Goal: Information Seeking & Learning: Find contact information

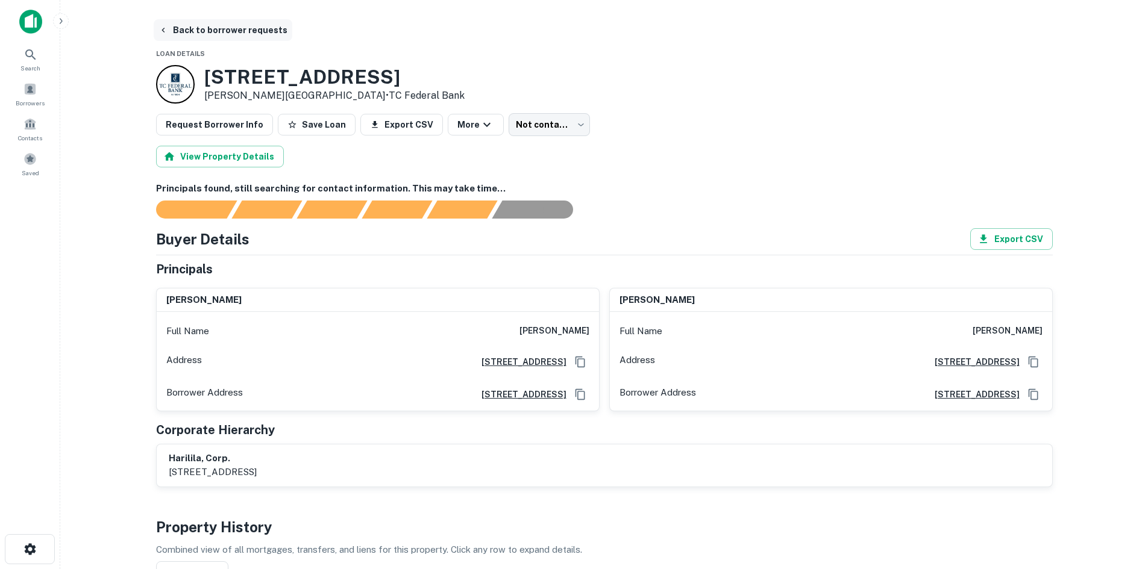
click at [202, 36] on button "Back to borrower requests" at bounding box center [223, 30] width 139 height 22
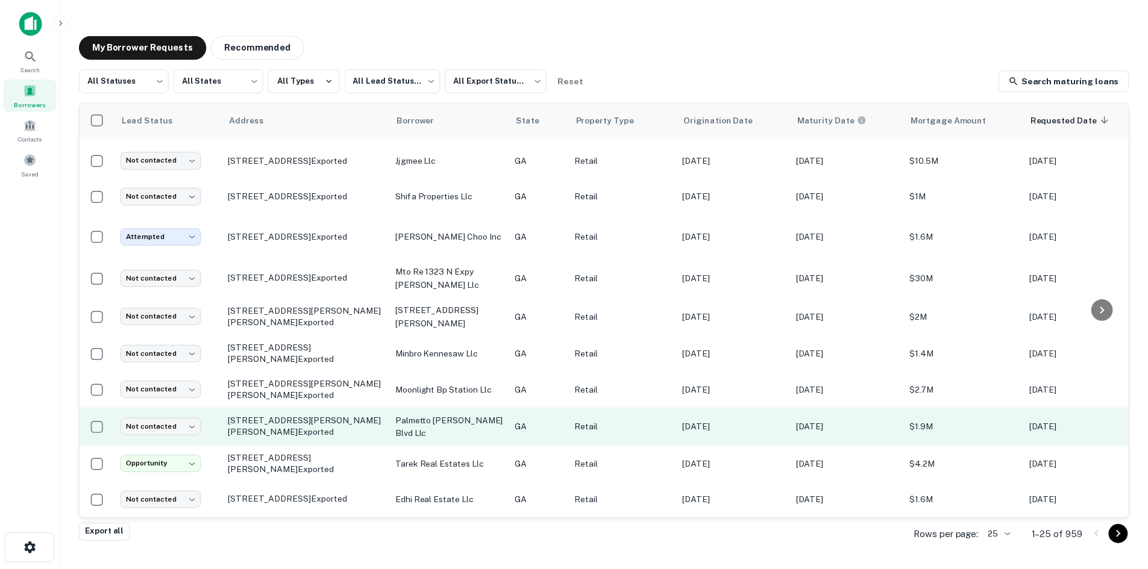
scroll to position [627, 0]
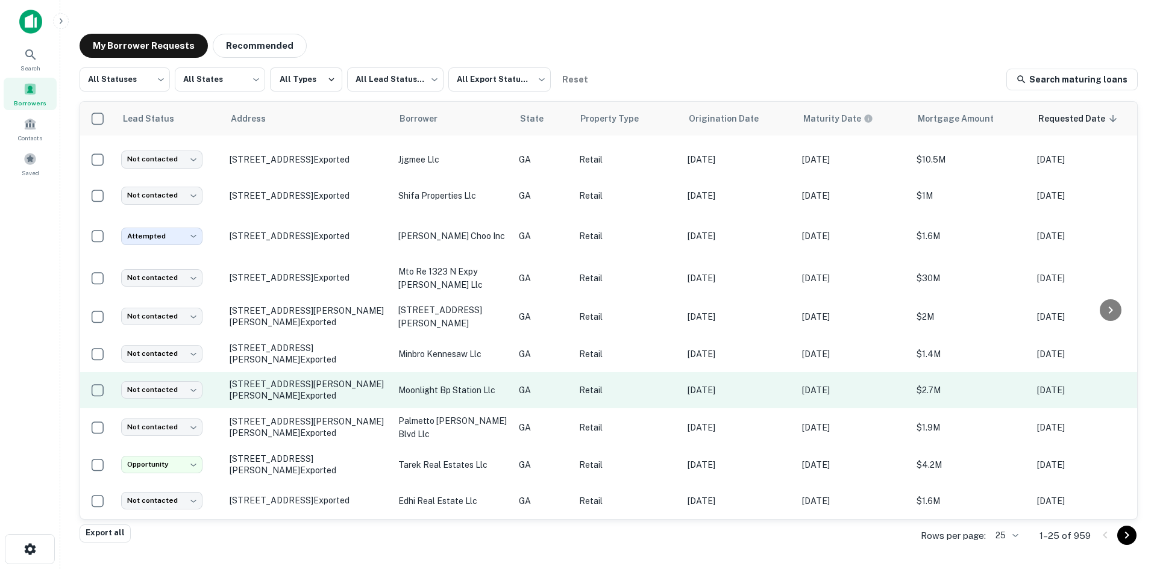
click at [303, 386] on td "2020 Pooler Pkwy Pooler, GA 31322 Exported" at bounding box center [308, 390] width 169 height 36
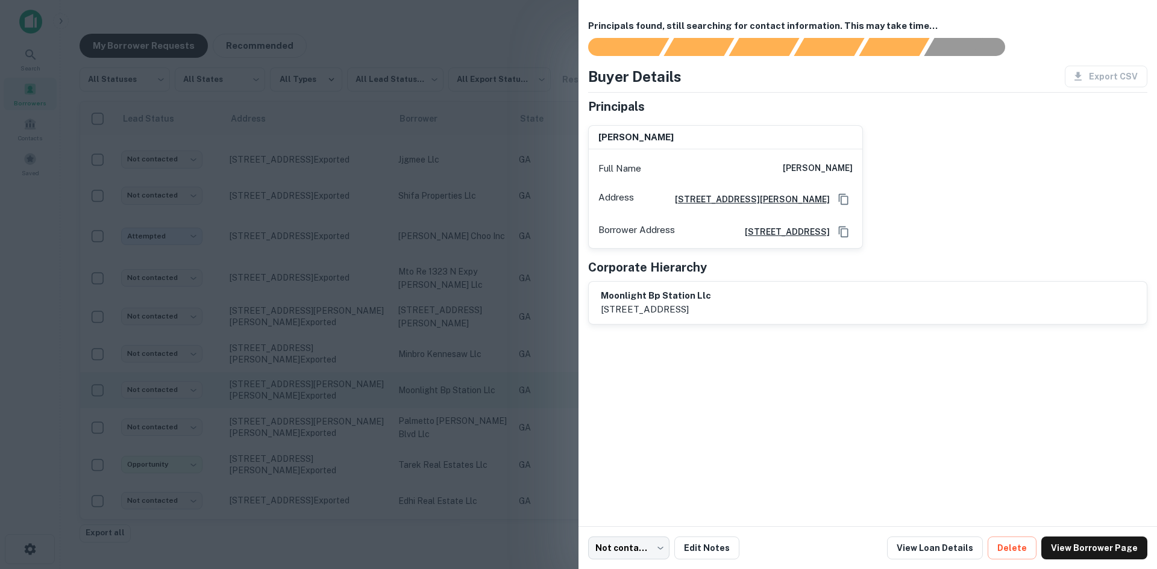
click at [303, 386] on div at bounding box center [578, 284] width 1157 height 569
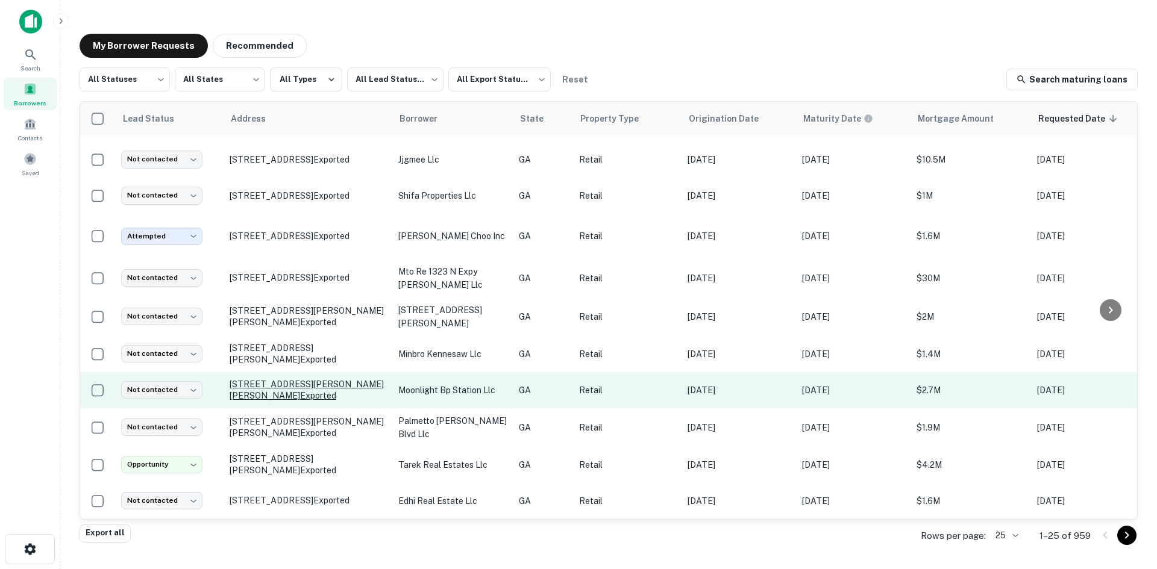
click at [302, 379] on p "2020 Pooler Pkwy Pooler, GA 31322 Exported" at bounding box center [308, 390] width 157 height 22
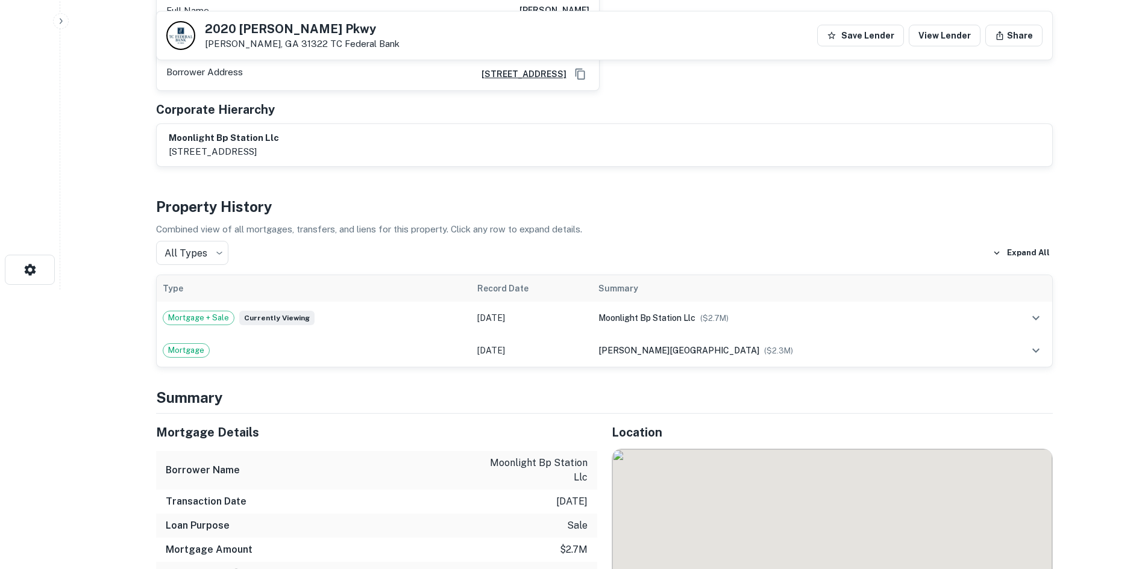
scroll to position [301, 0]
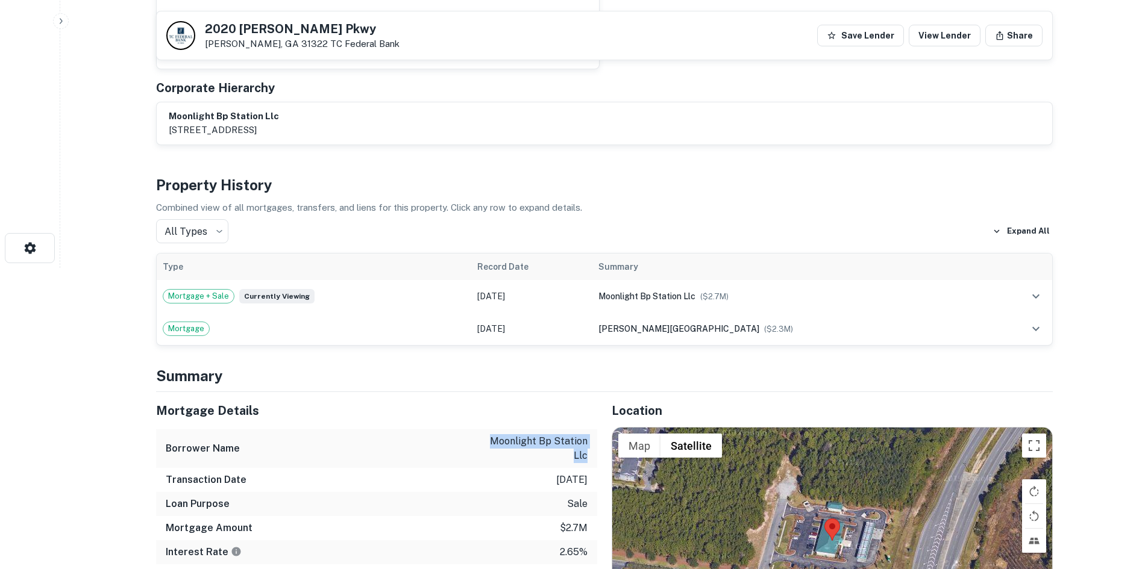
drag, startPoint x: 530, startPoint y: 447, endPoint x: 594, endPoint y: 462, distance: 65.6
click at [594, 462] on div "Borrower Name moonlight bp station llc" at bounding box center [376, 449] width 441 height 39
copy p "moonlight bp station llc"
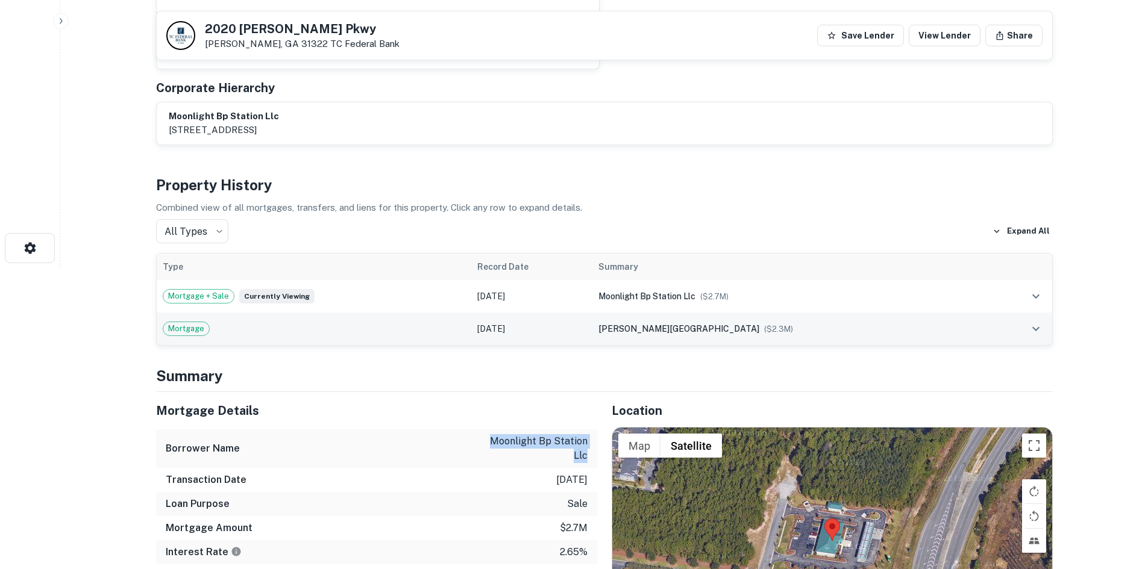
scroll to position [361, 0]
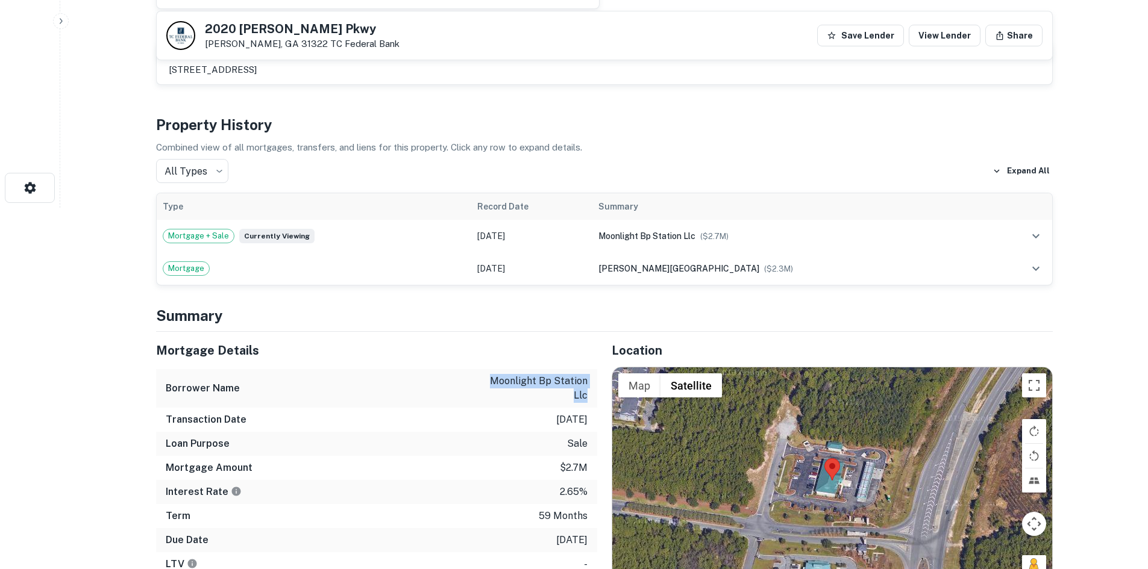
drag, startPoint x: 1031, startPoint y: 559, endPoint x: 895, endPoint y: 468, distance: 163.6
click at [895, 468] on div "Map Terrain Satellite Labels Keyboard shortcuts Map Data Map data ©2025 Map dat…" at bounding box center [832, 481] width 440 height 227
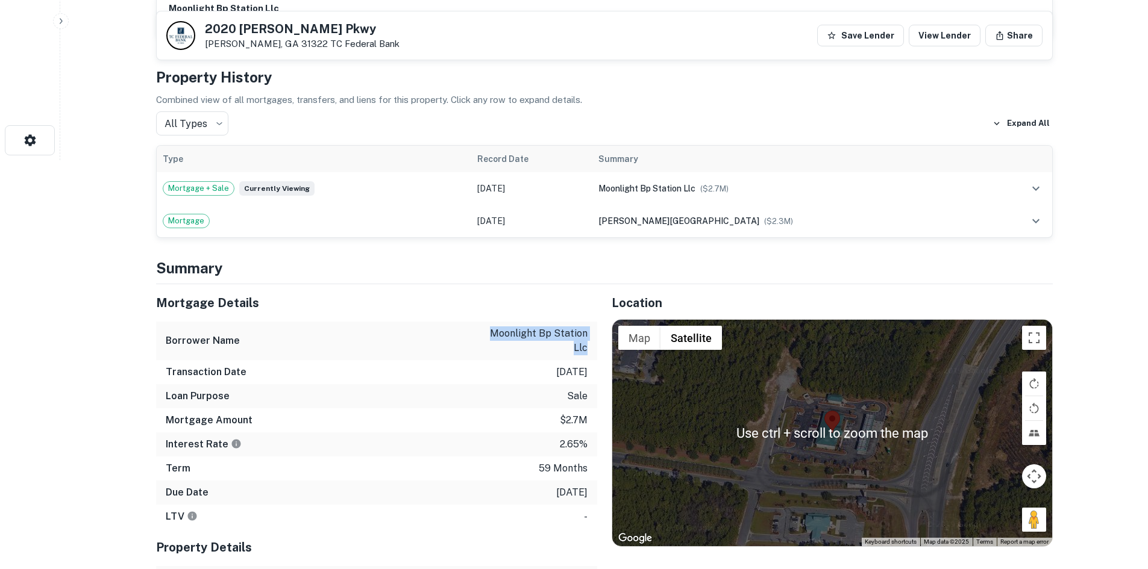
scroll to position [422, 0]
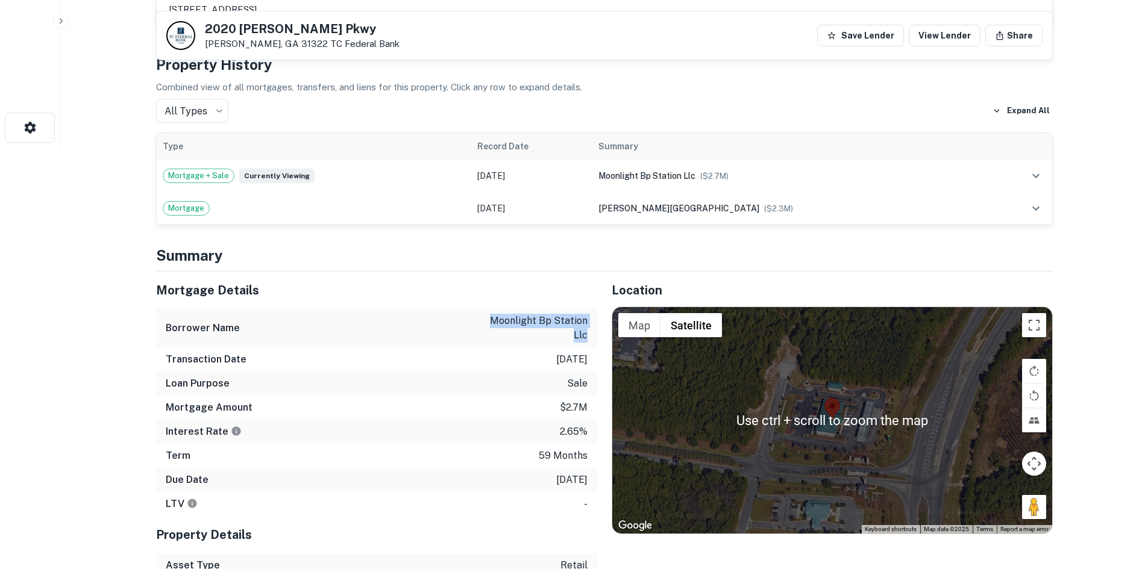
drag, startPoint x: 1025, startPoint y: 501, endPoint x: 908, endPoint y: 437, distance: 133.4
click at [908, 437] on div "Use ctrl + scroll to zoom the map Map Terrain Satellite Labels Keyboard shortcu…" at bounding box center [832, 420] width 440 height 227
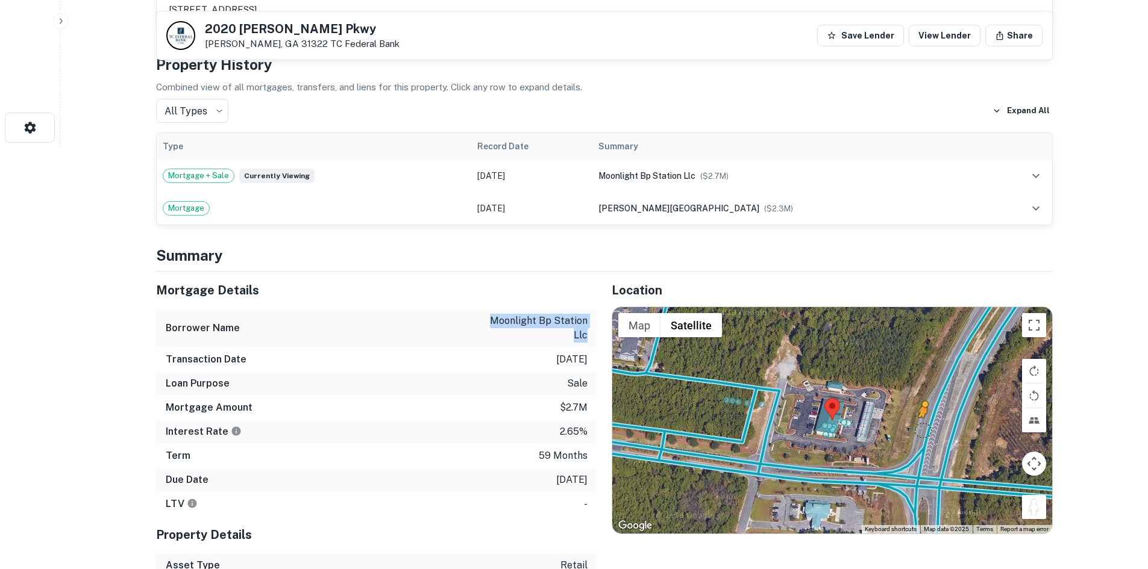
drag, startPoint x: 1034, startPoint y: 513, endPoint x: 921, endPoint y: 430, distance: 139.7
click at [921, 430] on div "To activate drag with keyboard, press Alt + Enter. Once in keyboard drag state,…" at bounding box center [832, 420] width 440 height 227
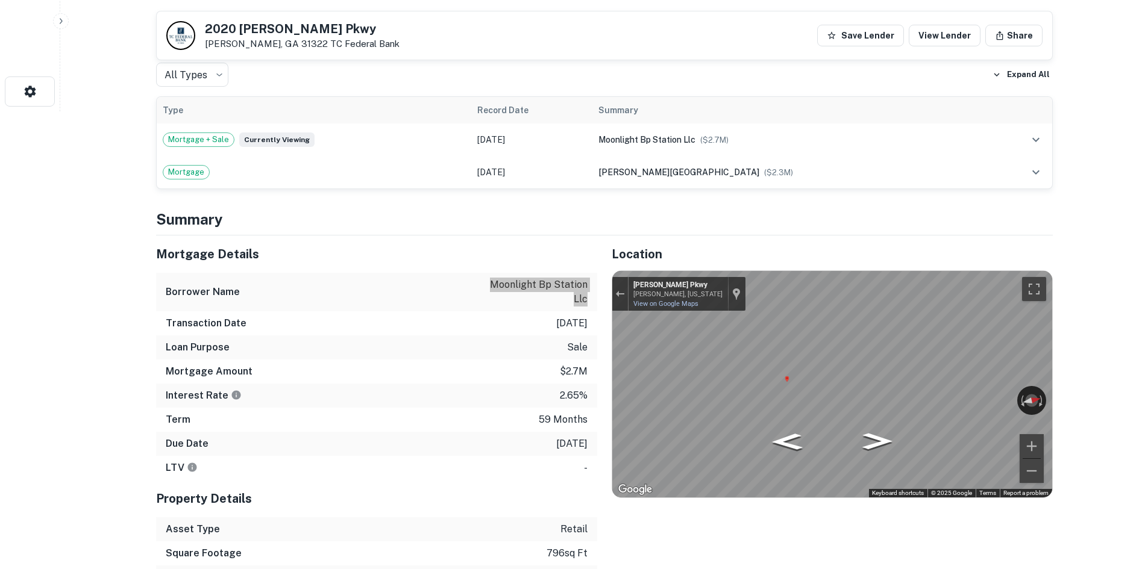
scroll to position [602, 0]
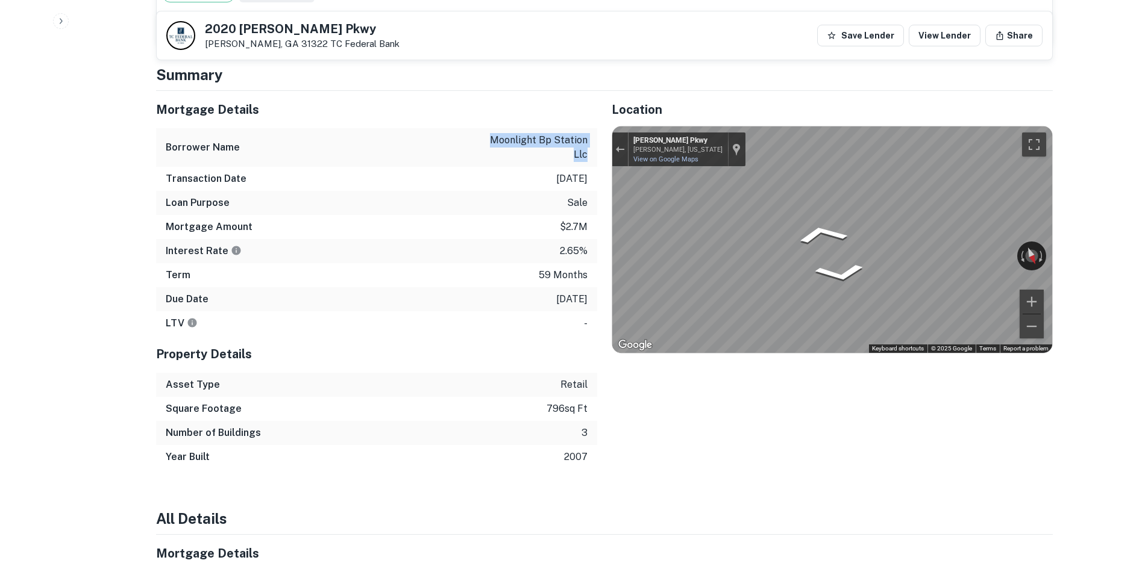
click at [1053, 166] on div "Back to borrower requests 2020 Pooler Pkwy Pooler, GA 31322 TC Federal Bank Sav…" at bounding box center [604, 549] width 925 height 2265
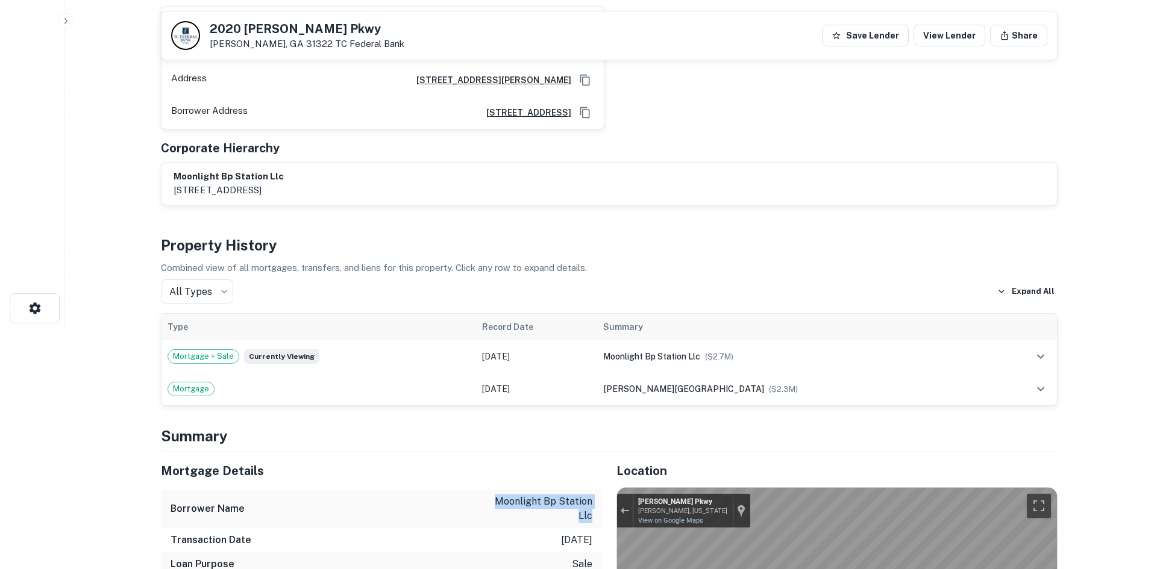
scroll to position [0, 0]
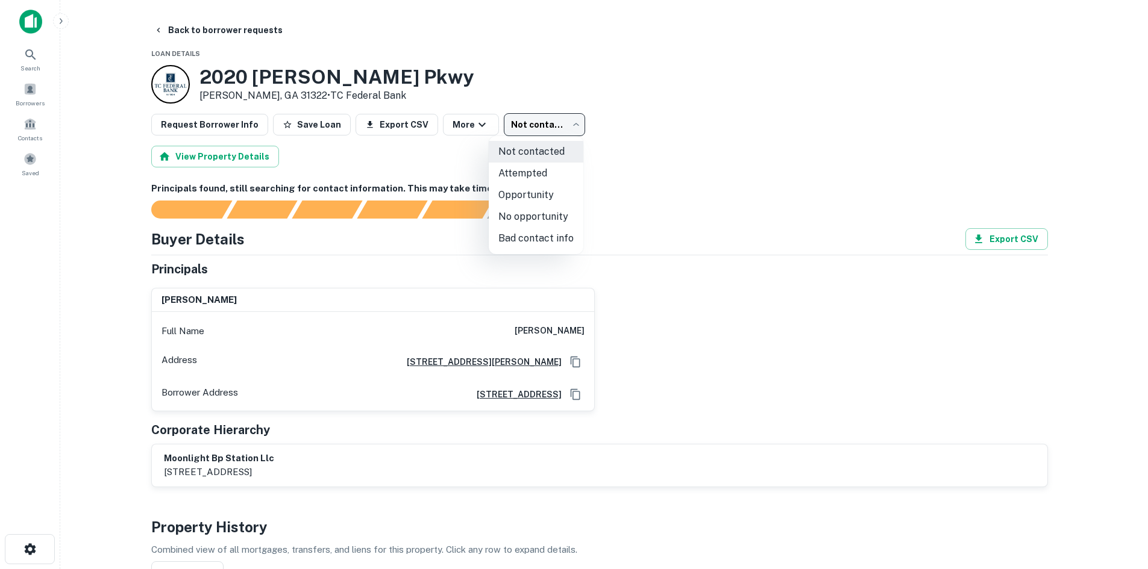
click at [539, 130] on body "Search Borrowers Contacts Saved Back to borrower requests Loan Details 2020 Poo…" at bounding box center [574, 284] width 1148 height 569
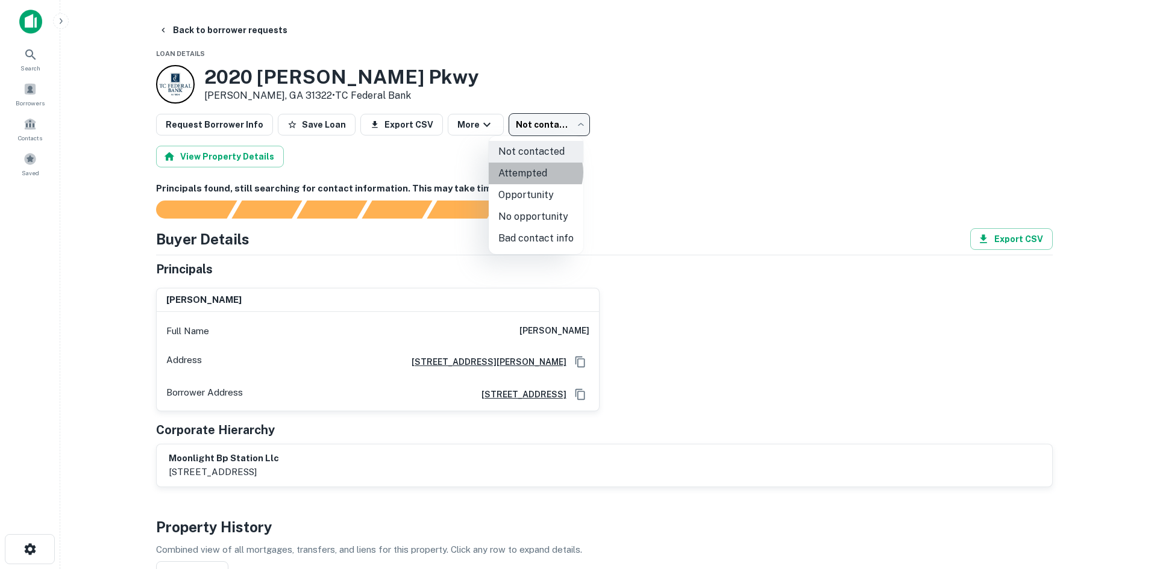
click at [534, 172] on li "Attempted" at bounding box center [536, 174] width 95 height 22
type input "*********"
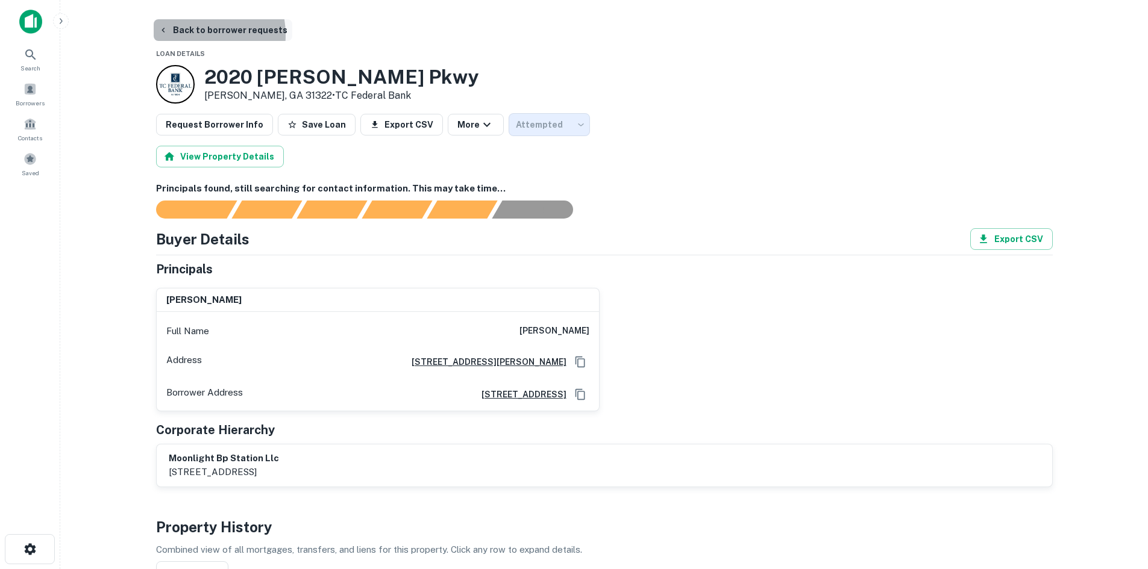
click at [187, 35] on button "Back to borrower requests" at bounding box center [223, 30] width 139 height 22
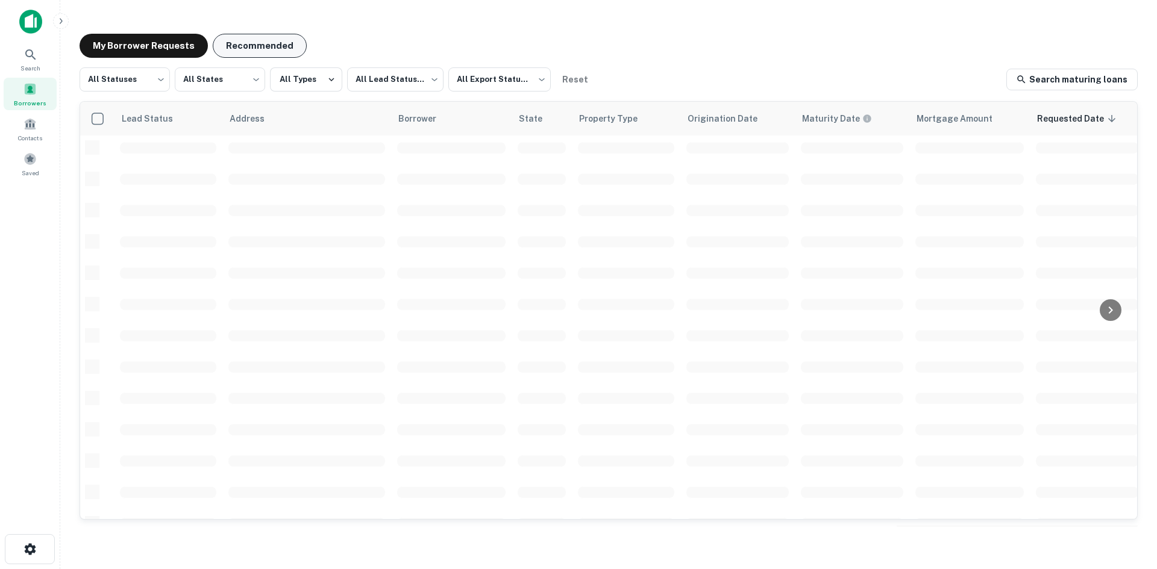
scroll to position [408, 0]
click at [406, 81] on body "Search Borrowers Contacts Saved My Borrower Requests Recommended All Statuses *…" at bounding box center [578, 284] width 1157 height 569
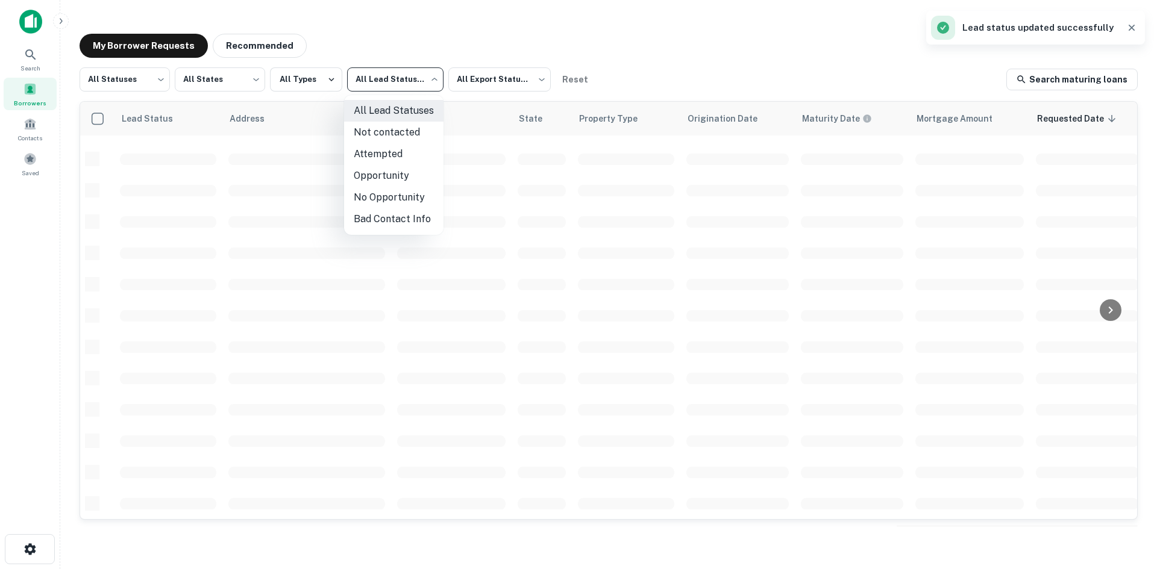
click at [398, 152] on li "Attempted" at bounding box center [393, 154] width 99 height 22
type input "*********"
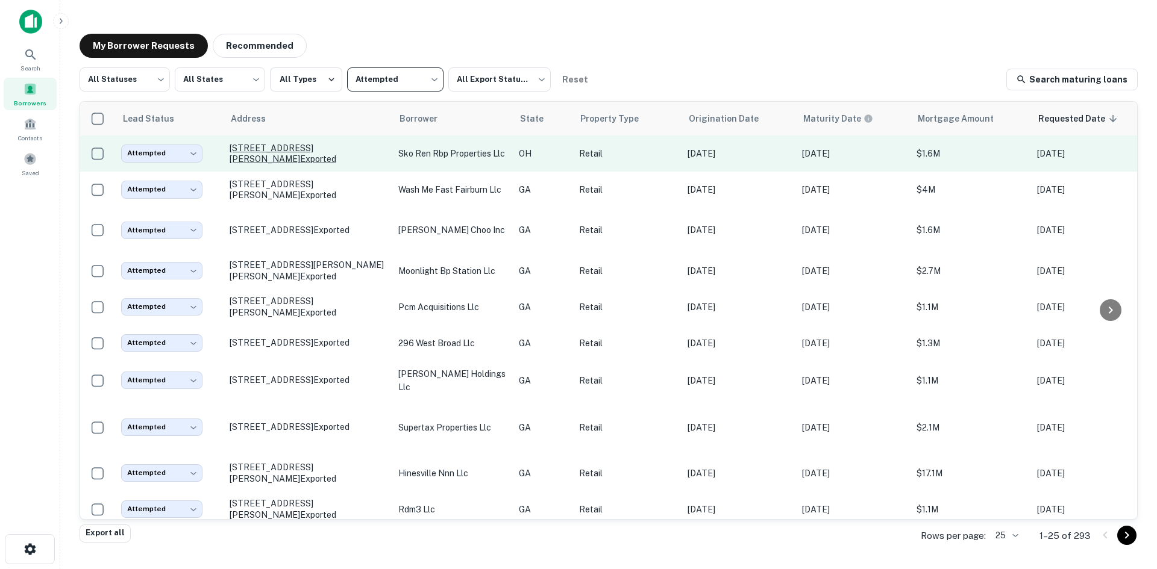
click at [316, 164] on p "3700 Discovery Ln Powell, OH 43065 Exported" at bounding box center [308, 154] width 157 height 22
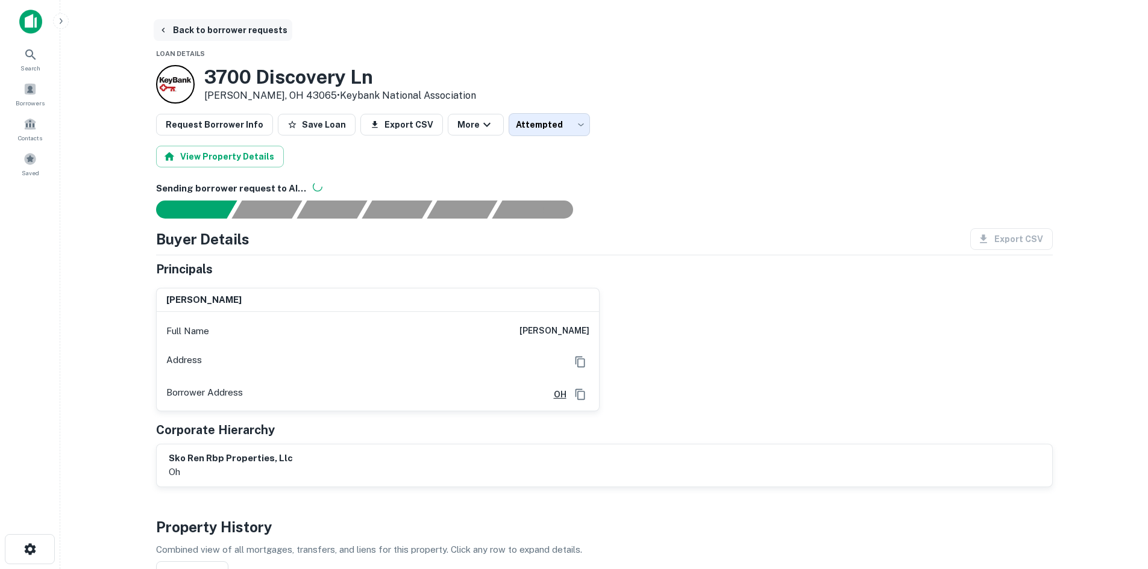
click at [206, 30] on button "Back to borrower requests" at bounding box center [223, 30] width 139 height 22
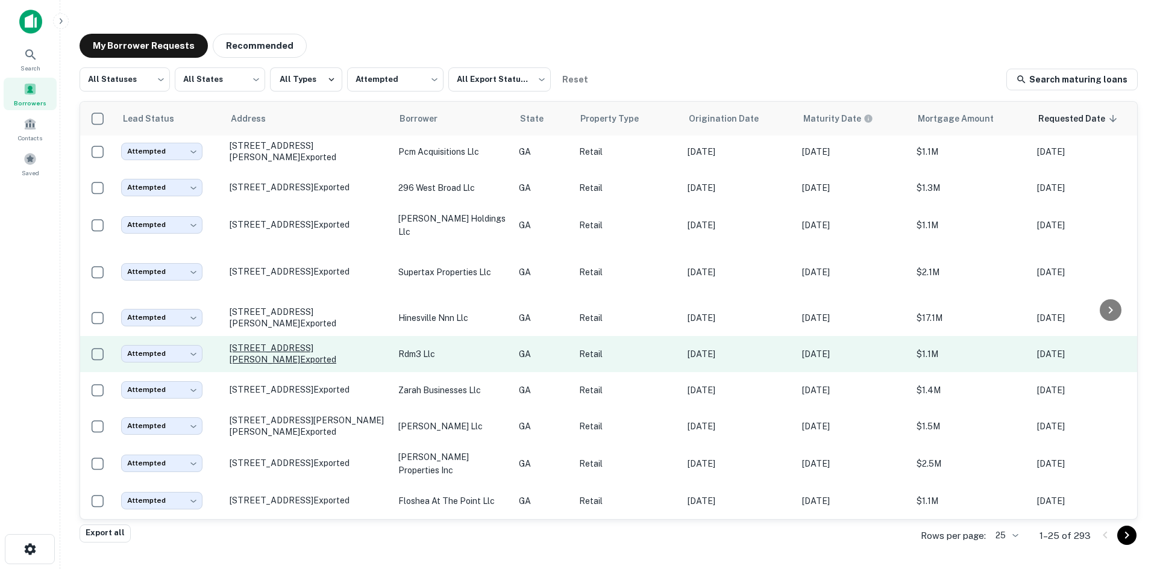
scroll to position [482, 0]
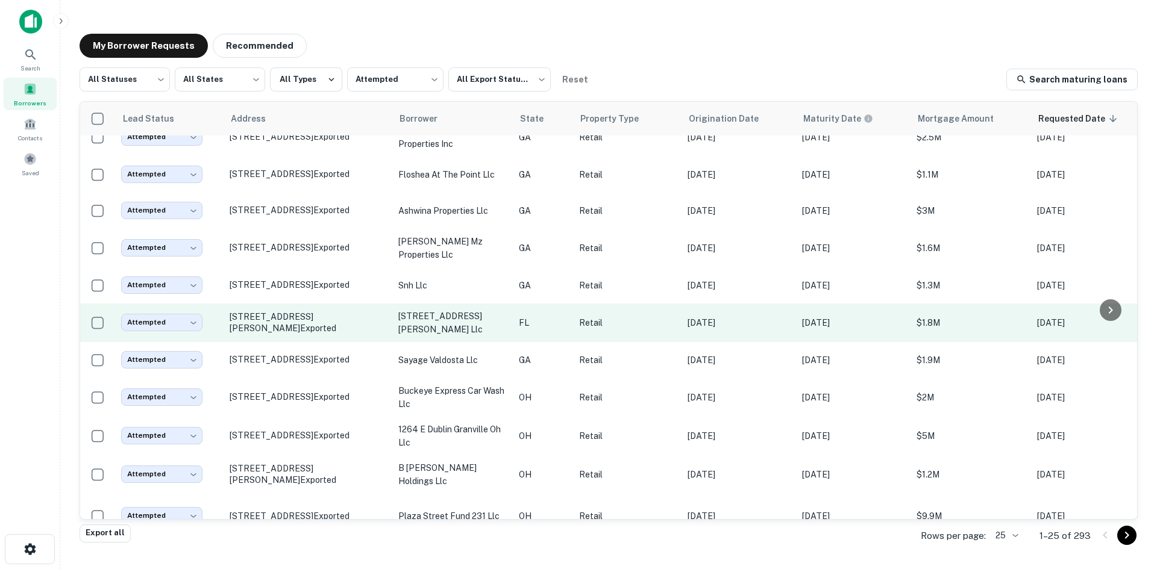
click at [296, 342] on td "1801 Wells Rd Orange Park, FL 32073 Exported" at bounding box center [308, 323] width 169 height 39
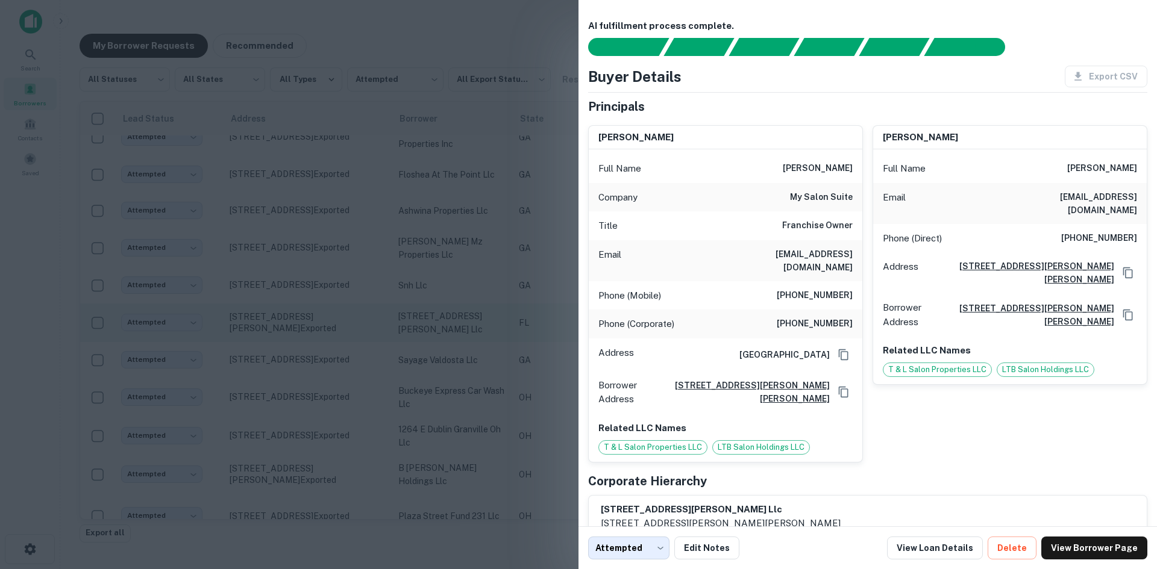
click at [296, 387] on div at bounding box center [578, 284] width 1157 height 569
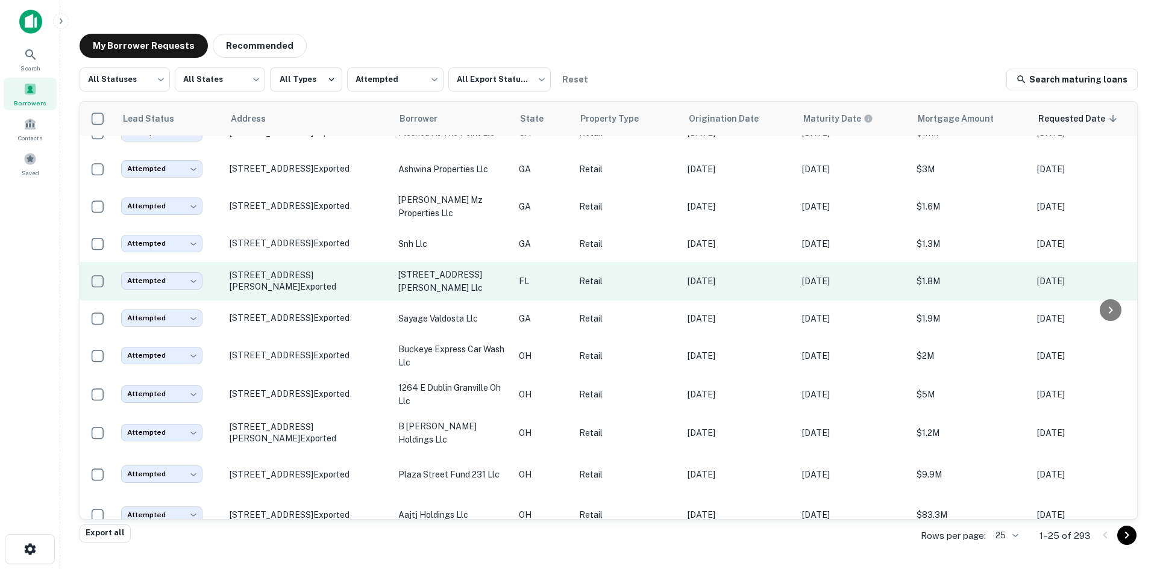
scroll to position [542, 0]
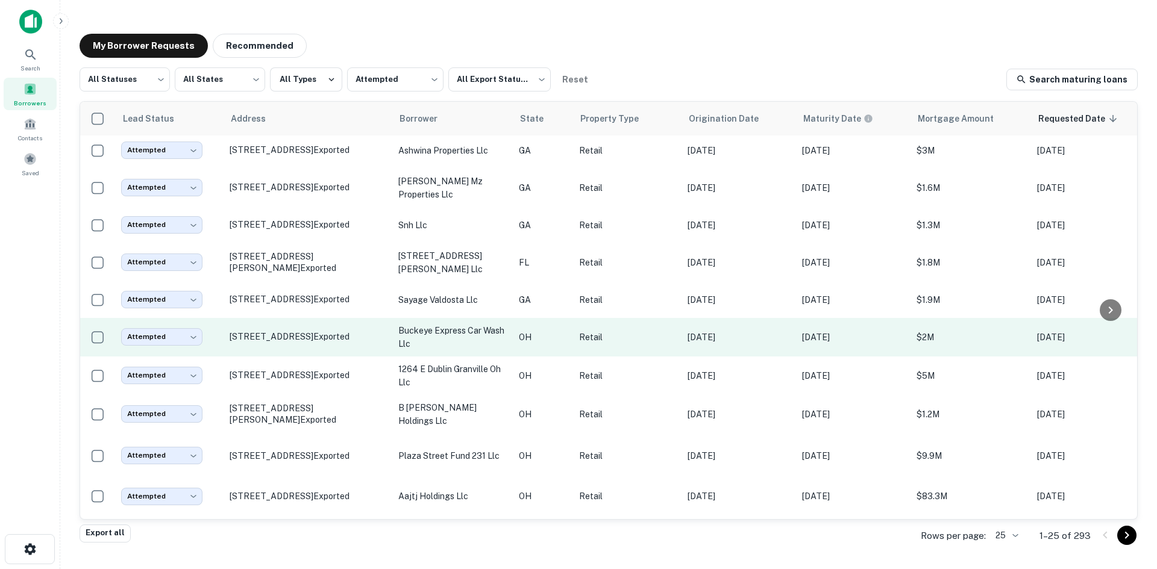
click at [296, 357] on td "801 Cleveland St Elyria, OH 44035 Exported" at bounding box center [308, 337] width 169 height 39
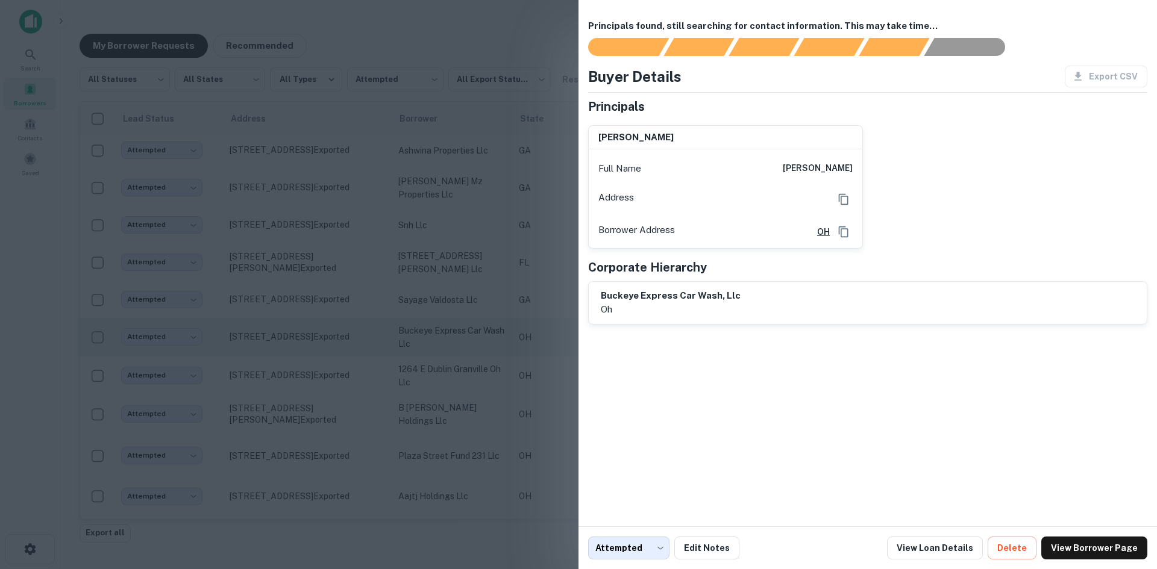
click at [296, 408] on div at bounding box center [578, 284] width 1157 height 569
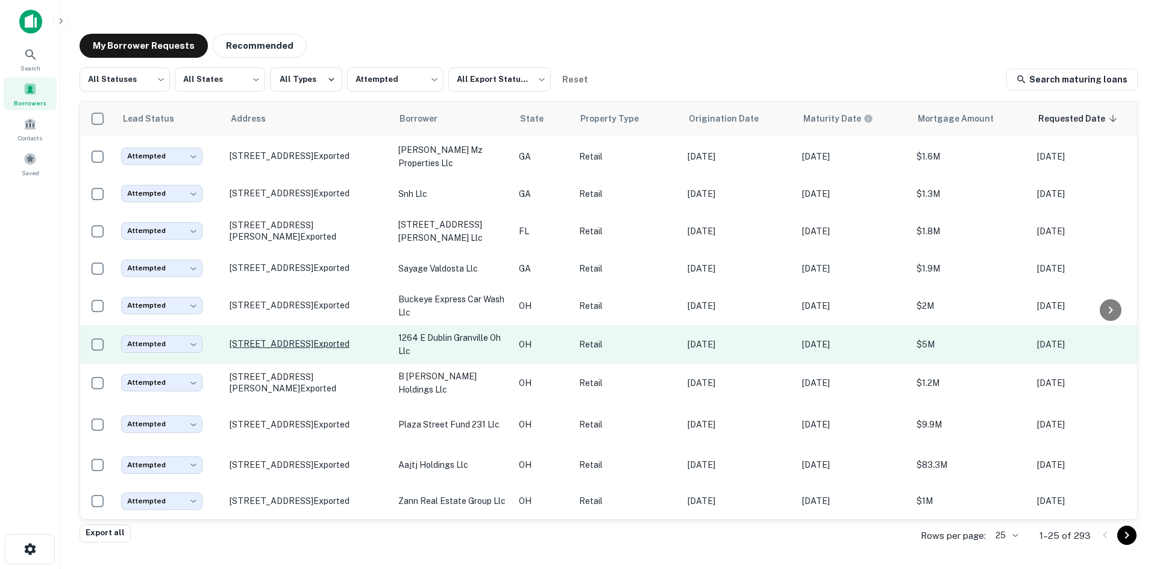
scroll to position [648, 0]
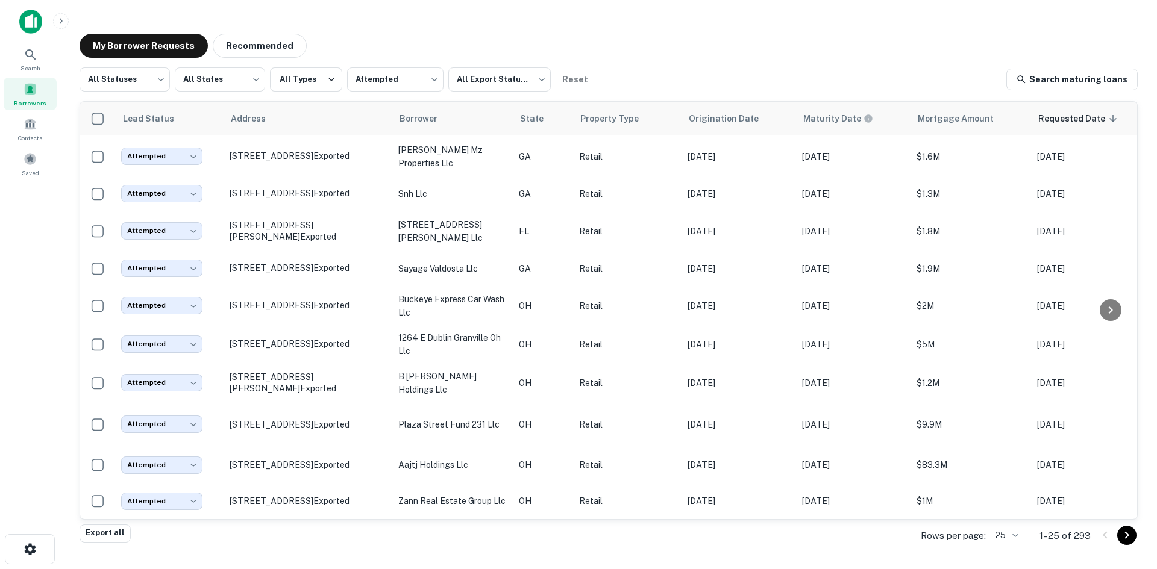
click at [1004, 539] on body "Search Borrowers Contacts Saved My Borrower Requests Recommended All Statuses *…" at bounding box center [578, 284] width 1157 height 569
click at [1007, 468] on li "100" at bounding box center [1001, 461] width 30 height 14
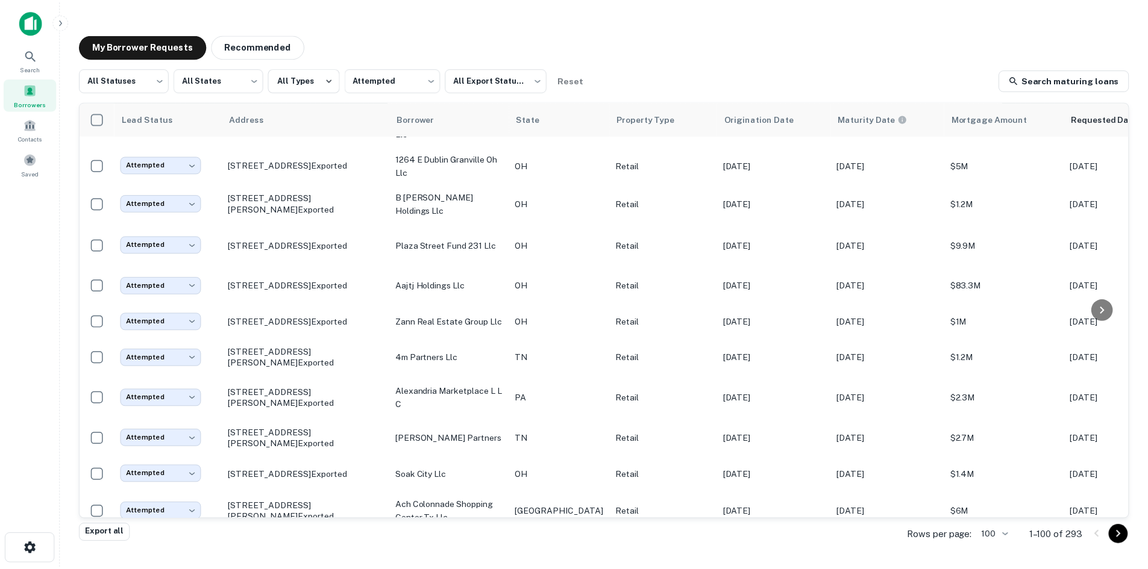
scroll to position [949, 0]
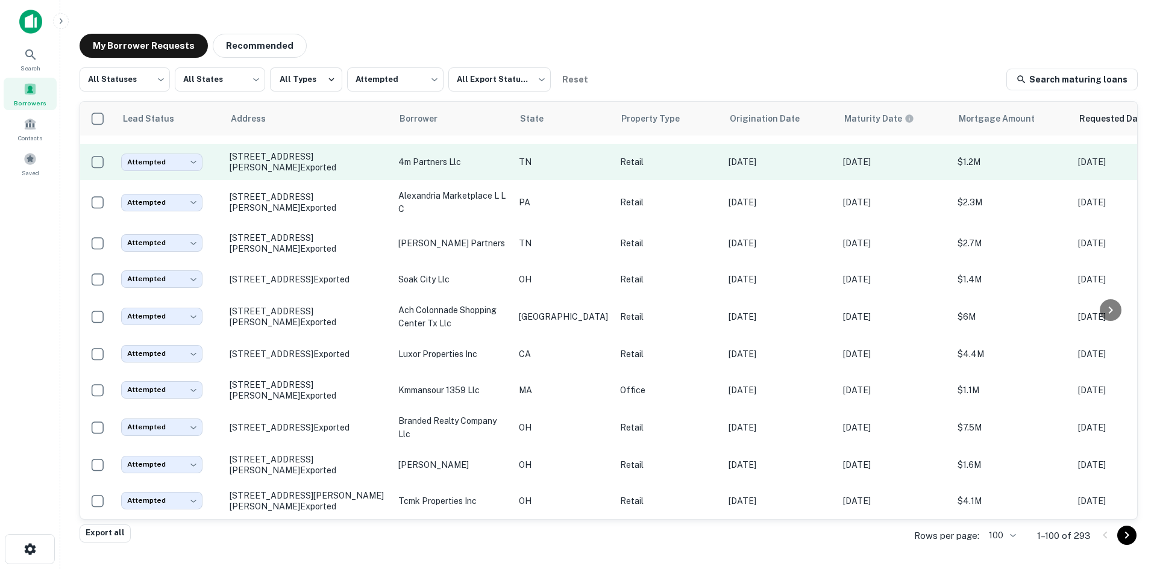
click at [297, 180] on td "130 Walmart Dr Smithville, TN 37166 Exported" at bounding box center [308, 162] width 169 height 36
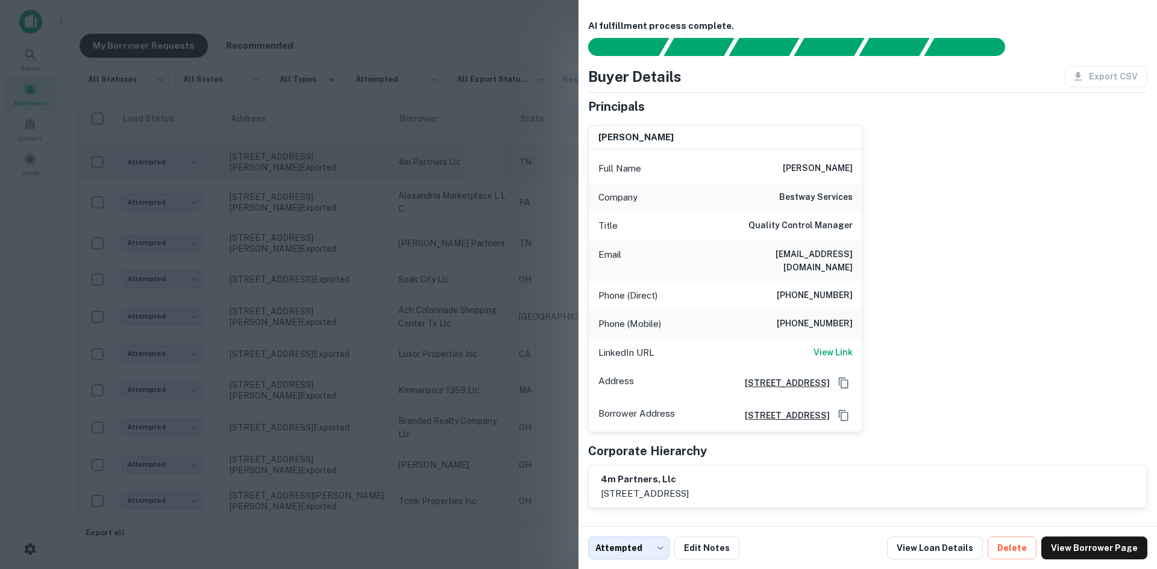
click at [297, 247] on div at bounding box center [578, 284] width 1157 height 569
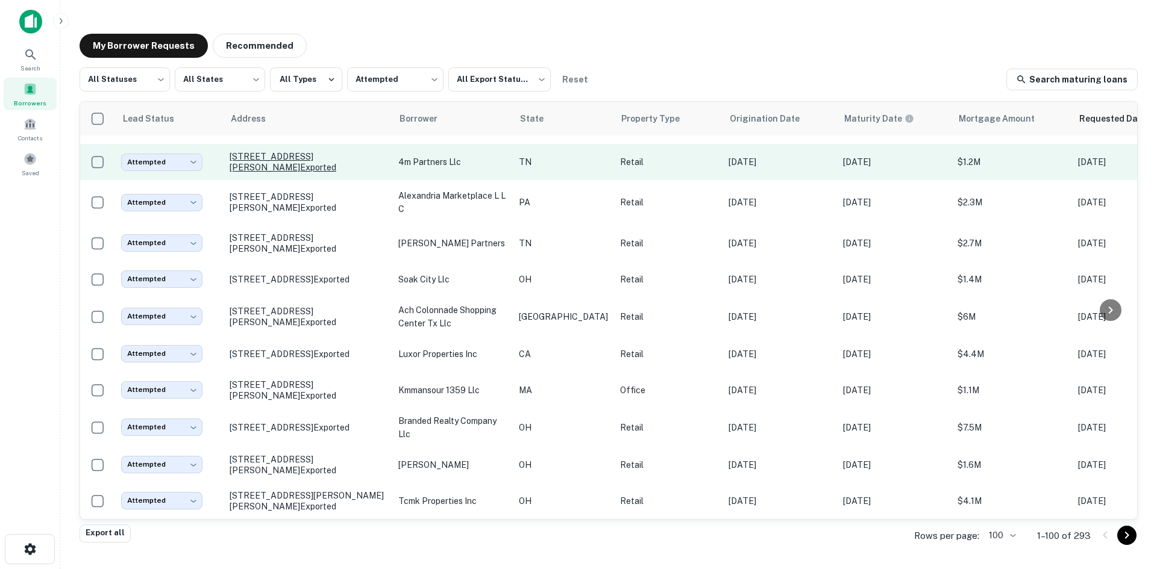
click at [294, 173] on p "130 Walmart Dr Smithville, TN 37166 Exported" at bounding box center [308, 162] width 157 height 22
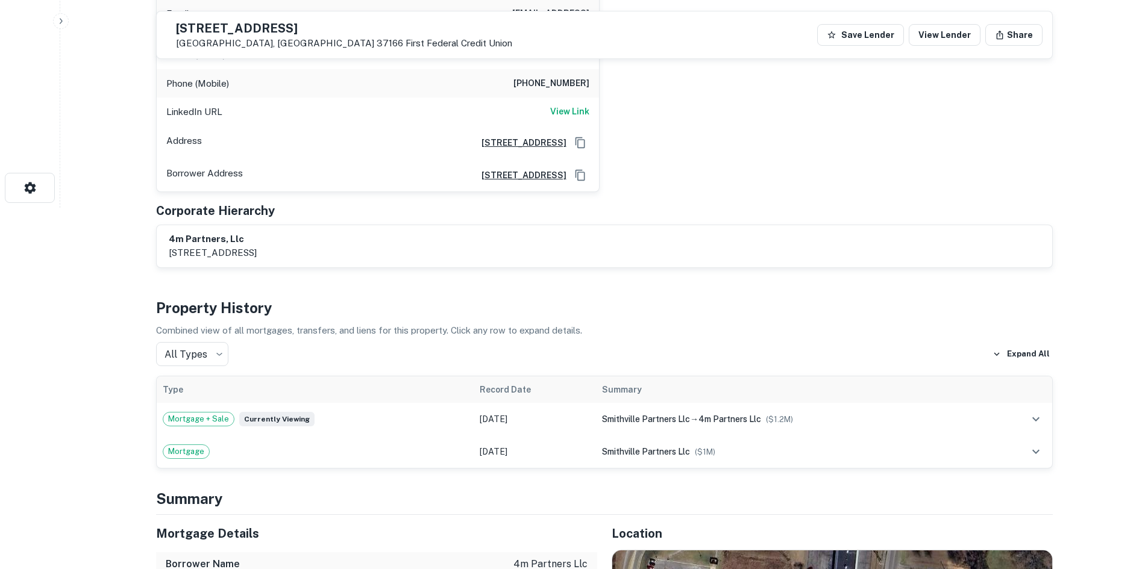
scroll to position [723, 0]
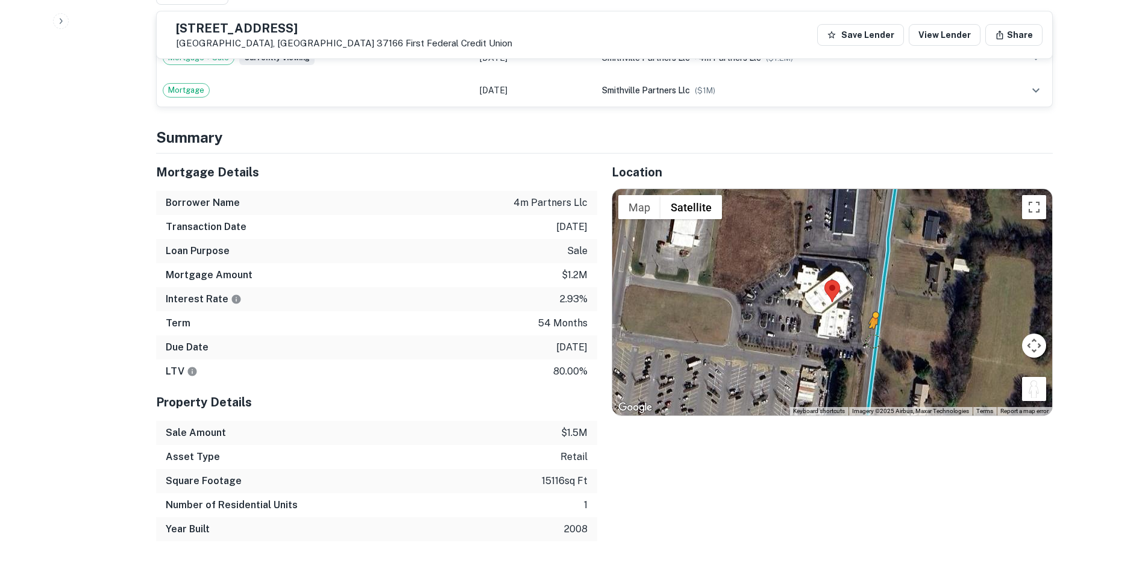
drag, startPoint x: 1037, startPoint y: 381, endPoint x: 872, endPoint y: 330, distance: 172.7
click at [872, 330] on div "To activate drag with keyboard, press Alt + Enter. Once in keyboard drag state,…" at bounding box center [832, 302] width 440 height 227
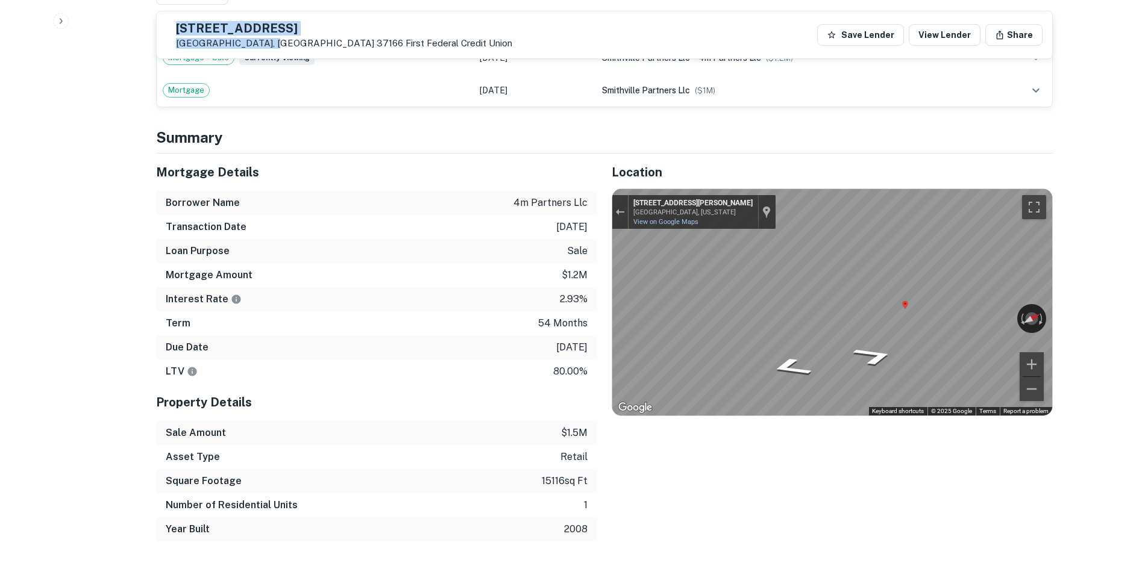
drag, startPoint x: 201, startPoint y: 25, endPoint x: 289, endPoint y: 42, distance: 89.5
click at [289, 42] on div "130 Walmart Dr Smithville, TN 37166 First Federal Credit Union" at bounding box center [339, 35] width 346 height 28
copy div "130 Walmart Dr Smithville, TN 37166"
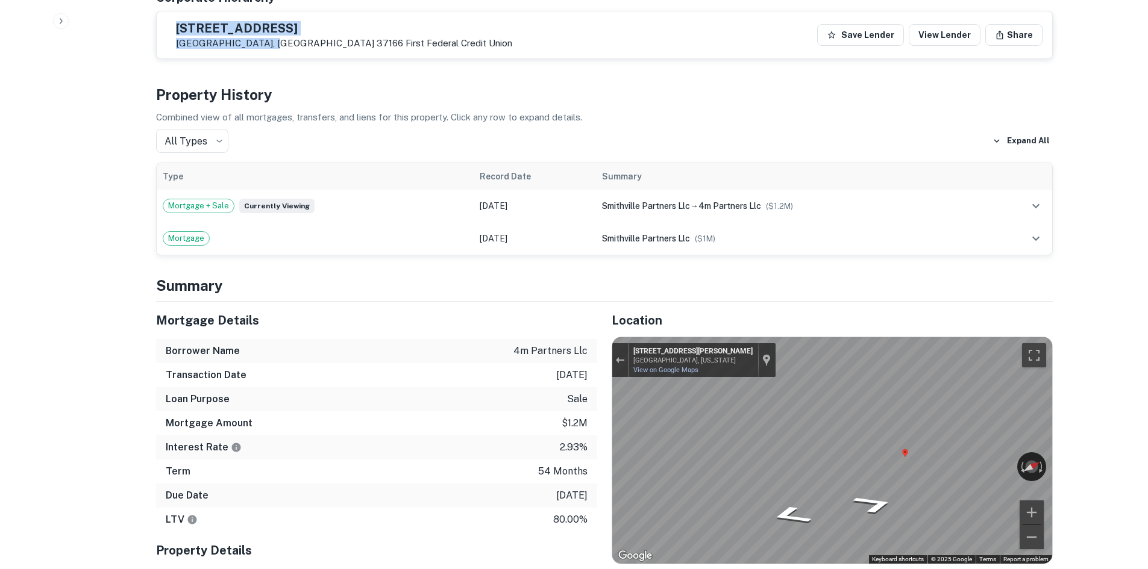
scroll to position [181, 0]
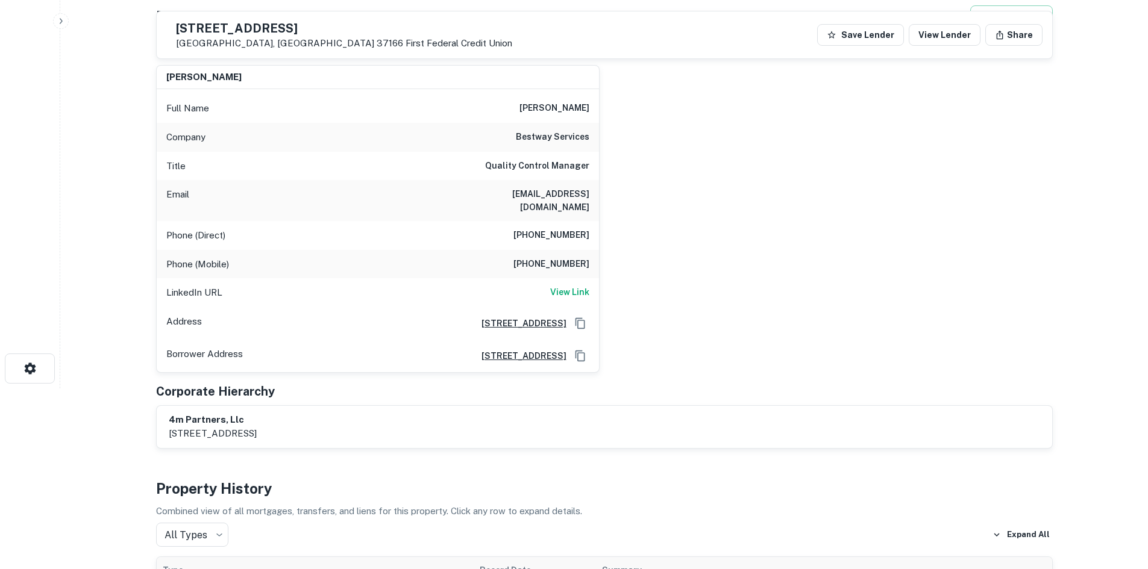
click at [557, 228] on h6 "(615) 366-7107" at bounding box center [551, 235] width 76 height 14
copy h6 "(615) 366-7107"
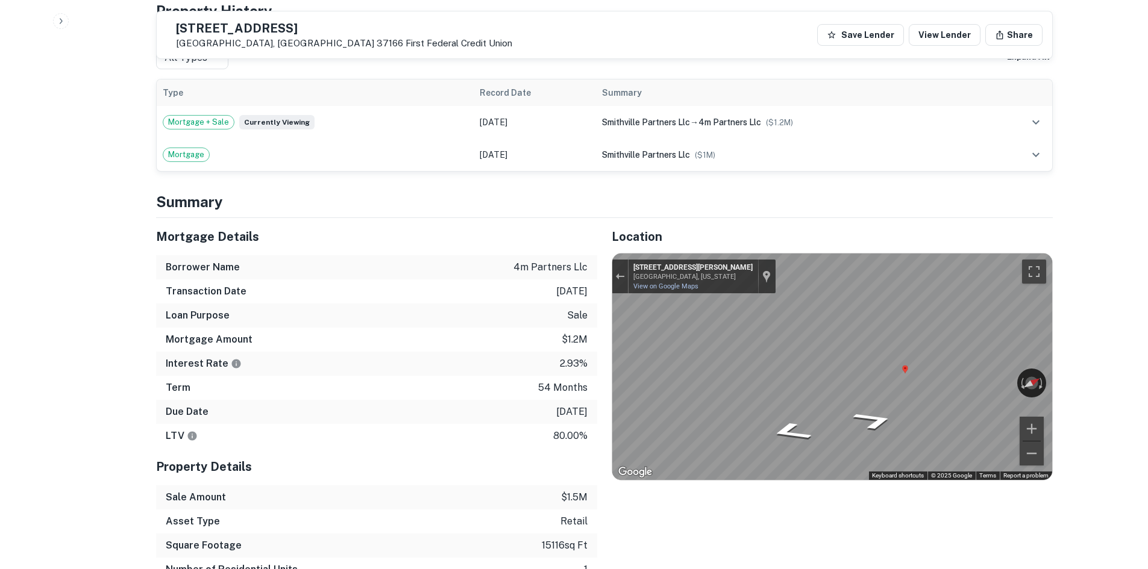
scroll to position [663, 0]
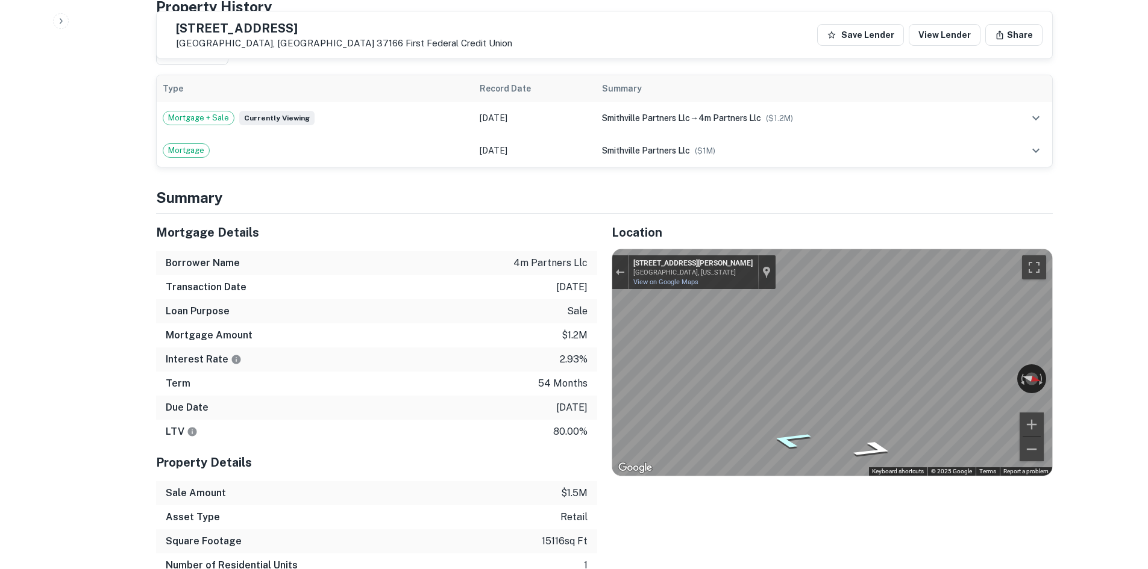
click at [777, 425] on div "Map" at bounding box center [832, 362] width 440 height 227
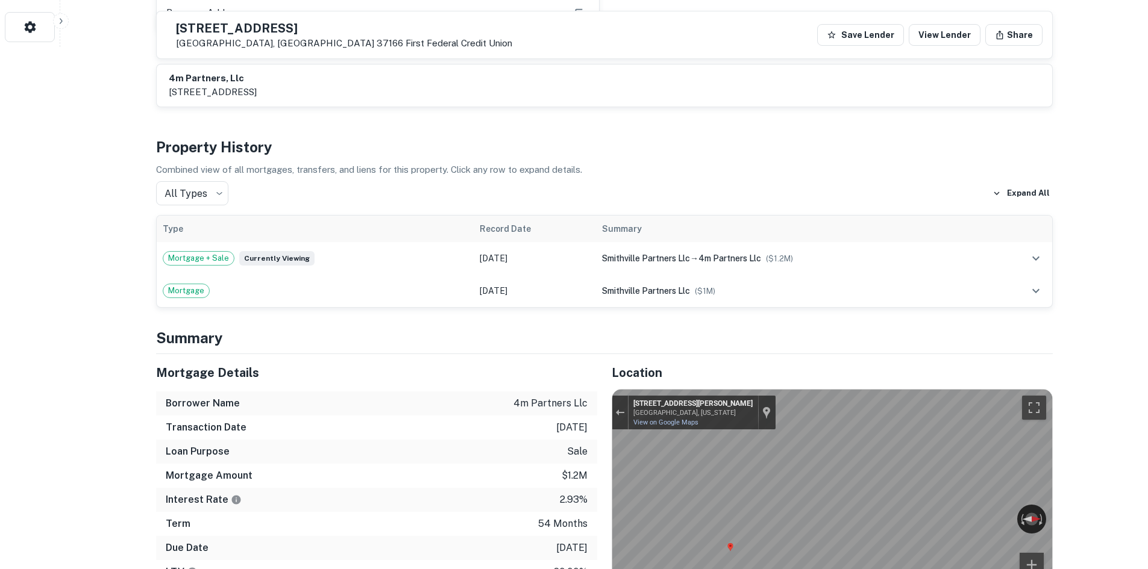
scroll to position [542, 0]
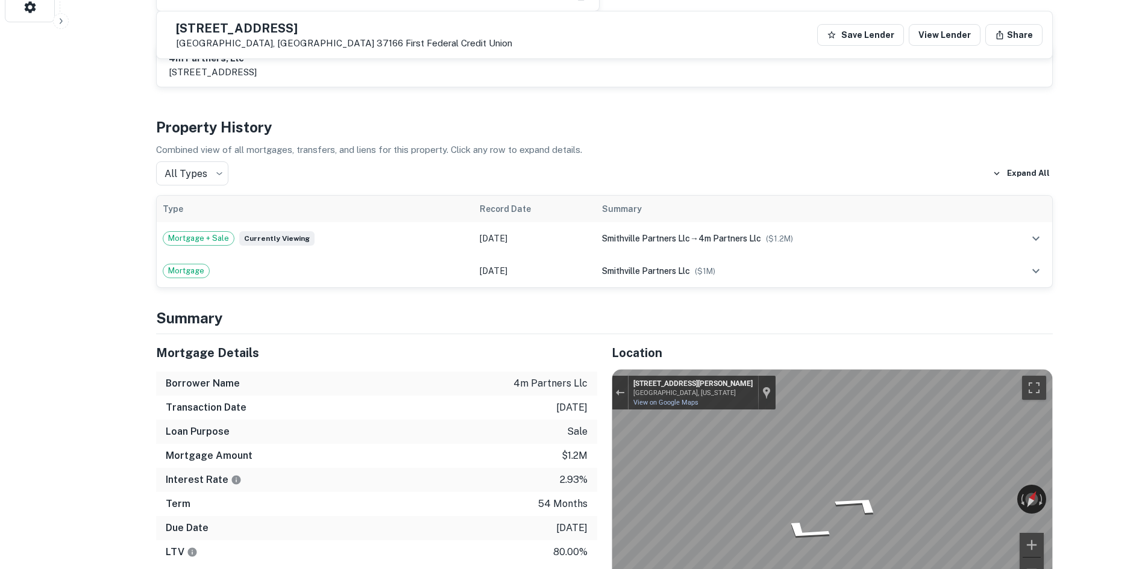
click at [504, 442] on div "Mortgage Details Borrower Name 4m partners llc Transaction Date 7/25/2021 Loan …" at bounding box center [597, 528] width 911 height 388
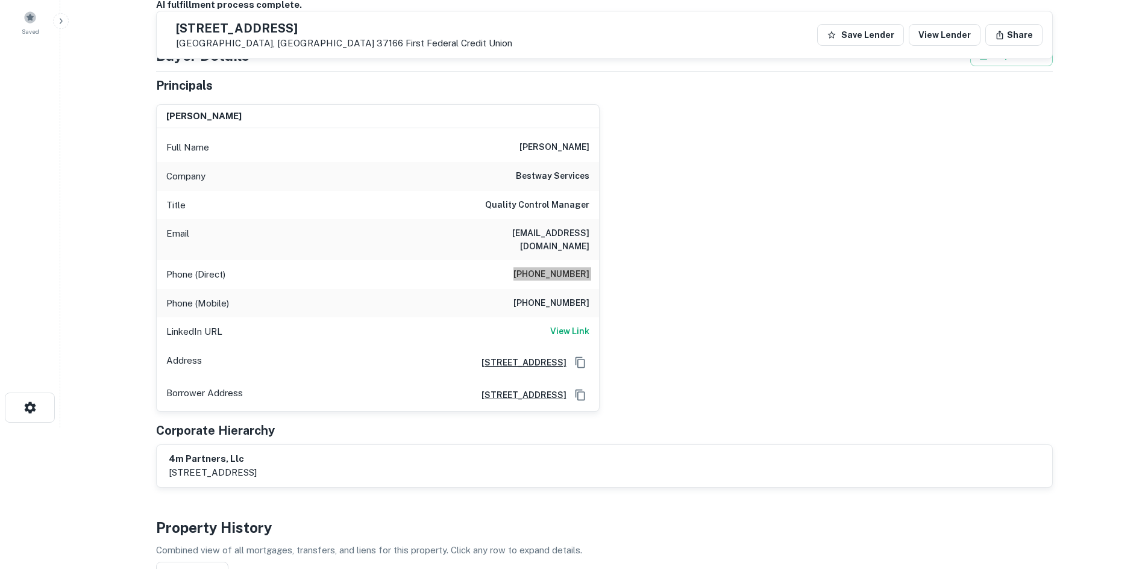
scroll to position [60, 0]
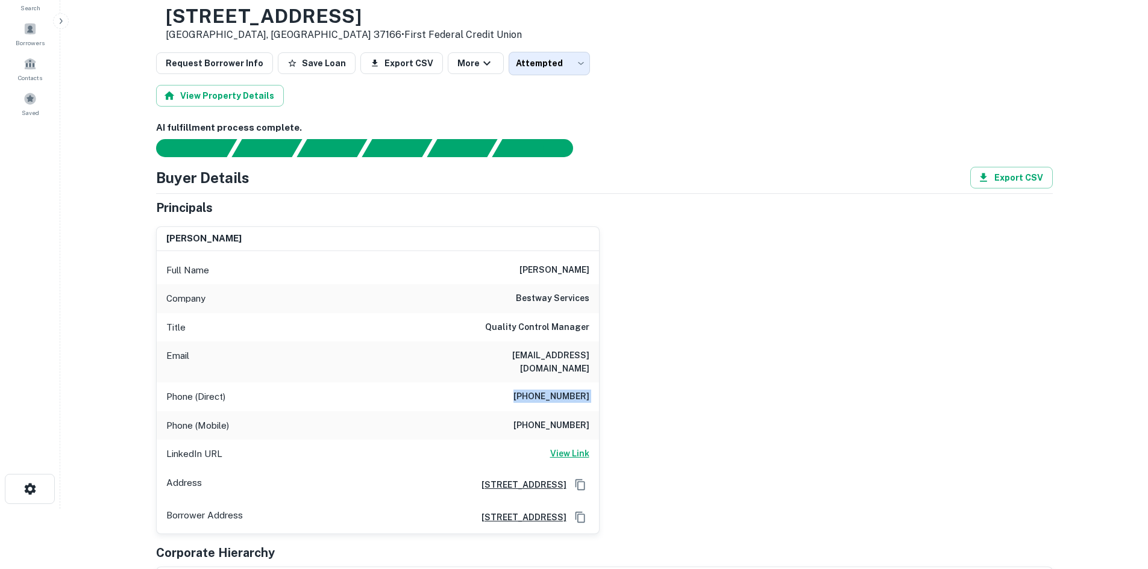
click at [562, 447] on h6 "View Link" at bounding box center [569, 453] width 39 height 13
click at [495, 358] on div "Email nashaatg@yahoo.com" at bounding box center [378, 362] width 442 height 41
drag, startPoint x: 495, startPoint y: 358, endPoint x: 587, endPoint y: 366, distance: 93.2
click at [587, 366] on div "Email nashaatg@yahoo.com" at bounding box center [378, 362] width 442 height 41
copy h6 "nashaatg@yahoo.com"
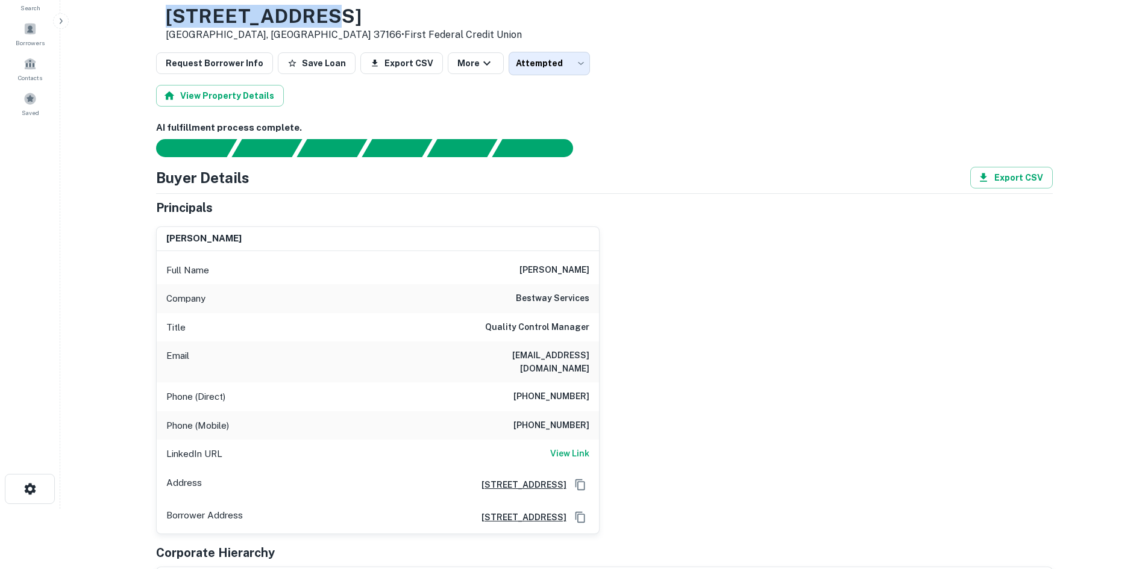
drag, startPoint x: 205, startPoint y: 17, endPoint x: 359, endPoint y: 13, distance: 154.3
click at [359, 13] on h3 "130 Walmart Dr" at bounding box center [344, 16] width 356 height 23
copy h3 "130 Walmart Dr"
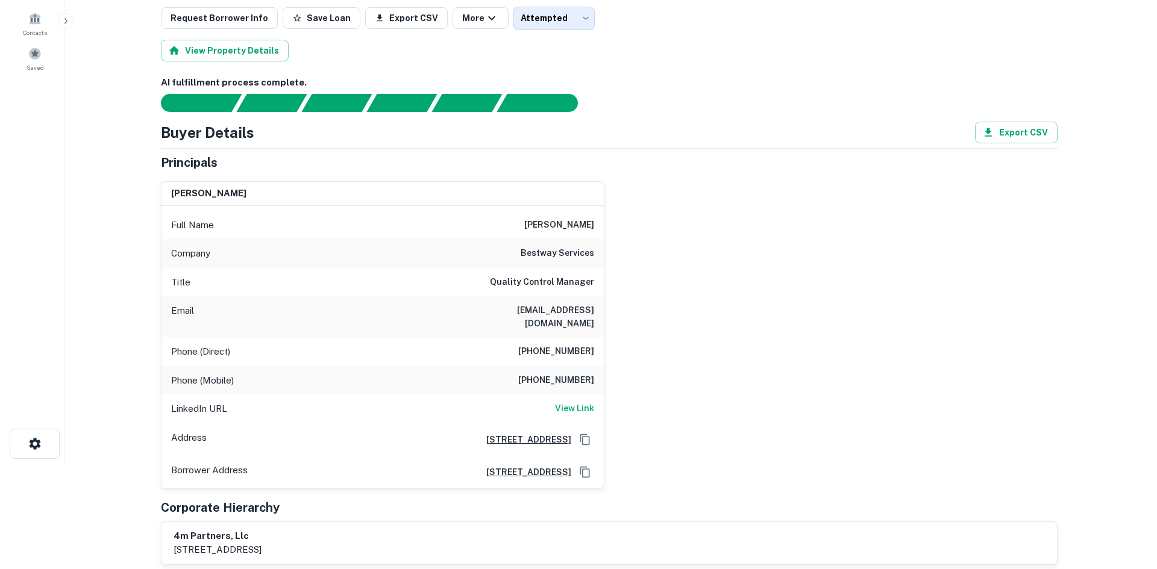
scroll to position [0, 0]
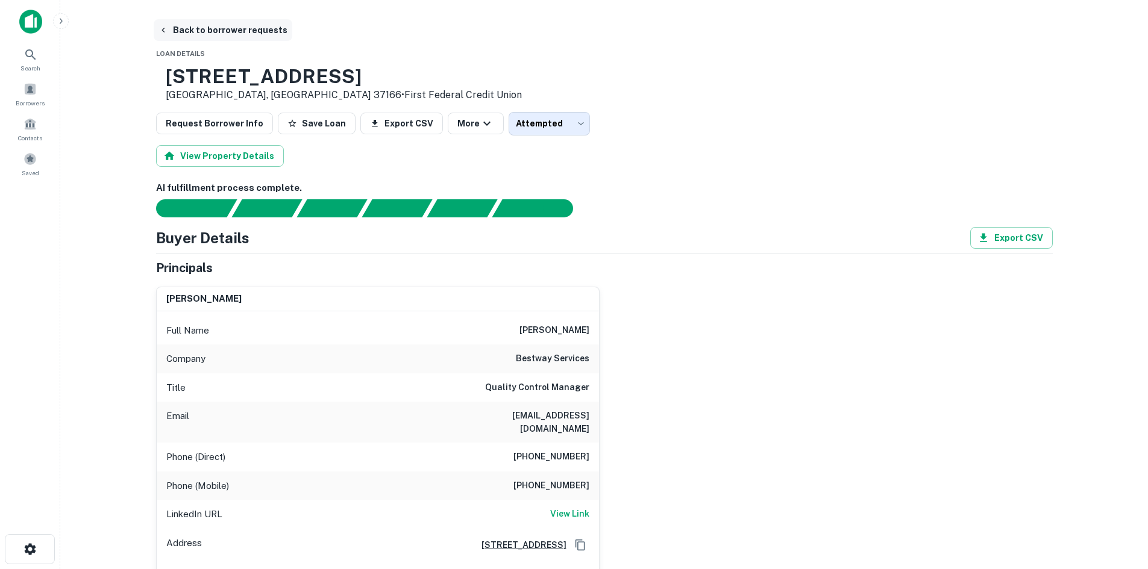
click at [203, 25] on button "Back to borrower requests" at bounding box center [223, 30] width 139 height 22
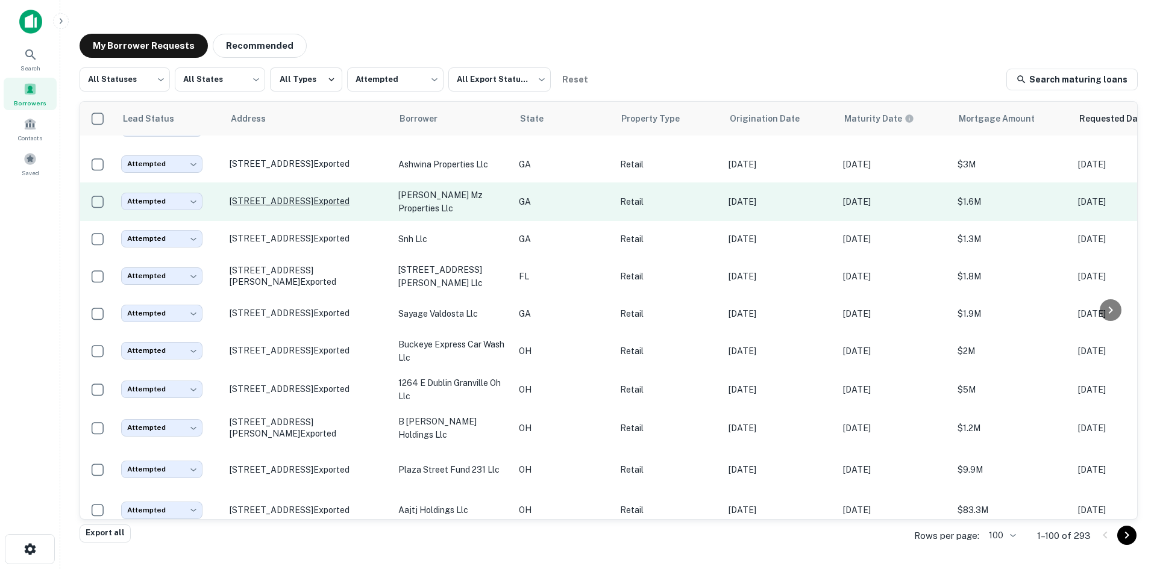
scroll to position [529, 0]
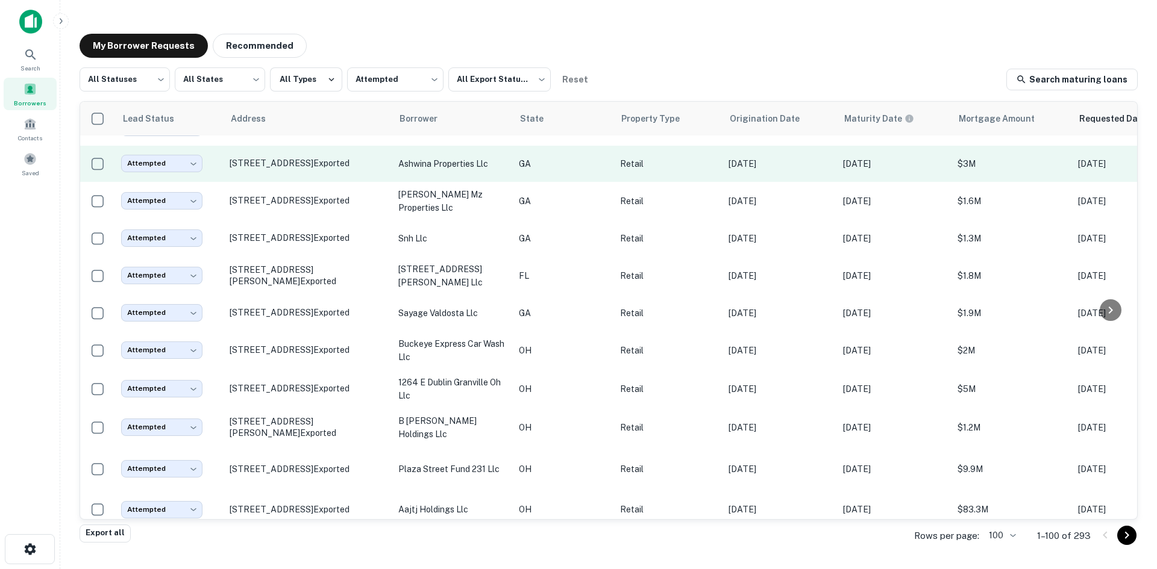
click at [337, 182] on td "2990 Rosebud Rd Loganville, GA 30052 Exported" at bounding box center [308, 164] width 169 height 36
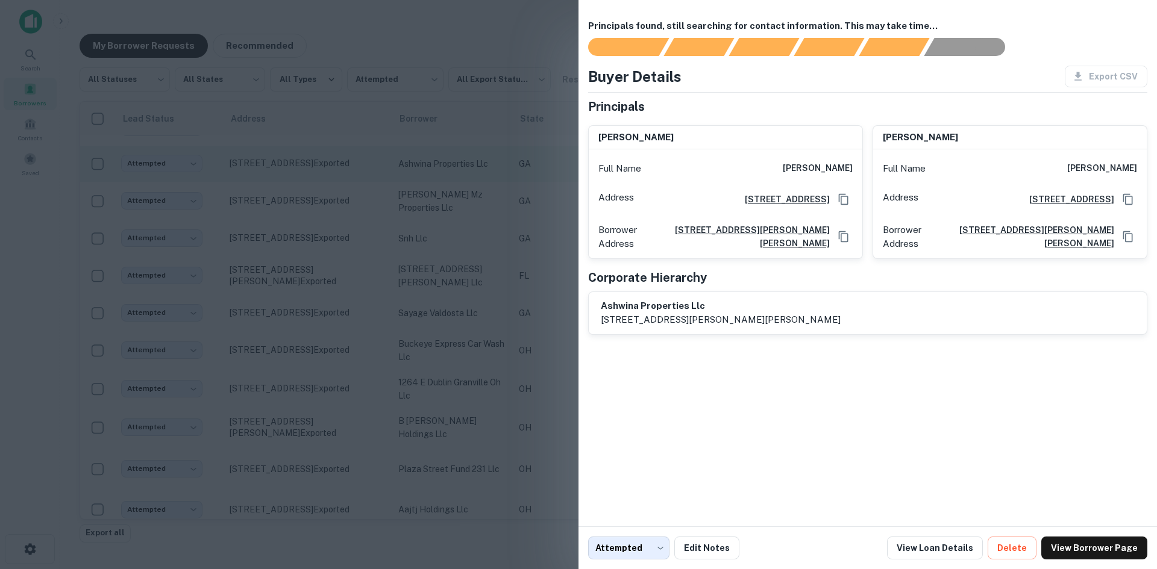
click at [339, 211] on div at bounding box center [578, 284] width 1157 height 569
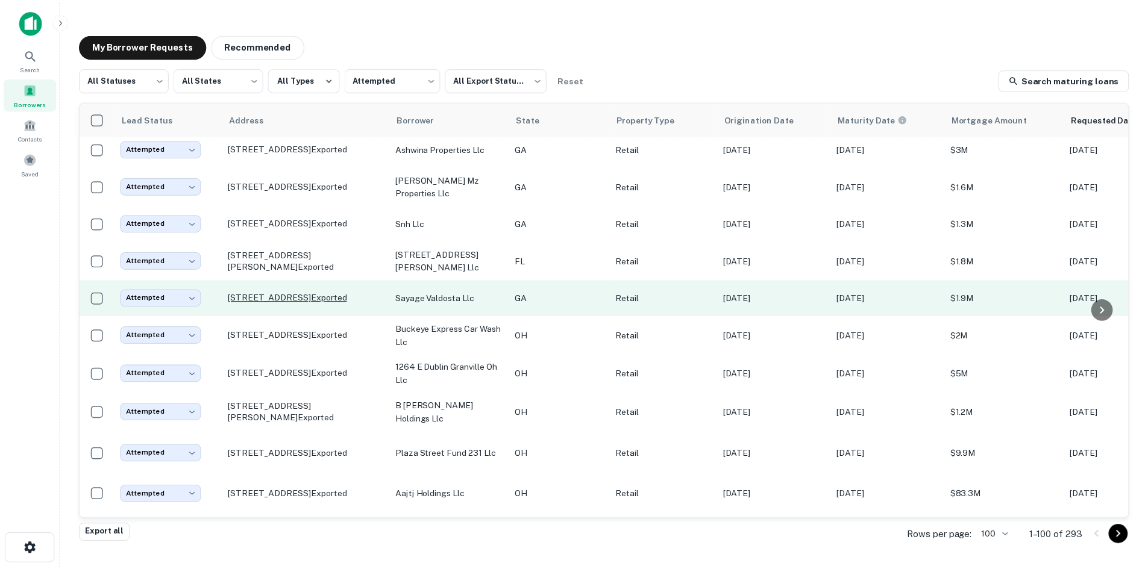
scroll to position [589, 0]
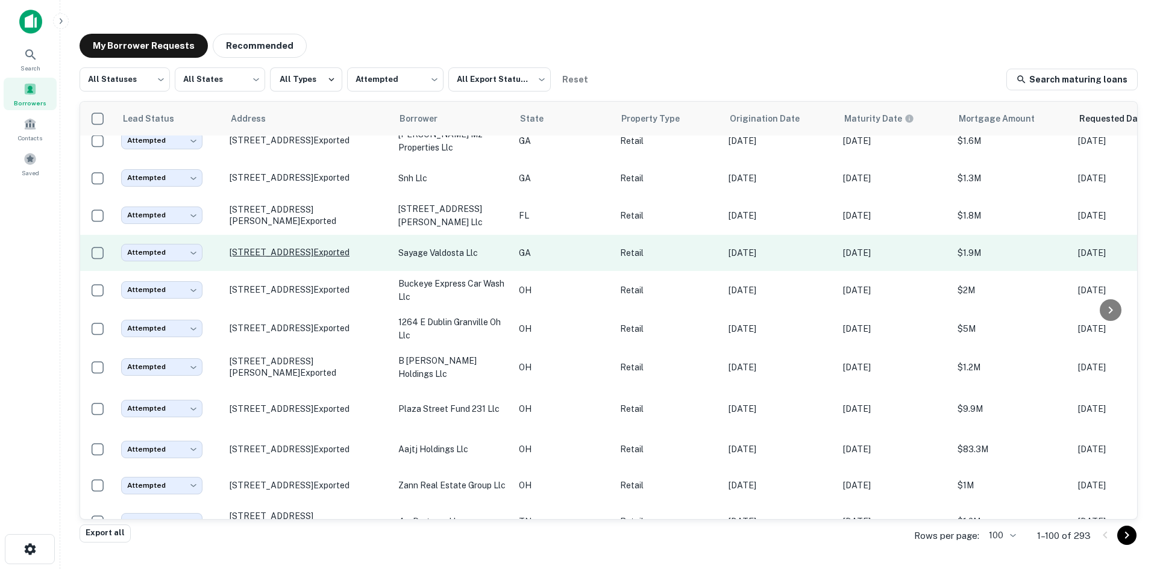
click at [335, 258] on p "1179 N Saint Augustine Rd Valdosta, GA 31601 Exported" at bounding box center [308, 252] width 157 height 11
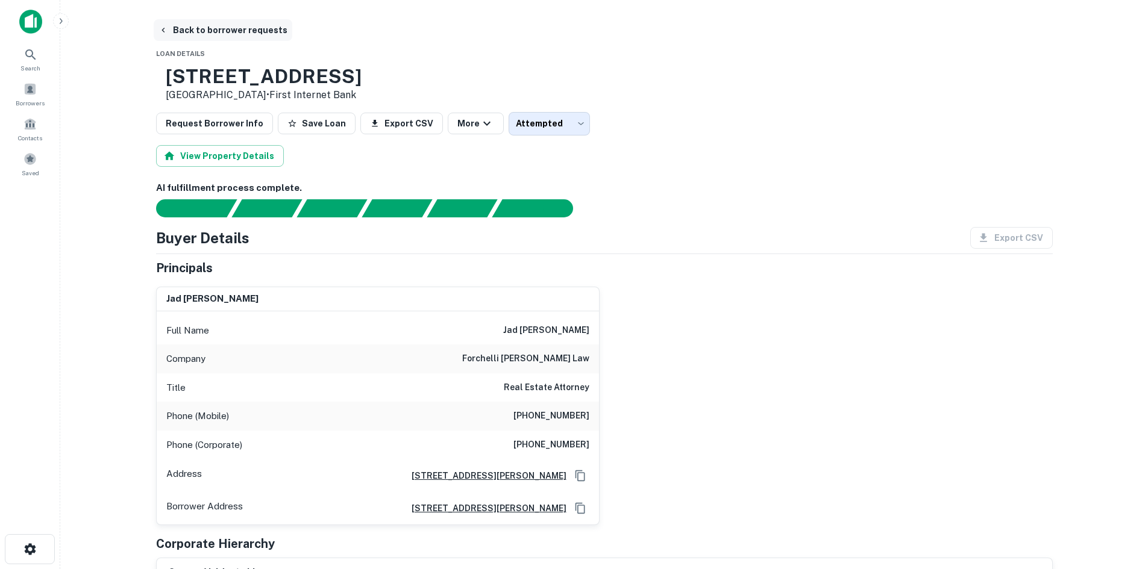
click at [205, 35] on button "Back to borrower requests" at bounding box center [223, 30] width 139 height 22
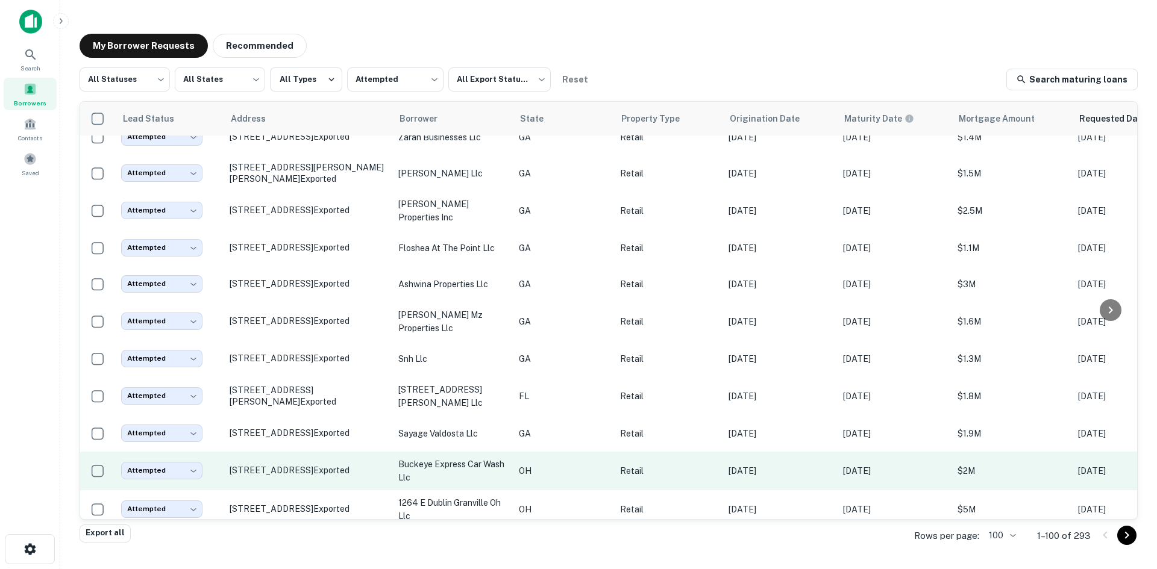
scroll to position [589, 0]
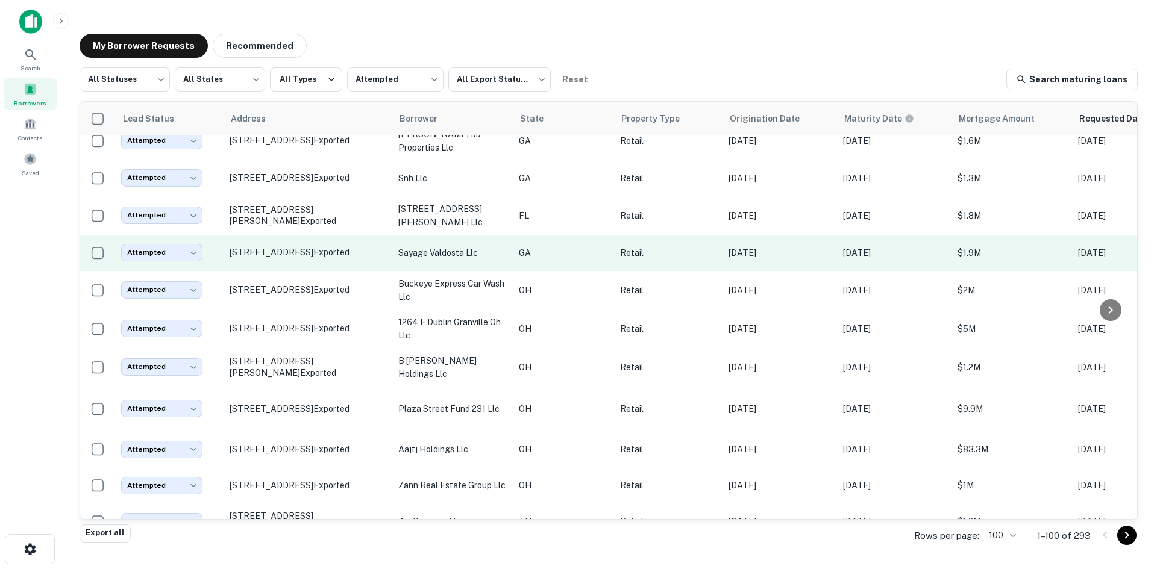
click at [336, 271] on td "1179 N Saint Augustine Rd Valdosta, GA 31601 Exported" at bounding box center [308, 253] width 169 height 36
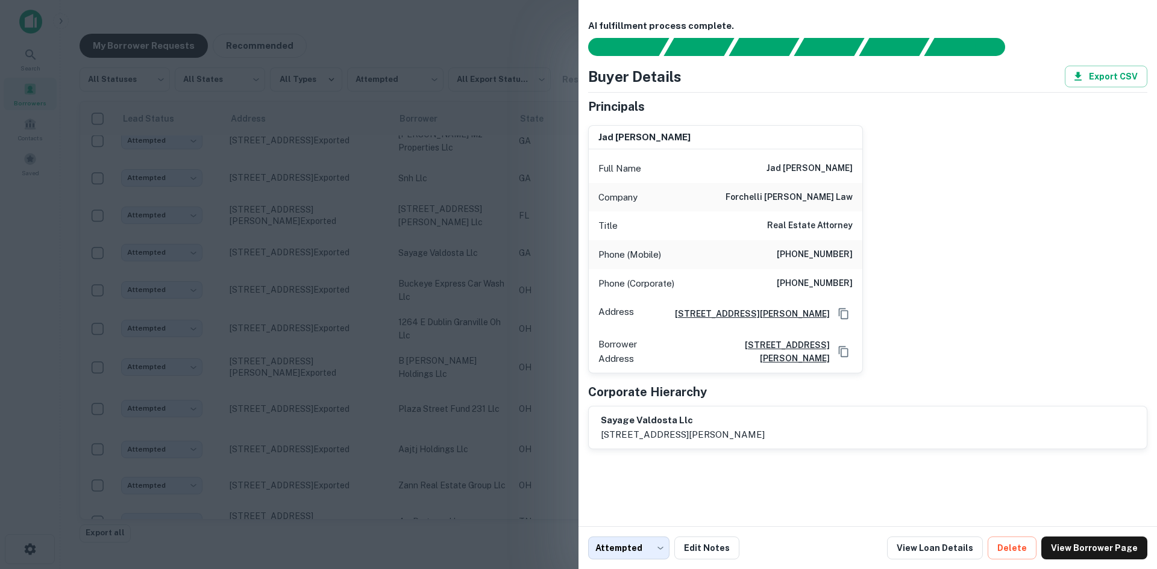
click at [336, 316] on div at bounding box center [578, 284] width 1157 height 569
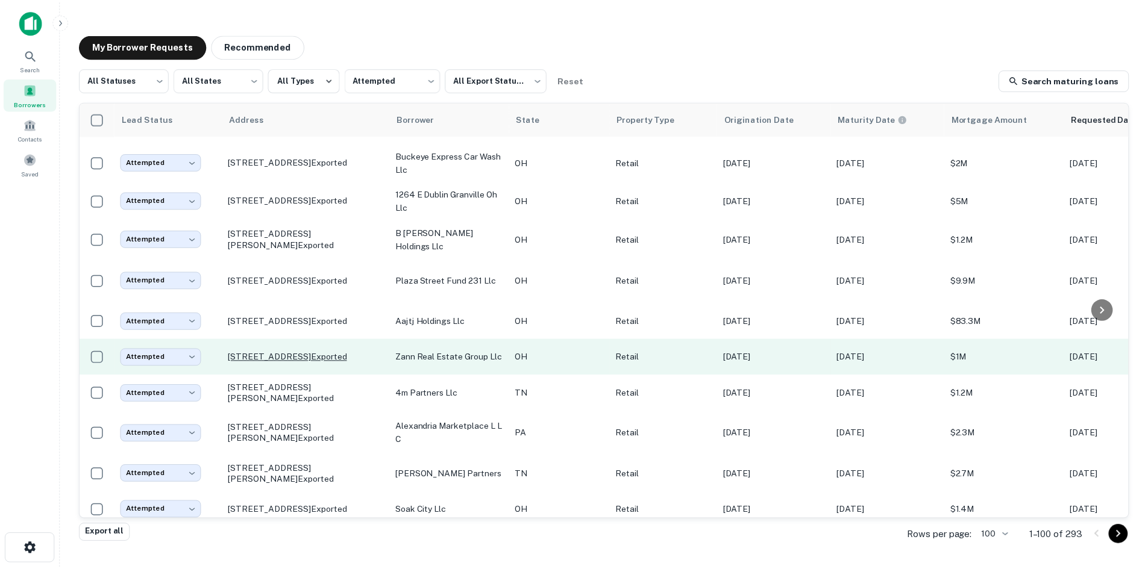
scroll to position [770, 0]
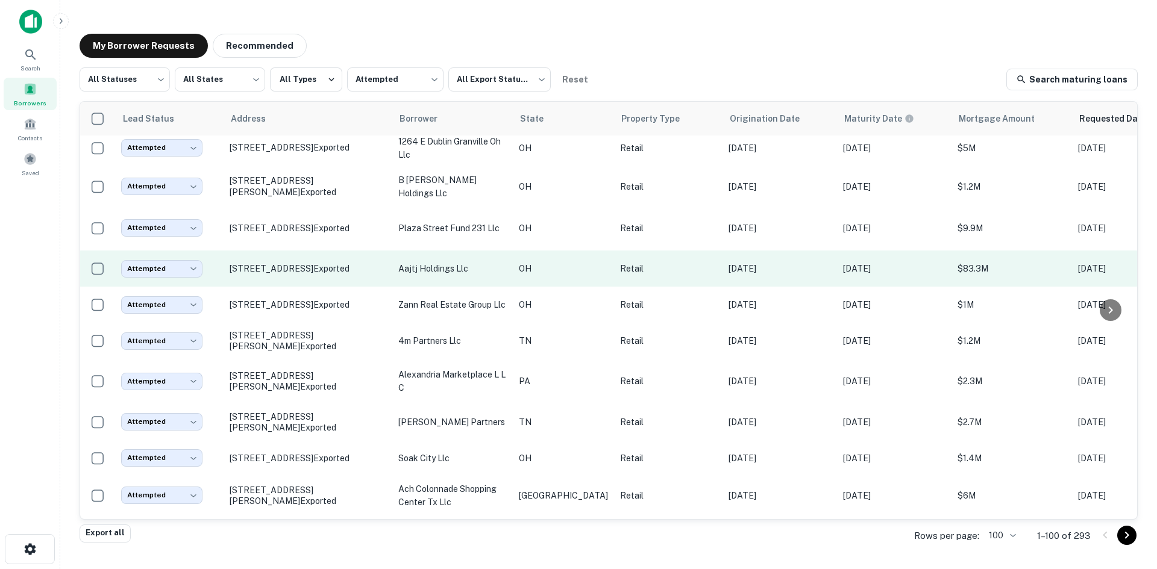
click at [328, 287] on td "11123 State Route 41 West Union, OH 45693 Exported" at bounding box center [308, 269] width 169 height 36
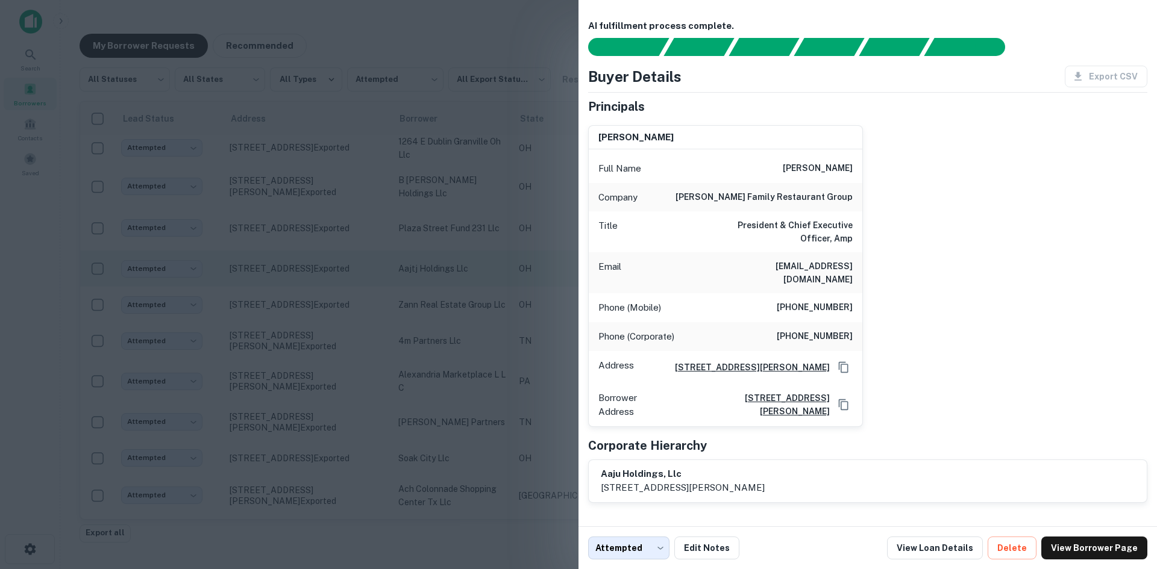
click at [328, 346] on div at bounding box center [578, 284] width 1157 height 569
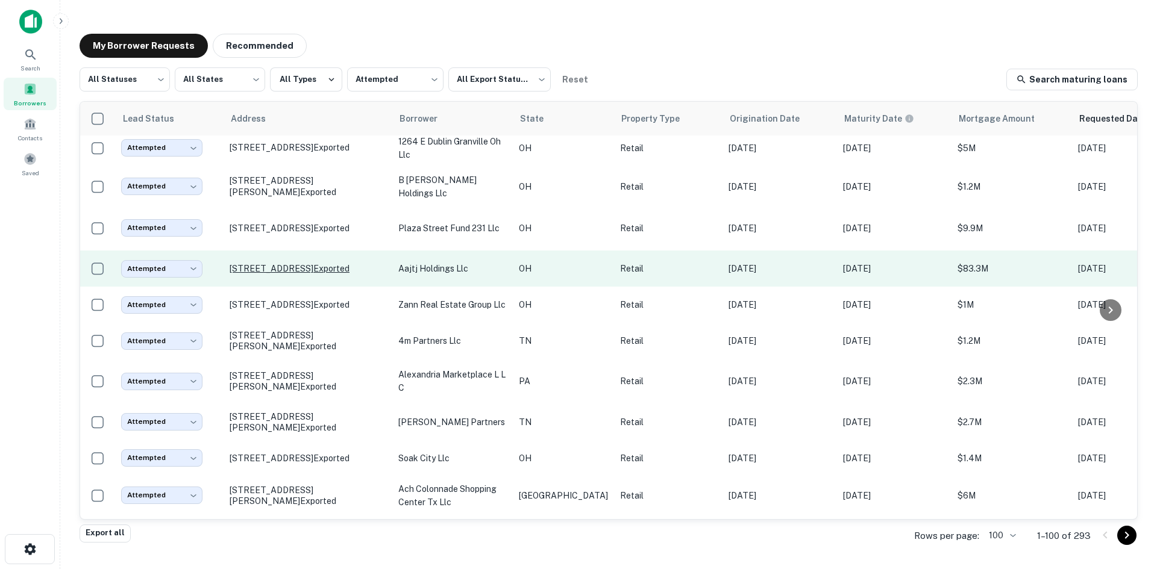
click at [325, 274] on p "11123 State Route 41 West Union, OH 45693 Exported" at bounding box center [308, 268] width 157 height 11
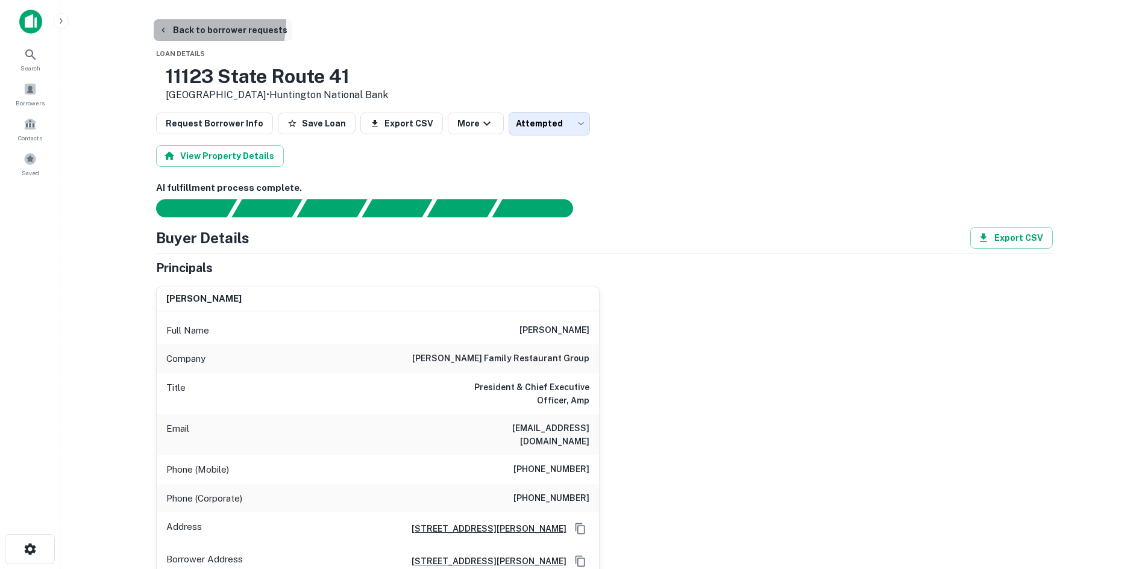
drag, startPoint x: 191, startPoint y: 21, endPoint x: 186, endPoint y: 27, distance: 7.7
click at [191, 22] on button "Back to borrower requests" at bounding box center [223, 30] width 139 height 22
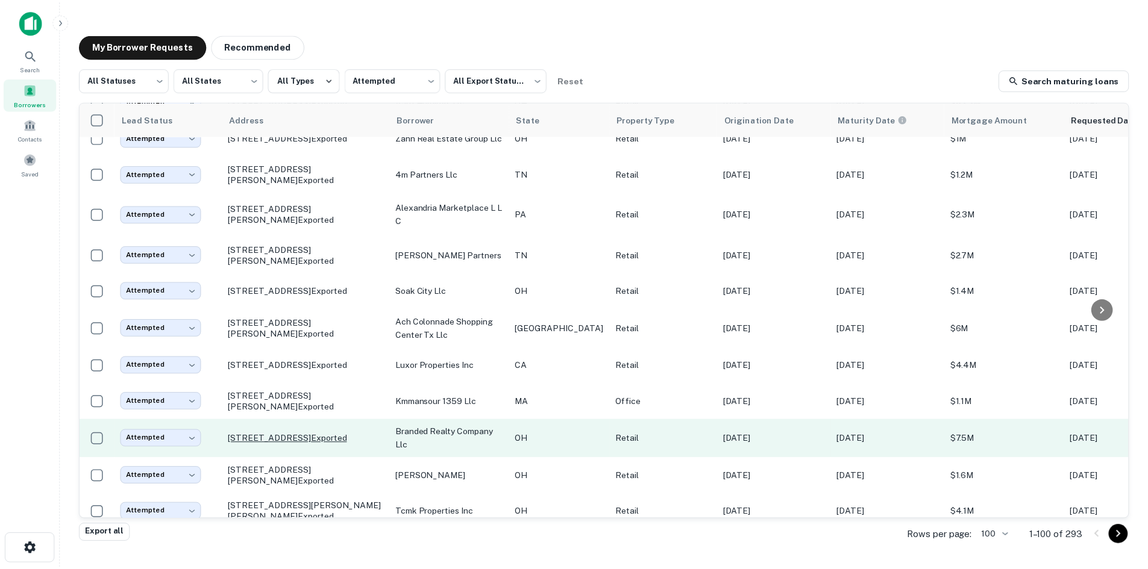
scroll to position [1071, 0]
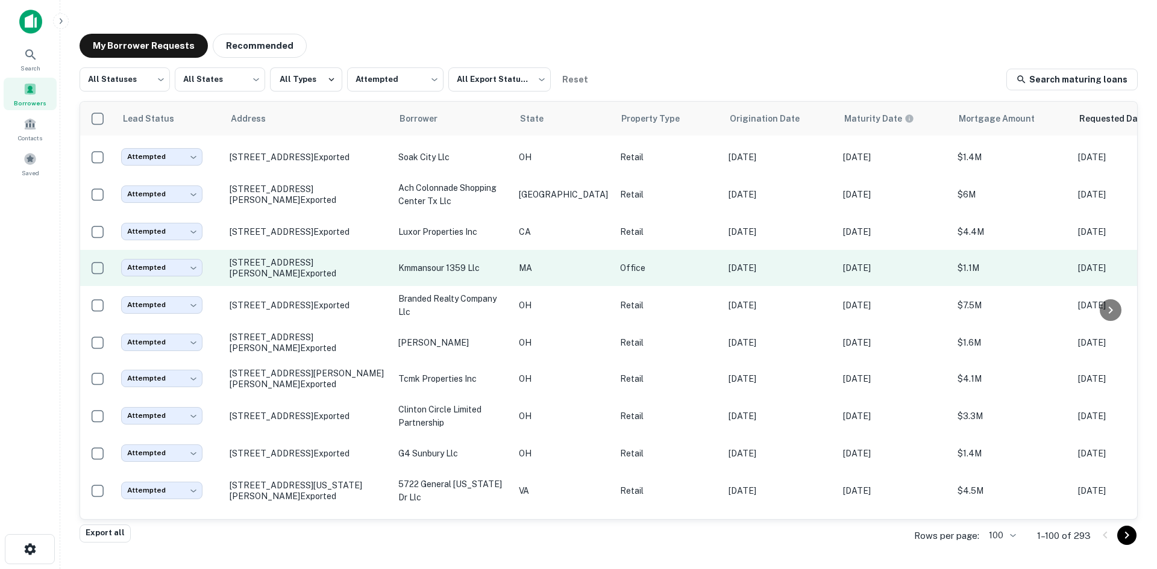
click at [319, 286] on td "1359 Centre St Newton Center, MA 02459 Exported" at bounding box center [308, 268] width 169 height 36
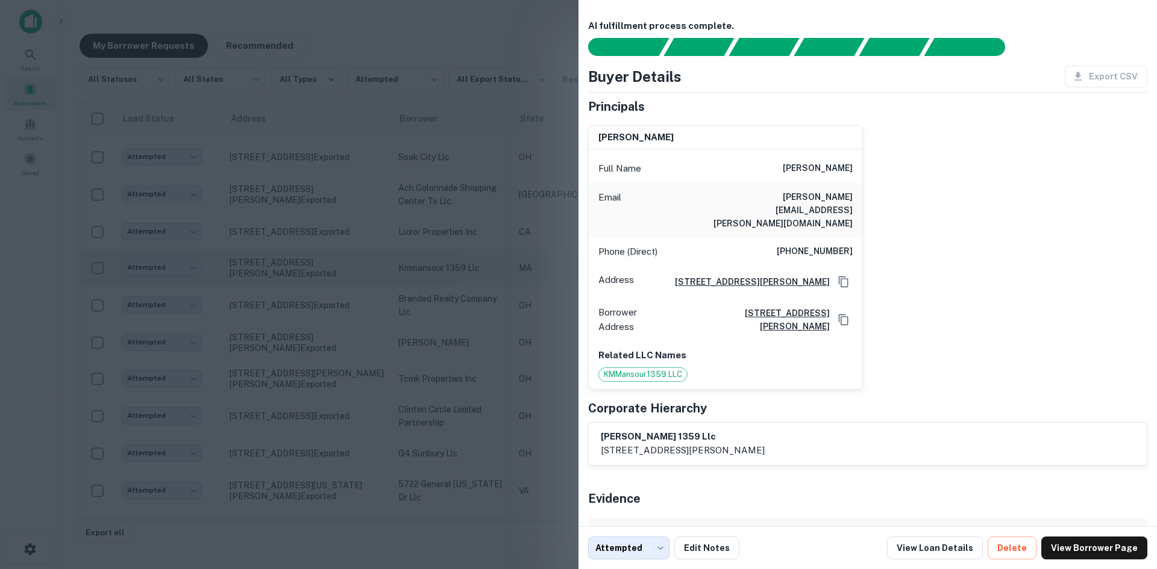
click at [319, 361] on div at bounding box center [578, 284] width 1157 height 569
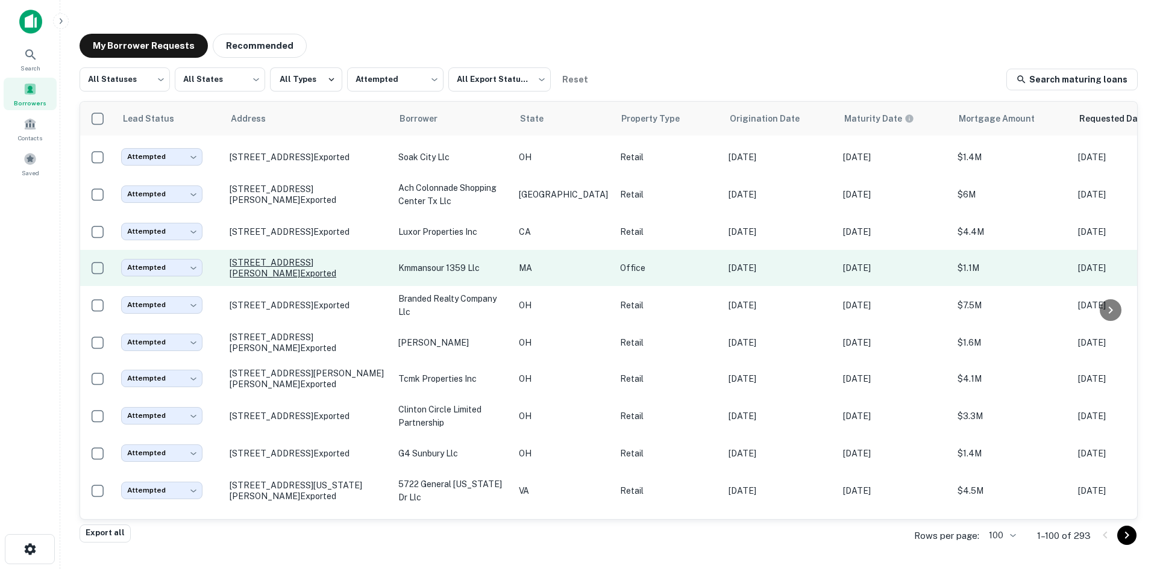
click at [316, 279] on p "1359 Centre St Newton Center, MA 02459 Exported" at bounding box center [308, 268] width 157 height 22
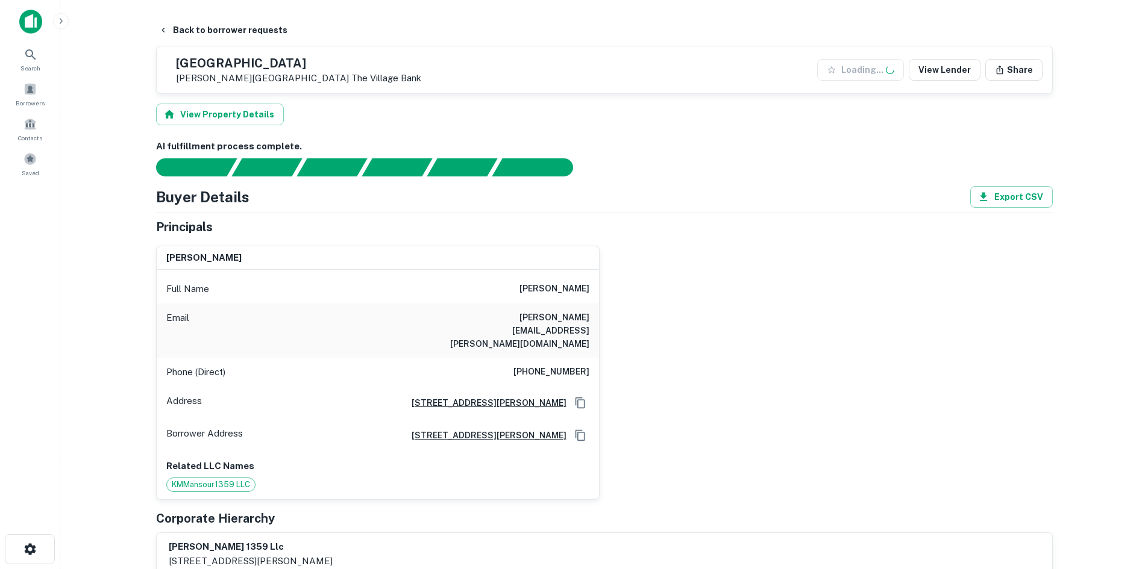
scroll to position [241, 0]
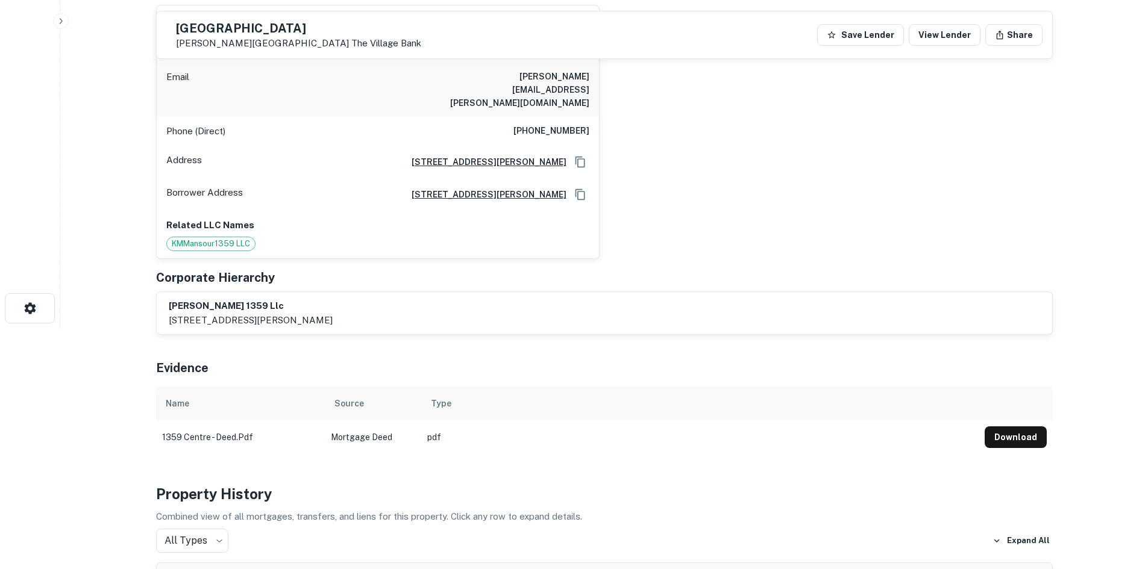
click at [527, 117] on div "Phone (Direct) (617) 803-5022" at bounding box center [378, 131] width 442 height 29
copy h6 "(617) 803-5022"
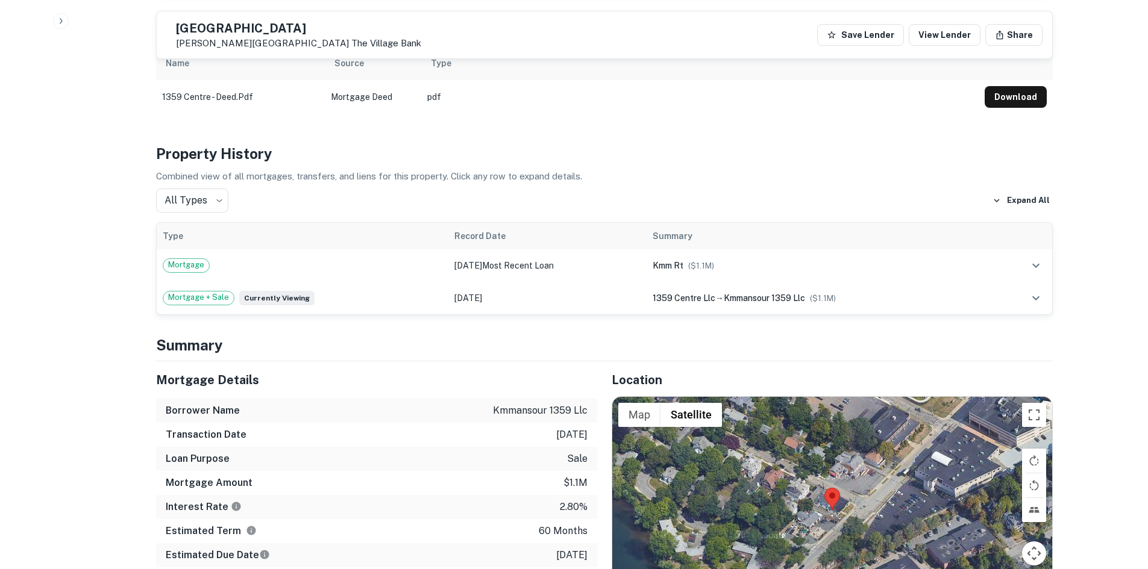
scroll to position [602, 0]
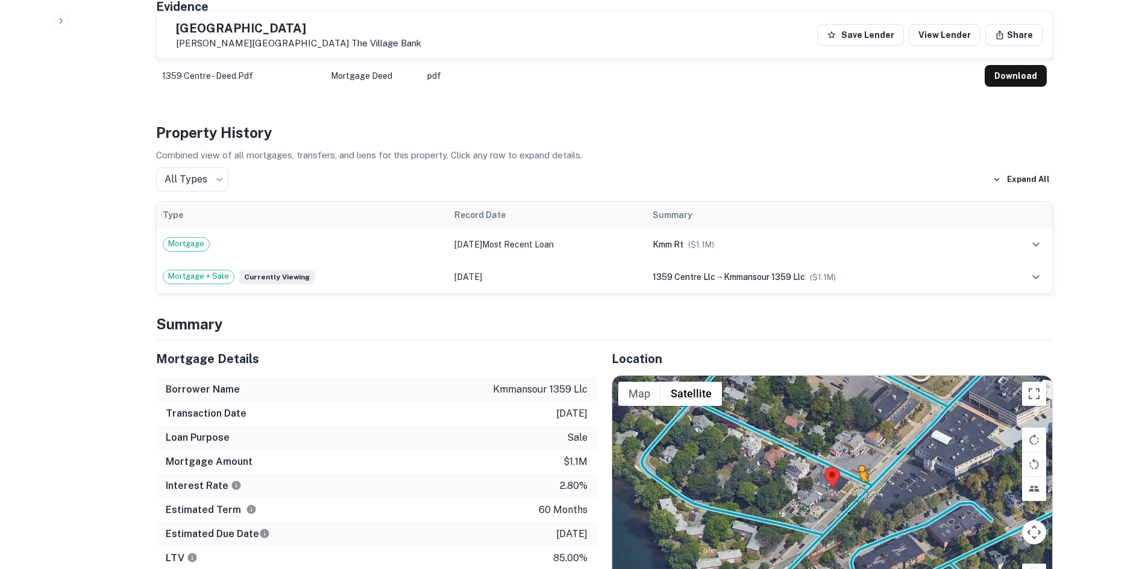
drag, startPoint x: 1035, startPoint y: 551, endPoint x: 859, endPoint y: 469, distance: 194.6
click at [859, 469] on div "To activate drag with keyboard, press Alt + Enter. Once in keyboard drag state,…" at bounding box center [832, 489] width 440 height 227
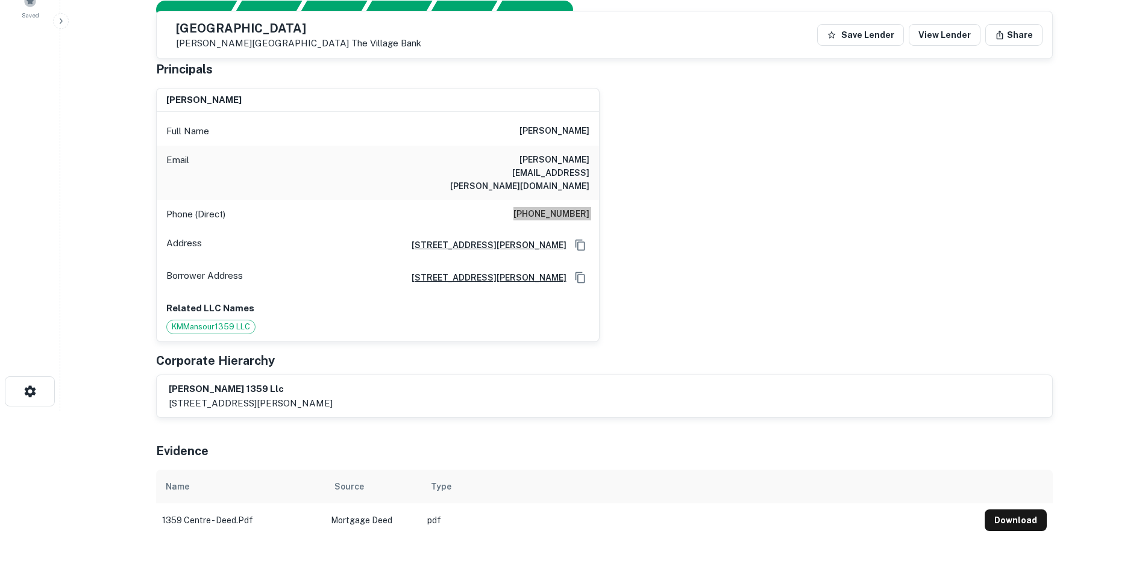
scroll to position [129, 0]
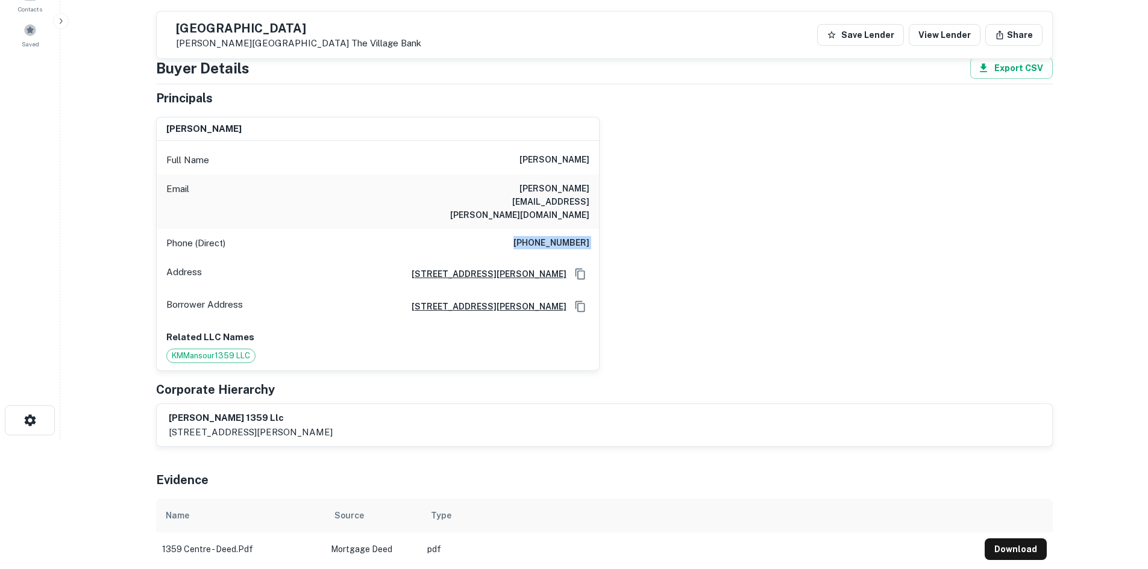
drag, startPoint x: 525, startPoint y: 158, endPoint x: 595, endPoint y: 158, distance: 70.5
click at [595, 158] on div "Full Name karim m mansour" at bounding box center [378, 160] width 442 height 29
copy h6 "karim m mansour"
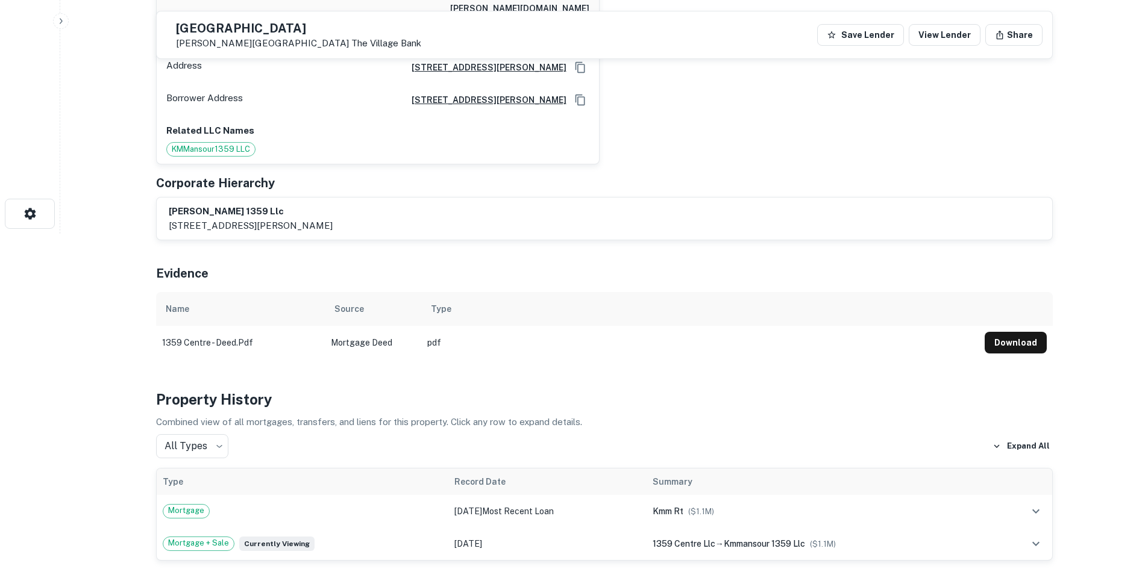
scroll to position [189, 0]
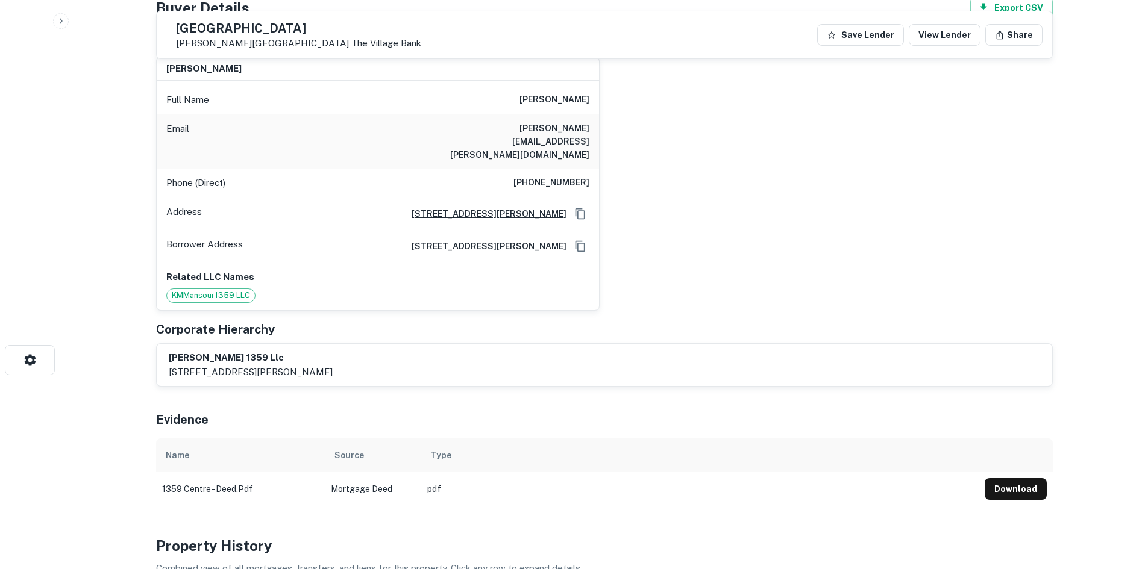
click at [543, 176] on h6 "(617) 803-5022" at bounding box center [551, 183] width 76 height 14
copy h6 "(617) 803-5022"
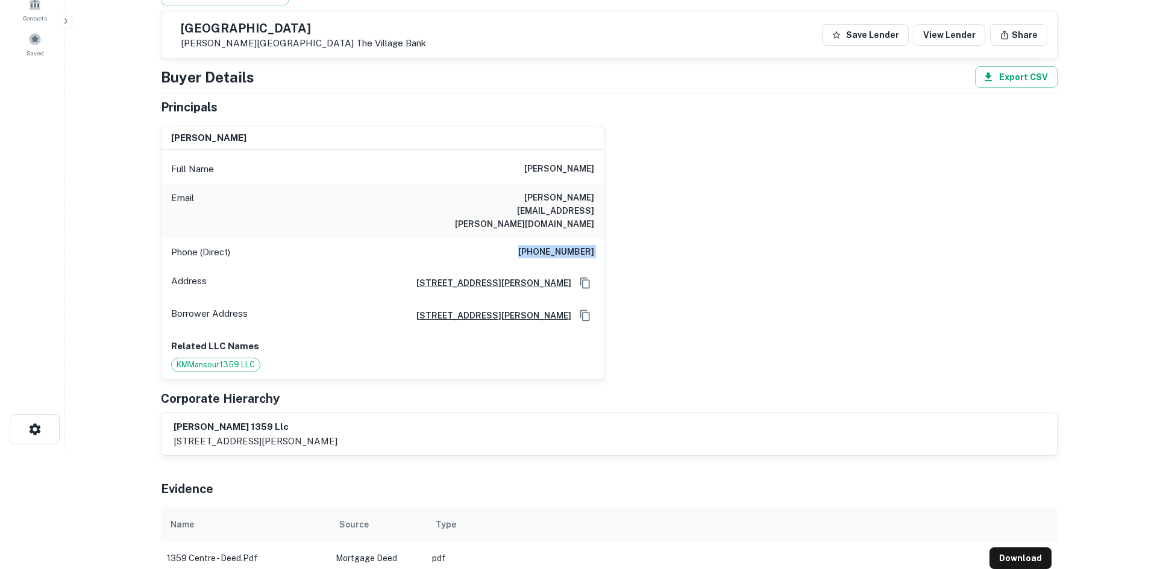
scroll to position [0, 0]
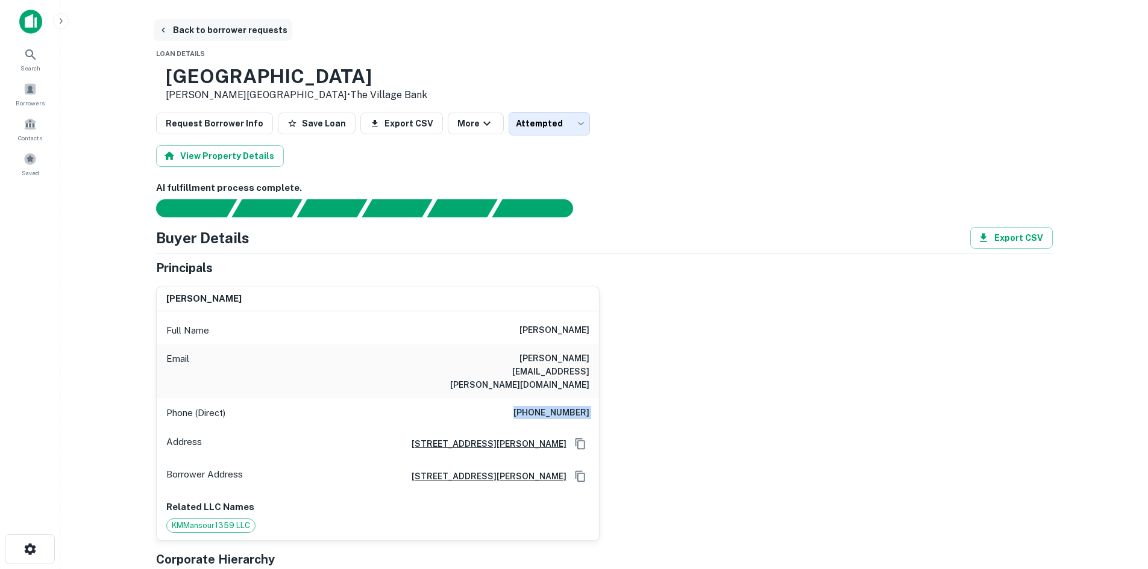
click at [214, 25] on button "Back to borrower requests" at bounding box center [223, 30] width 139 height 22
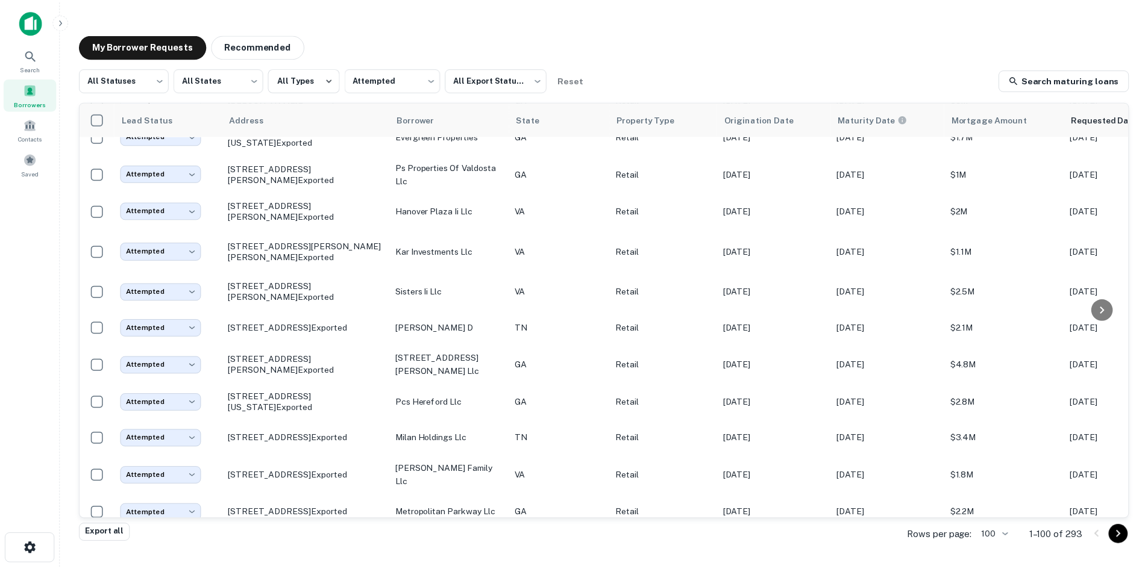
scroll to position [3240, 0]
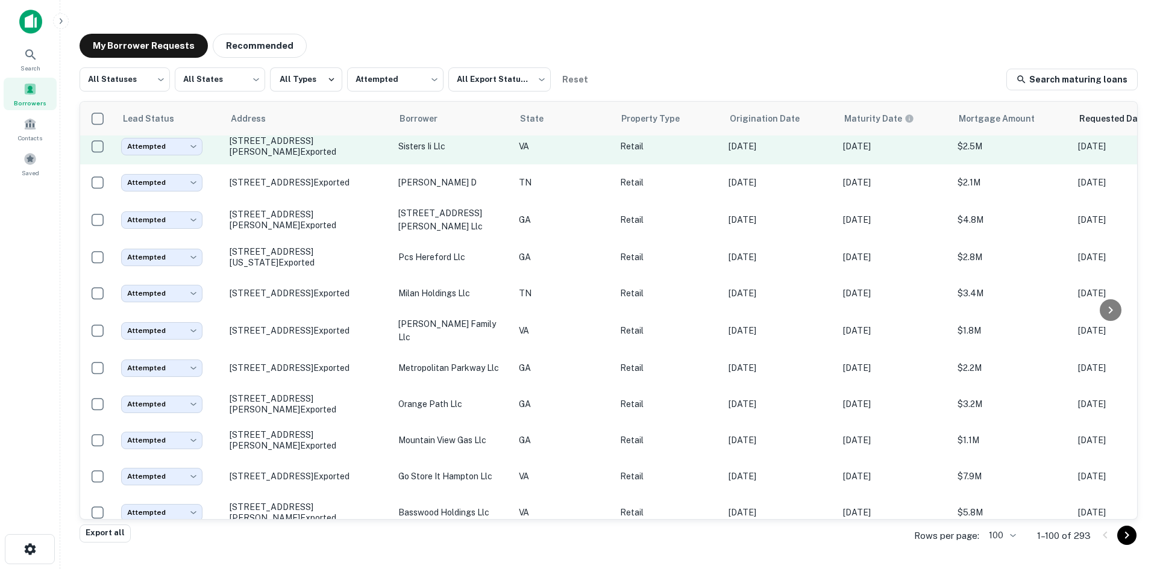
click at [336, 164] on td "751 J Clyde Morris Blvd Newport News, VA 23601 Exported" at bounding box center [308, 146] width 169 height 36
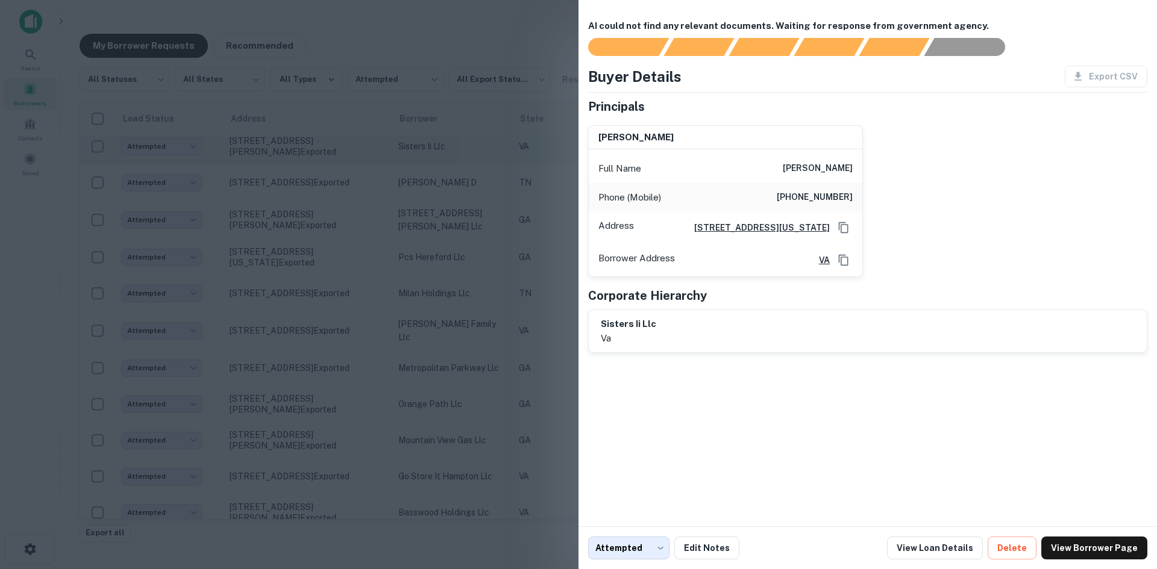
click at [336, 357] on div at bounding box center [578, 284] width 1157 height 569
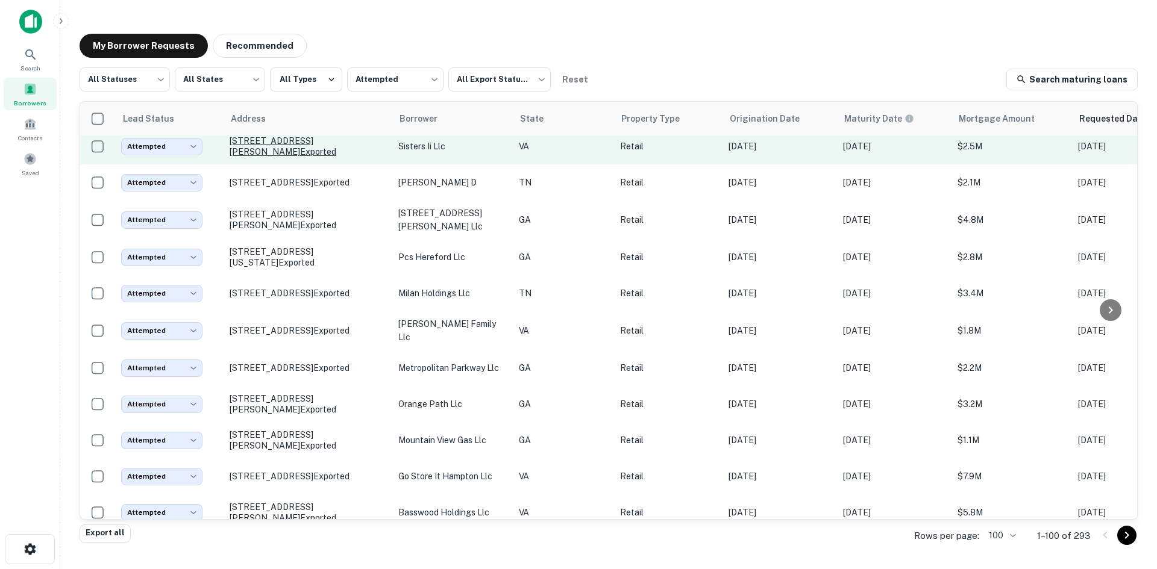
click at [308, 157] on p "751 J Clyde Morris Blvd Newport News, VA 23601 Exported" at bounding box center [308, 147] width 157 height 22
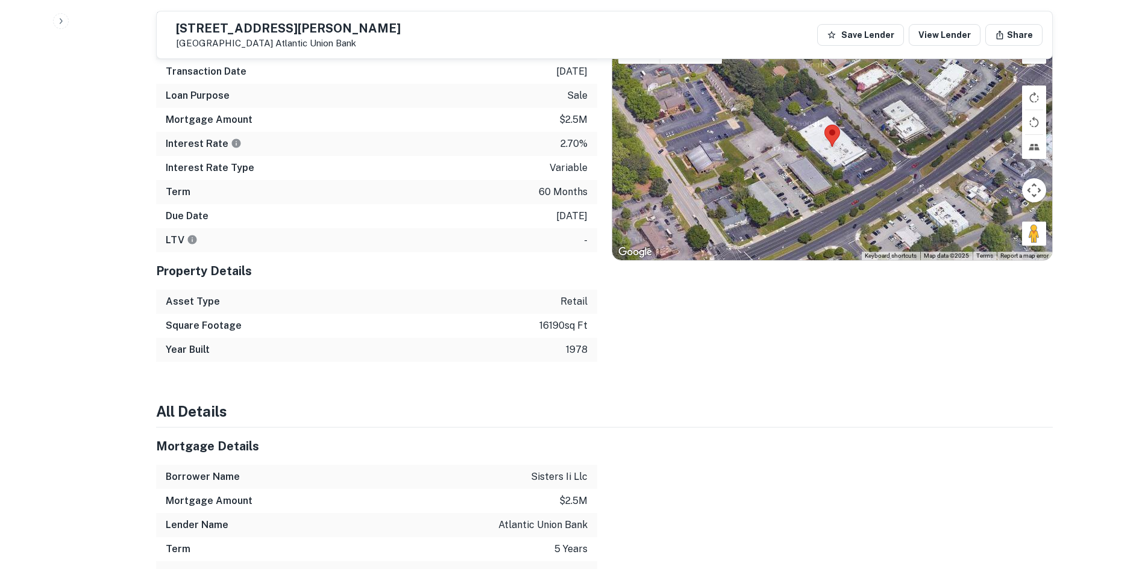
scroll to position [663, 0]
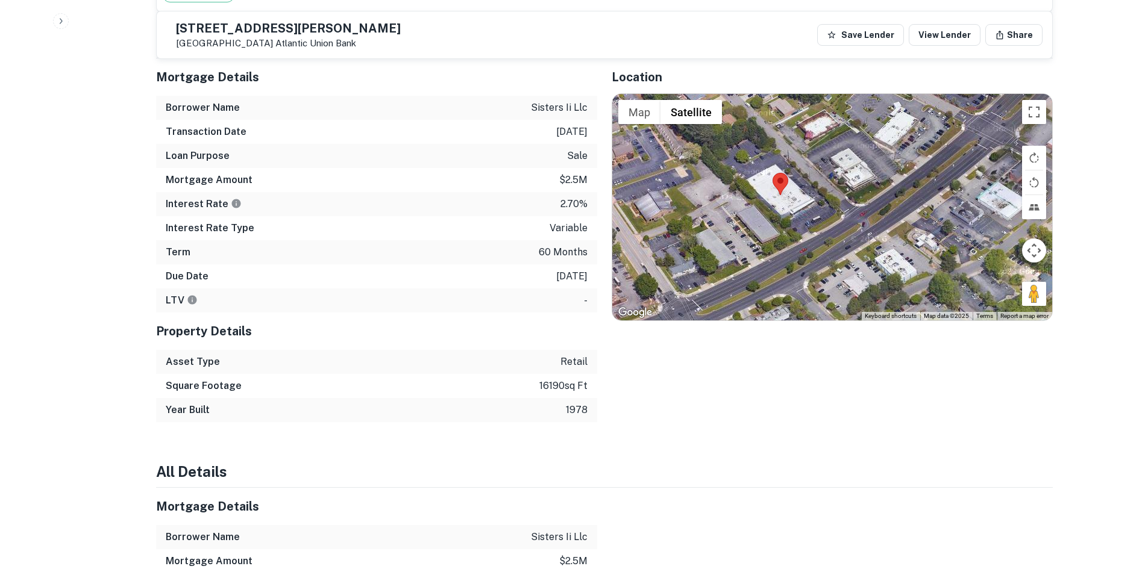
drag, startPoint x: 1048, startPoint y: 295, endPoint x: 1007, endPoint y: 287, distance: 41.0
click at [998, 284] on div at bounding box center [832, 207] width 440 height 227
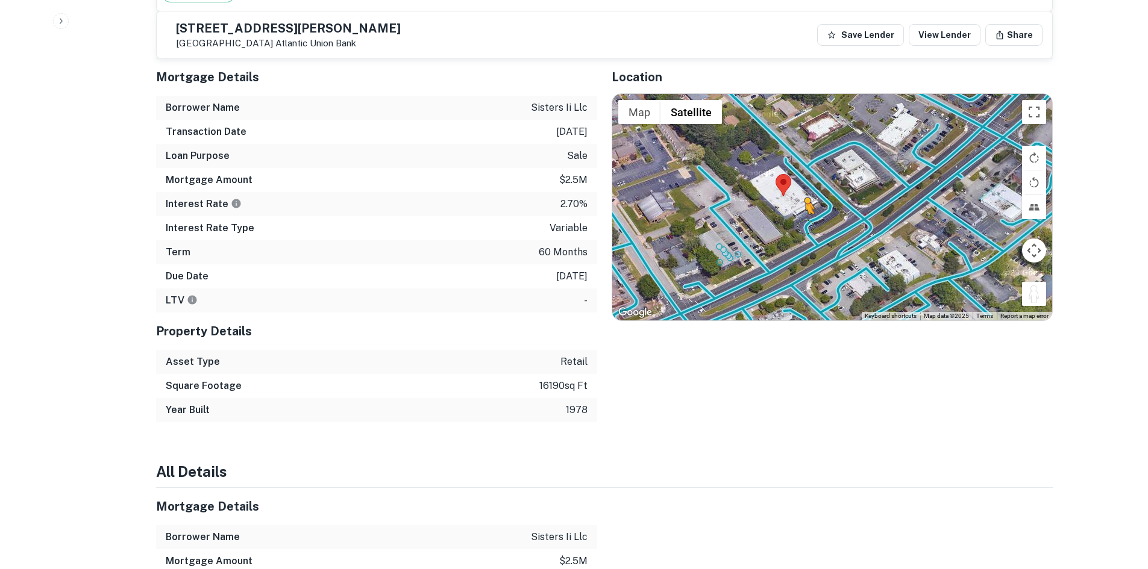
drag, startPoint x: 1036, startPoint y: 296, endPoint x: 802, endPoint y: 227, distance: 243.8
click at [802, 227] on div "To activate drag with keyboard, press Alt + Enter. Once in keyboard drag state,…" at bounding box center [832, 207] width 440 height 227
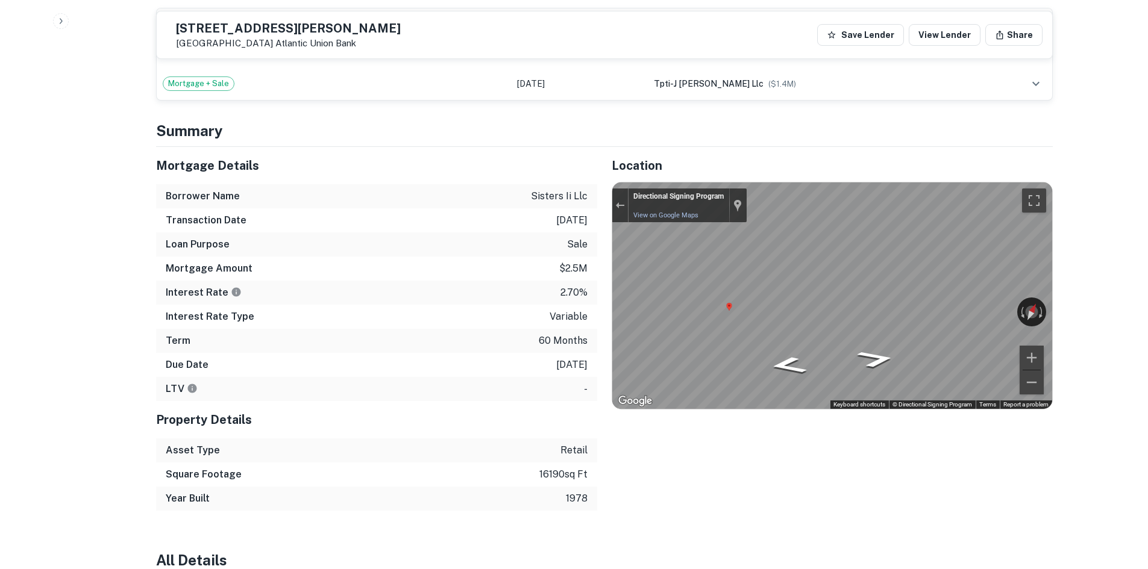
scroll to position [422, 0]
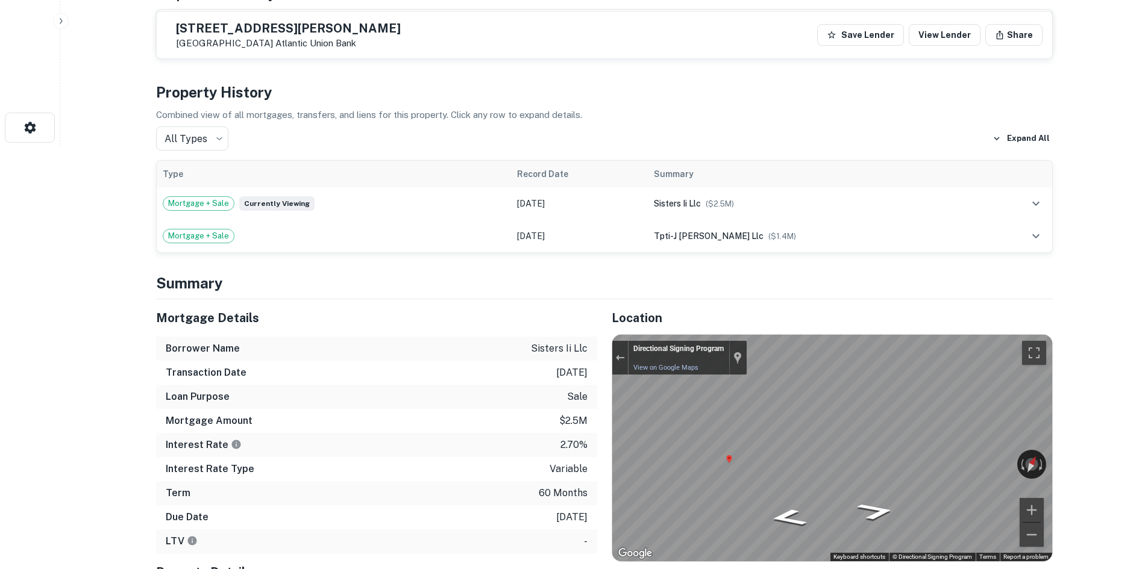
drag, startPoint x: 199, startPoint y: 24, endPoint x: 310, endPoint y: 40, distance: 111.4
click at [310, 40] on div "751 J Clyde Morris Blvd Newport News, VA 23601 Atlantic Union Bank" at bounding box center [283, 35] width 234 height 28
copy div "751 J Clyde Morris Blvd Newport News, VA 23601"
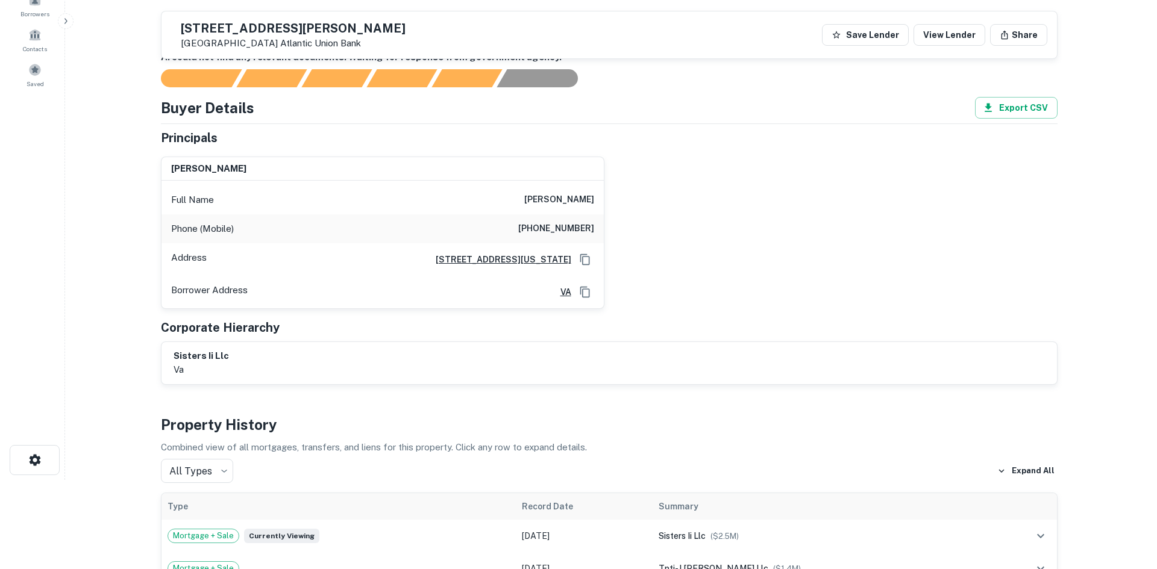
scroll to position [0, 0]
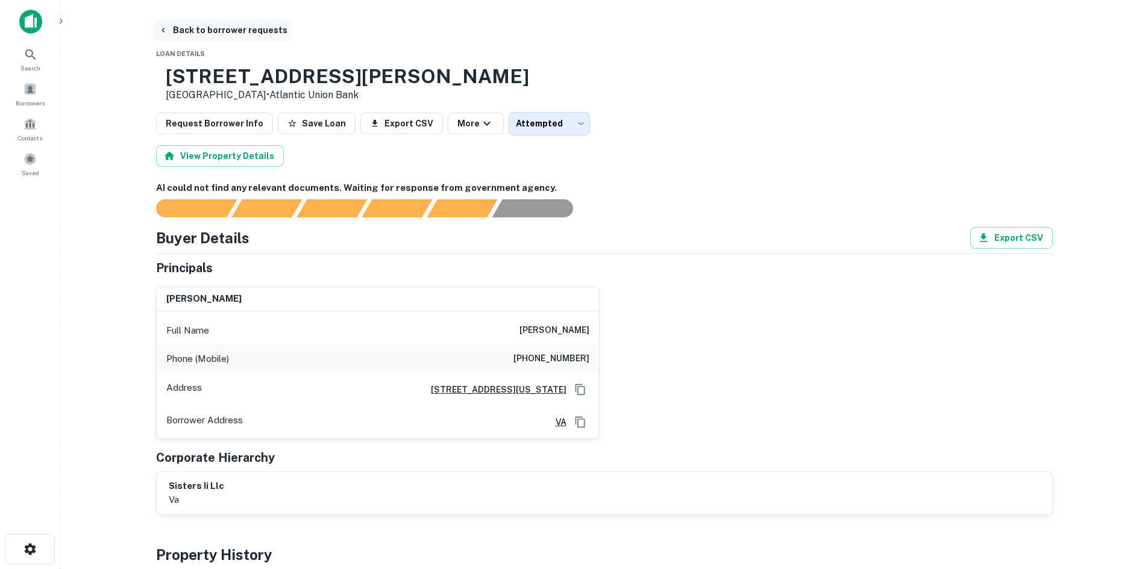
click at [221, 33] on button "Back to borrower requests" at bounding box center [223, 30] width 139 height 22
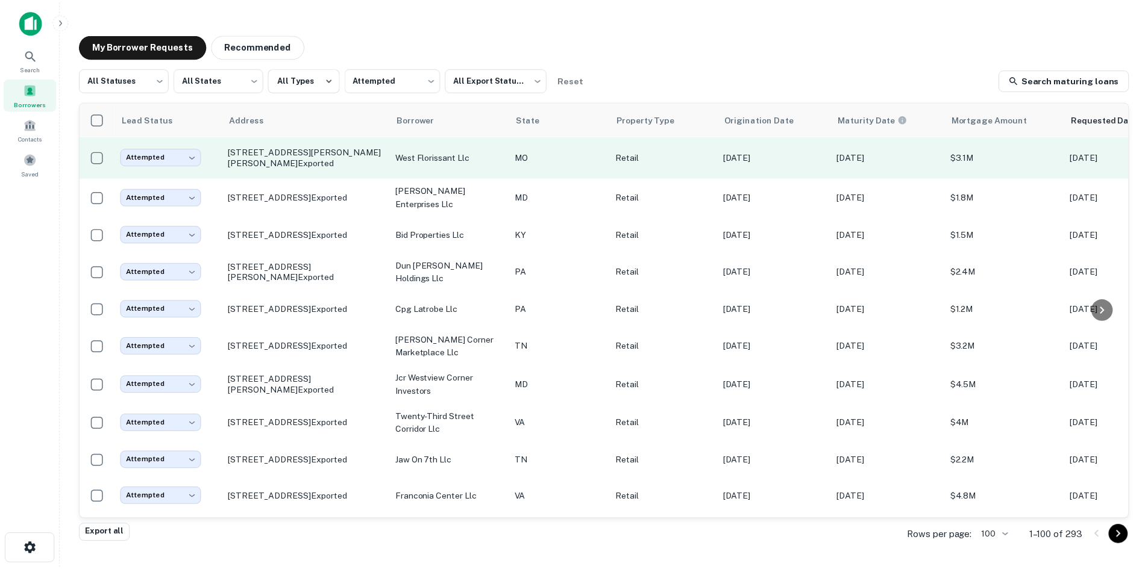
scroll to position [1915, 0]
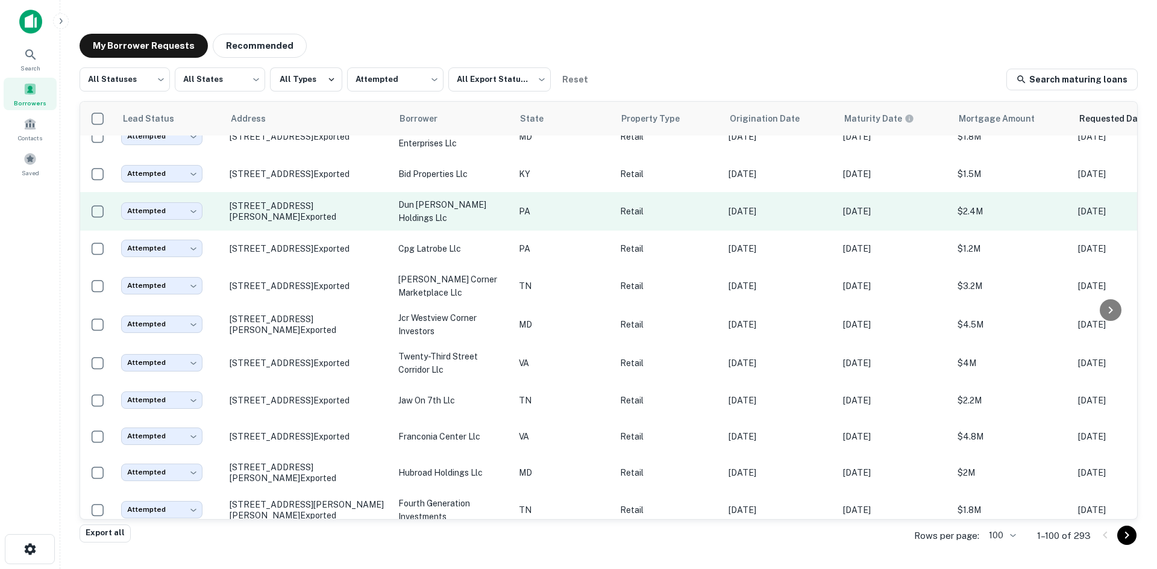
click at [331, 231] on td "836 E Forrest Ave New Freedom, PA 17349 Exported" at bounding box center [308, 211] width 169 height 39
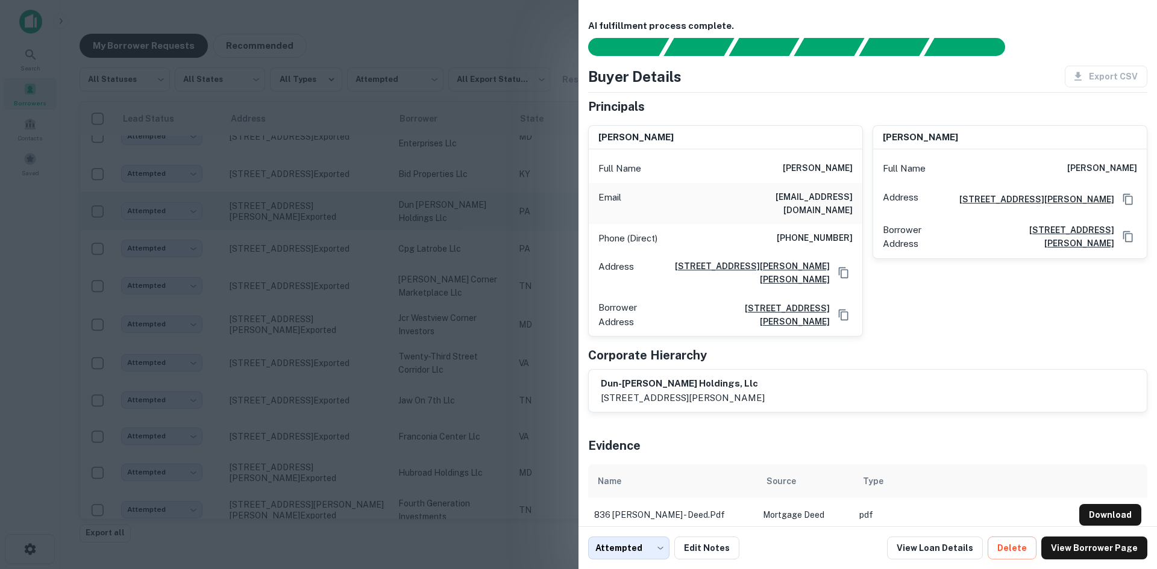
click at [331, 361] on div at bounding box center [578, 284] width 1157 height 569
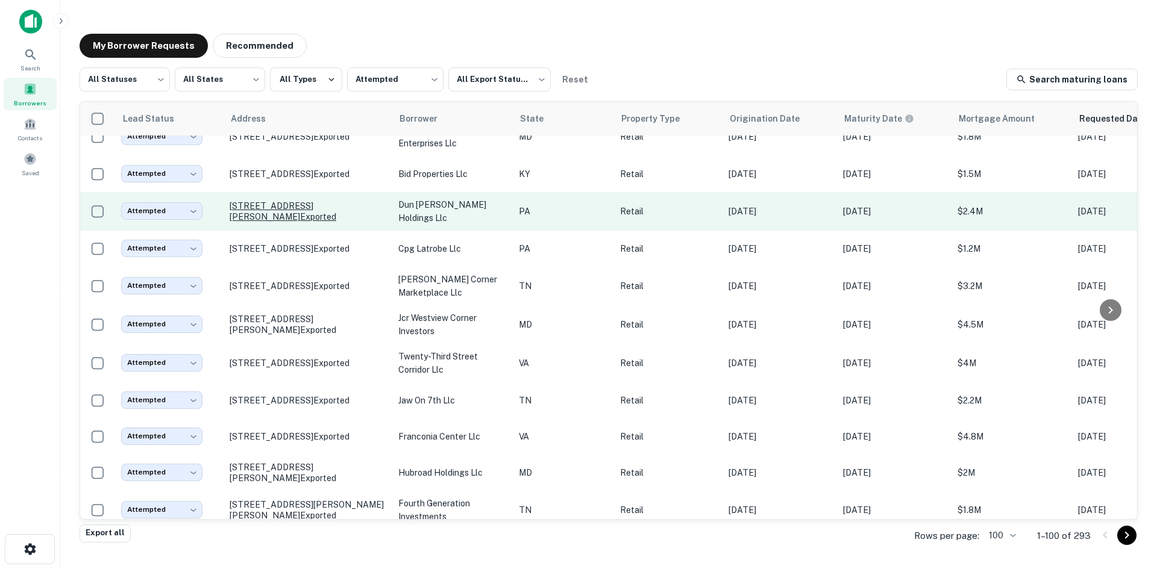
click at [330, 222] on p "836 E Forrest Ave New Freedom, PA 17349 Exported" at bounding box center [308, 212] width 157 height 22
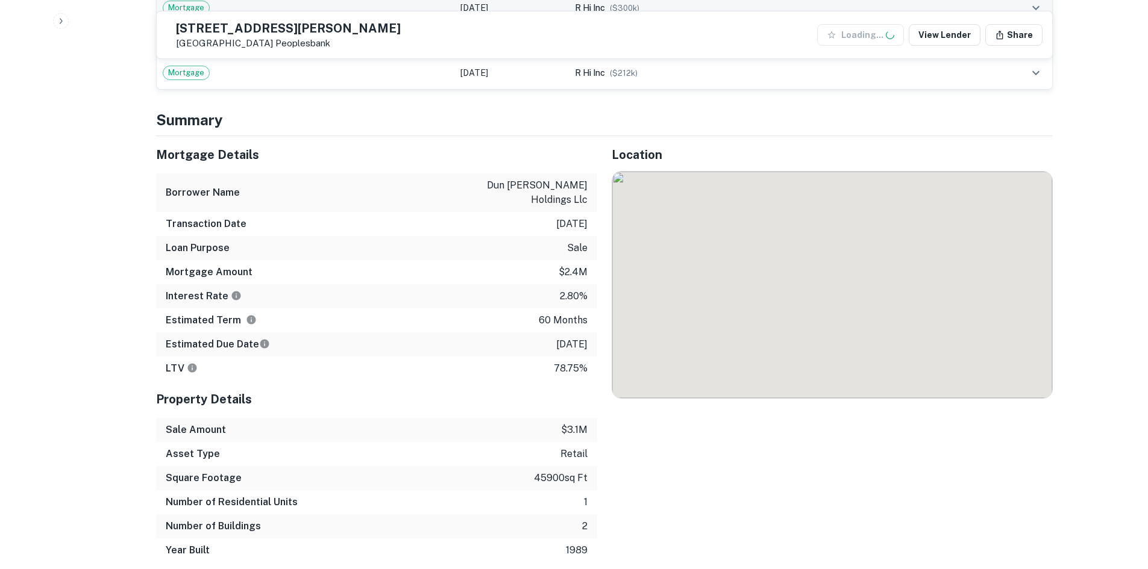
scroll to position [1001, 0]
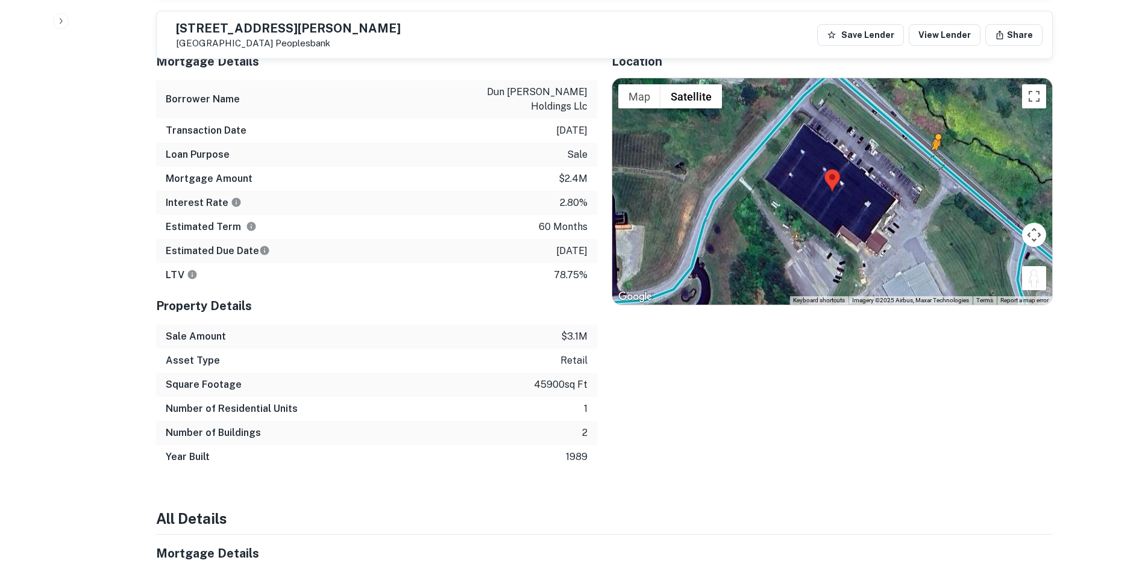
drag, startPoint x: 1036, startPoint y: 264, endPoint x: 935, endPoint y: 151, distance: 151.5
click at [935, 151] on div "To activate drag with keyboard, press Alt + Enter. Once in keyboard drag state,…" at bounding box center [832, 191] width 440 height 227
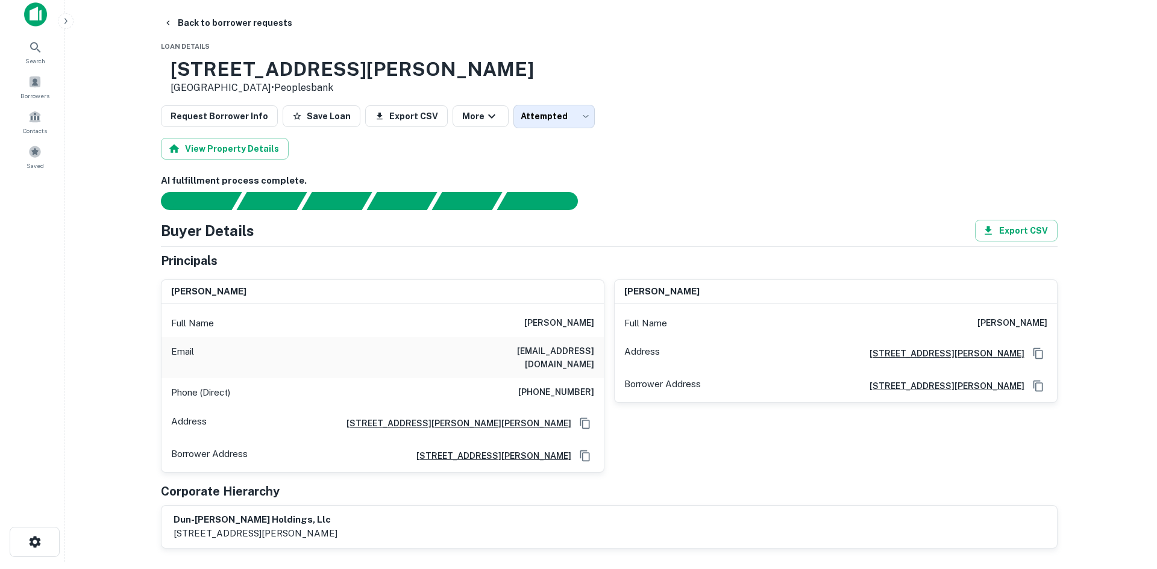
scroll to position [0, 0]
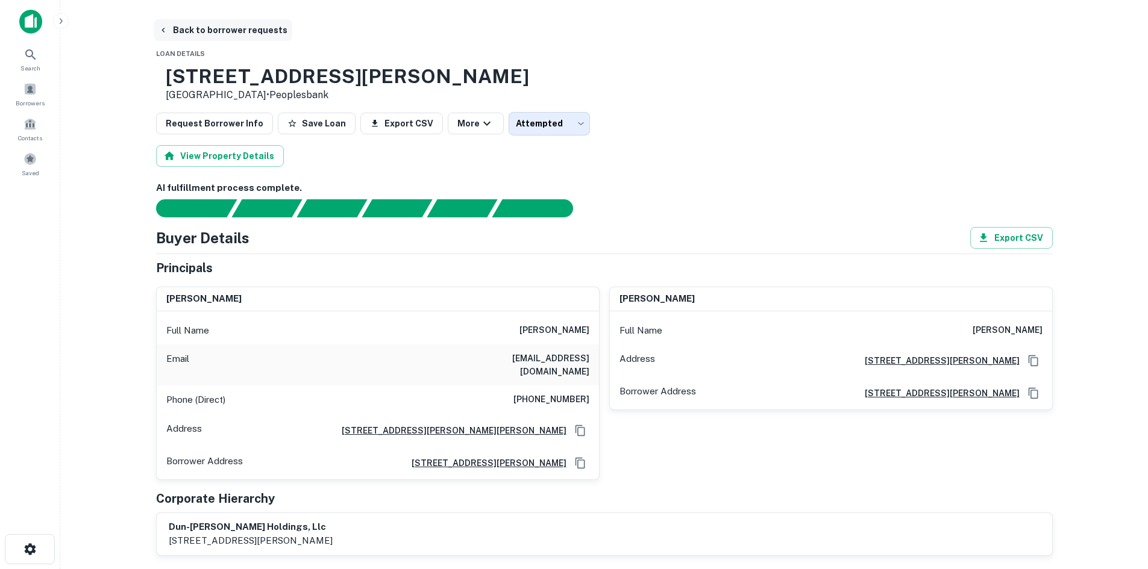
drag, startPoint x: 200, startPoint y: 33, endPoint x: 193, endPoint y: 28, distance: 8.7
click at [200, 33] on button "Back to borrower requests" at bounding box center [223, 30] width 139 height 22
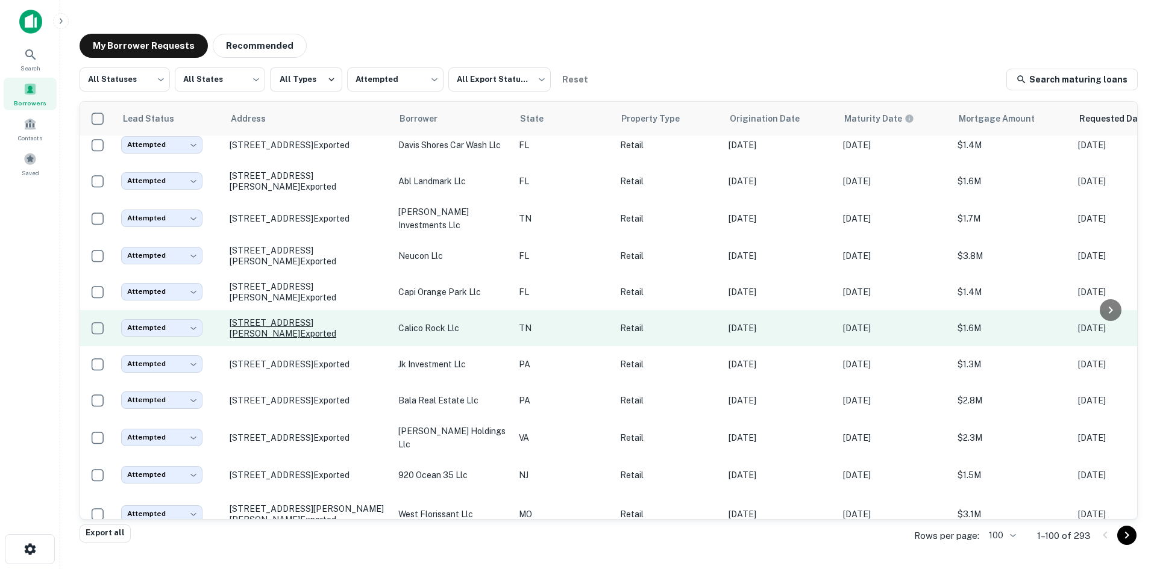
scroll to position [1613, 0]
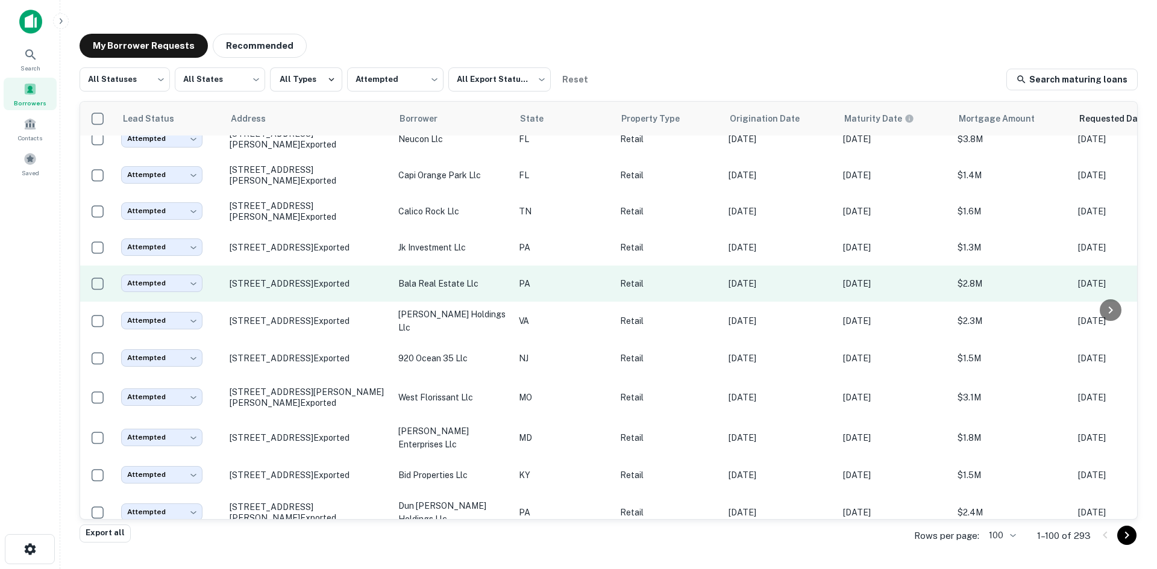
click at [330, 302] on td "205 N 11th St Philadelphia, PA 19107 Exported" at bounding box center [308, 284] width 169 height 36
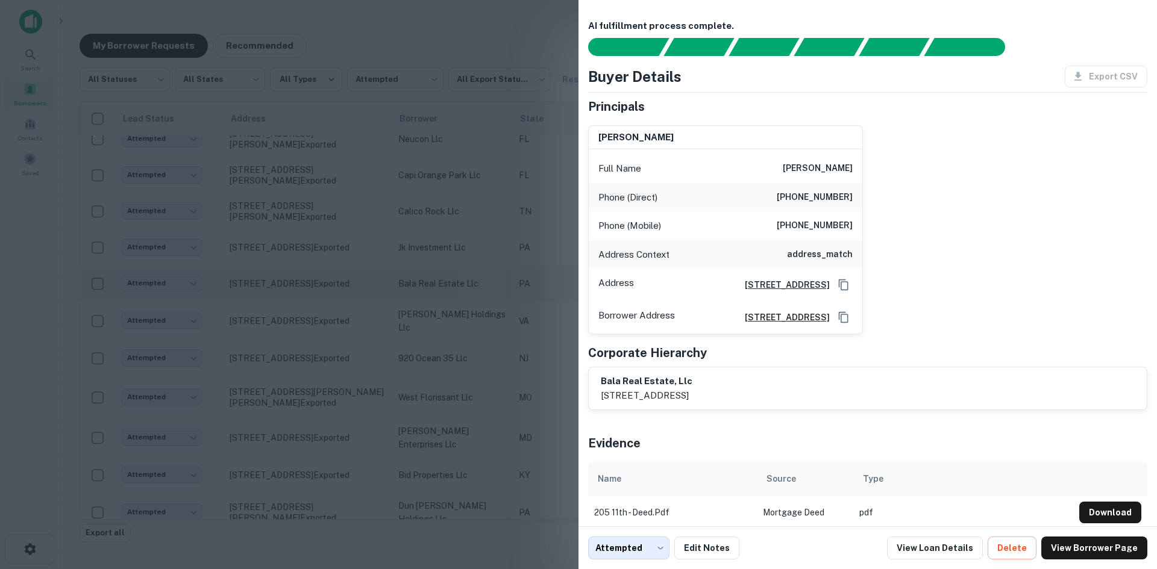
click at [329, 421] on div at bounding box center [578, 284] width 1157 height 569
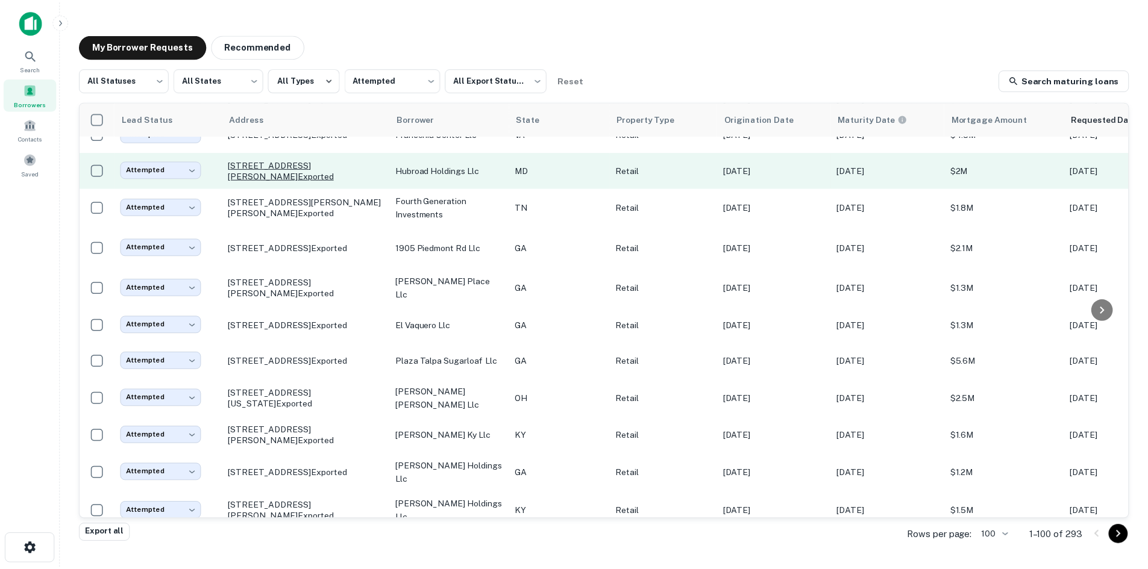
scroll to position [2336, 0]
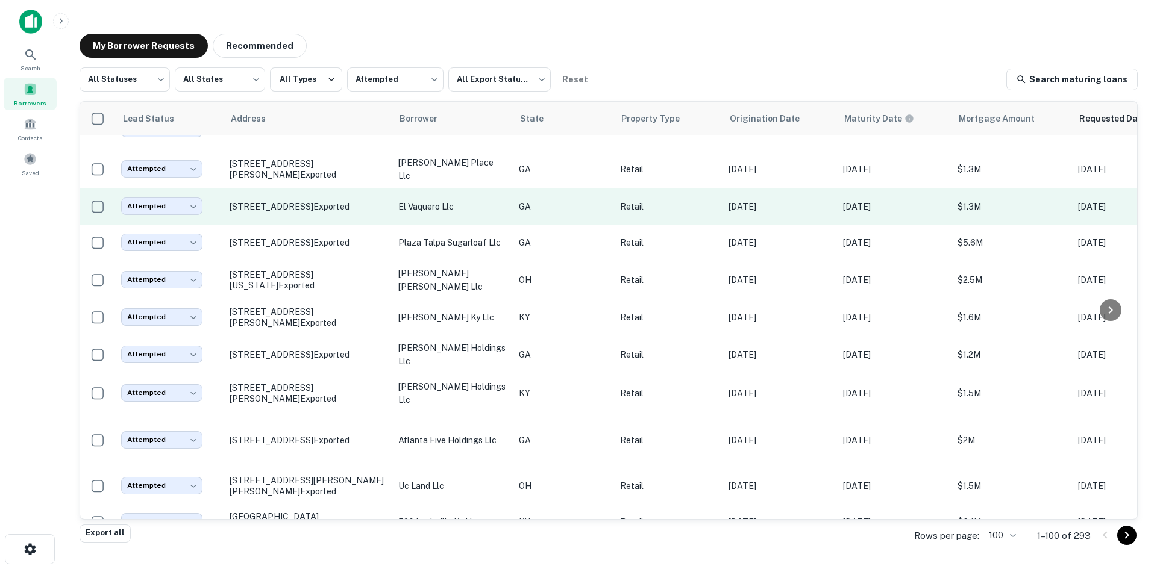
click at [308, 225] on td "3007 Kensington Ct Albany, GA 31721 Exported" at bounding box center [308, 207] width 169 height 36
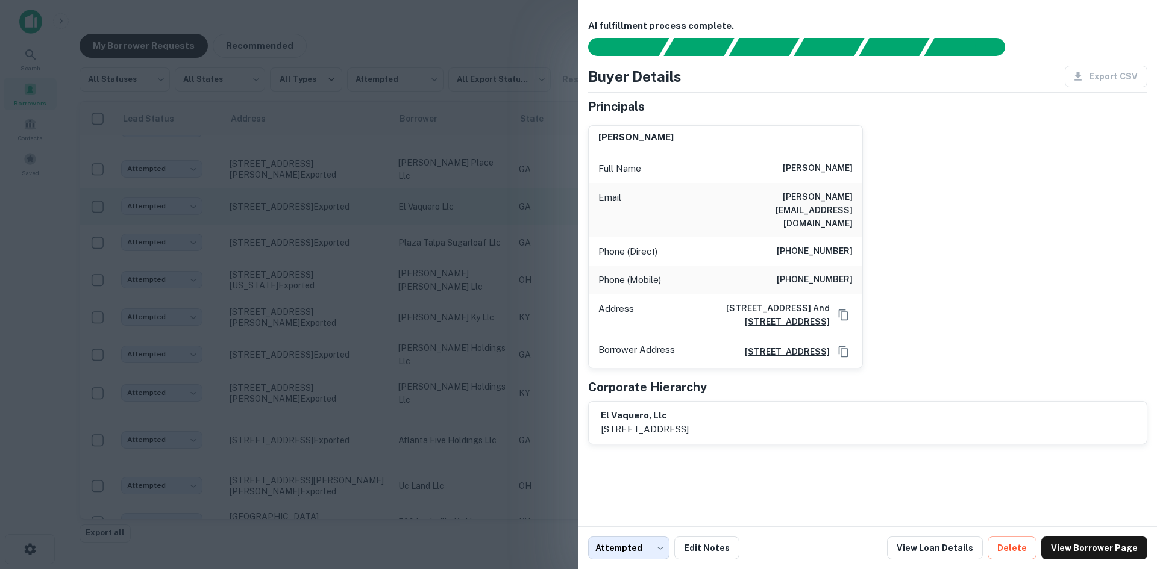
click at [308, 378] on div at bounding box center [578, 284] width 1157 height 569
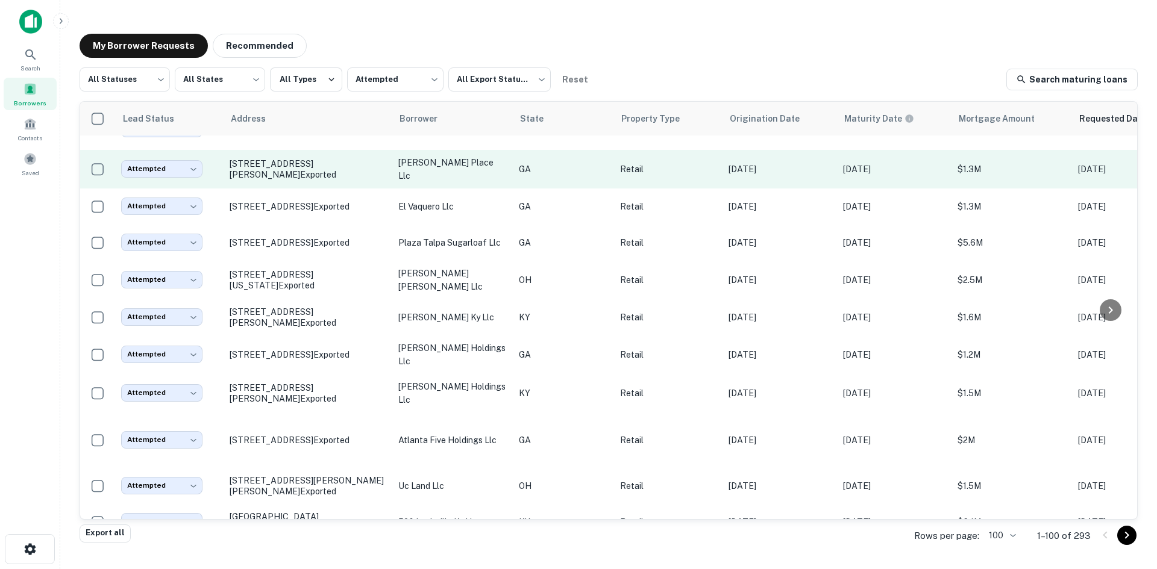
click at [323, 189] on td "4060 Covington Hwy Decatur, GA 30032 Exported" at bounding box center [308, 169] width 169 height 39
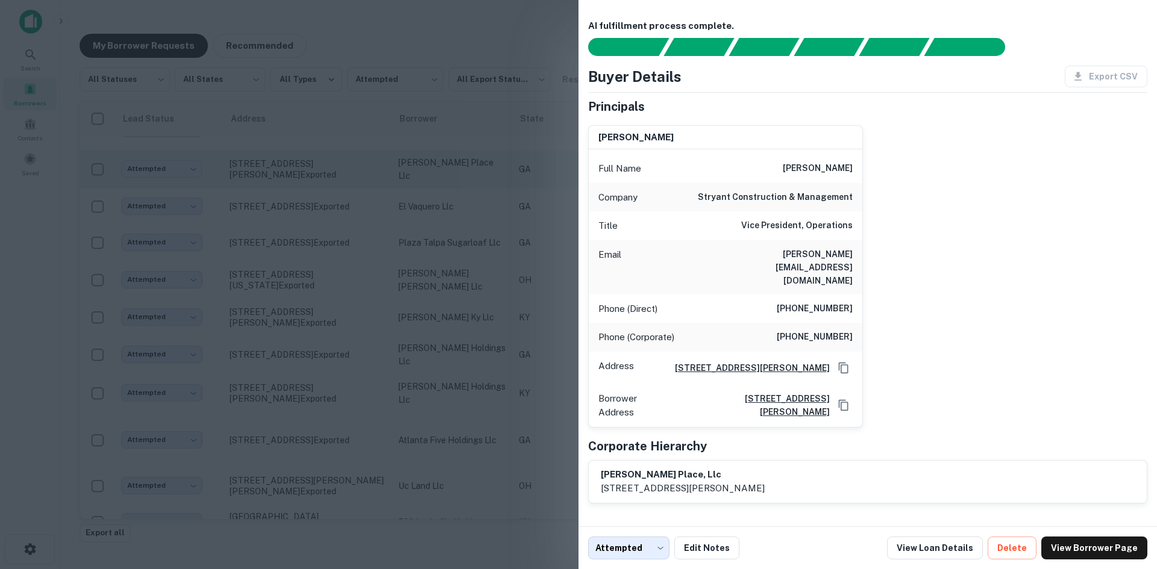
click at [323, 338] on div at bounding box center [578, 284] width 1157 height 569
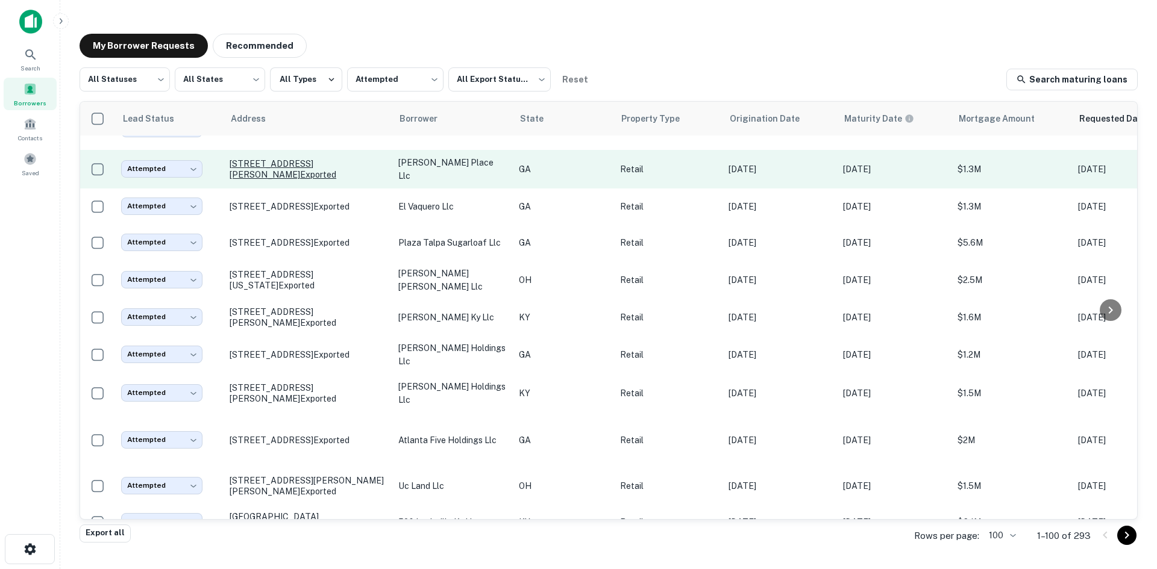
click at [319, 180] on p "4060 Covington Hwy Decatur, GA 30032 Exported" at bounding box center [308, 169] width 157 height 22
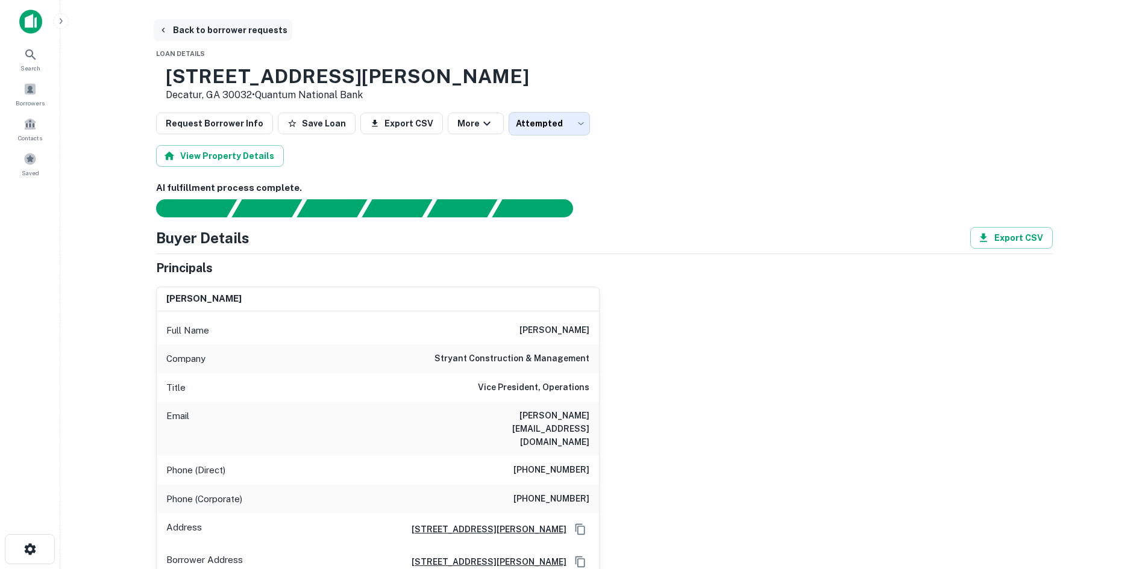
click at [232, 36] on button "Back to borrower requests" at bounding box center [223, 30] width 139 height 22
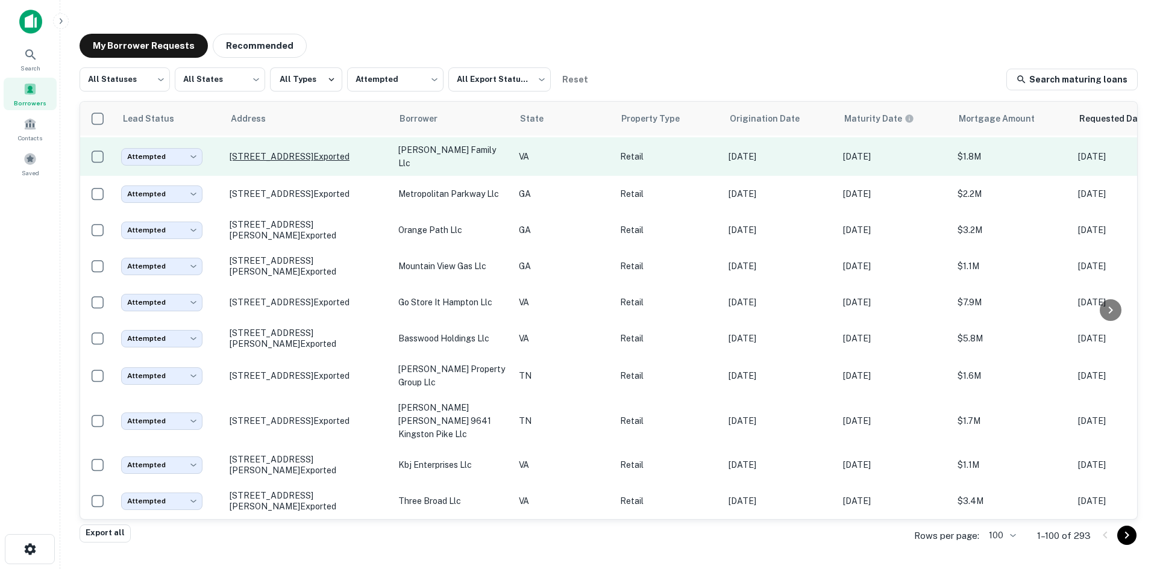
scroll to position [3660, 0]
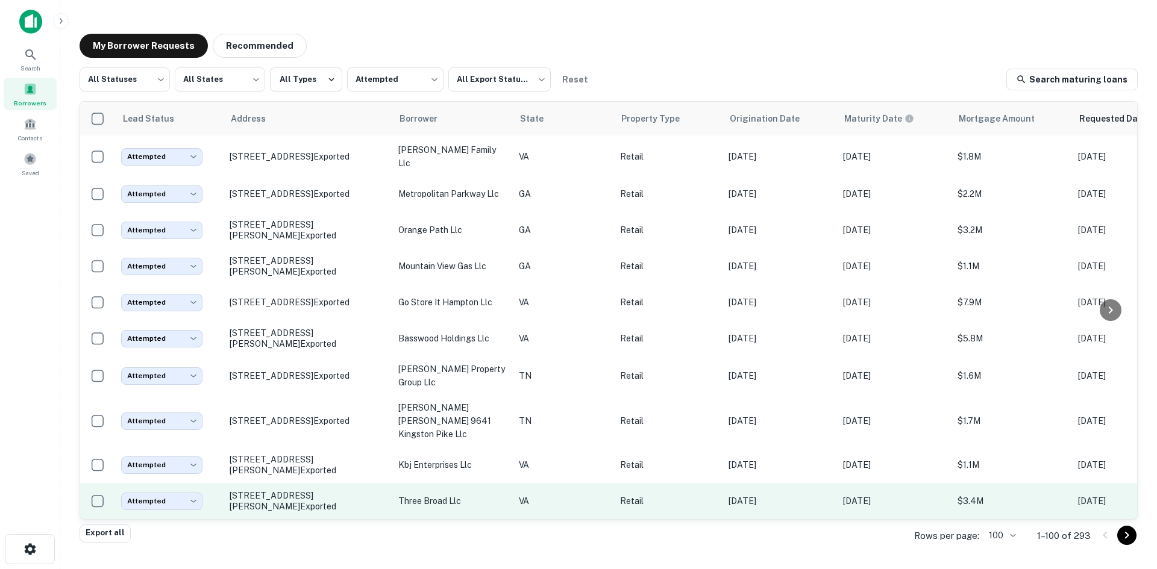
click at [309, 505] on td "1800 Dabney Rd Richmond, VA 23230 Exported" at bounding box center [308, 501] width 169 height 36
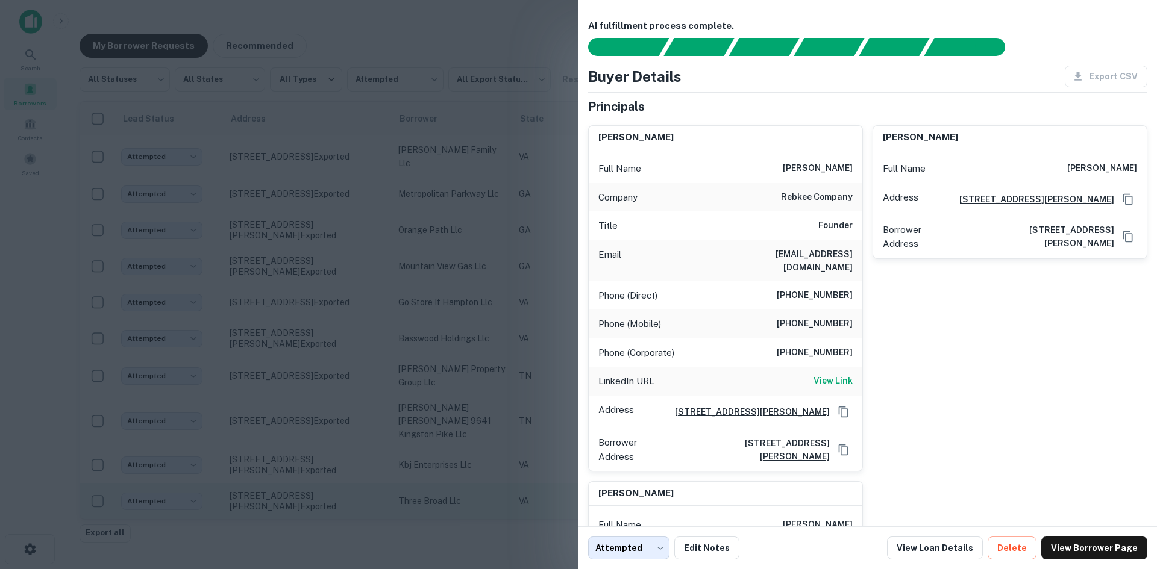
click at [309, 505] on div at bounding box center [578, 284] width 1157 height 569
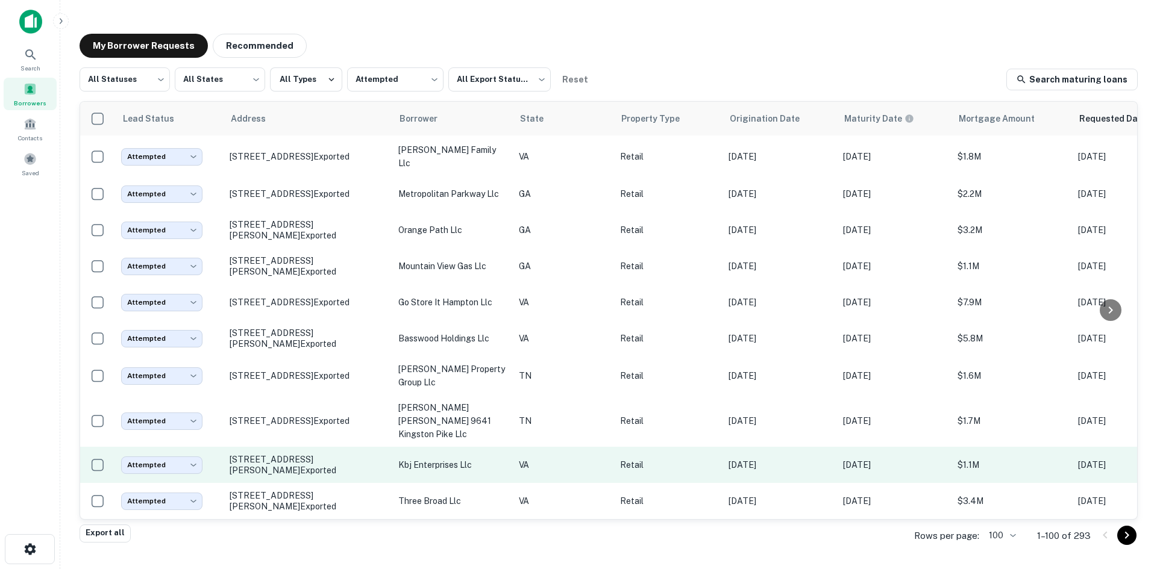
click at [315, 466] on td "300 Industrial Dr Christiansburg, VA 24073 Exported" at bounding box center [308, 465] width 169 height 36
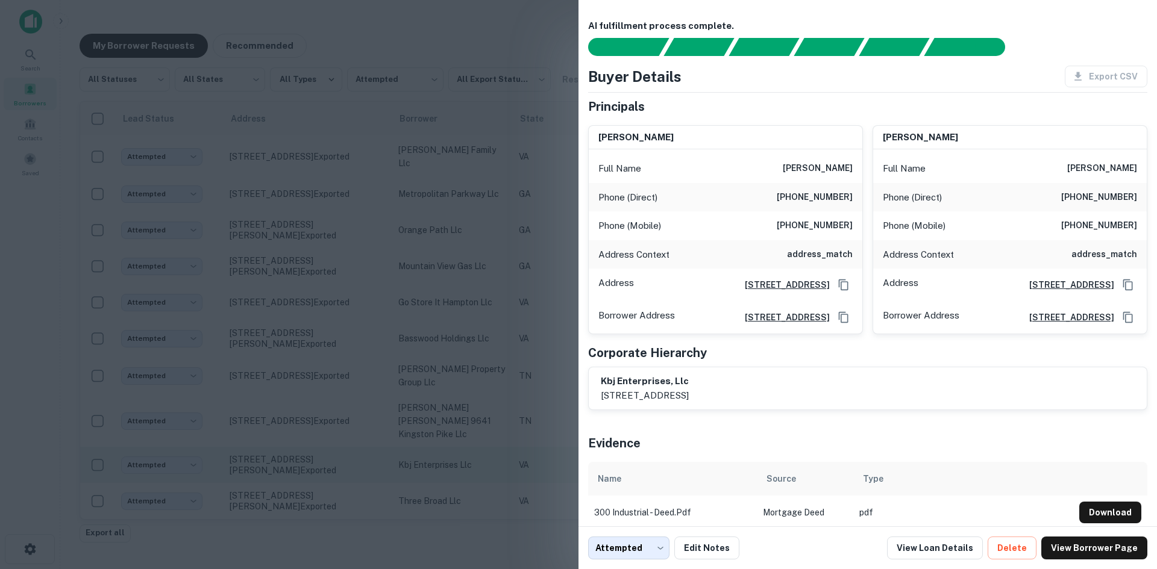
click at [315, 466] on div at bounding box center [578, 284] width 1157 height 569
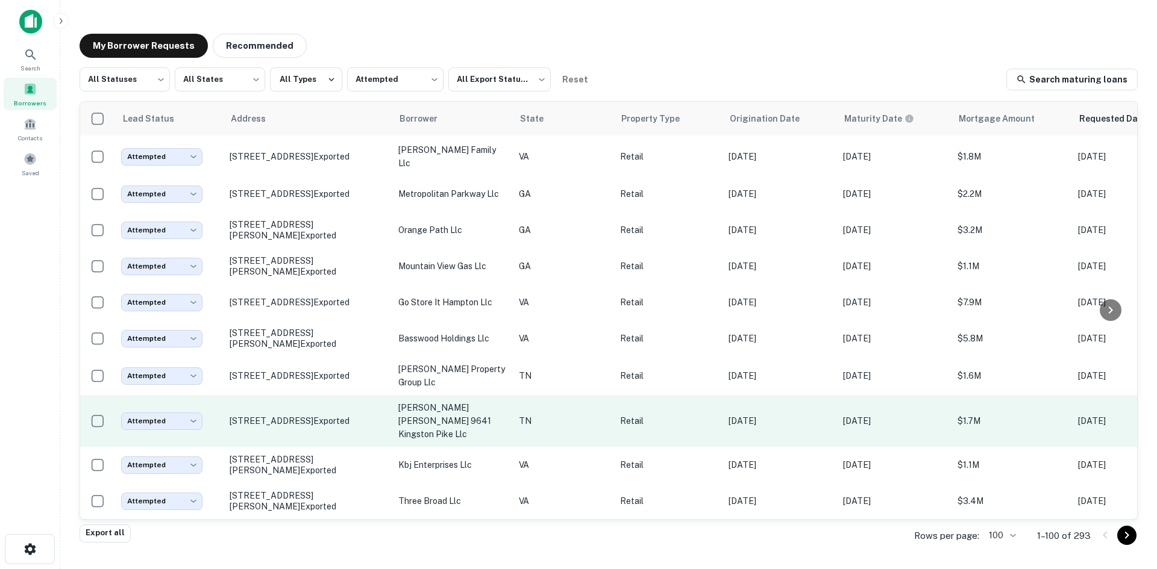
click at [314, 425] on td "9641 Kingston Pike Knoxville, TN 37922 Exported" at bounding box center [308, 421] width 169 height 52
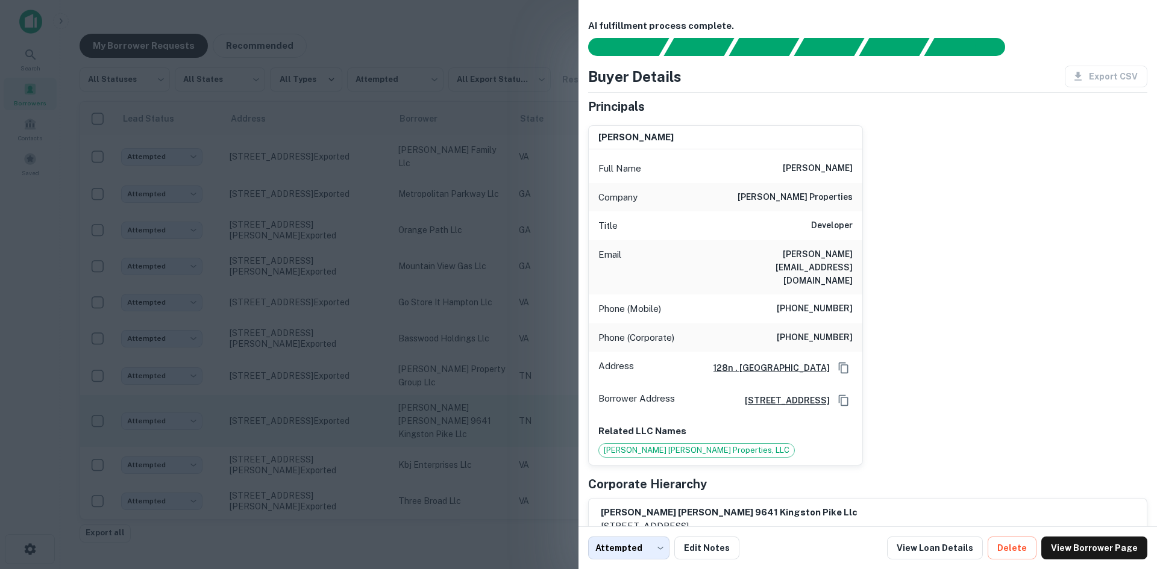
click at [314, 425] on div at bounding box center [578, 284] width 1157 height 569
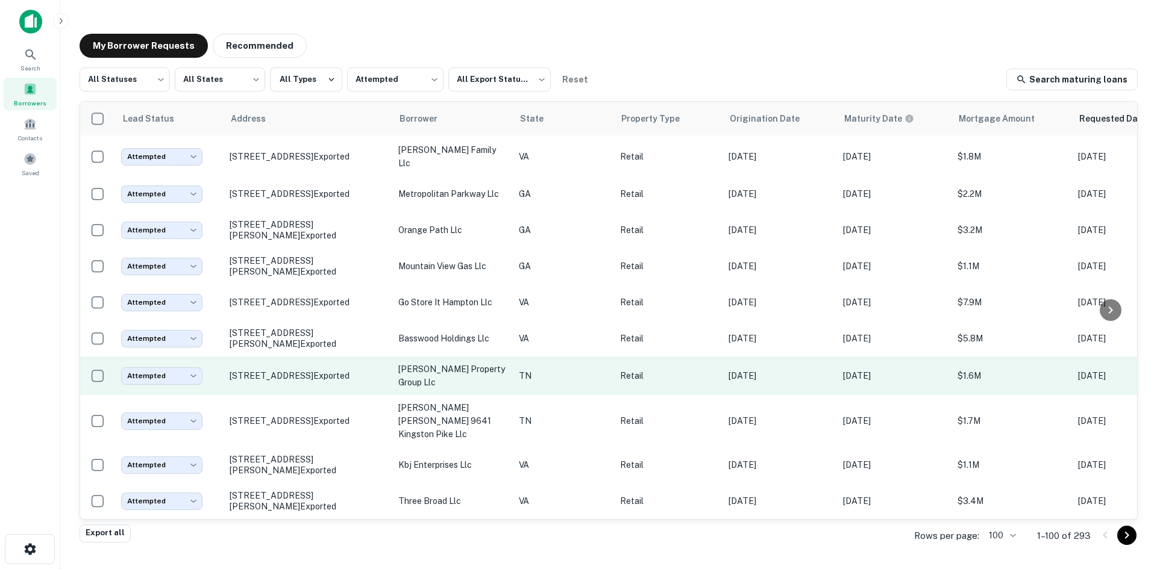
click at [305, 383] on td "407 S Roan St Johnson City, TN 37601 Exported" at bounding box center [308, 376] width 169 height 39
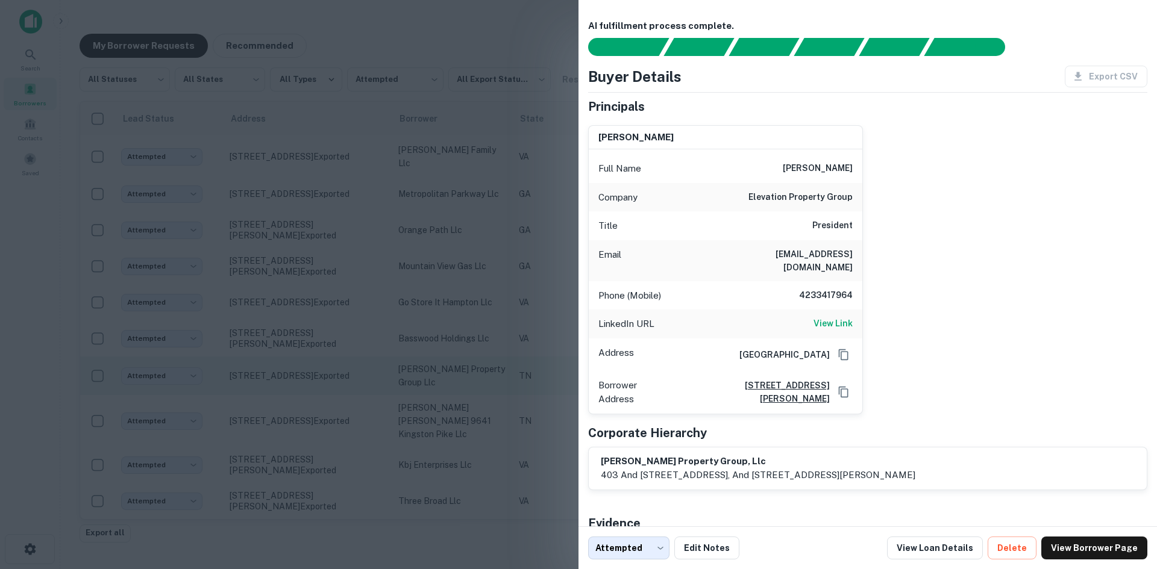
click at [305, 383] on div at bounding box center [578, 284] width 1157 height 569
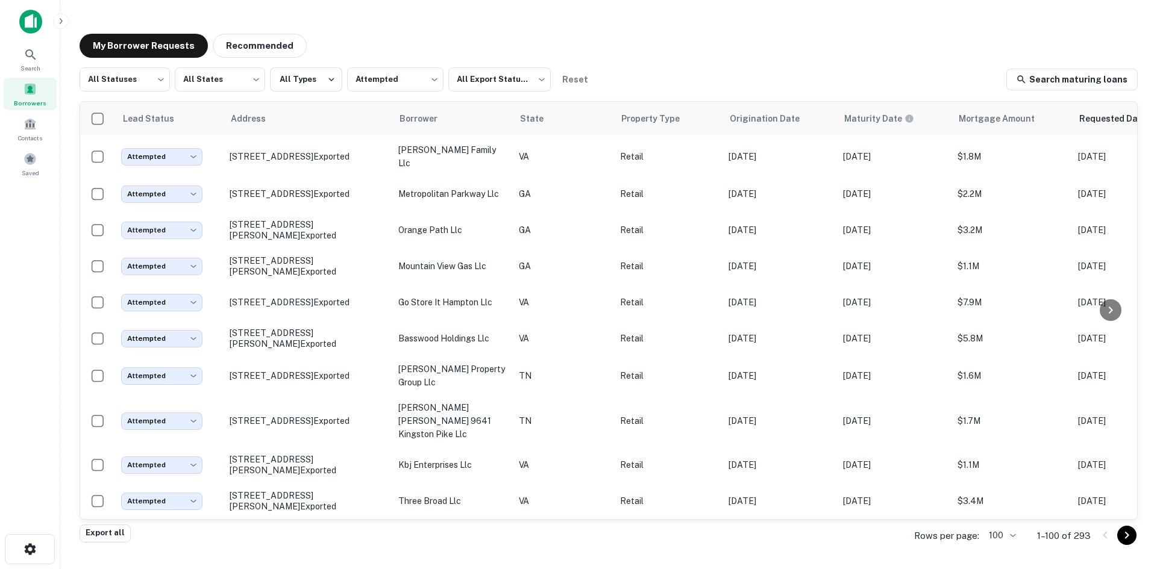
click at [1124, 532] on icon "Go to next page" at bounding box center [1126, 535] width 14 height 14
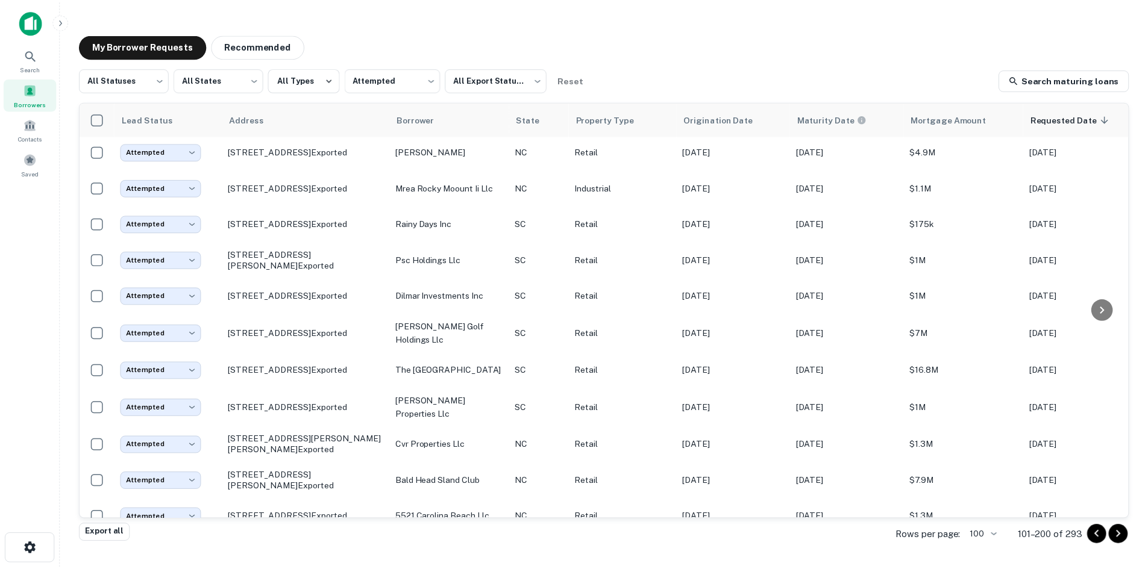
scroll to position [1145, 0]
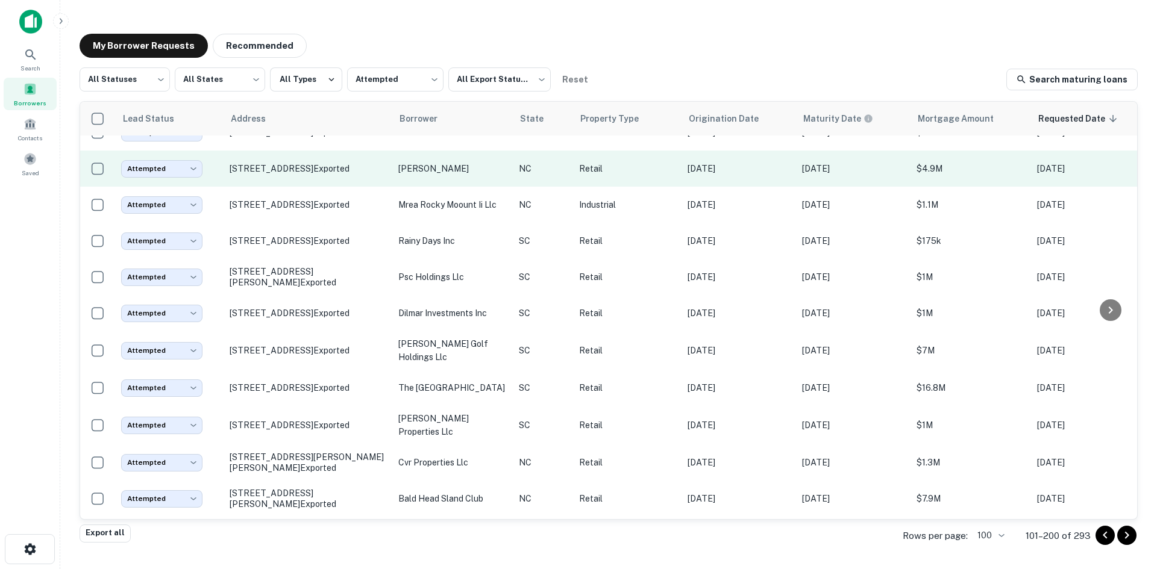
click at [325, 187] on td "1605 Avent Ferry Rd Holly Springs, NC 27540 Exported" at bounding box center [308, 169] width 169 height 36
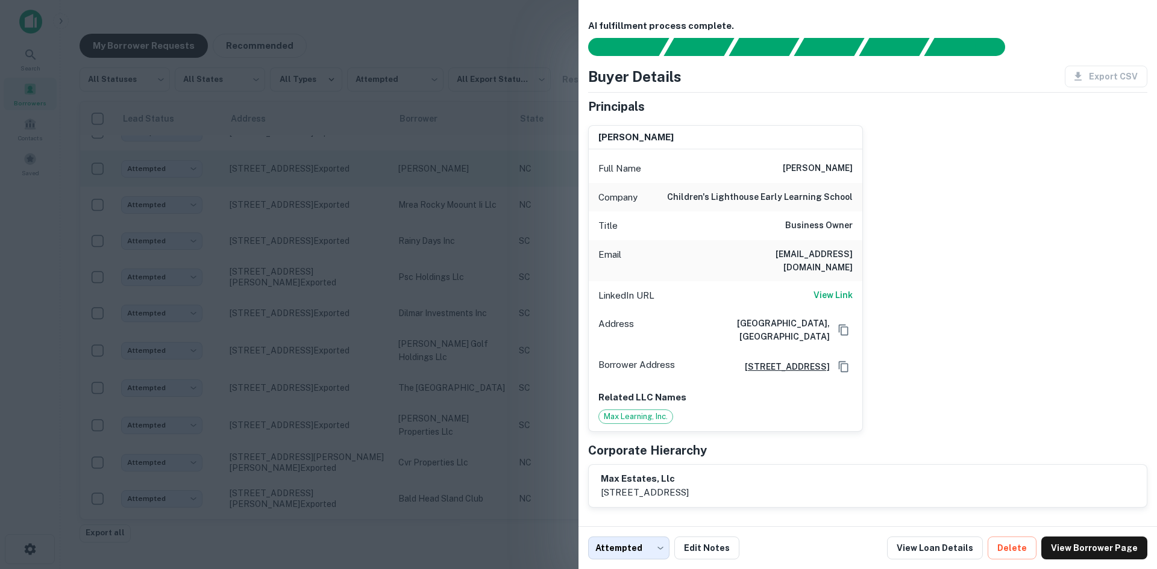
click at [325, 280] on div at bounding box center [578, 284] width 1157 height 569
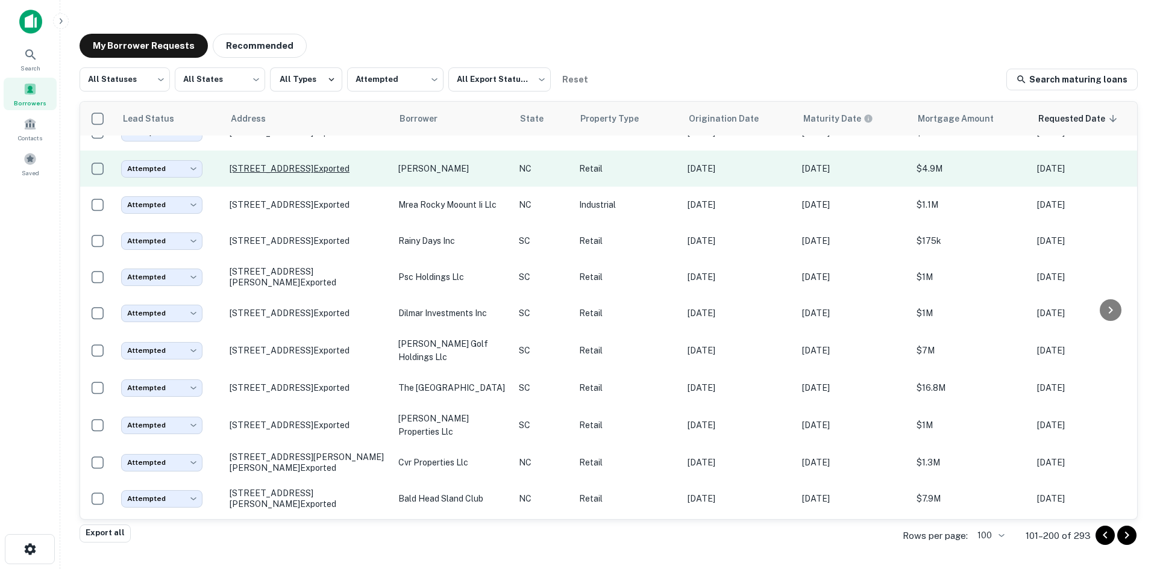
click at [325, 174] on p "1605 Avent Ferry Rd Holly Springs, NC 27540 Exported" at bounding box center [308, 168] width 157 height 11
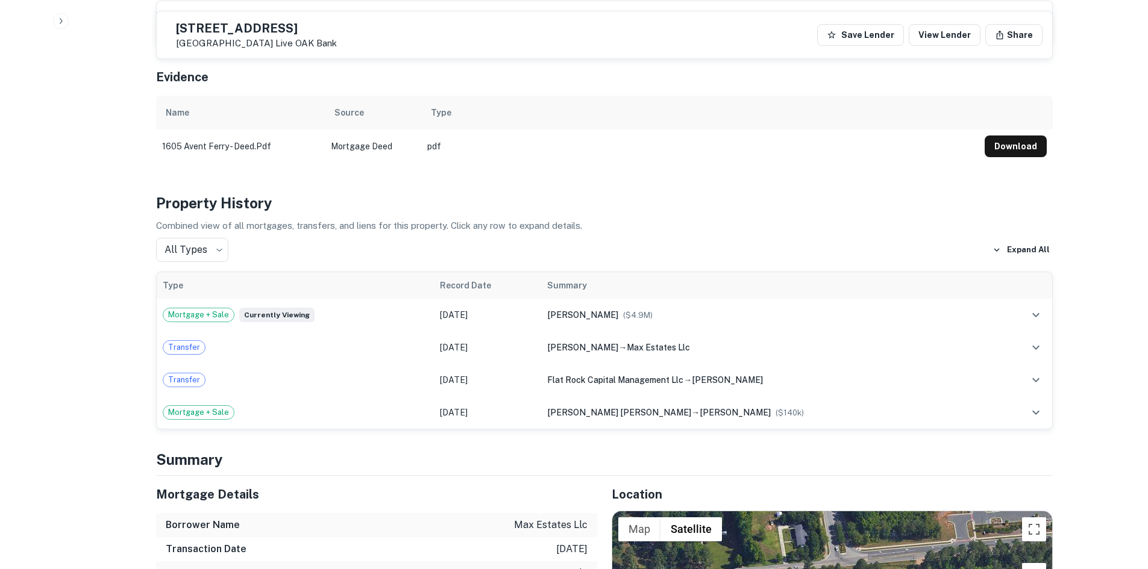
scroll to position [422, 0]
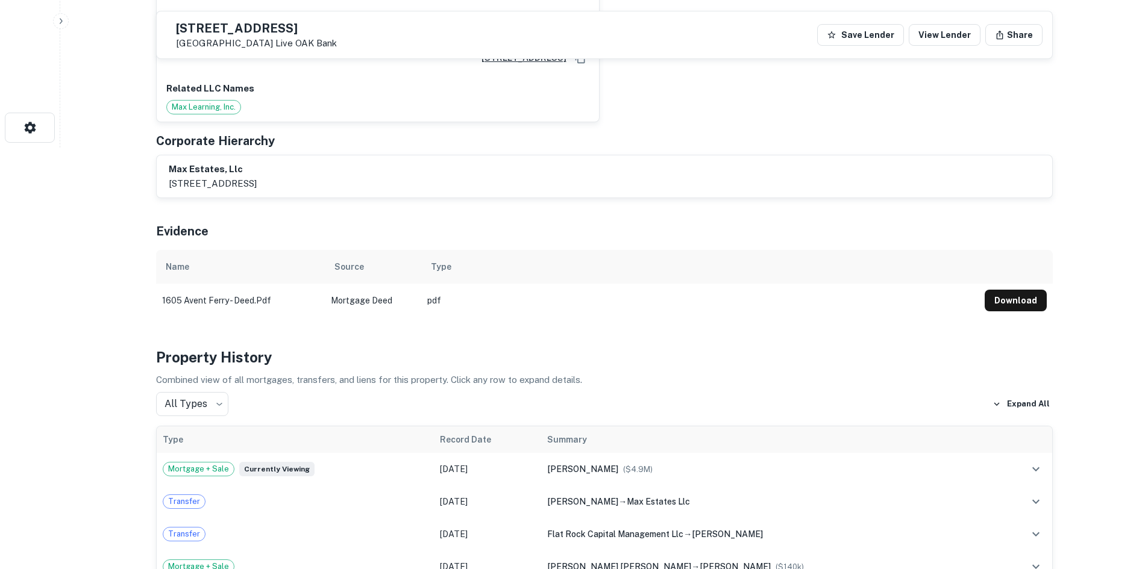
drag, startPoint x: 201, startPoint y: 23, endPoint x: 309, endPoint y: 44, distance: 109.9
click at [309, 44] on div "1605 Avent Ferry Rd Holly Springs, NC 27540 Live OAK Bank" at bounding box center [251, 35] width 170 height 28
copy div "1605 Avent Ferry Rd Holly Springs, NC 27540"
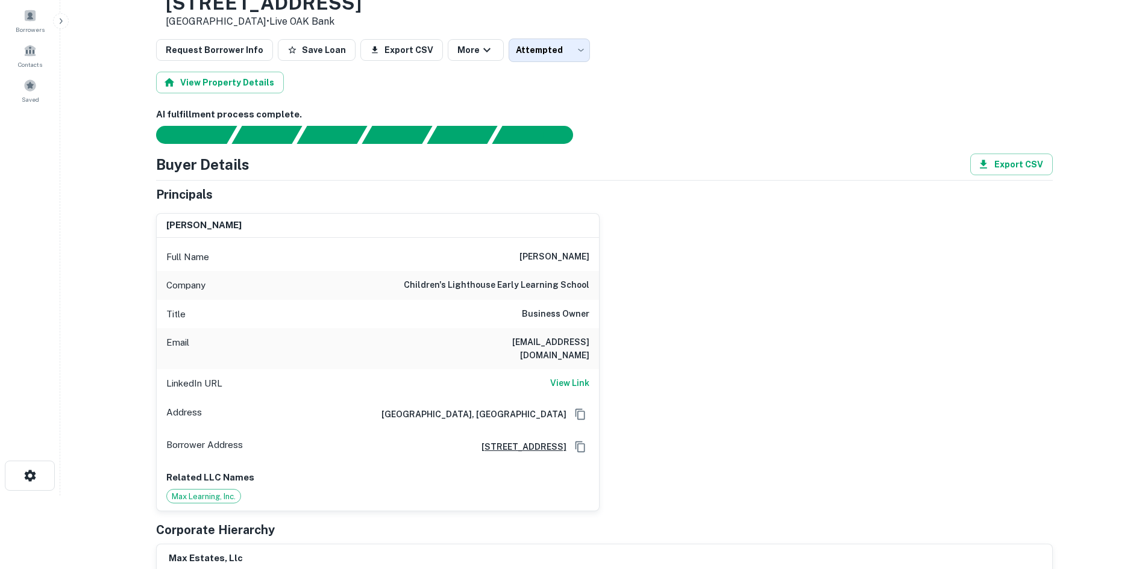
scroll to position [60, 0]
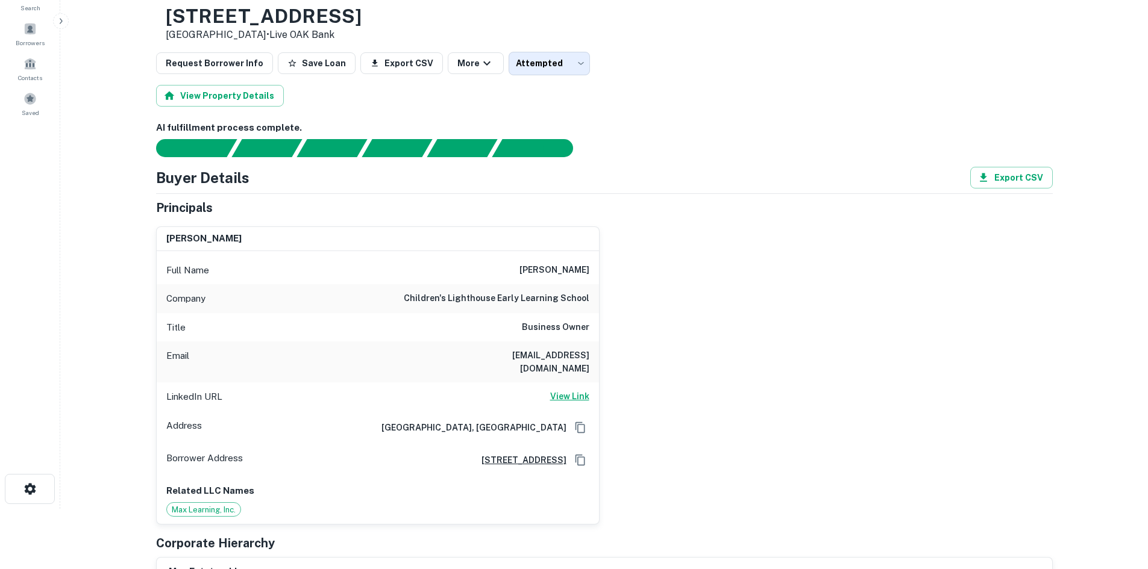
click at [568, 390] on h6 "View Link" at bounding box center [569, 396] width 39 height 13
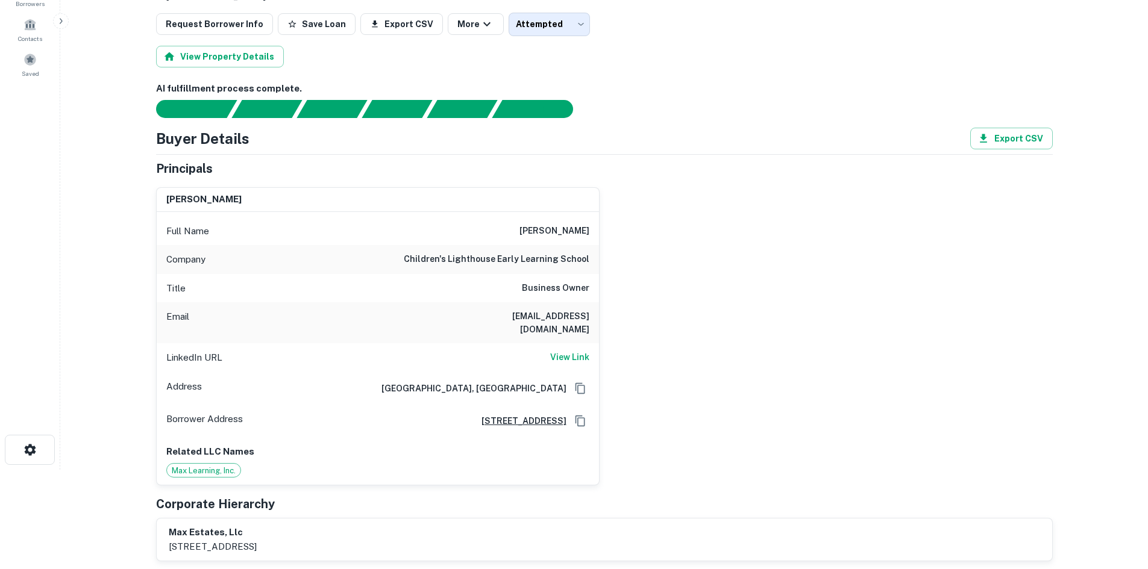
scroll to position [120, 0]
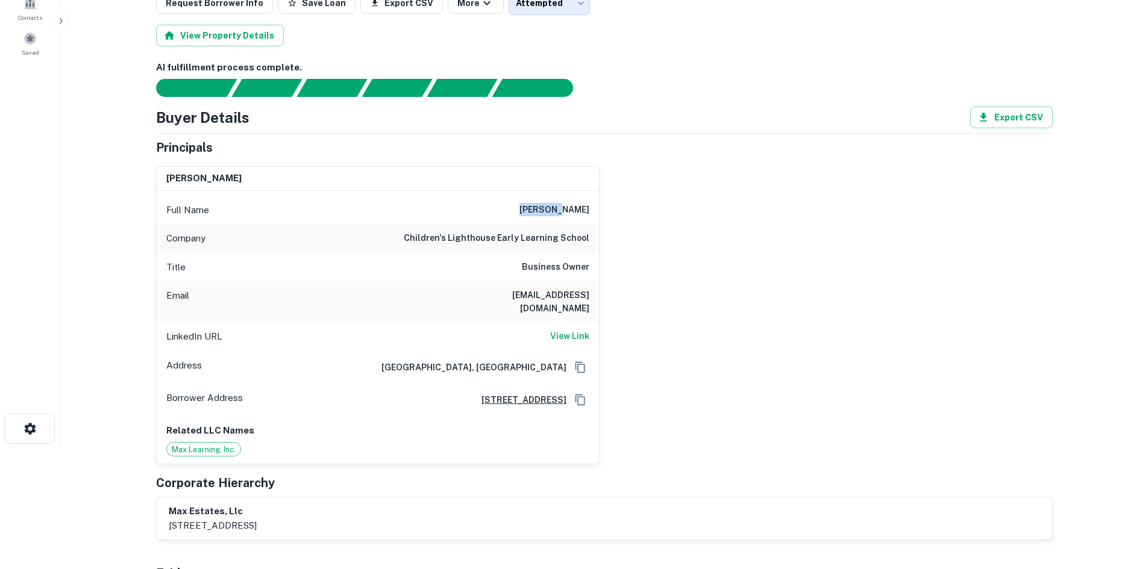
drag, startPoint x: 546, startPoint y: 205, endPoint x: 583, endPoint y: 204, distance: 36.8
click at [581, 204] on h6 "jamil khan" at bounding box center [554, 210] width 70 height 14
click at [589, 206] on div "Full Name jamil khan" at bounding box center [378, 210] width 442 height 29
click at [589, 210] on div "Full Name jamil khan" at bounding box center [378, 210] width 442 height 29
click at [588, 210] on h6 "jamil khan" at bounding box center [554, 210] width 70 height 14
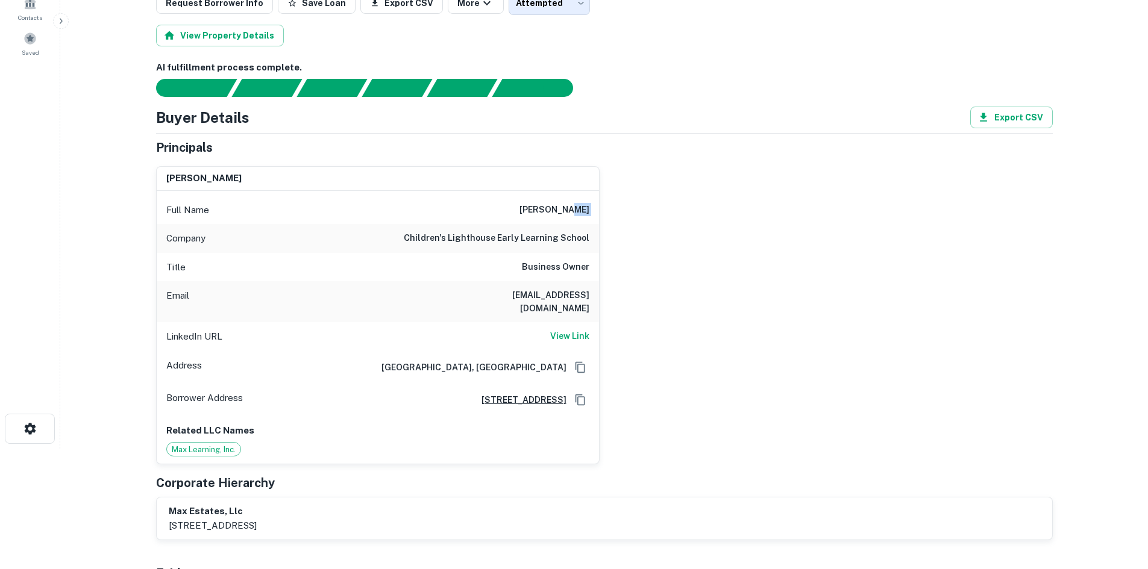
click at [588, 210] on h6 "jamil khan" at bounding box center [554, 210] width 70 height 14
click at [587, 210] on h6 "jamil khan" at bounding box center [554, 210] width 70 height 14
drag, startPoint x: 586, startPoint y: 210, endPoint x: 552, endPoint y: 210, distance: 33.7
click at [552, 210] on h6 "jamil khan" at bounding box center [554, 210] width 70 height 14
drag, startPoint x: 453, startPoint y: 289, endPoint x: 624, endPoint y: 287, distance: 171.1
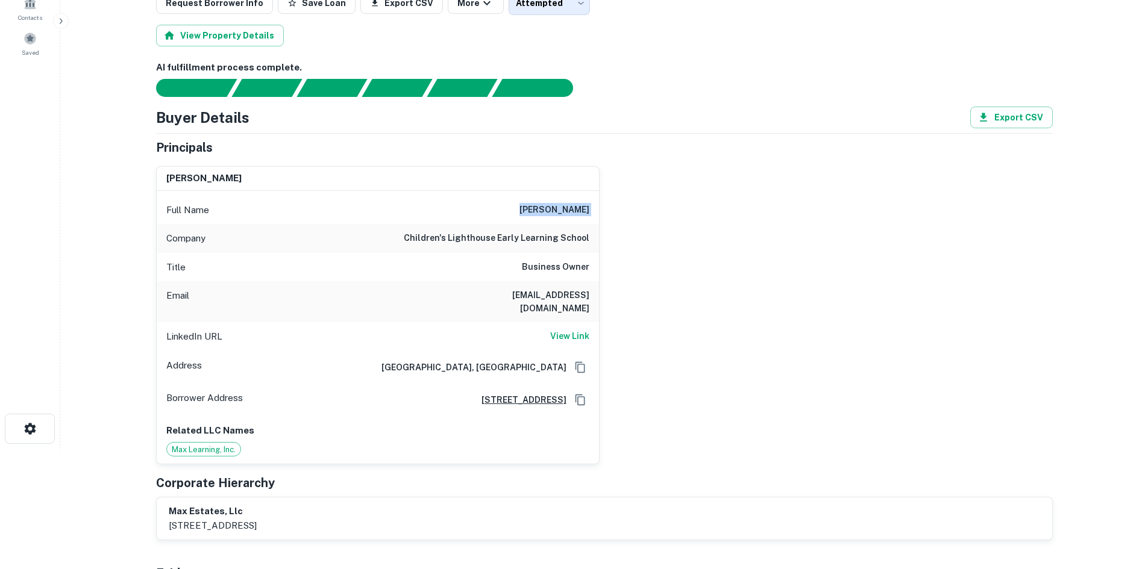
click at [624, 292] on div "jamil khan Full Name jamil khan Company children's lighthouse early learning sc…" at bounding box center [599, 311] width 906 height 308
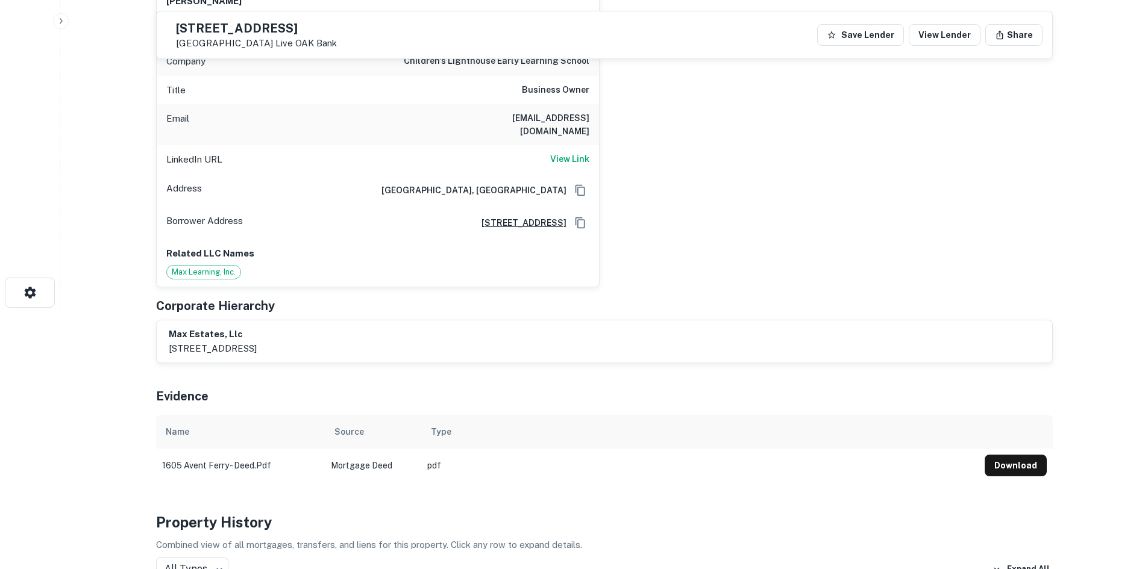
scroll to position [181, 0]
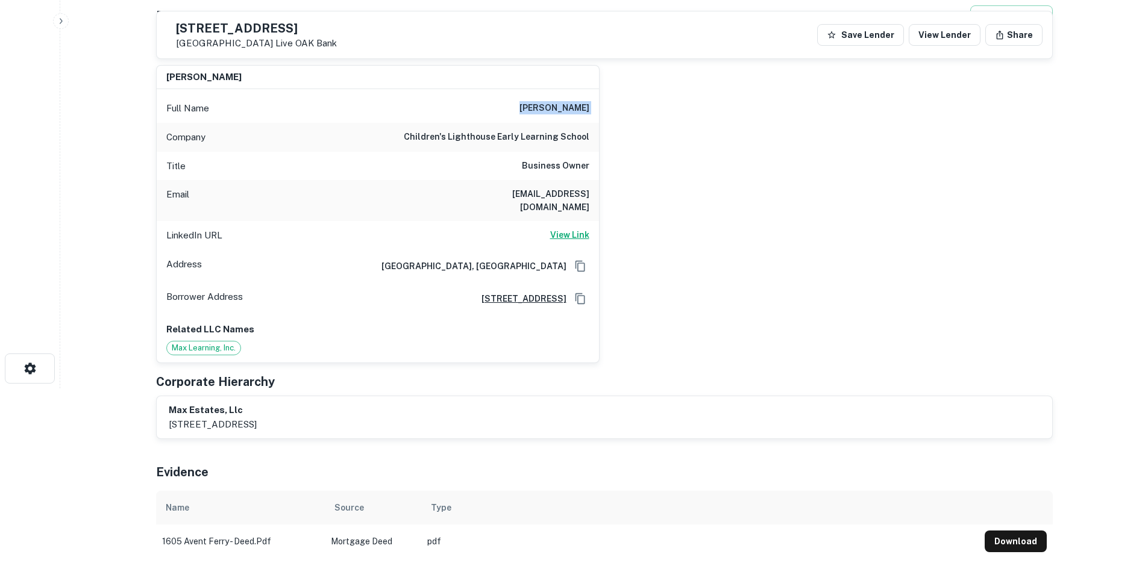
click at [555, 228] on h6 "View Link" at bounding box center [569, 234] width 39 height 13
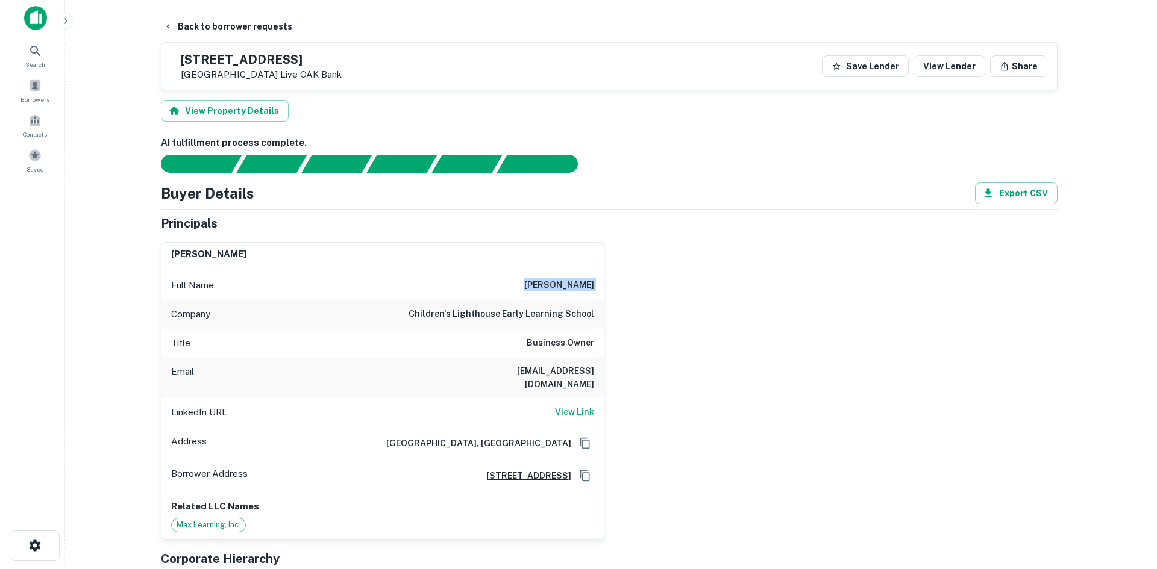
scroll to position [0, 0]
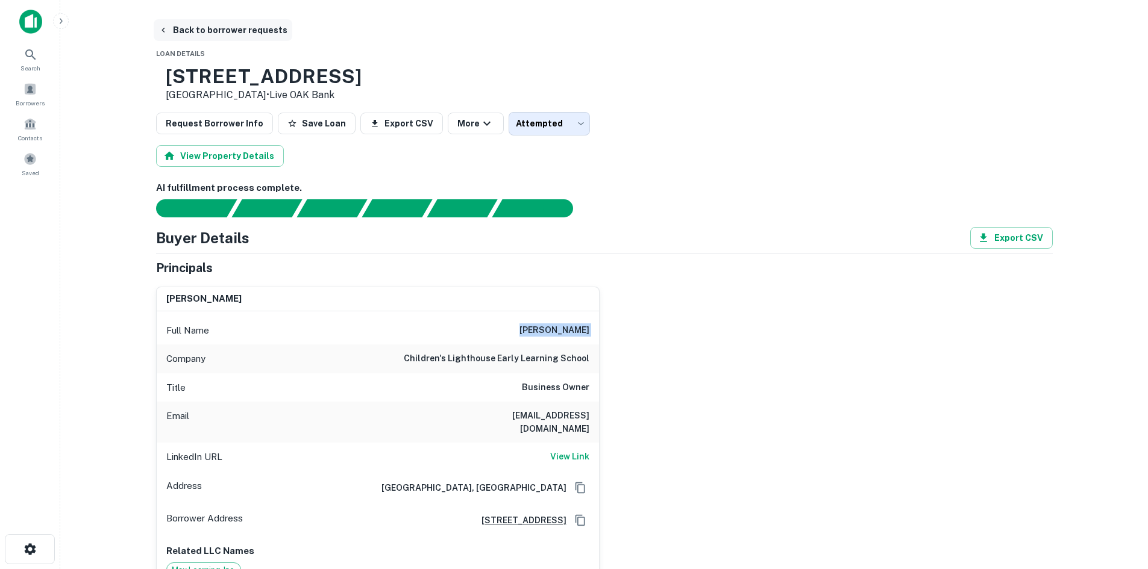
click at [213, 34] on button "Back to borrower requests" at bounding box center [223, 30] width 139 height 22
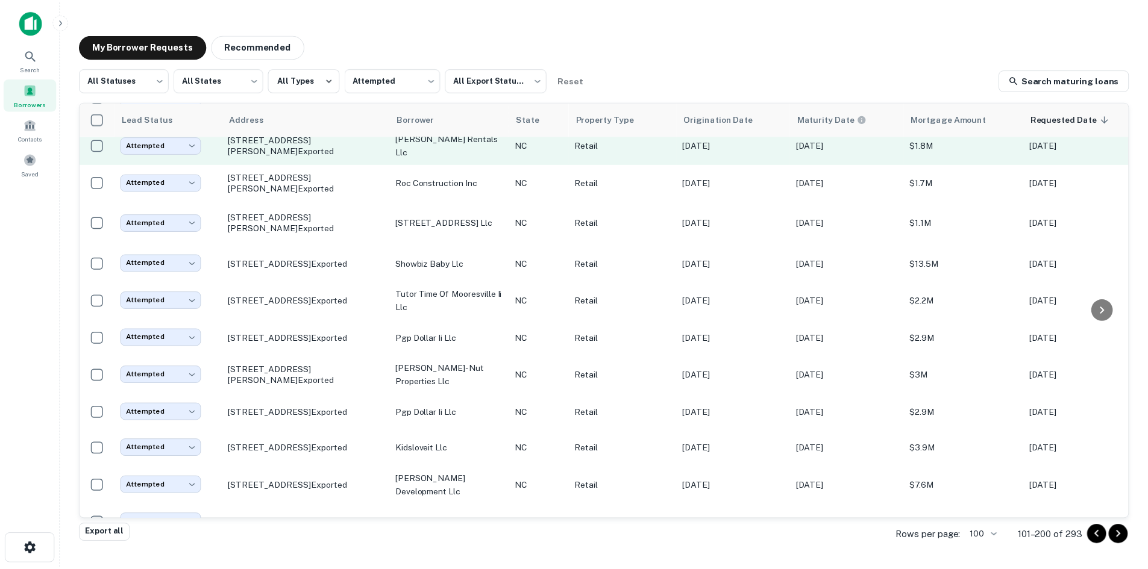
scroll to position [3300, 0]
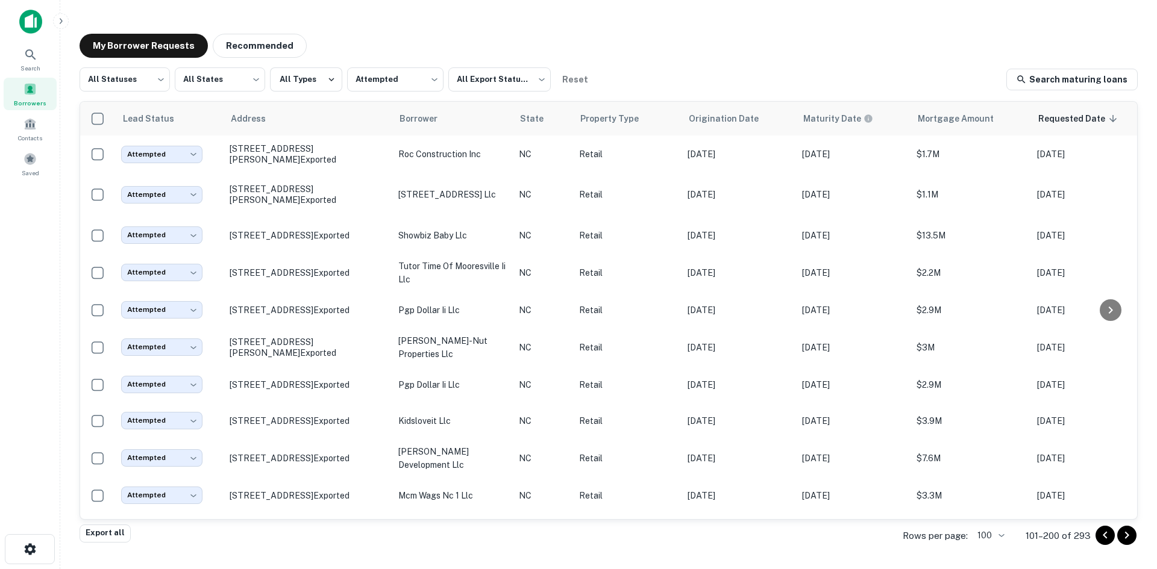
click at [339, 98] on td "861 Piney Green Rd Jacksonville, NC 28546 Exported" at bounding box center [308, 79] width 169 height 36
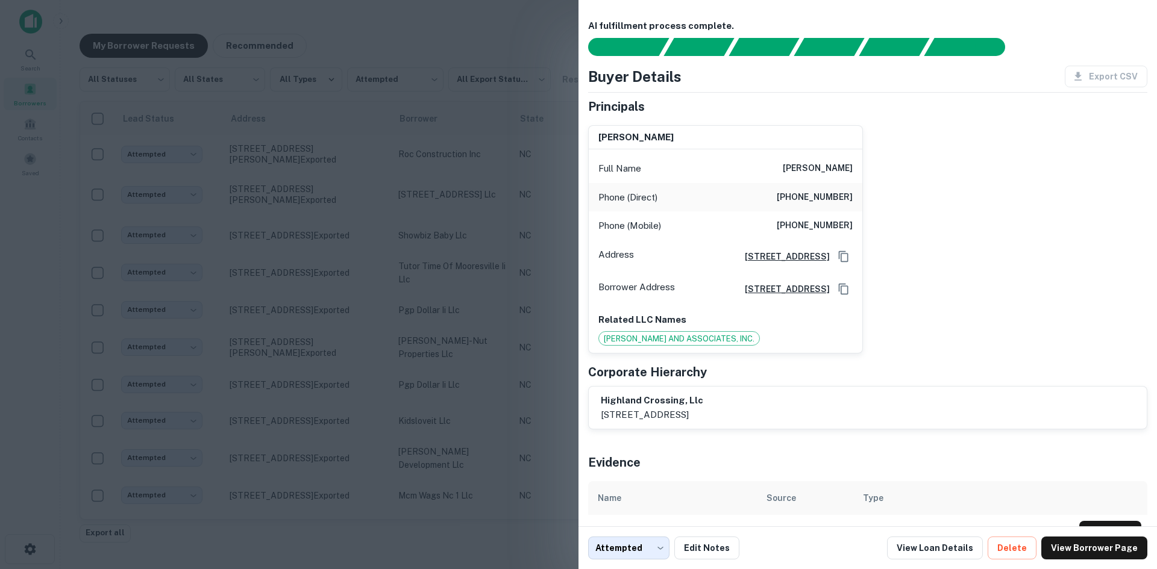
click at [339, 369] on div at bounding box center [578, 284] width 1157 height 569
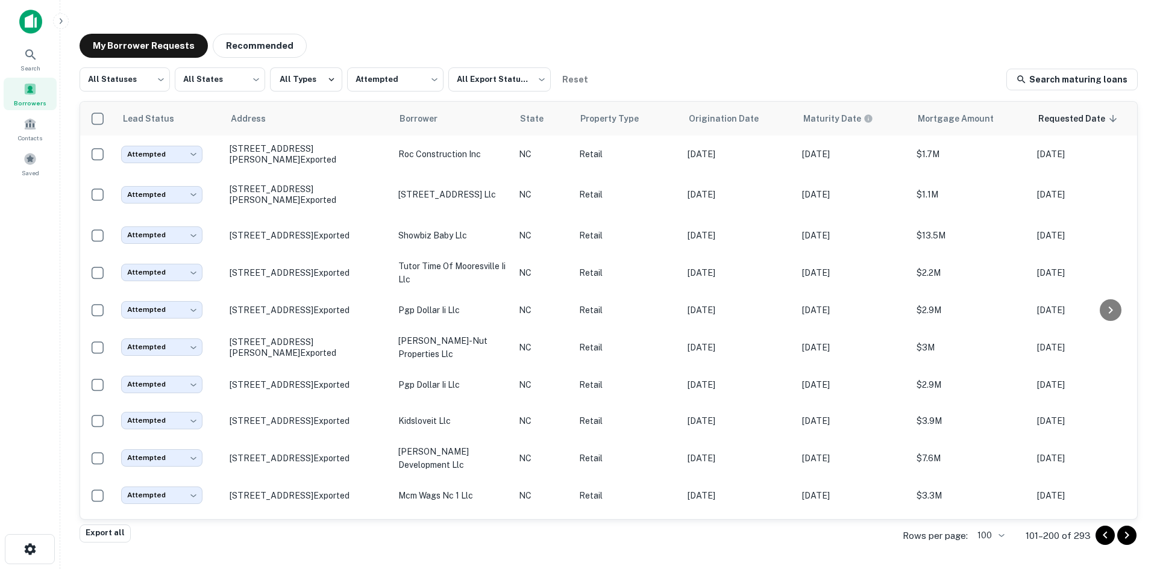
click at [324, 85] on p "861 Piney Green Rd Jacksonville, NC 28546 Exported" at bounding box center [308, 79] width 157 height 11
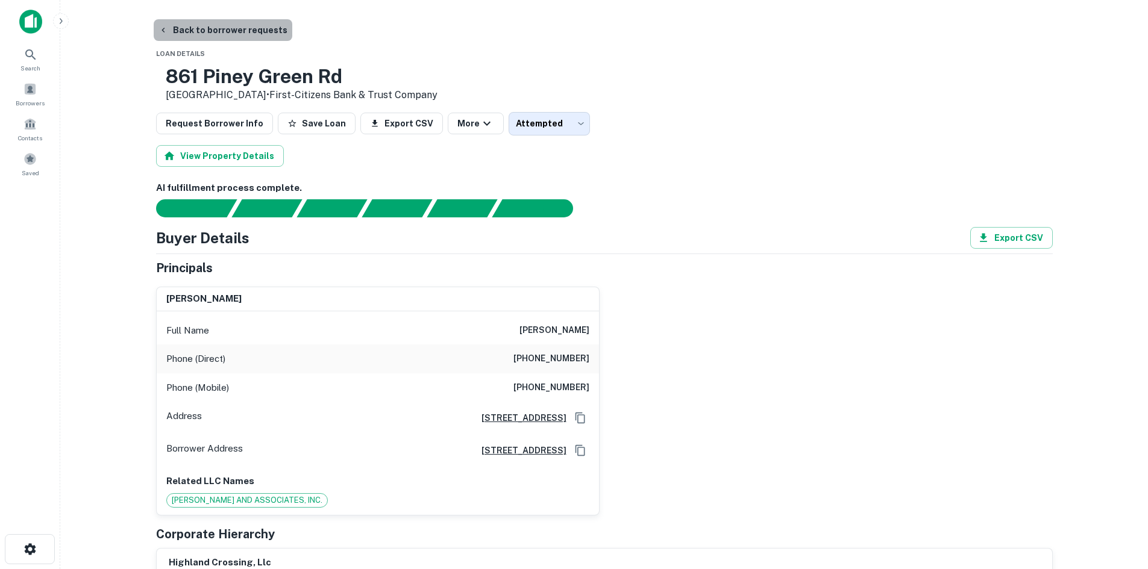
click at [234, 33] on button "Back to borrower requests" at bounding box center [223, 30] width 139 height 22
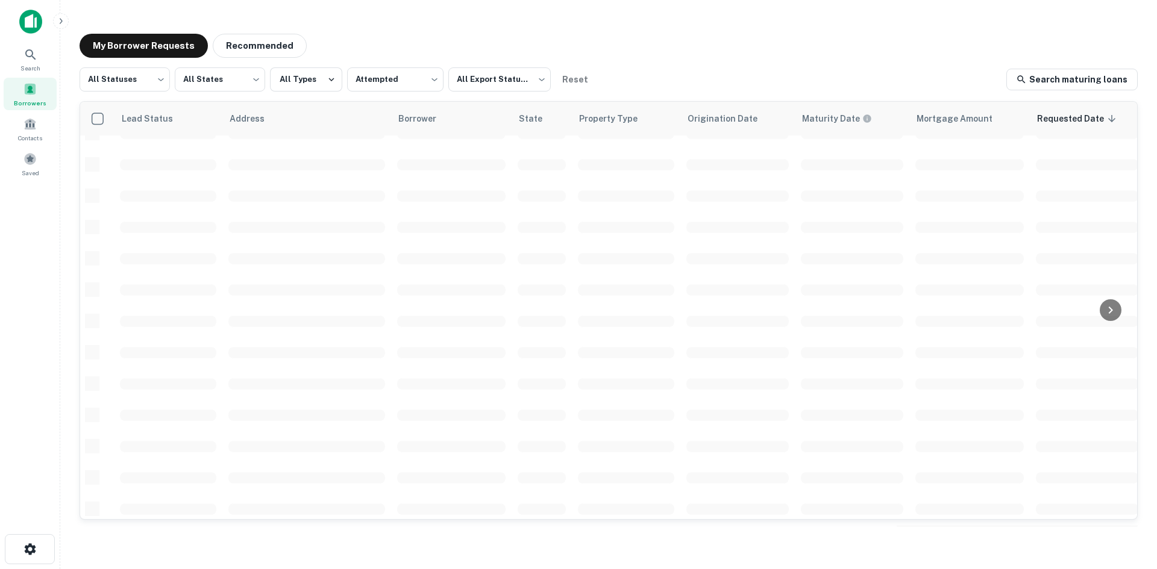
scroll to position [408, 0]
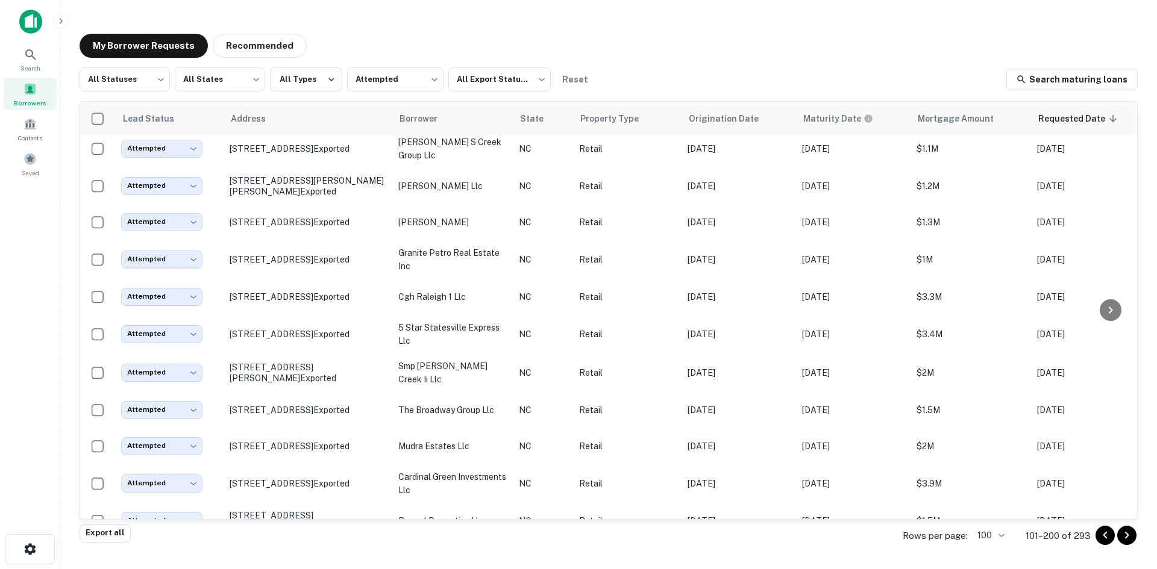
click at [1147, 204] on main "My Borrower Requests Recommended All Statuses *** ​ All States *** ​ All Types …" at bounding box center [608, 284] width 1096 height 569
click at [24, 61] on icon at bounding box center [30, 55] width 14 height 14
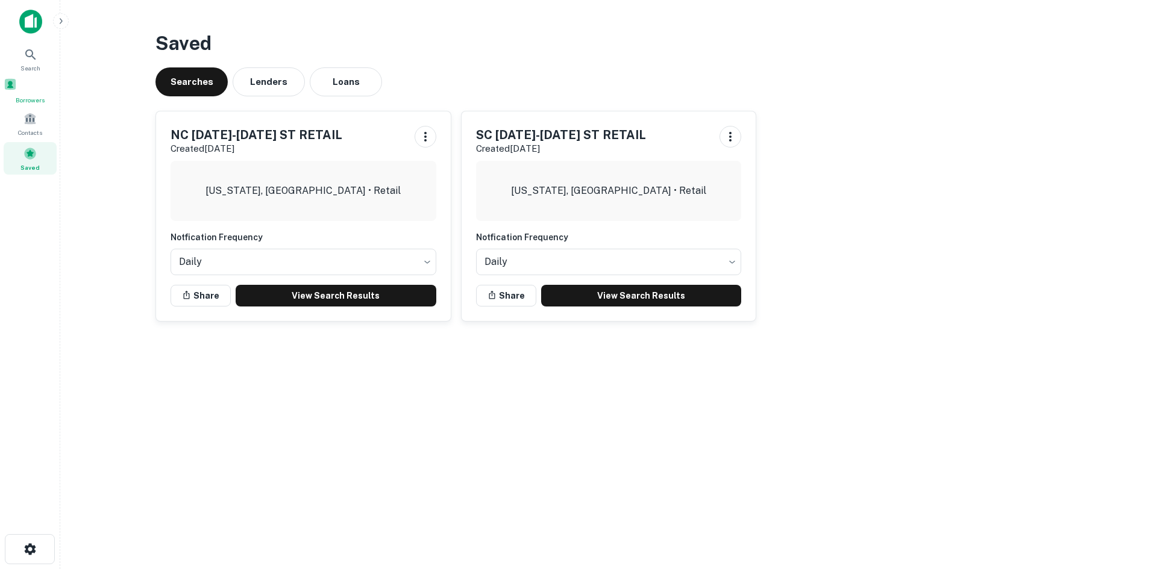
click at [46, 92] on div "Borrowers" at bounding box center [30, 91] width 53 height 27
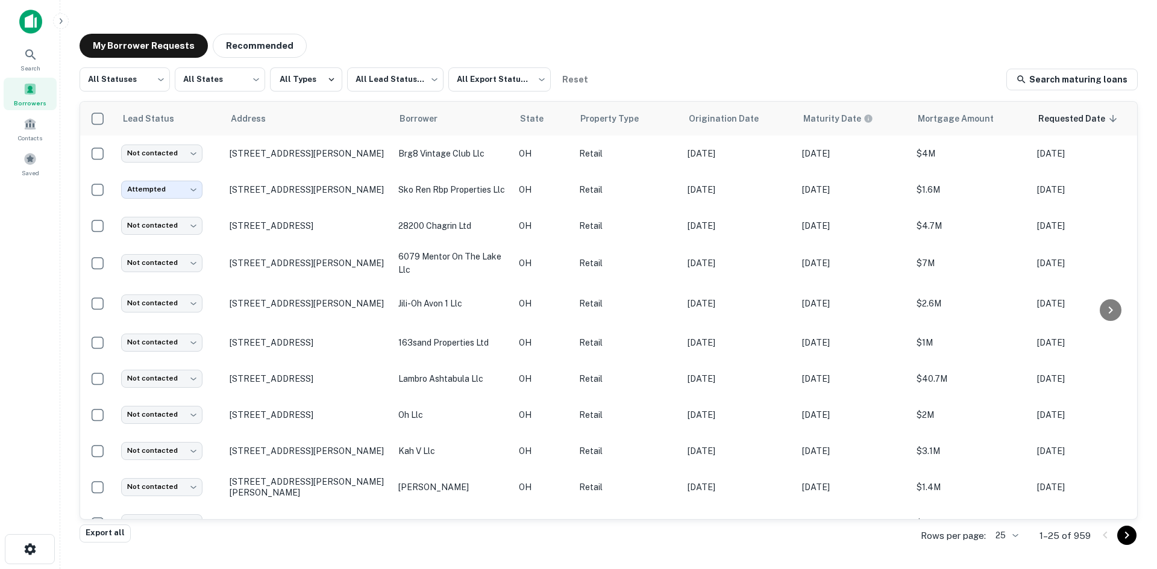
click at [1018, 537] on body "Search Borrowers Contacts Saved My Borrower Requests Recommended All Statuses *…" at bounding box center [578, 284] width 1157 height 569
click at [1020, 543] on li "1000" at bounding box center [1006, 544] width 41 height 22
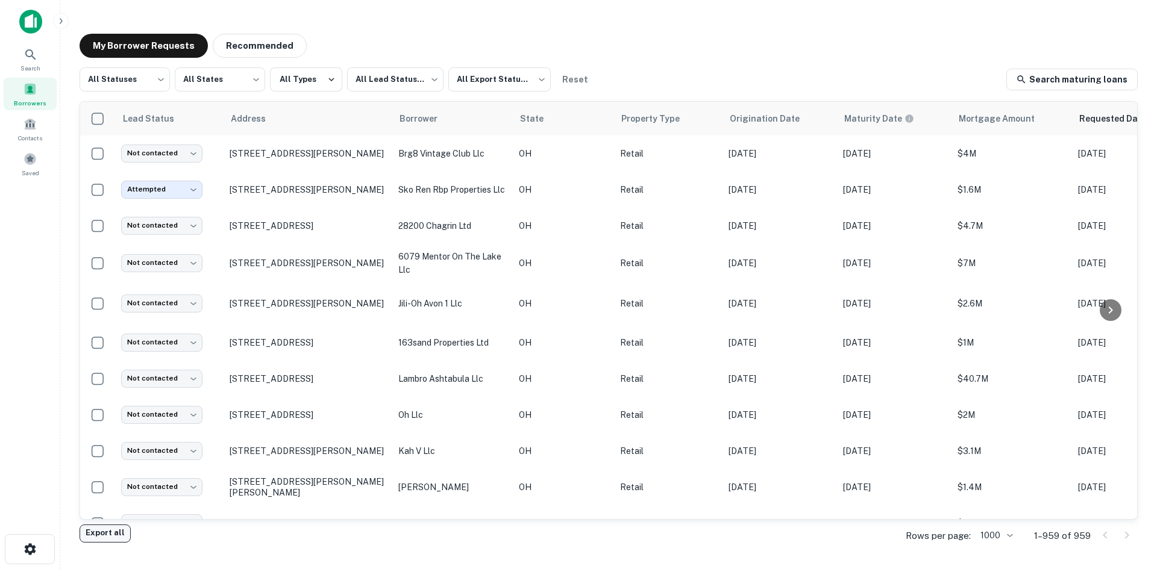
click at [90, 533] on button "Export all" at bounding box center [105, 534] width 51 height 18
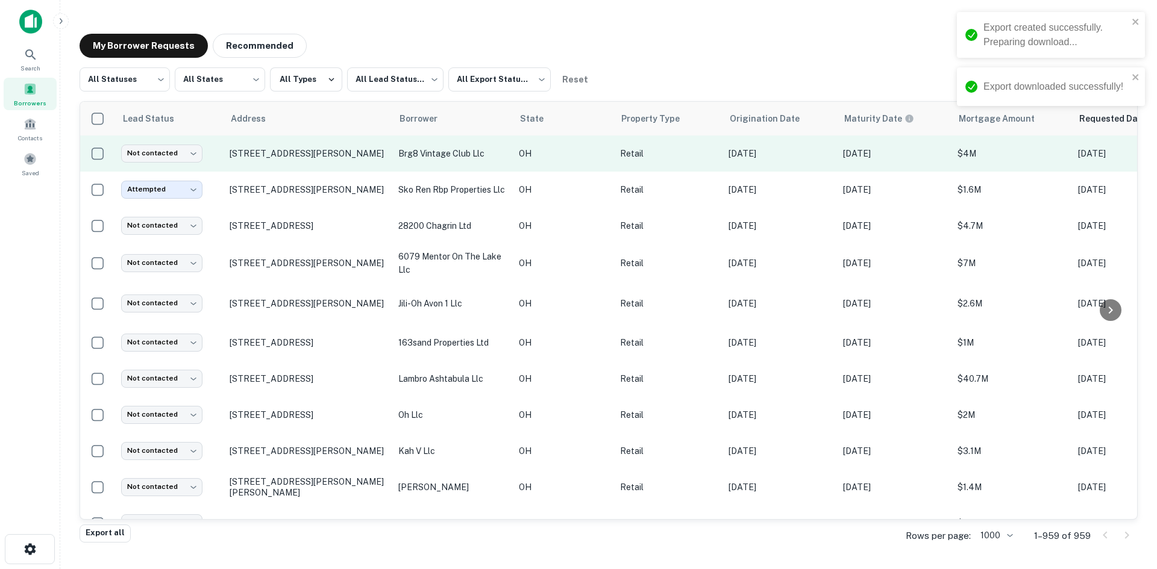
click at [45, 63] on div "Search" at bounding box center [30, 59] width 53 height 33
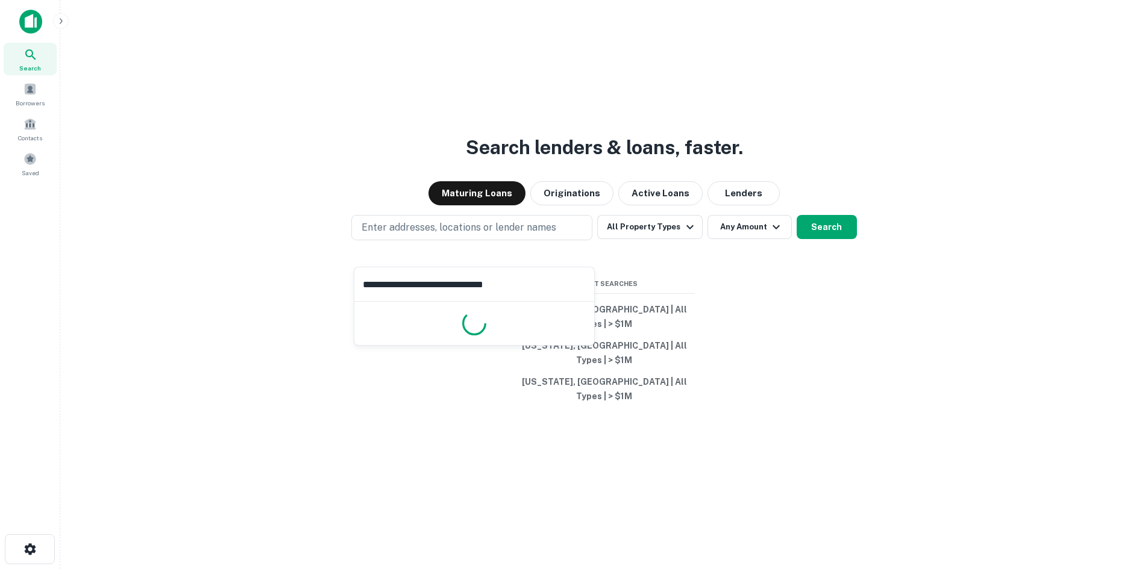
click at [533, 279] on input "**********" at bounding box center [474, 284] width 240 height 34
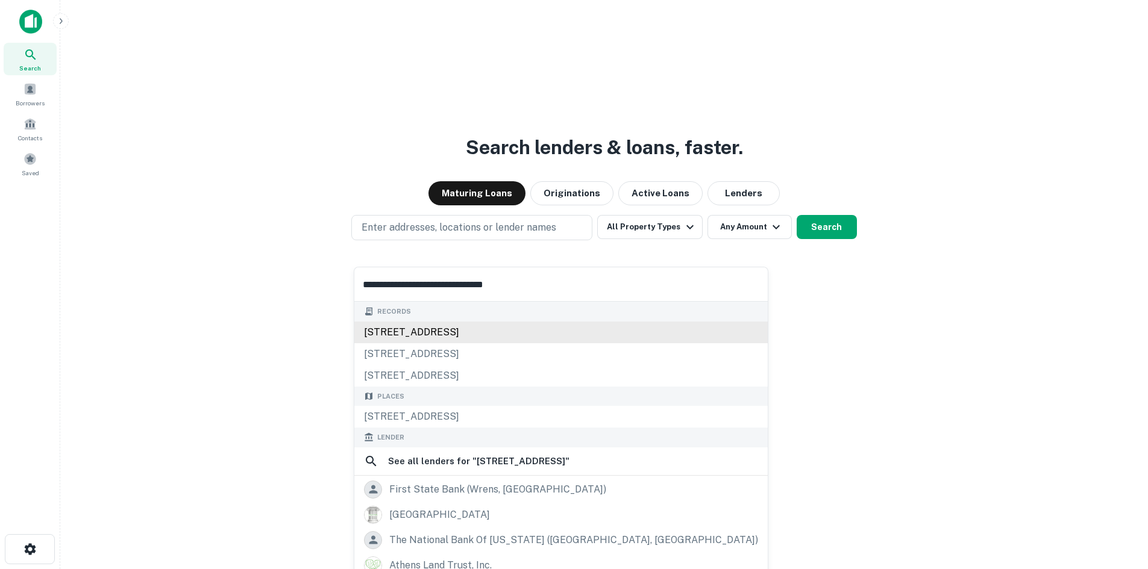
click at [461, 330] on div "[STREET_ADDRESS]" at bounding box center [560, 333] width 413 height 22
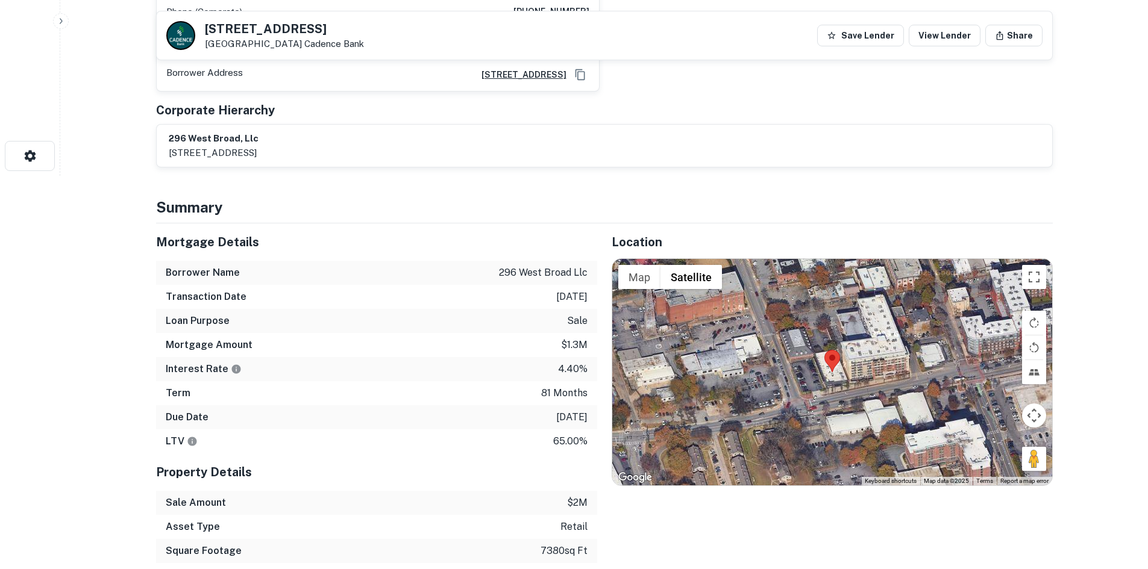
scroll to position [422, 0]
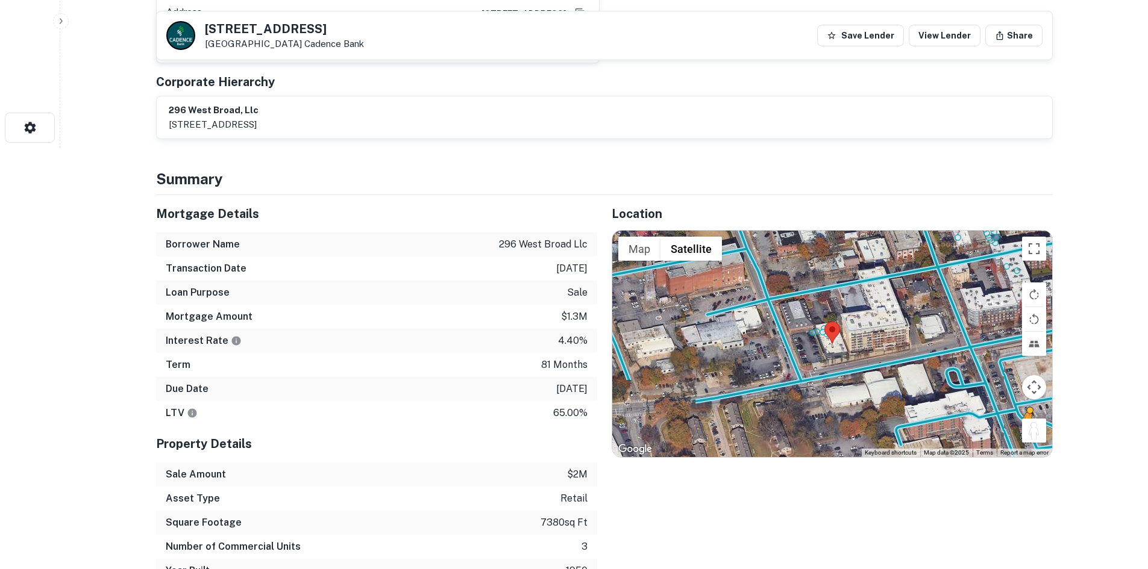
click at [1027, 437] on button "Drag Pegman onto the map to open Street View" at bounding box center [1034, 431] width 24 height 24
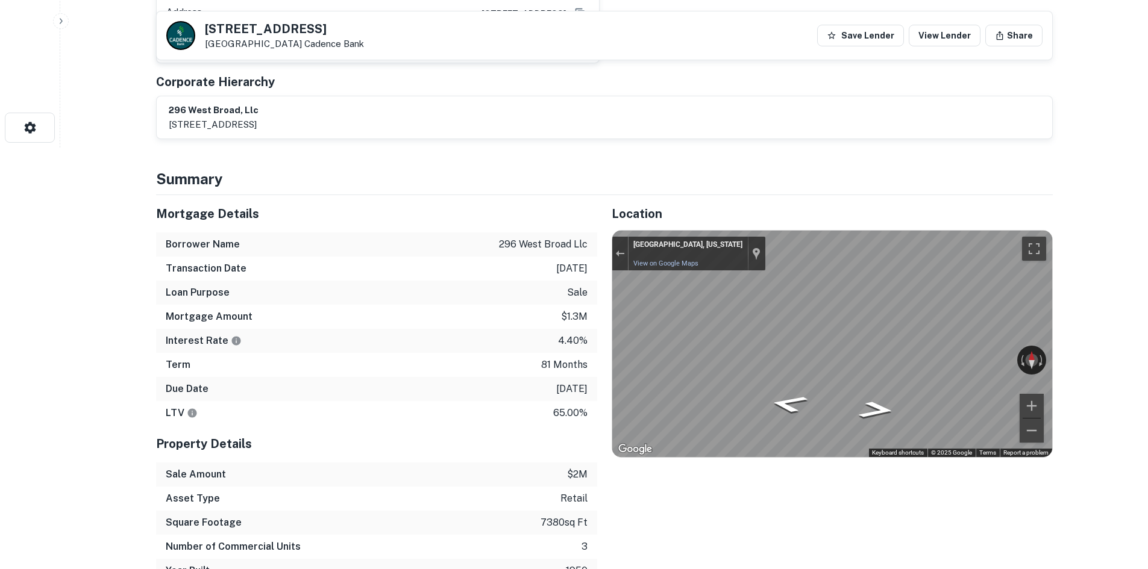
click at [843, 376] on div "← Move left → Move right ↑ Move up ↓ Move down + Zoom in - Zoom out Home Jump l…" at bounding box center [832, 344] width 440 height 227
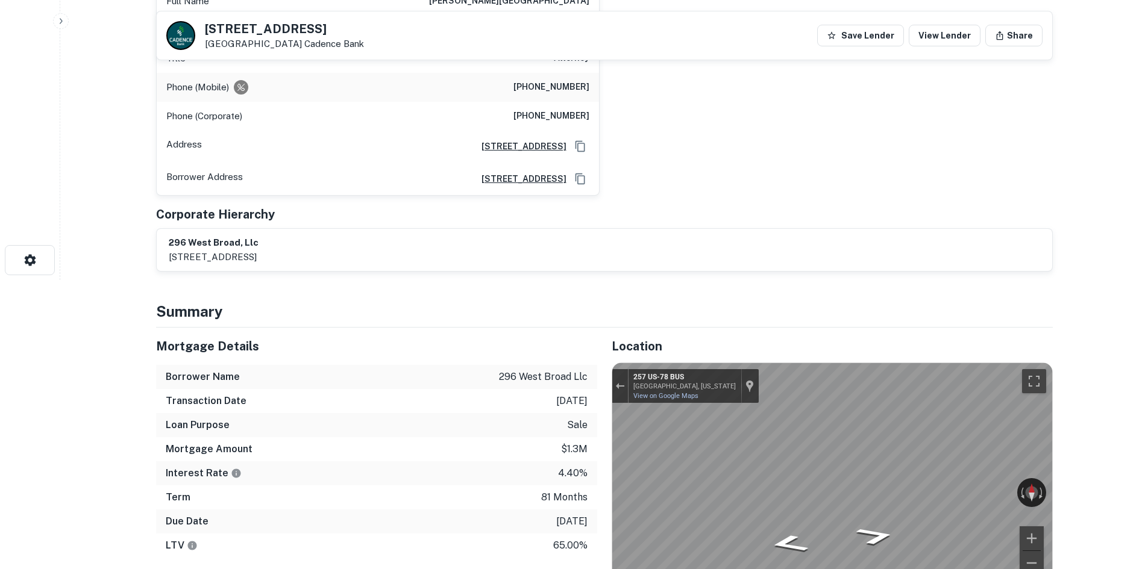
scroll to position [482, 0]
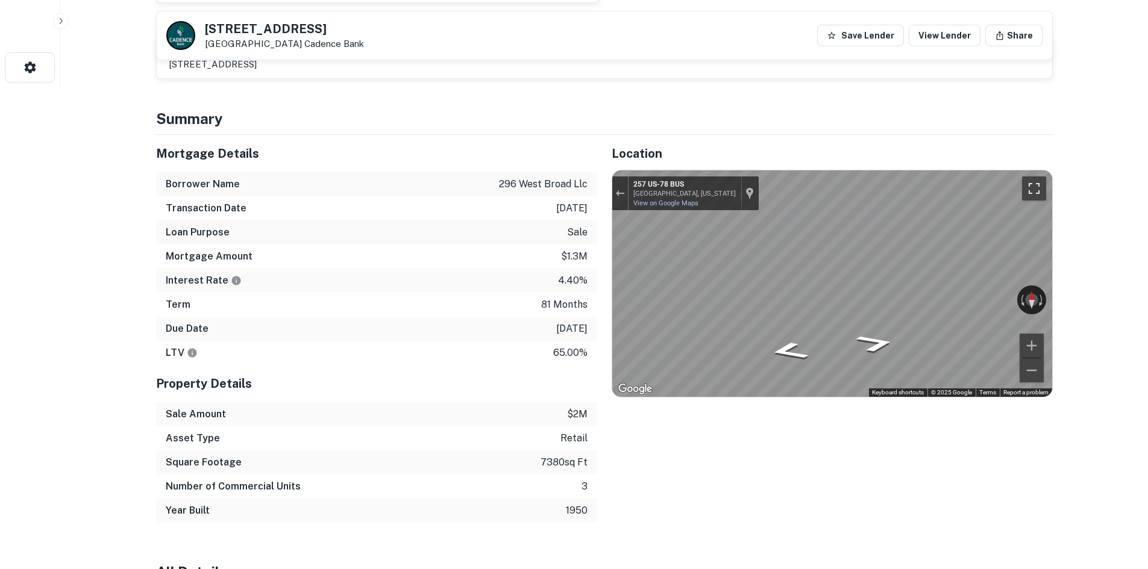
click at [1030, 193] on button "Toggle fullscreen view" at bounding box center [1034, 189] width 24 height 24
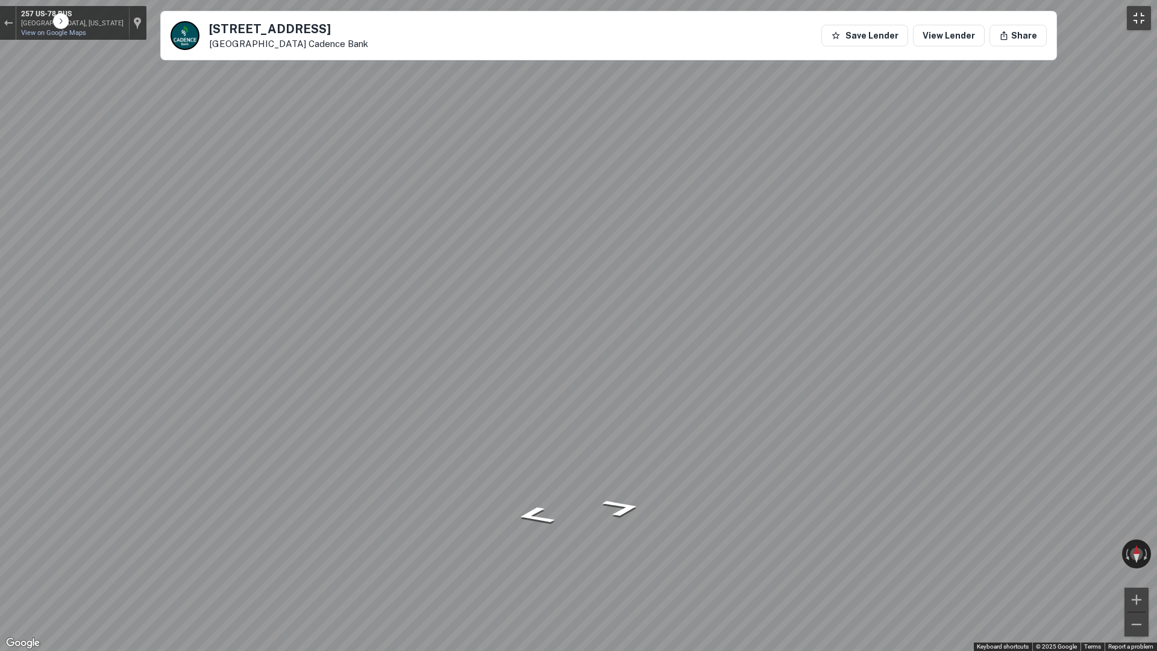
click at [1128, 15] on button "Toggle fullscreen view" at bounding box center [1139, 18] width 24 height 24
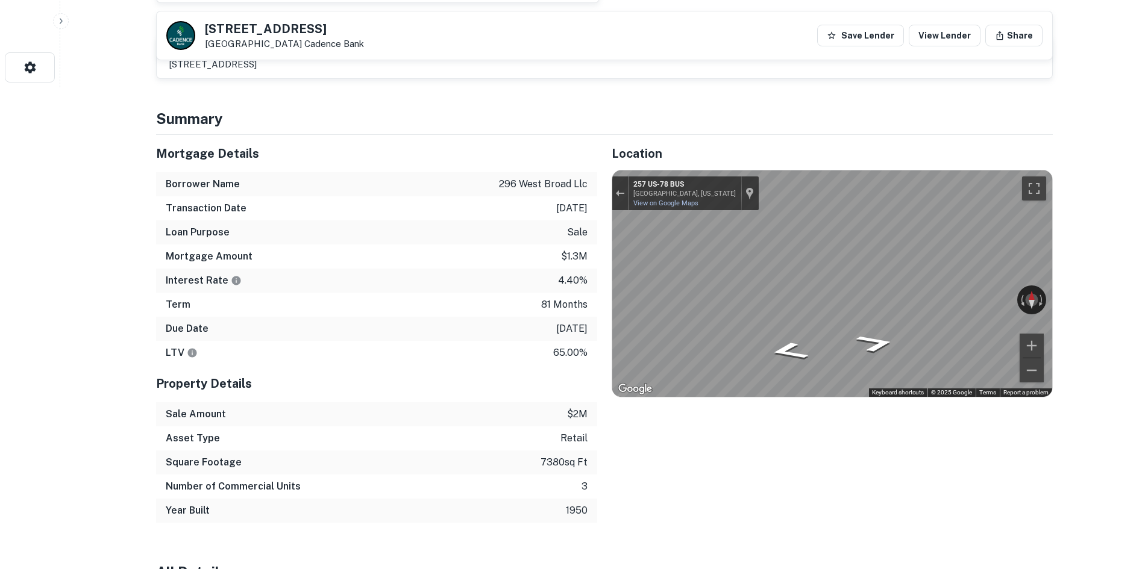
click at [619, 183] on div at bounding box center [620, 194] width 16 height 34
click at [619, 186] on button "Exit the Street View" at bounding box center [620, 194] width 16 height 16
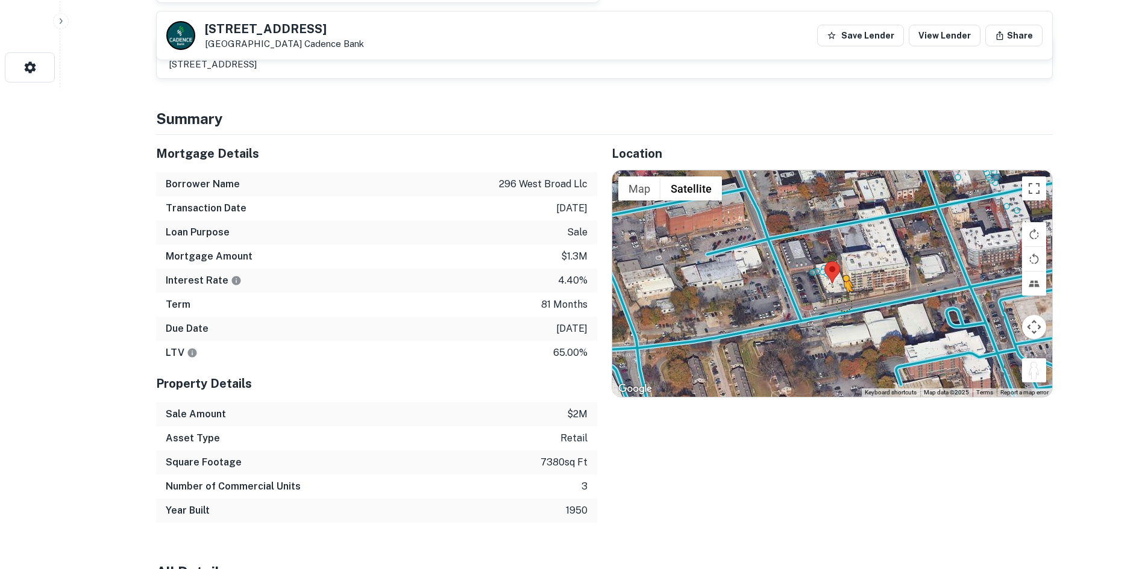
drag, startPoint x: 1036, startPoint y: 370, endPoint x: 840, endPoint y: 308, distance: 204.8
click at [840, 308] on div "To activate drag with keyboard, press Alt + Enter. Once in keyboard drag state,…" at bounding box center [832, 283] width 440 height 227
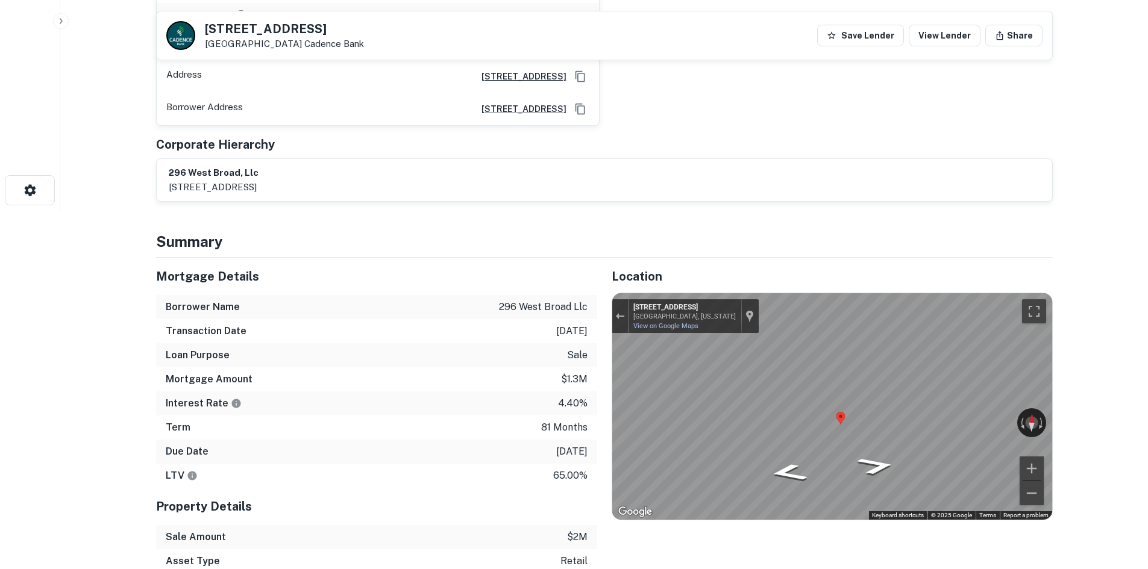
scroll to position [301, 0]
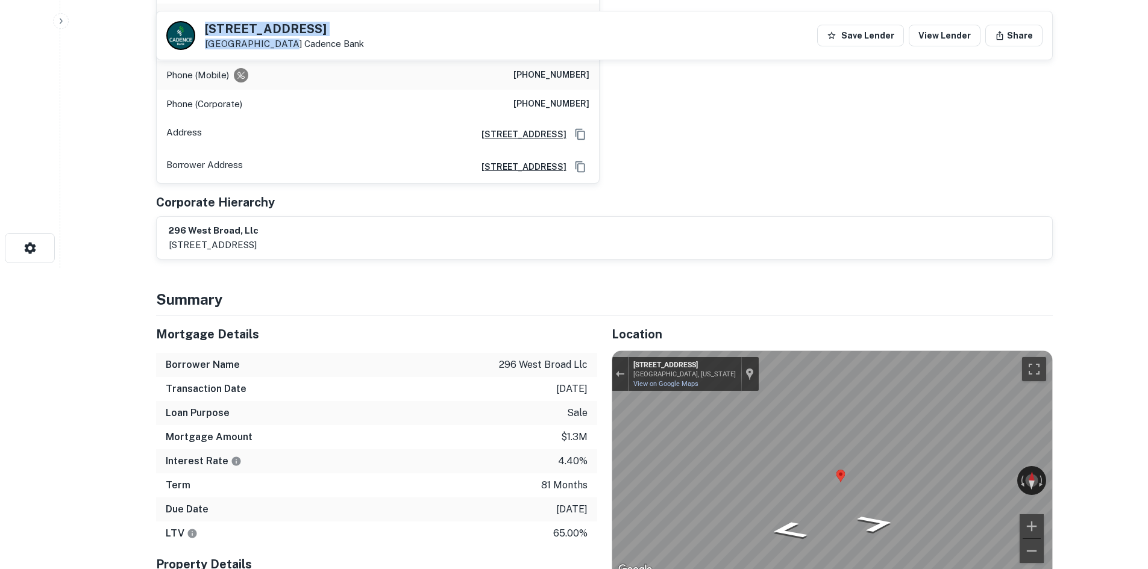
drag, startPoint x: 205, startPoint y: 23, endPoint x: 279, endPoint y: 46, distance: 77.4
click at [279, 46] on div "296 W BROAD ST Athens, GA 30601 Cadence Bank" at bounding box center [284, 36] width 159 height 27
copy div "296 W BROAD ST Athens, GA 30601"
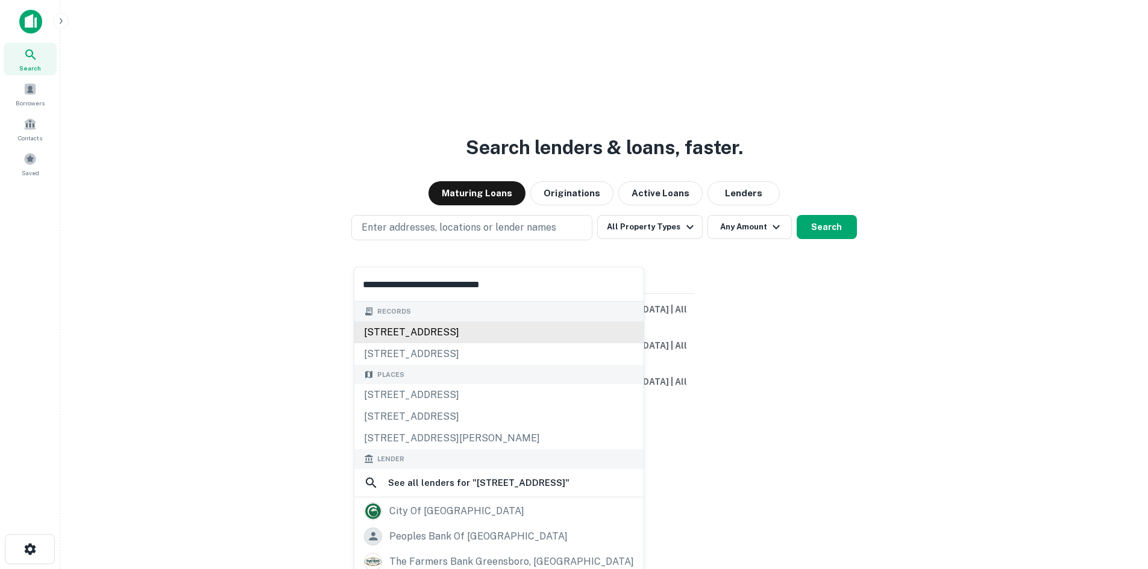
click at [498, 328] on div "[STREET_ADDRESS]" at bounding box center [498, 333] width 289 height 22
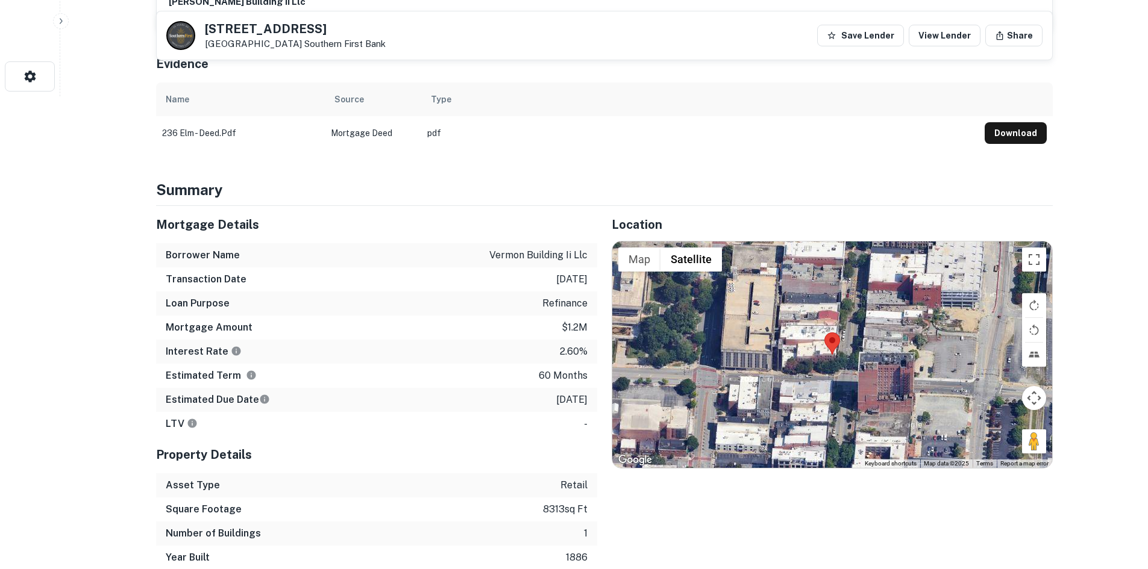
scroll to position [482, 0]
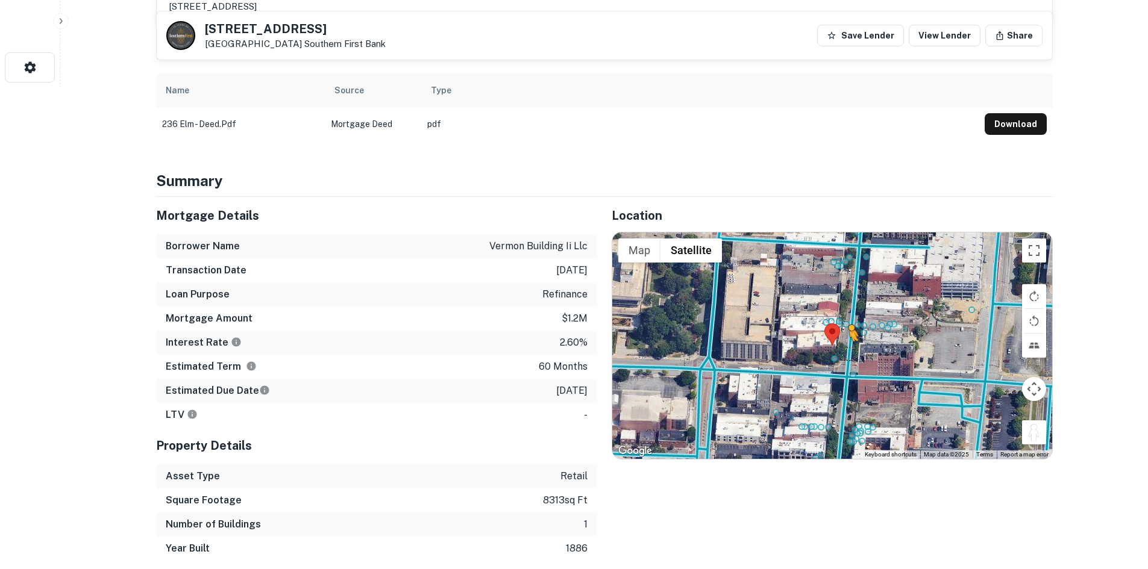
drag, startPoint x: 1027, startPoint y: 431, endPoint x: 849, endPoint y: 354, distance: 194.3
click at [849, 354] on div "To activate drag with keyboard, press Alt + Enter. Once in keyboard drag state,…" at bounding box center [832, 346] width 440 height 227
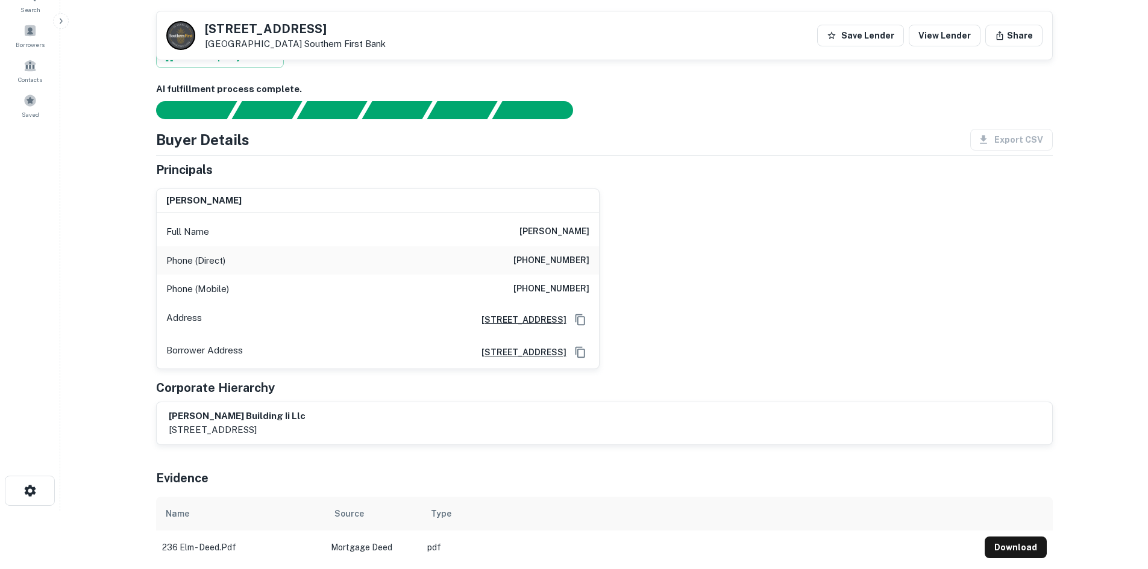
scroll to position [0, 0]
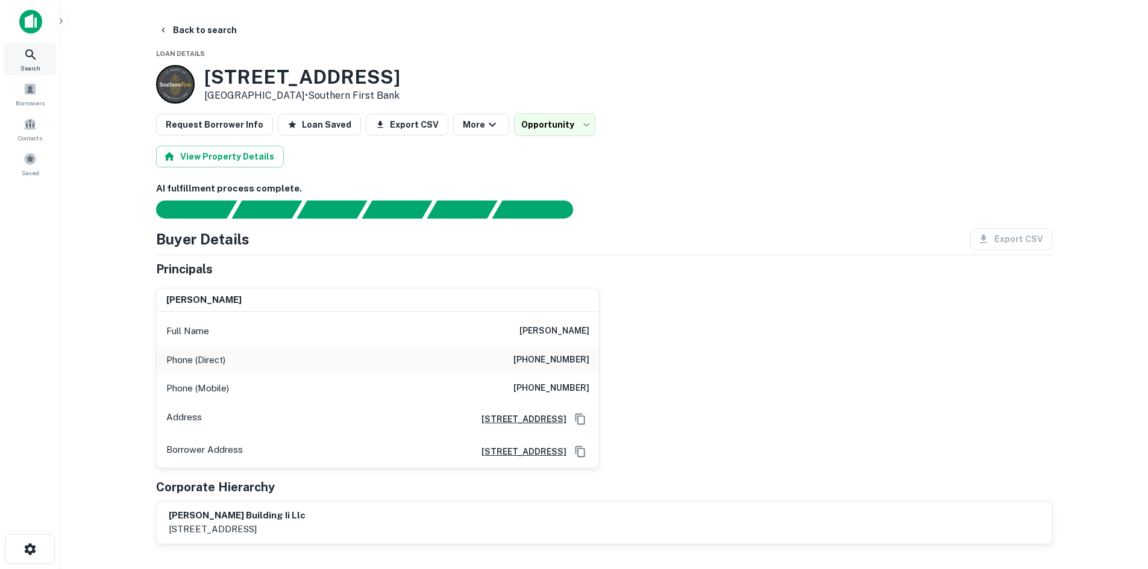
click at [40, 67] on div "Search" at bounding box center [30, 59] width 53 height 33
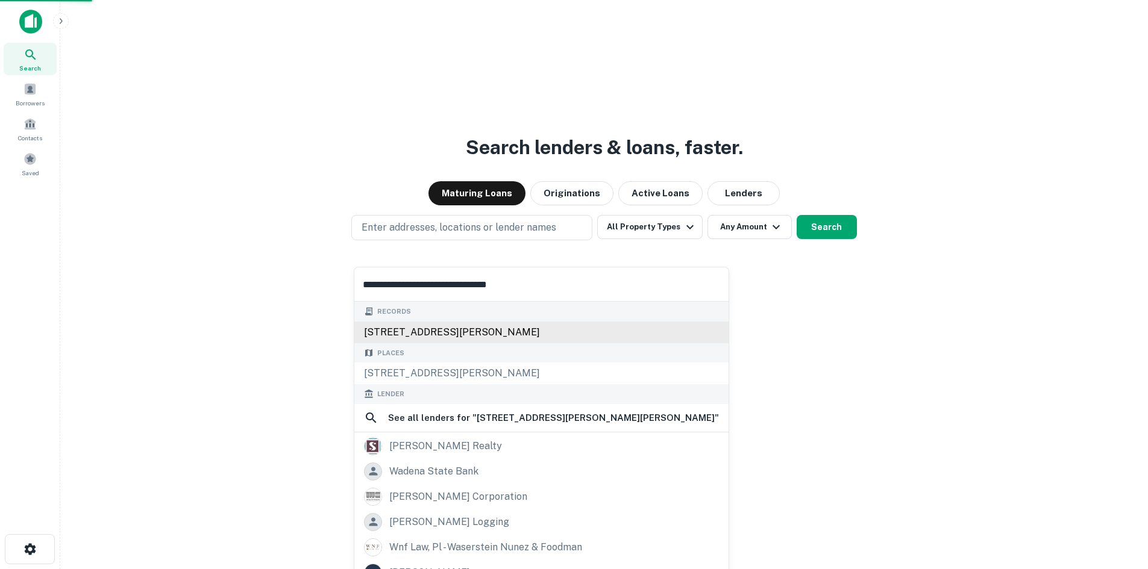
click at [460, 328] on div "[STREET_ADDRESS][PERSON_NAME]" at bounding box center [541, 333] width 374 height 22
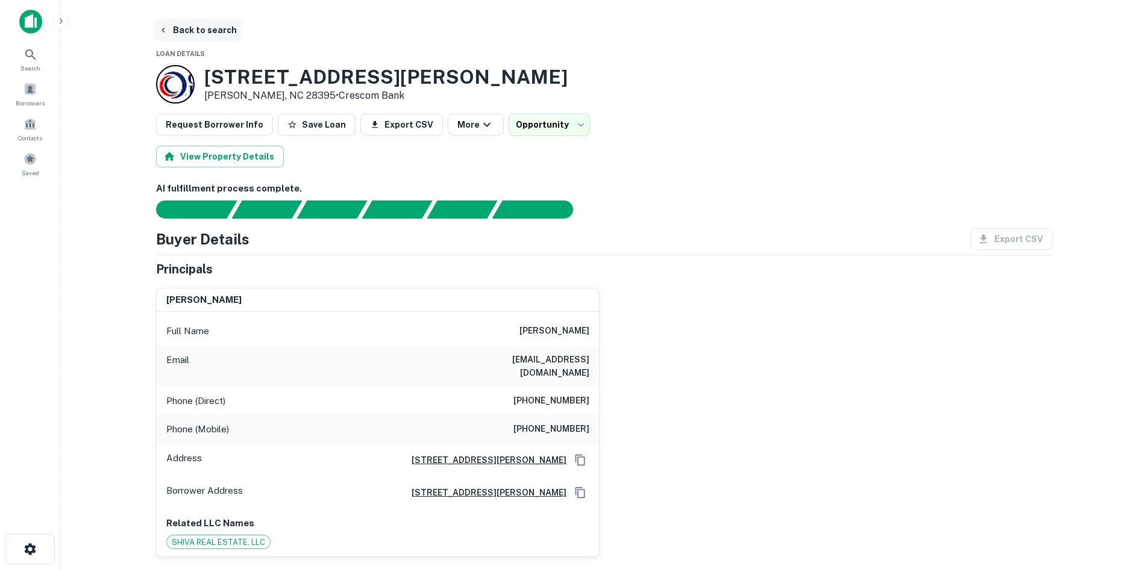
click at [215, 37] on button "Back to search" at bounding box center [198, 30] width 88 height 22
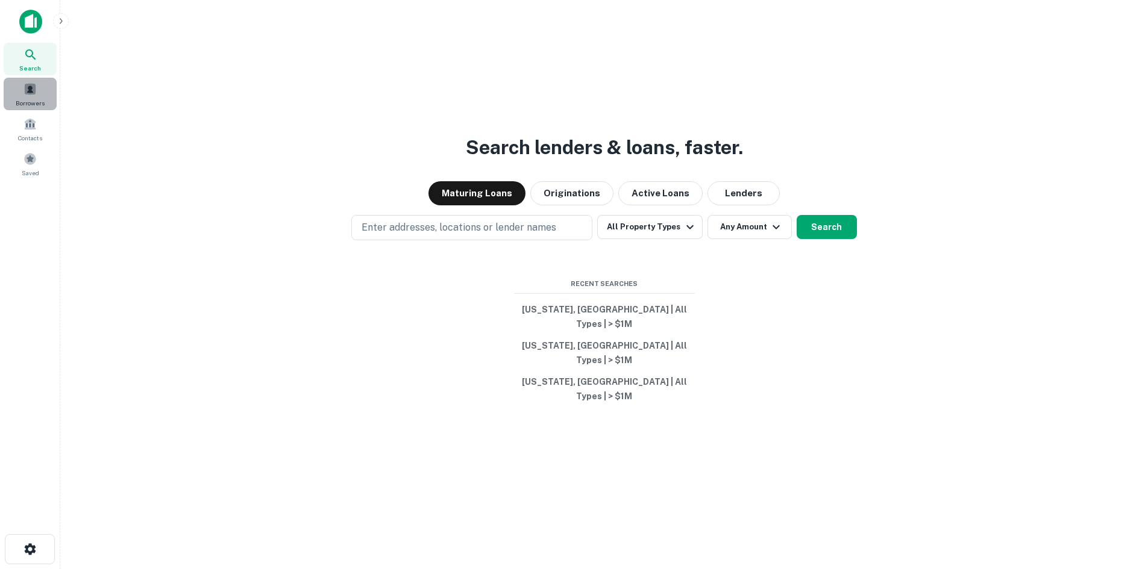
click at [36, 106] on span "Borrowers" at bounding box center [30, 103] width 29 height 10
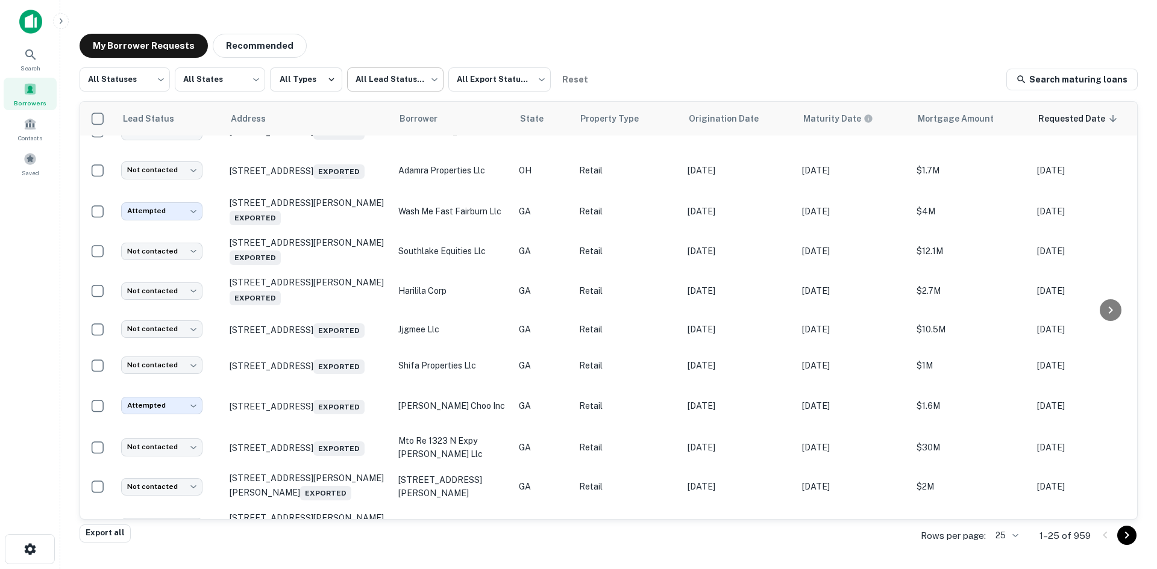
click at [377, 80] on body "Search Borrowers Contacts Saved My Borrower Requests Recommended All Statuses *…" at bounding box center [578, 284] width 1157 height 569
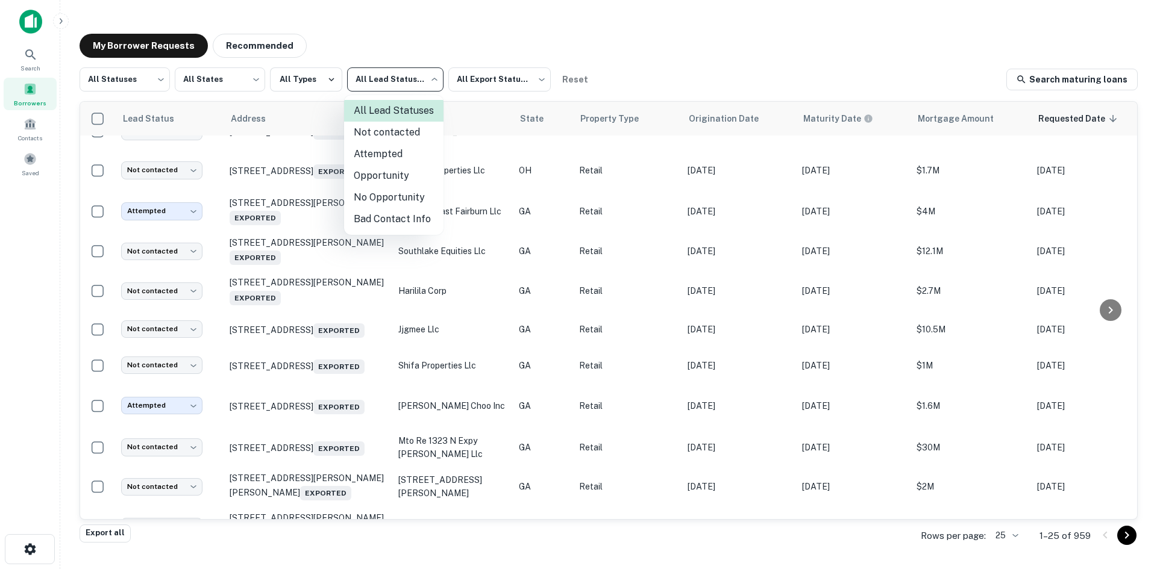
click at [392, 157] on li "Attempted" at bounding box center [393, 154] width 99 height 22
type input "*********"
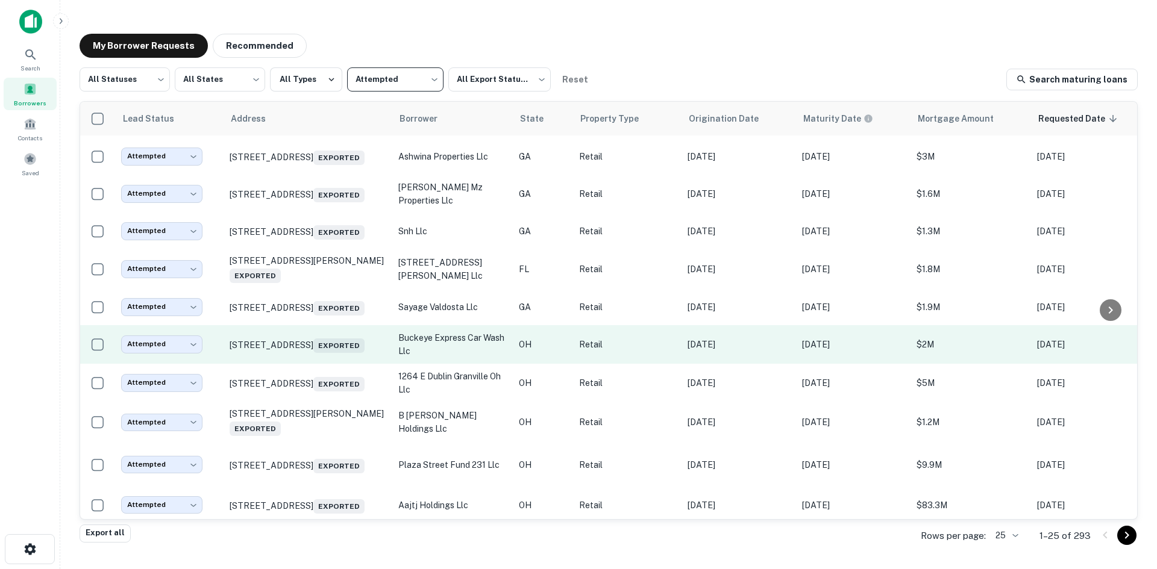
scroll to position [648, 0]
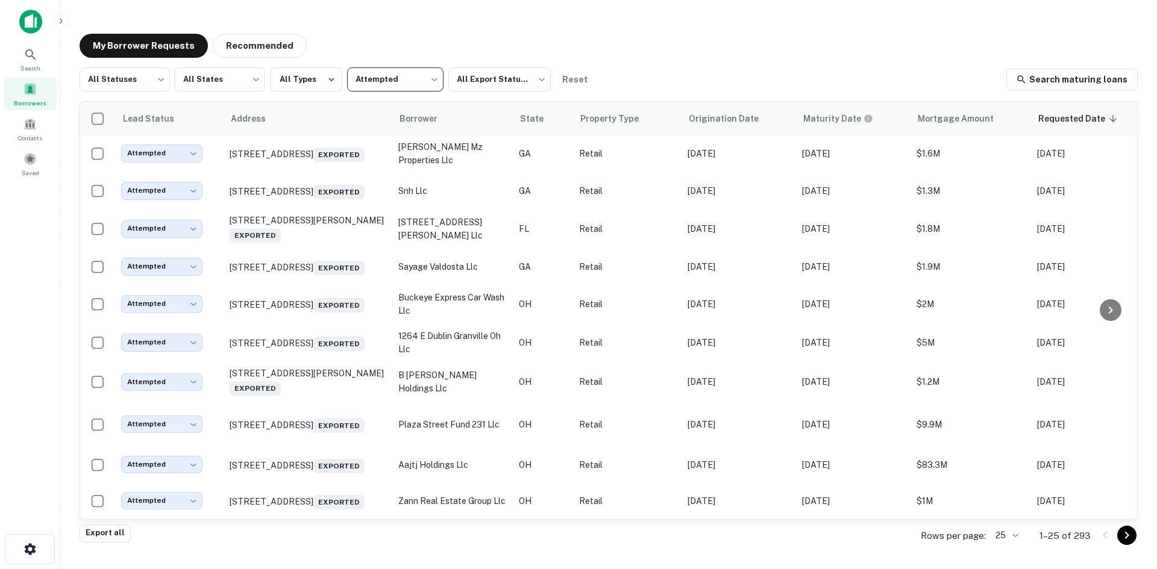
click at [1012, 536] on body "Search Borrowers Contacts Saved My Borrower Requests Recommended All Statuses *…" at bounding box center [578, 284] width 1157 height 569
click at [1004, 510] on li "250" at bounding box center [1006, 501] width 41 height 22
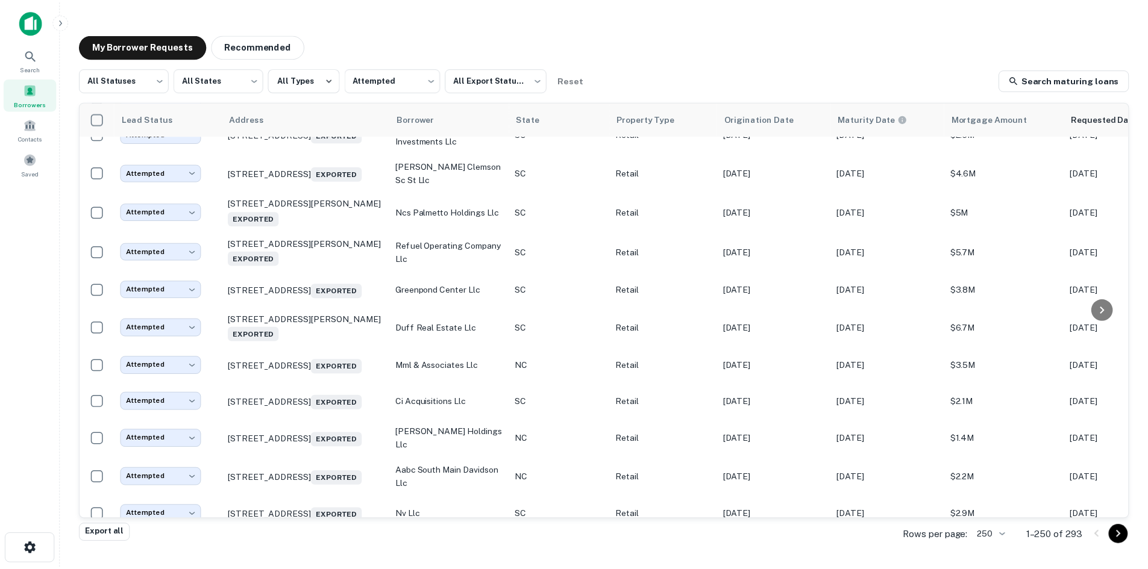
scroll to position [5648, 0]
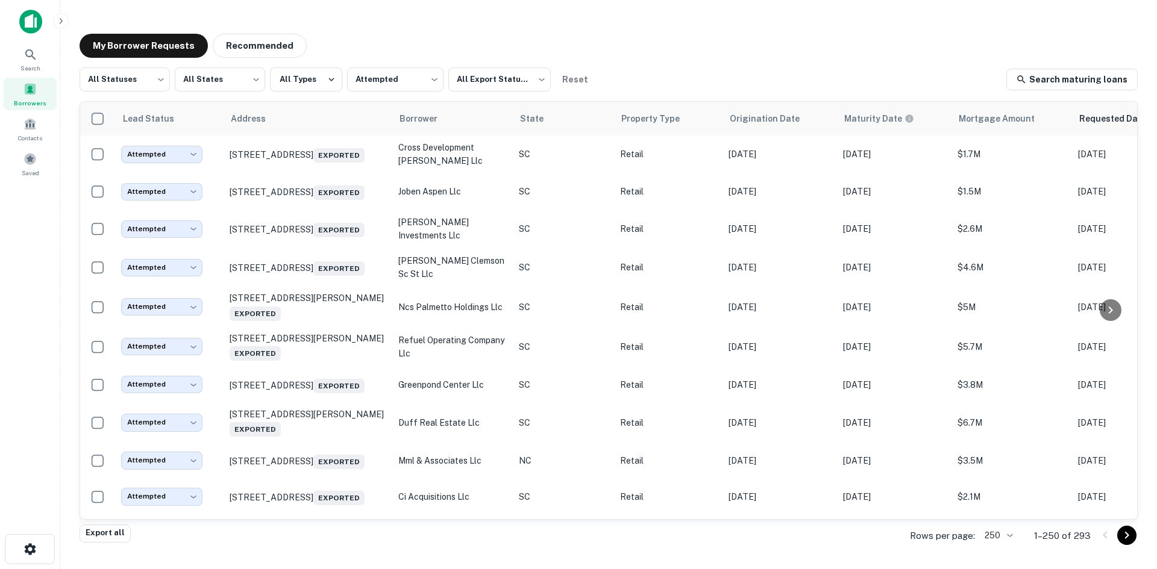
click at [328, 19] on td "5521 Carolina Beach Rd Wilmington, NC 28412 Exported" at bounding box center [308, 1] width 169 height 36
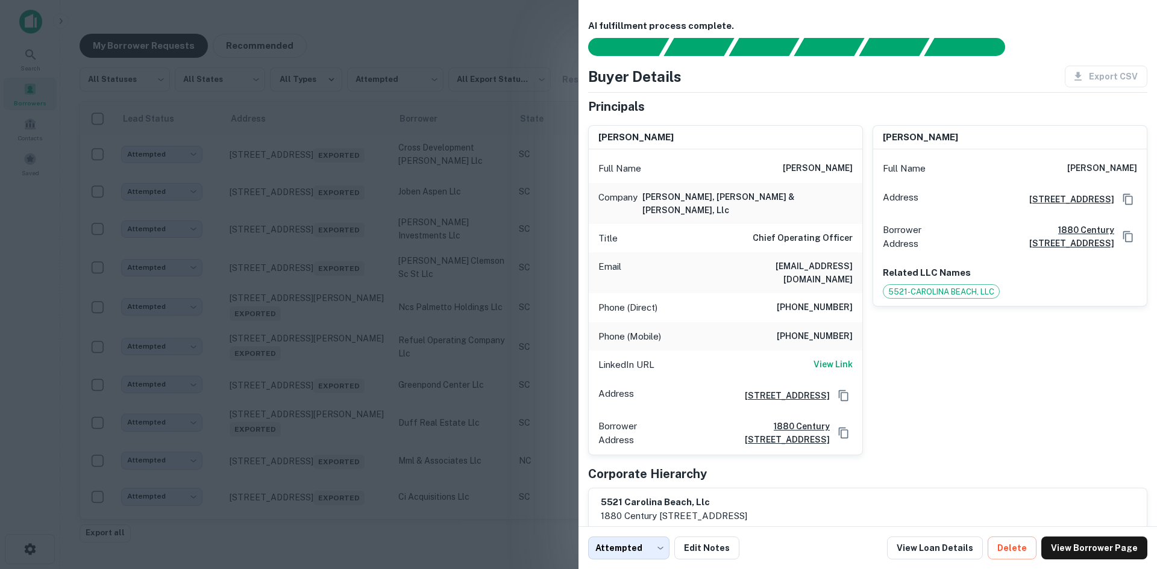
click at [329, 220] on div at bounding box center [578, 284] width 1157 height 569
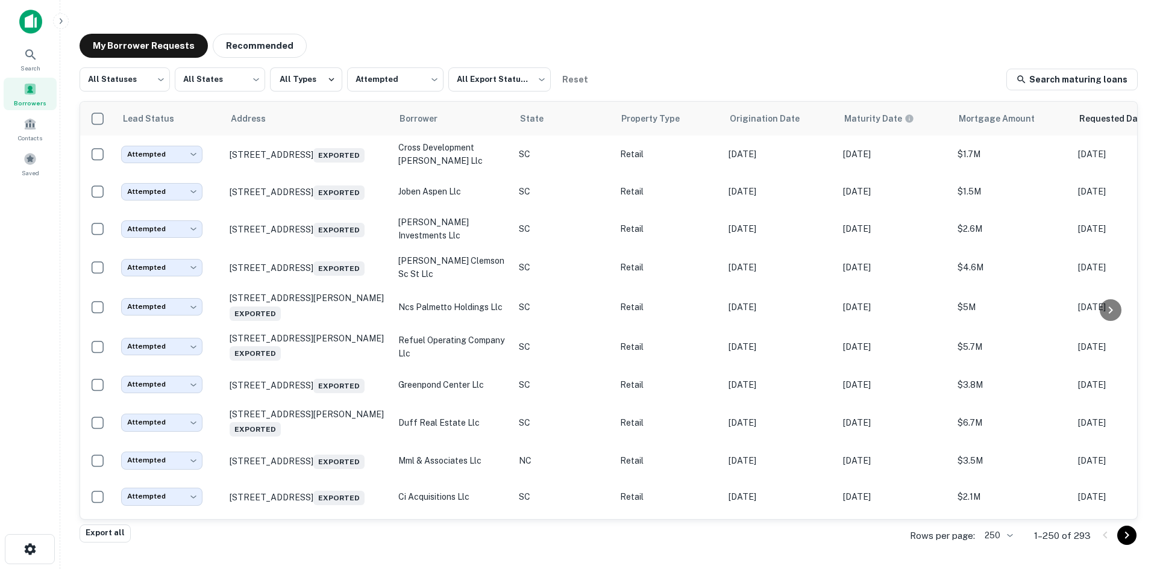
click at [335, 10] on p "5521 Carolina Beach Rd Wilmington, NC 28412 Exported" at bounding box center [308, 1] width 157 height 17
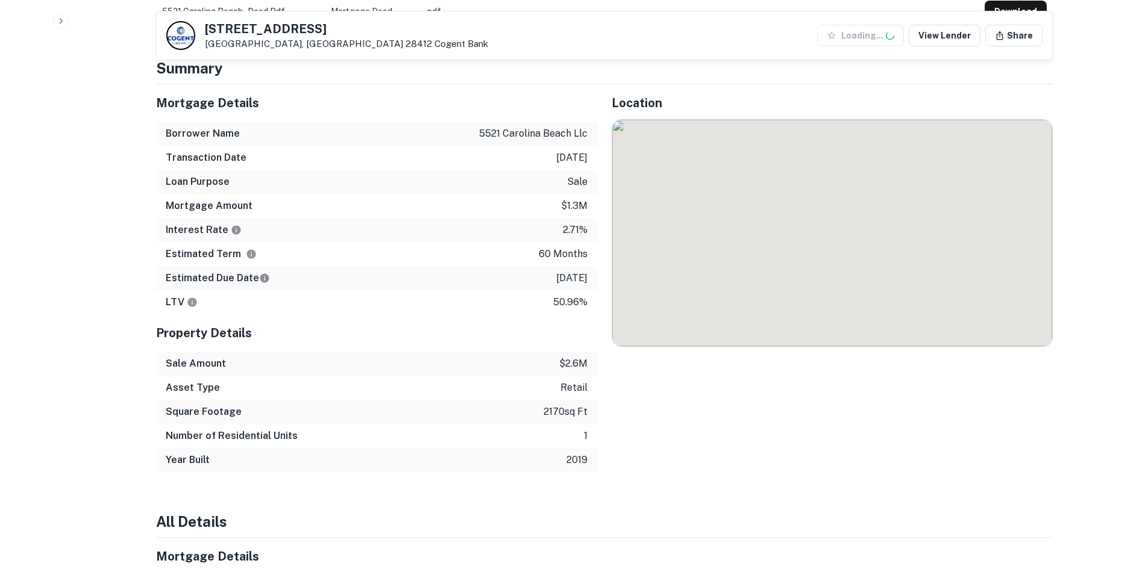
scroll to position [723, 0]
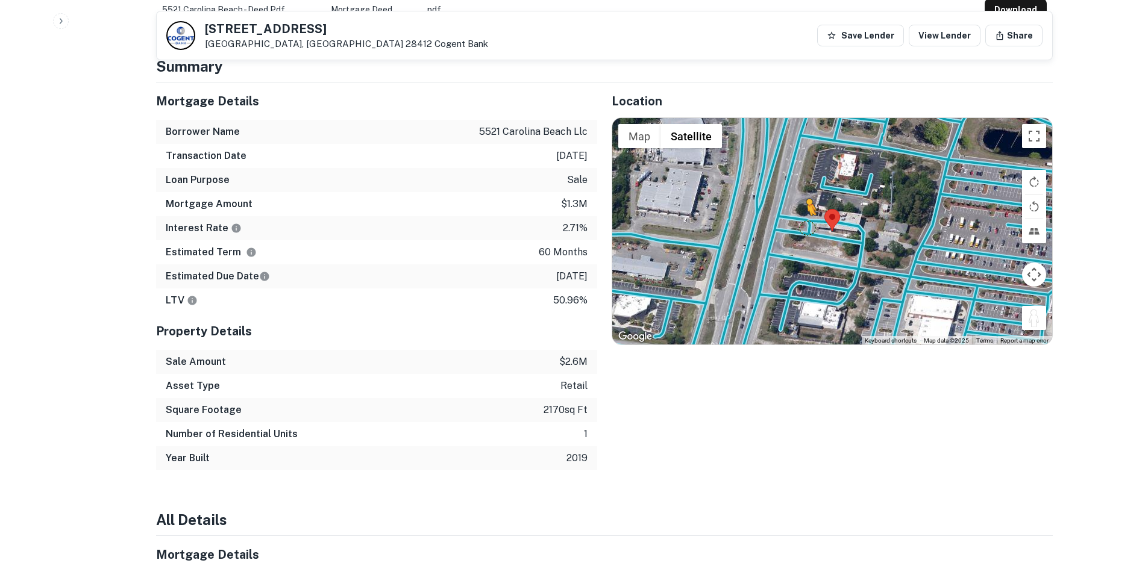
drag, startPoint x: 1035, startPoint y: 316, endPoint x: 799, endPoint y: 214, distance: 256.9
click at [799, 214] on div "To activate drag with keyboard, press Alt + Enter. Once in keyboard drag state,…" at bounding box center [832, 231] width 440 height 227
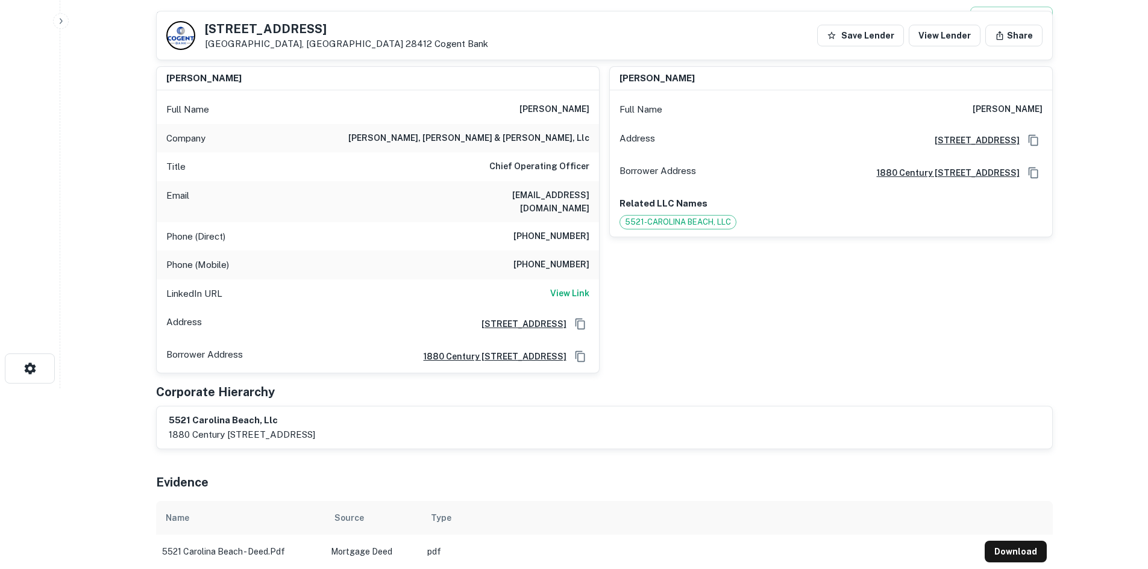
scroll to position [120, 0]
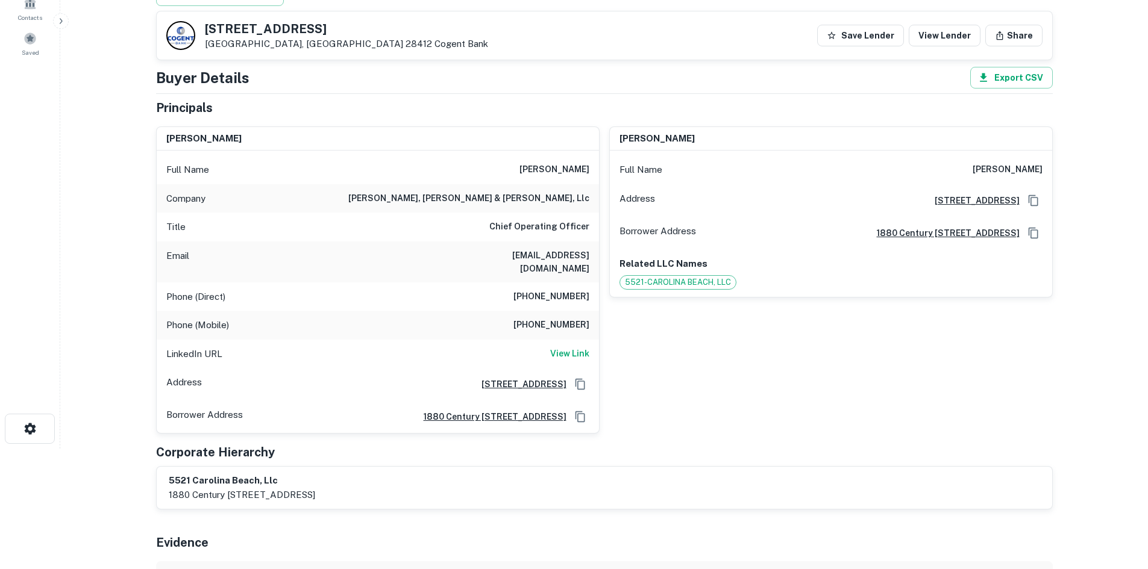
click at [560, 290] on h6 "(310) 838-7711" at bounding box center [551, 297] width 76 height 14
copy h6 "(310) 838-7711"
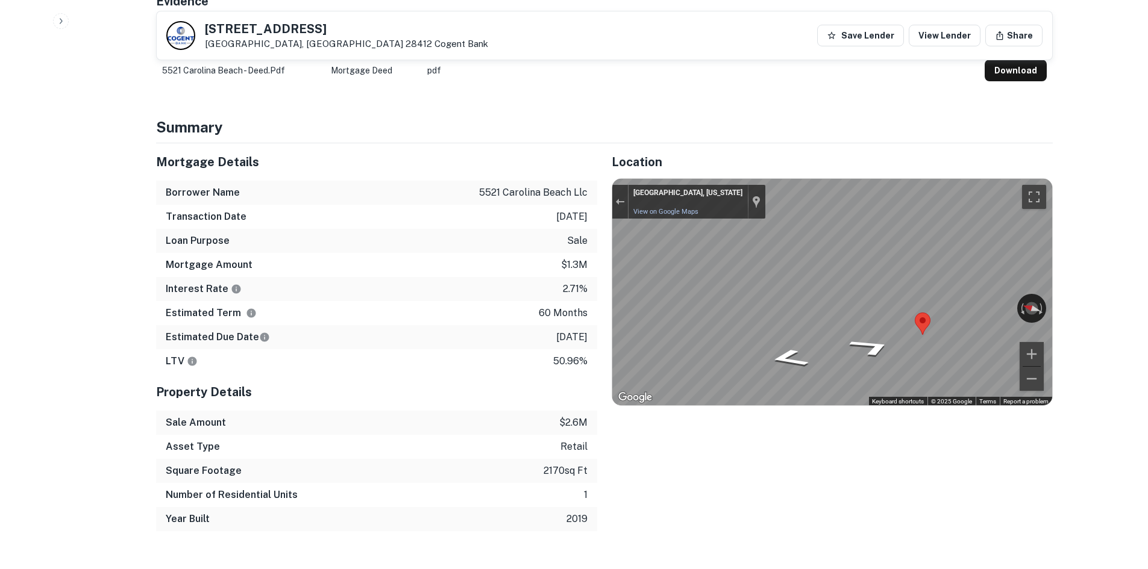
scroll to position [663, 0]
click at [794, 301] on div "← Move left → Move right ↑ Move up ↓ Move down + Zoom in - Zoom out Wilmington,…" at bounding box center [832, 291] width 440 height 227
drag, startPoint x: 944, startPoint y: 286, endPoint x: 666, endPoint y: 170, distance: 300.9
click at [666, 178] on div "← Move left → Move right ↑ Move up ↓ Move down + Zoom in - Zoom out Wilmington,…" at bounding box center [832, 291] width 440 height 227
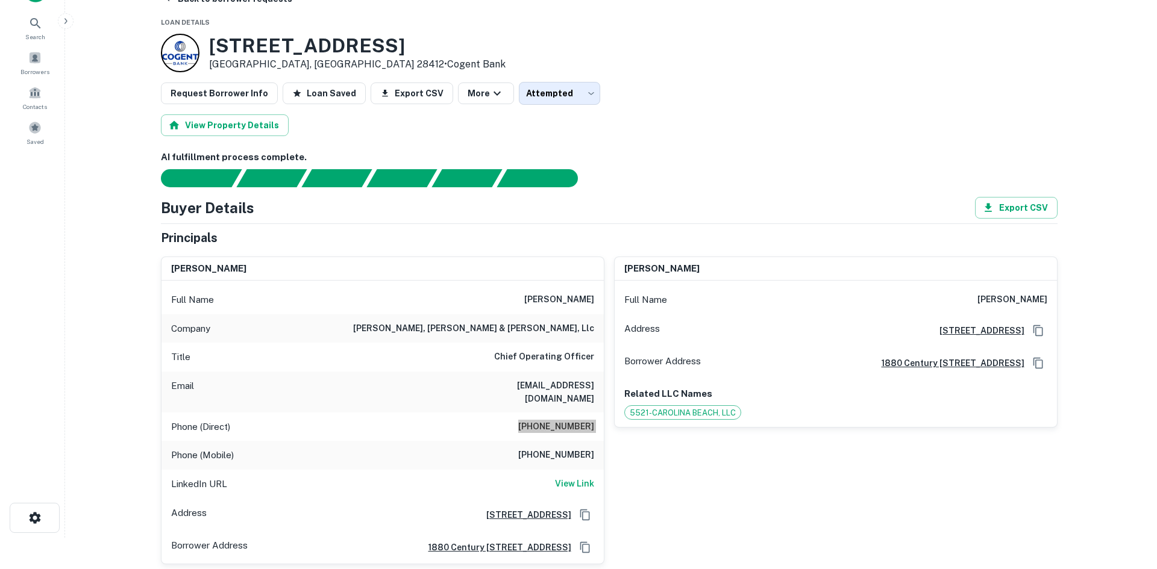
scroll to position [0, 0]
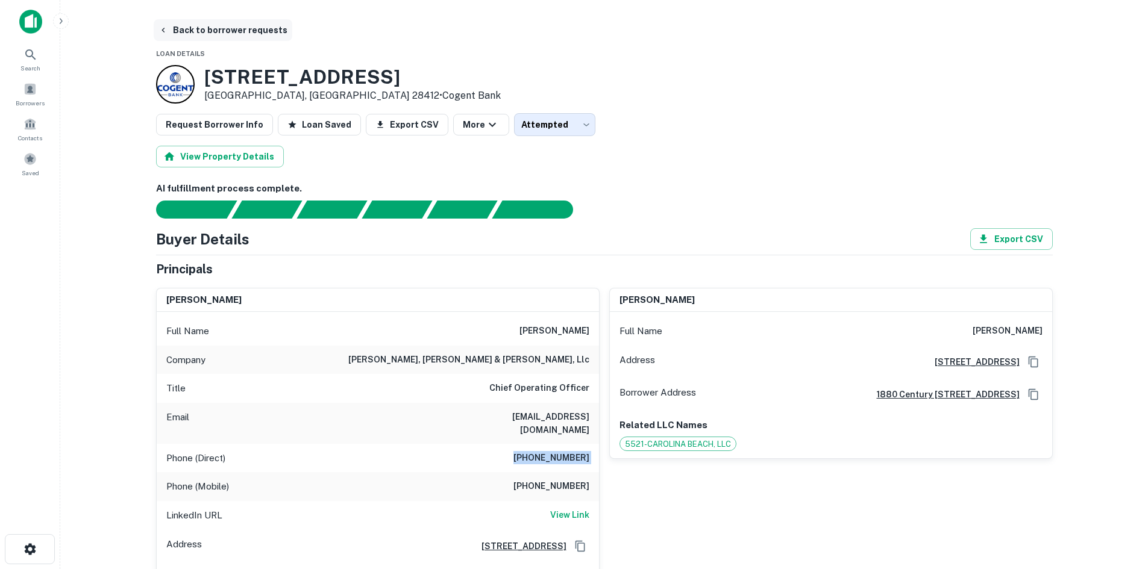
click at [224, 22] on button "Back to borrower requests" at bounding box center [223, 30] width 139 height 22
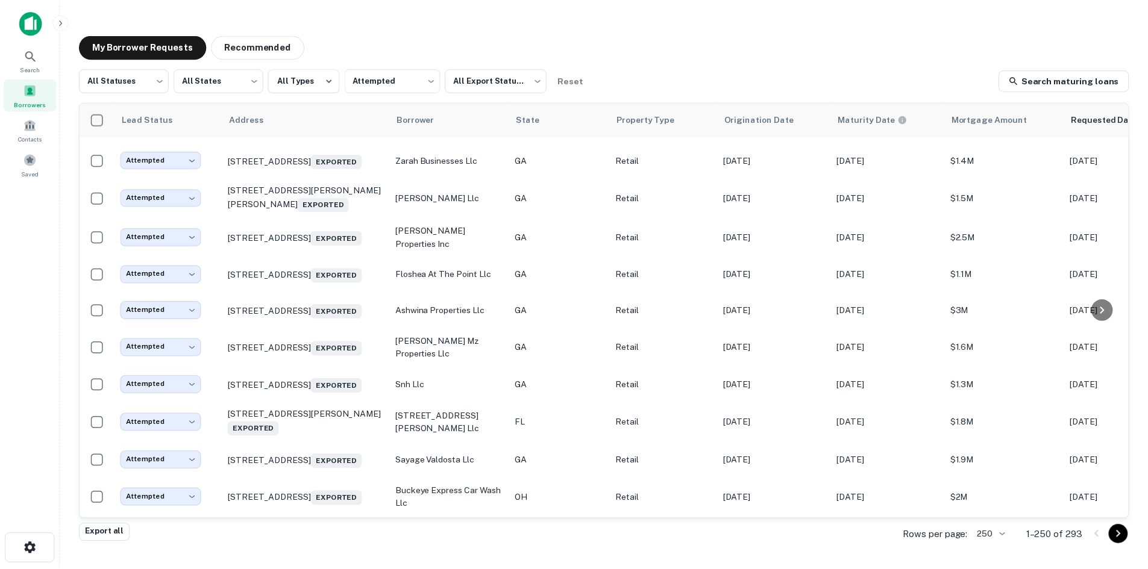
scroll to position [4264, 0]
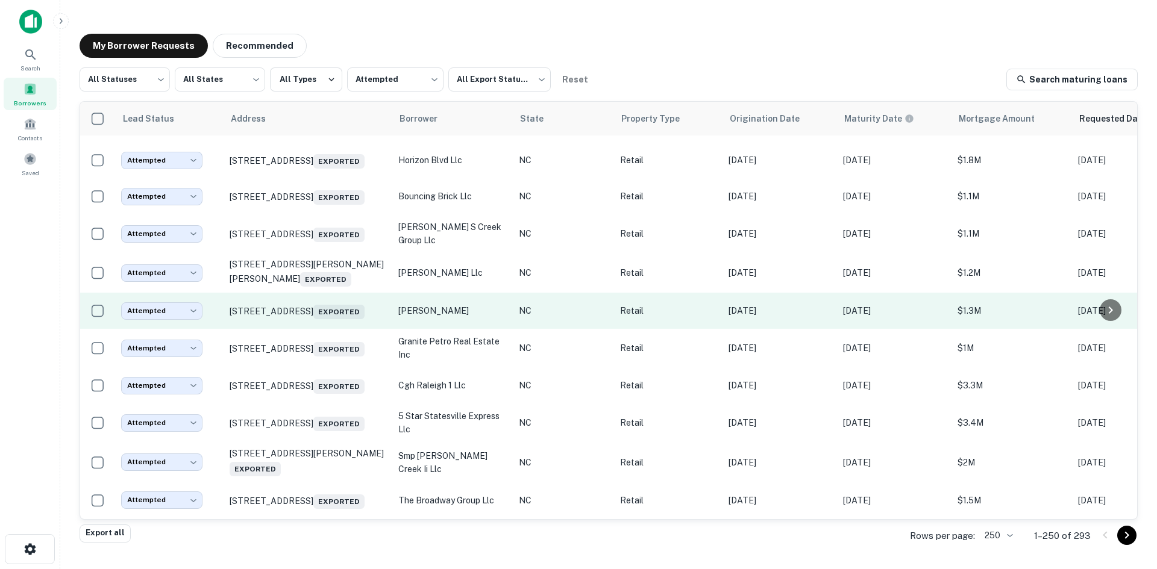
click at [317, 329] on td "3920 Black Bridge Rd Hope Mills, NC 28348 Exported" at bounding box center [308, 311] width 169 height 36
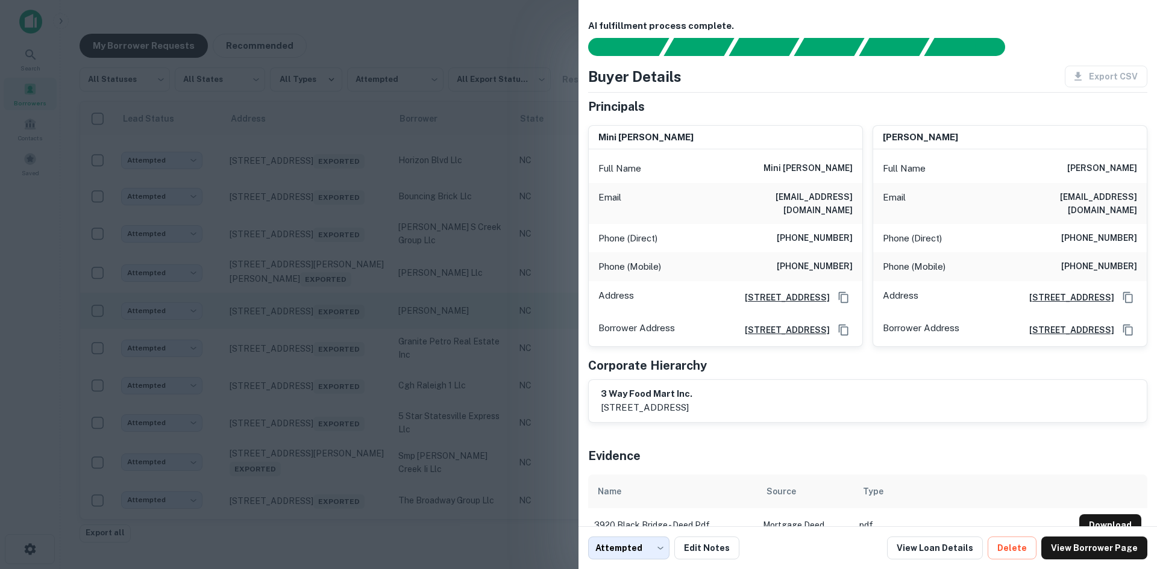
click at [317, 456] on div at bounding box center [578, 284] width 1157 height 569
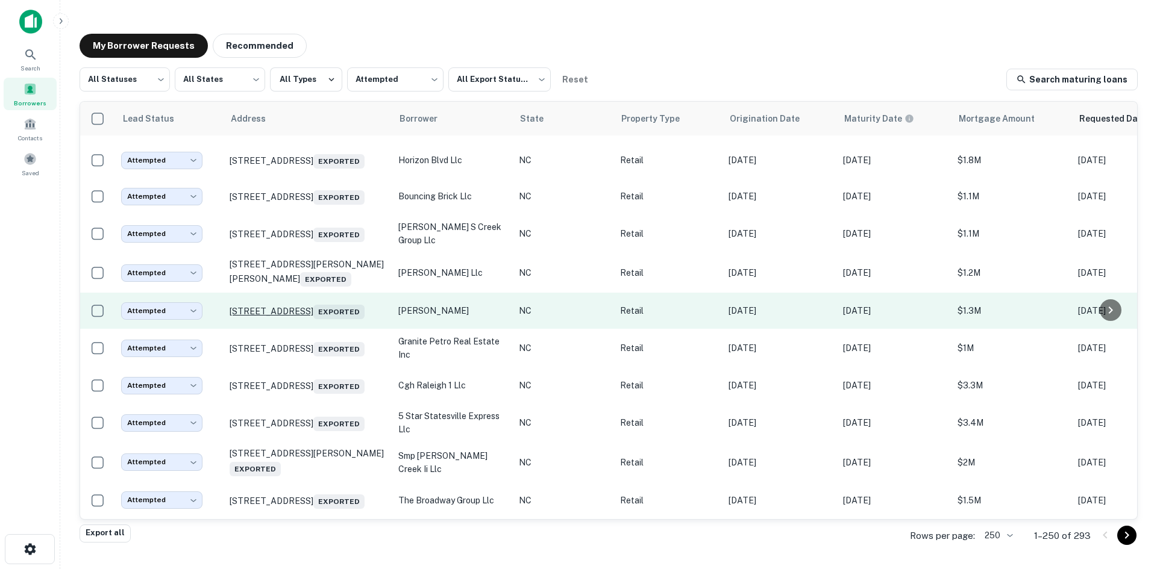
click at [316, 319] on p "3920 Black Bridge Rd Hope Mills, NC 28348 Exported" at bounding box center [308, 310] width 157 height 17
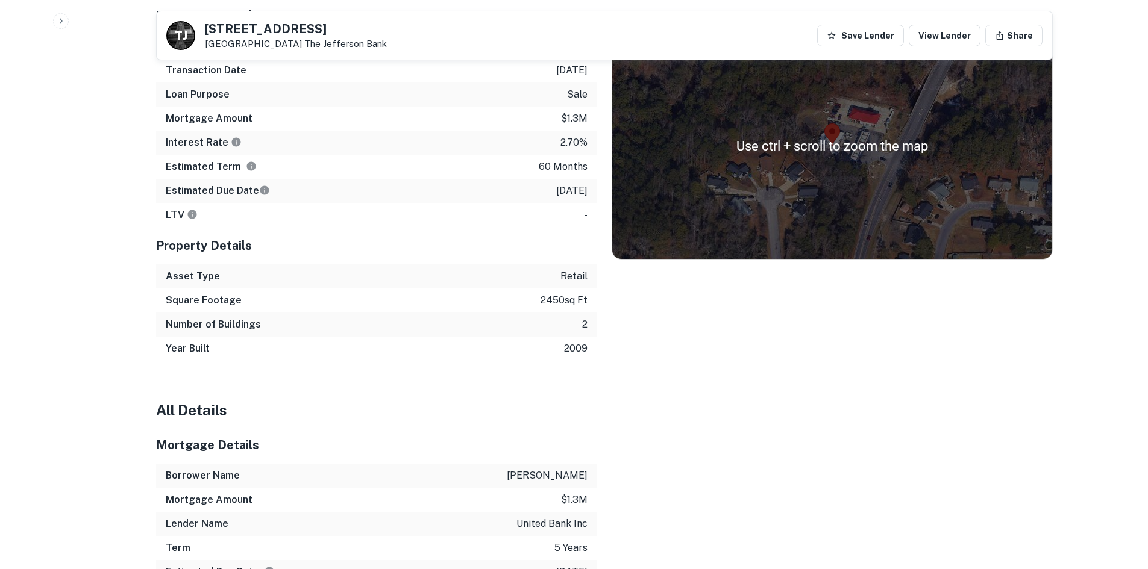
scroll to position [422, 0]
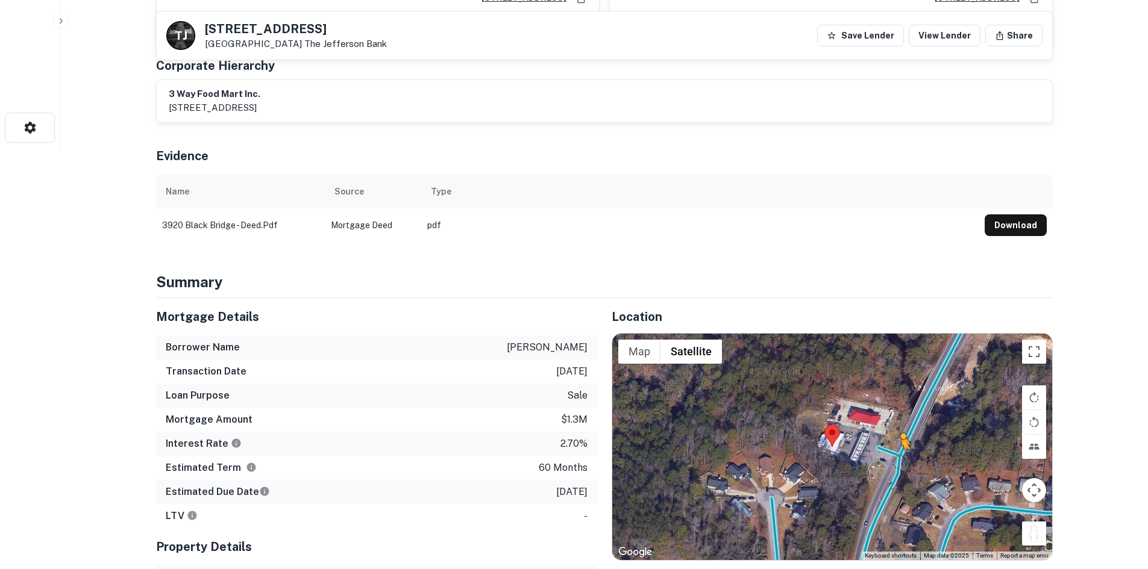
drag, startPoint x: 1029, startPoint y: 520, endPoint x: 894, endPoint y: 445, distance: 154.2
click at [897, 447] on div "To activate drag with keyboard, press Alt + Enter. Once in keyboard drag state,…" at bounding box center [832, 447] width 440 height 227
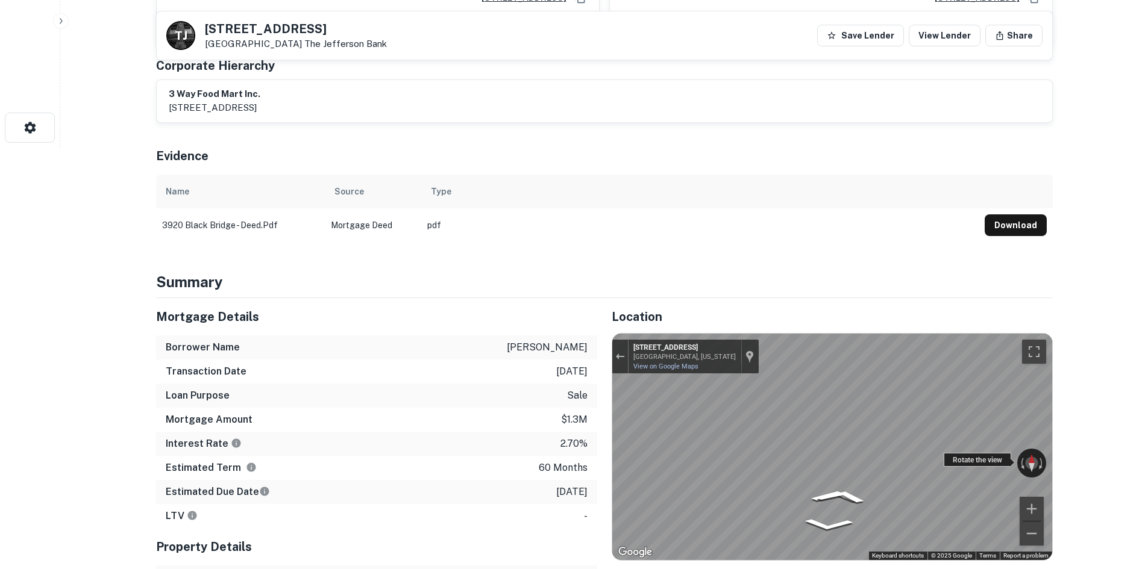
click at [993, 453] on div "← Move left → Move right ↑ Move up ↓ Move down + Zoom in - Zoom out 4037 State …" at bounding box center [832, 447] width 440 height 227
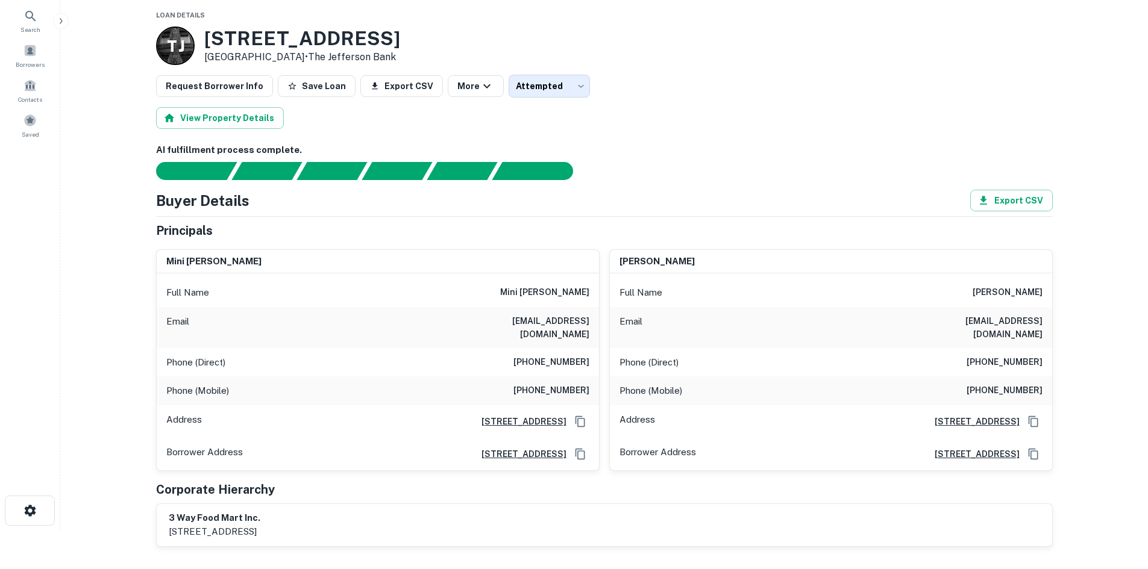
scroll to position [0, 0]
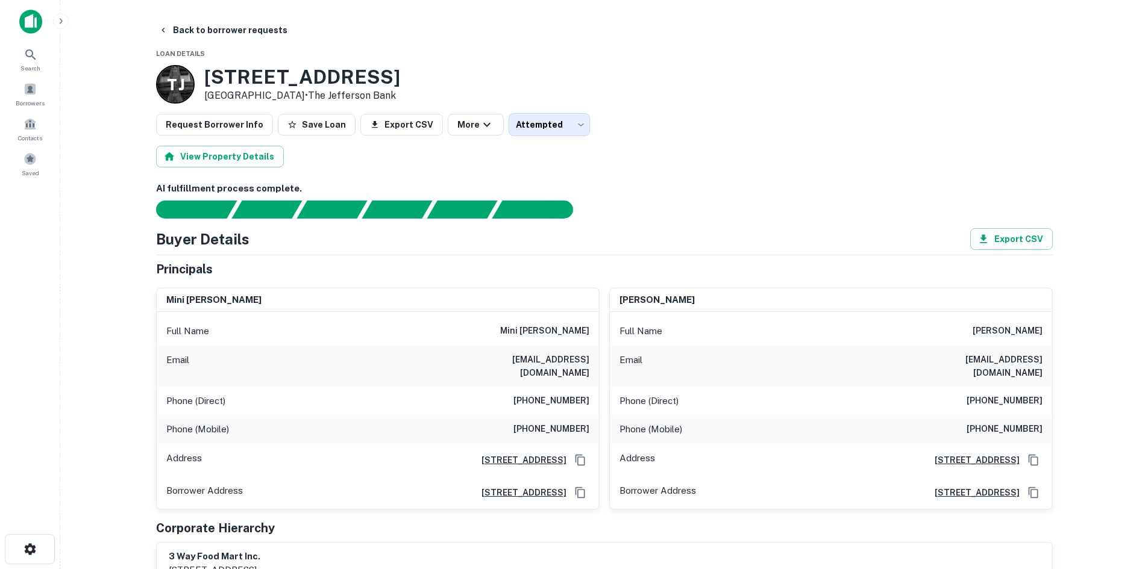
click at [537, 394] on h6 "(910) 221-9778" at bounding box center [551, 401] width 76 height 14
copy h6 "(910) 221-9778"
click at [996, 394] on h6 "(516) 352-1209" at bounding box center [1004, 401] width 76 height 14
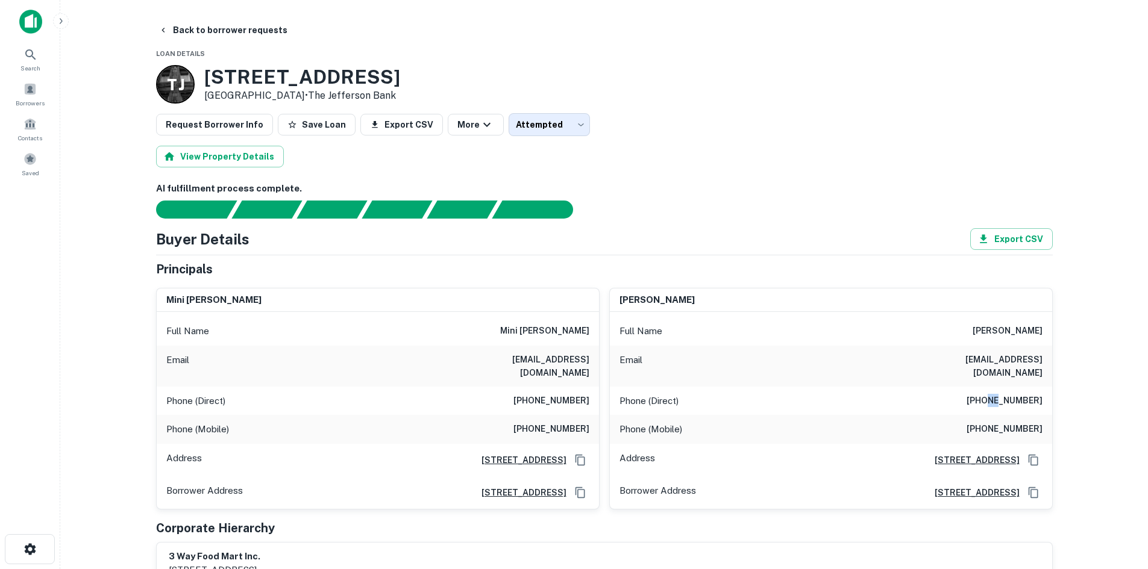
click at [996, 394] on h6 "(516) 352-1209" at bounding box center [1004, 401] width 76 height 14
copy h6 "(516) 352-1209"
click at [1017, 422] on h6 "(910) 574-0278" at bounding box center [1004, 429] width 76 height 14
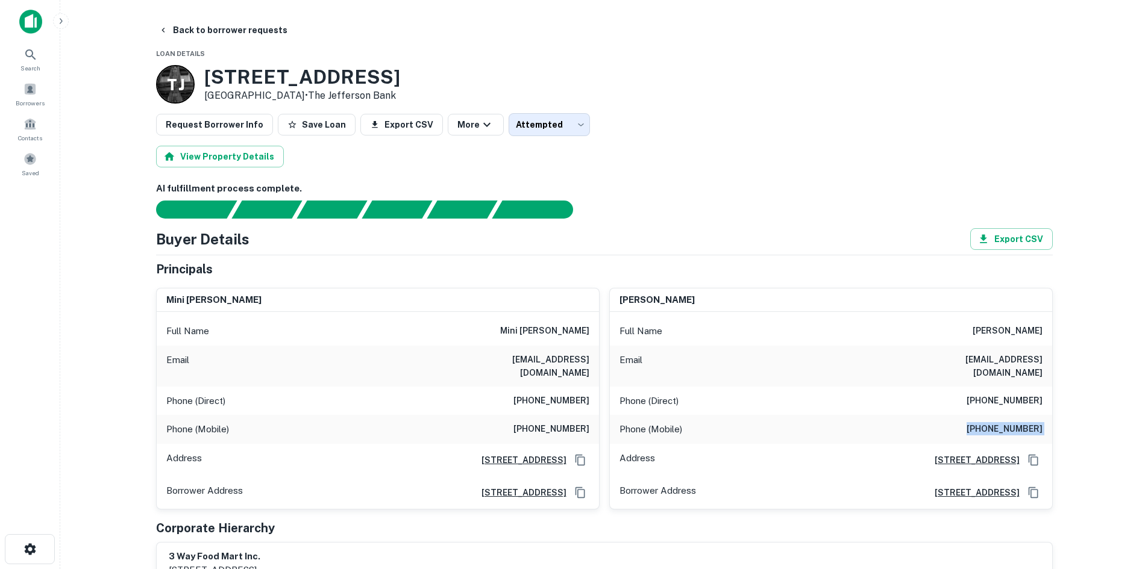
click at [1016, 422] on h6 "(910) 574-0278" at bounding box center [1004, 429] width 76 height 14
copy h6 "(910) 574-0278"
click at [207, 35] on button "Back to borrower requests" at bounding box center [223, 30] width 139 height 22
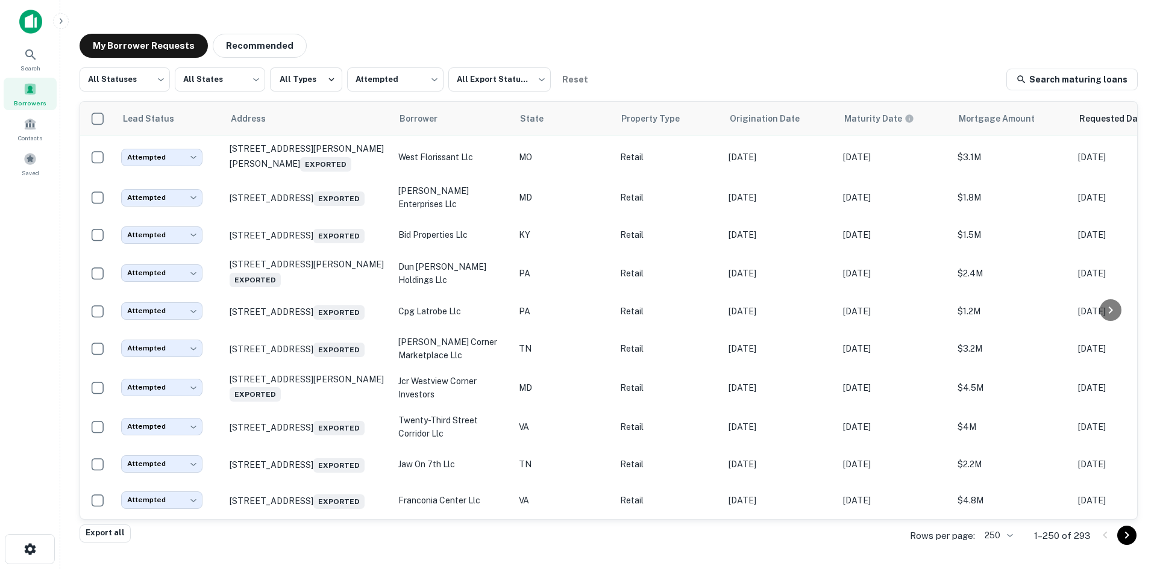
scroll to position [1975, 0]
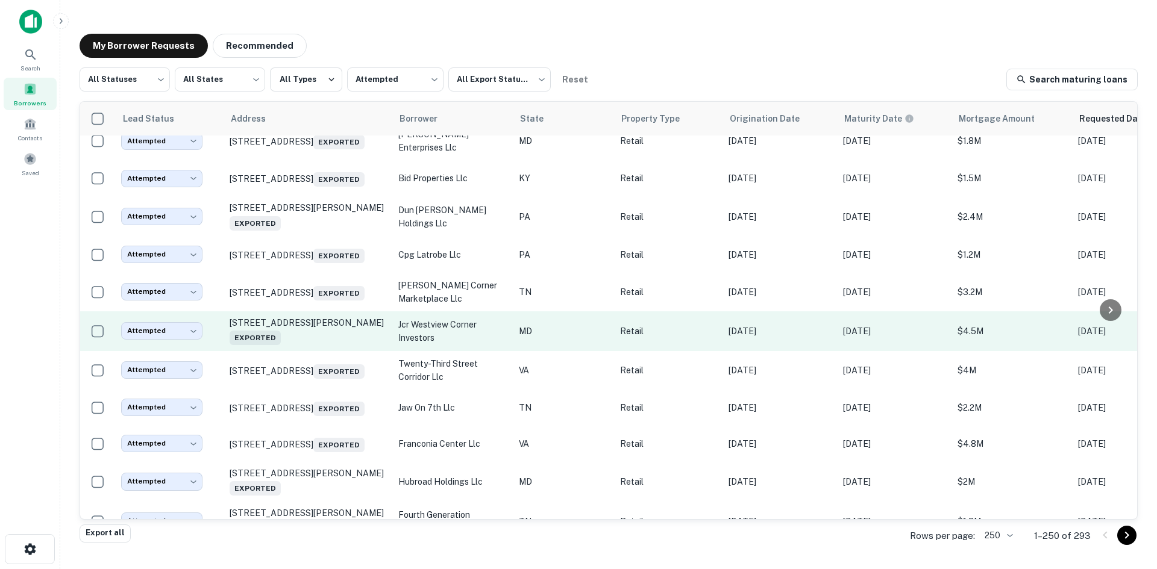
click at [331, 351] on td "5213 Presidents Ct Frederick, MD 21703 Exported" at bounding box center [308, 331] width 169 height 40
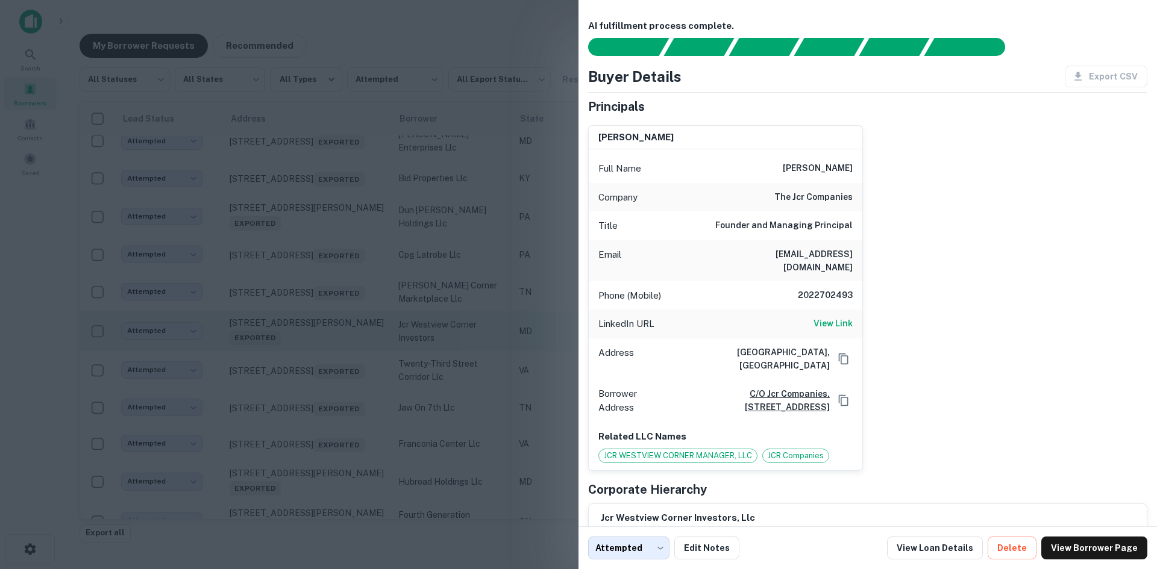
click at [331, 421] on div at bounding box center [578, 284] width 1157 height 569
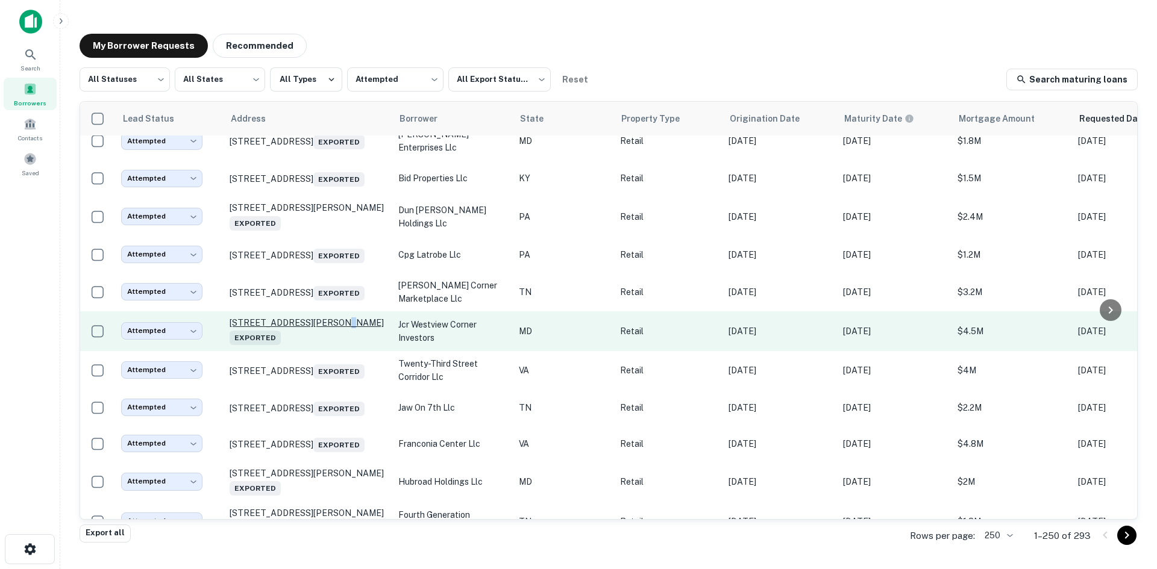
drag, startPoint x: 325, startPoint y: 385, endPoint x: 327, endPoint y: 396, distance: 11.0
click at [327, 351] on td "5213 Presidents Ct Frederick, MD 21703 Exported" at bounding box center [308, 331] width 169 height 40
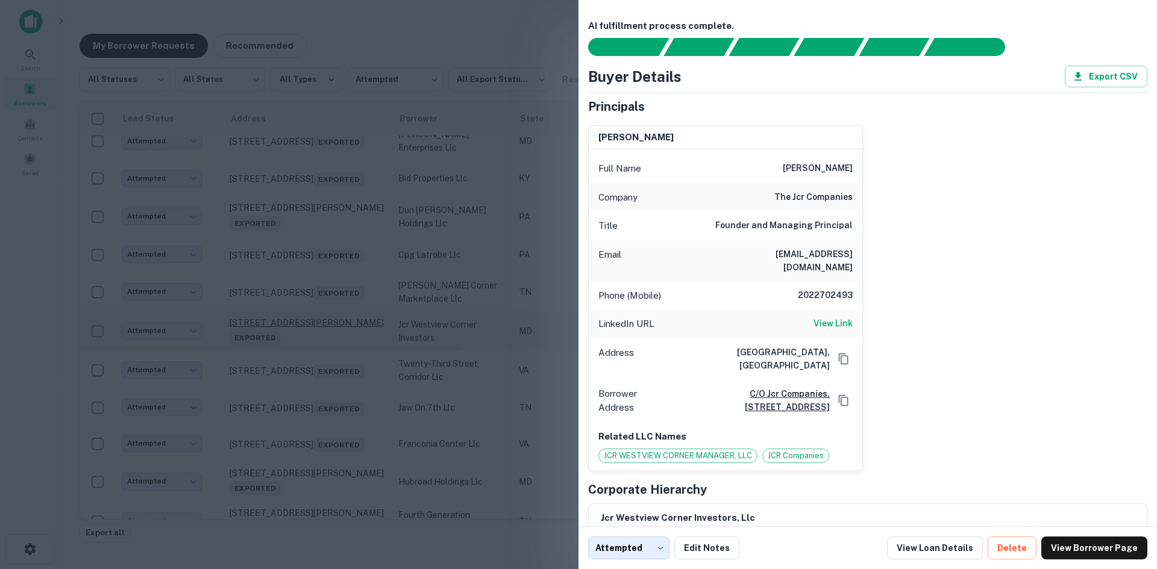
click at [316, 457] on div at bounding box center [578, 284] width 1157 height 569
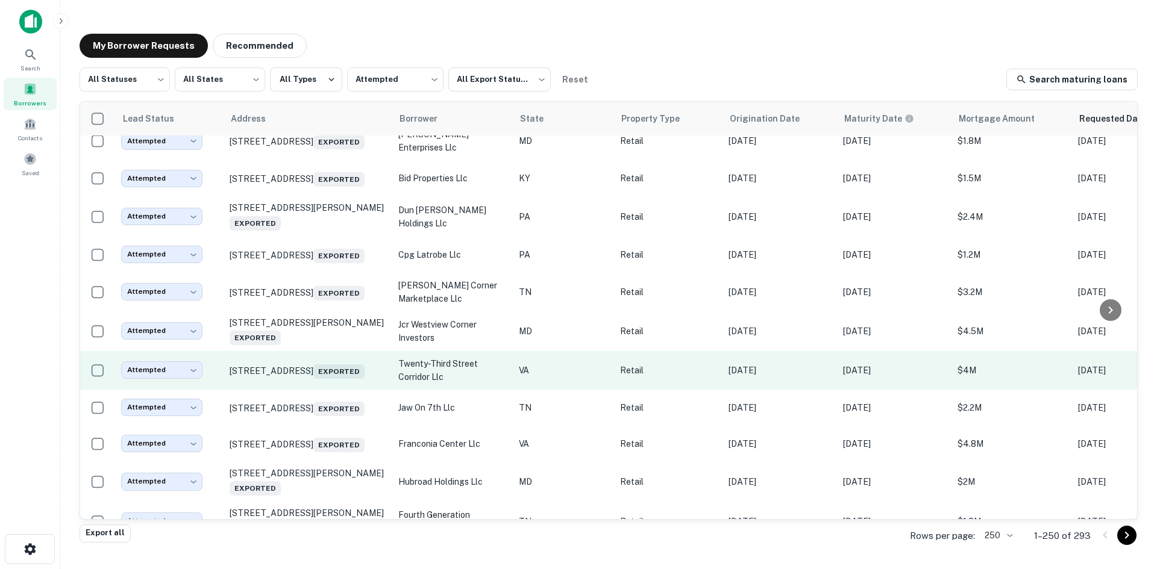
click at [313, 390] on td "2205 S Fern St Arlington, VA 22202 Exported" at bounding box center [308, 370] width 169 height 39
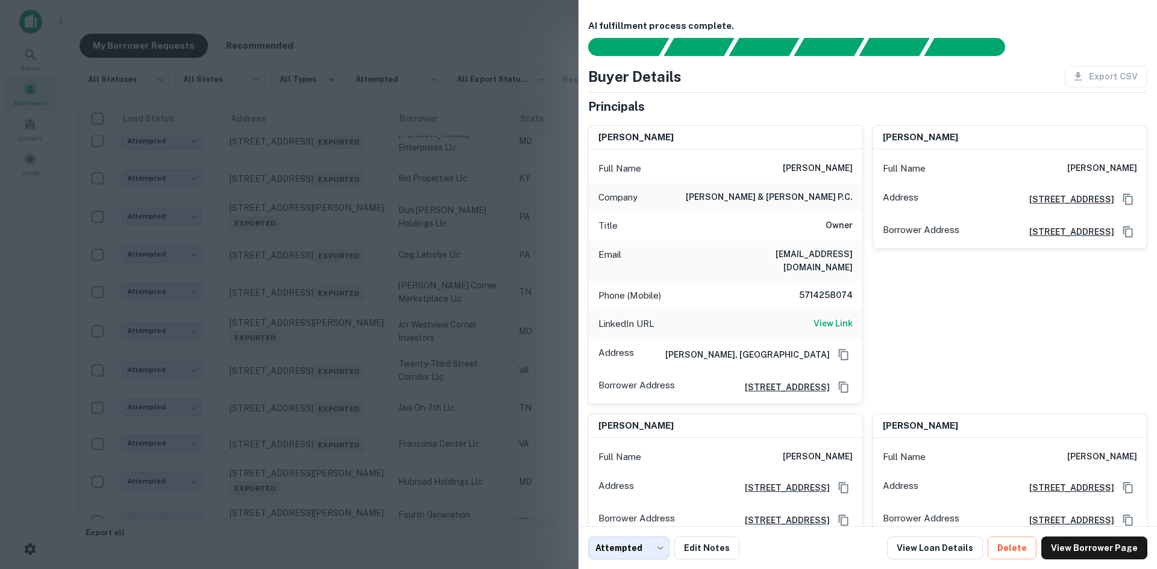
click at [313, 457] on div at bounding box center [578, 284] width 1157 height 569
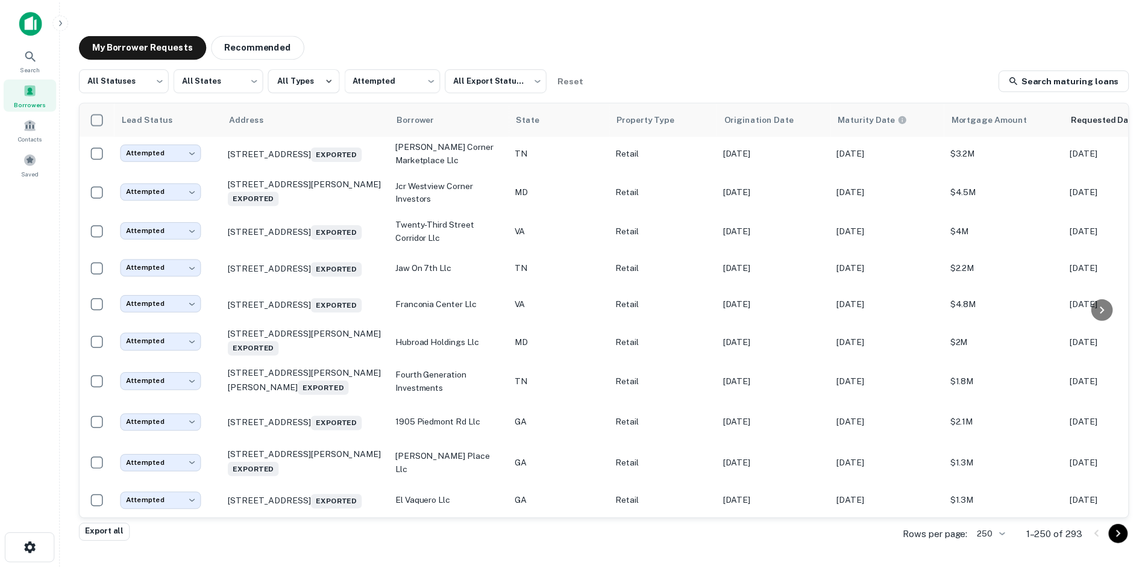
scroll to position [2156, 0]
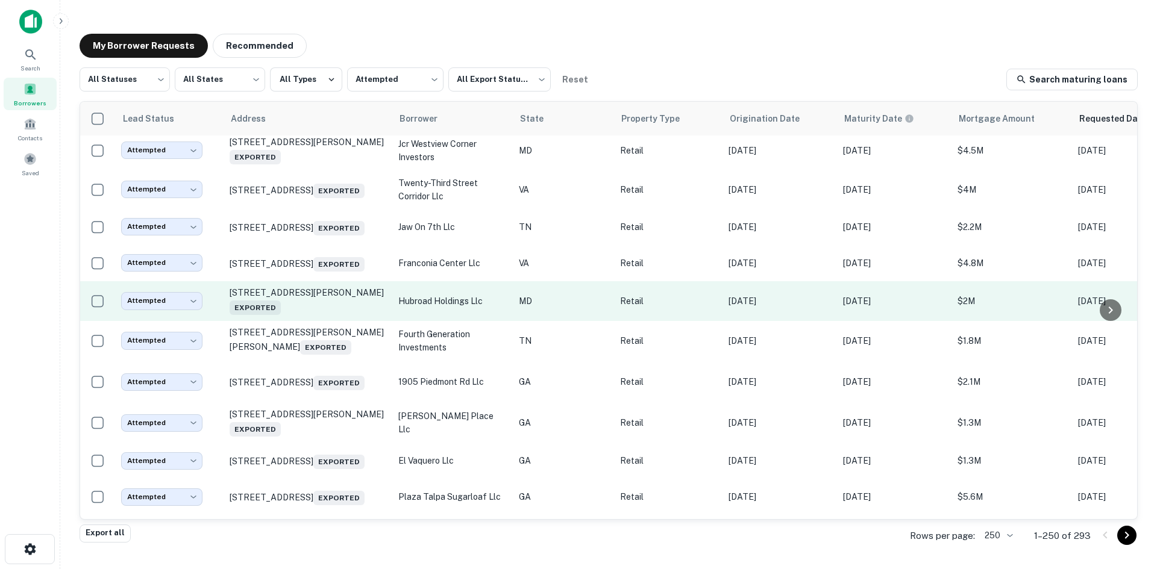
click at [321, 321] on td "3115 Hubbard Rd Hyattsville, MD 20785 Exported" at bounding box center [308, 301] width 169 height 40
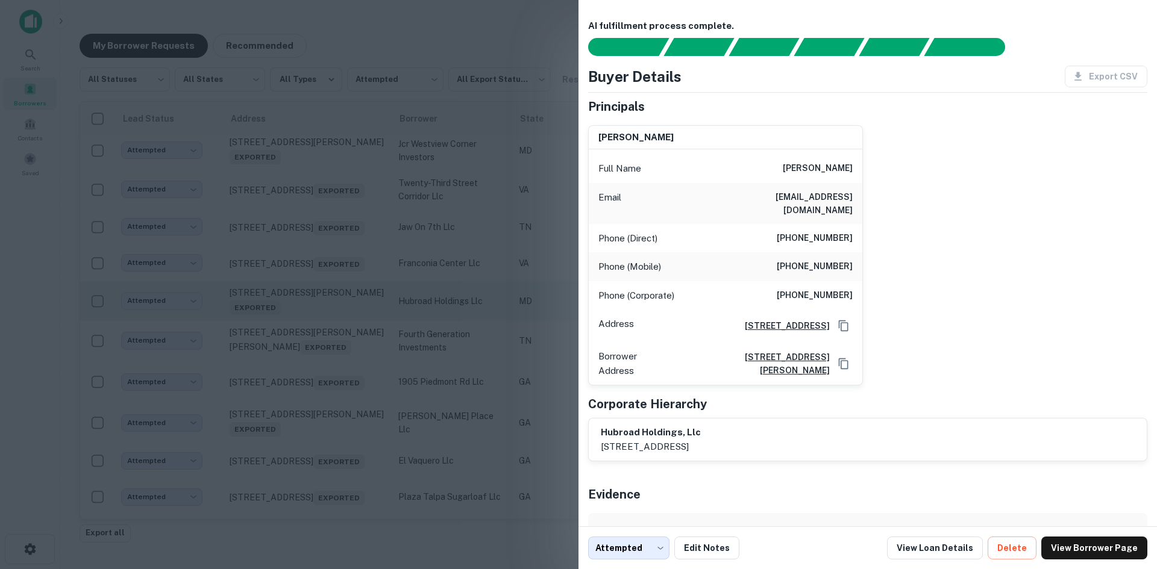
click at [321, 402] on div at bounding box center [578, 284] width 1157 height 569
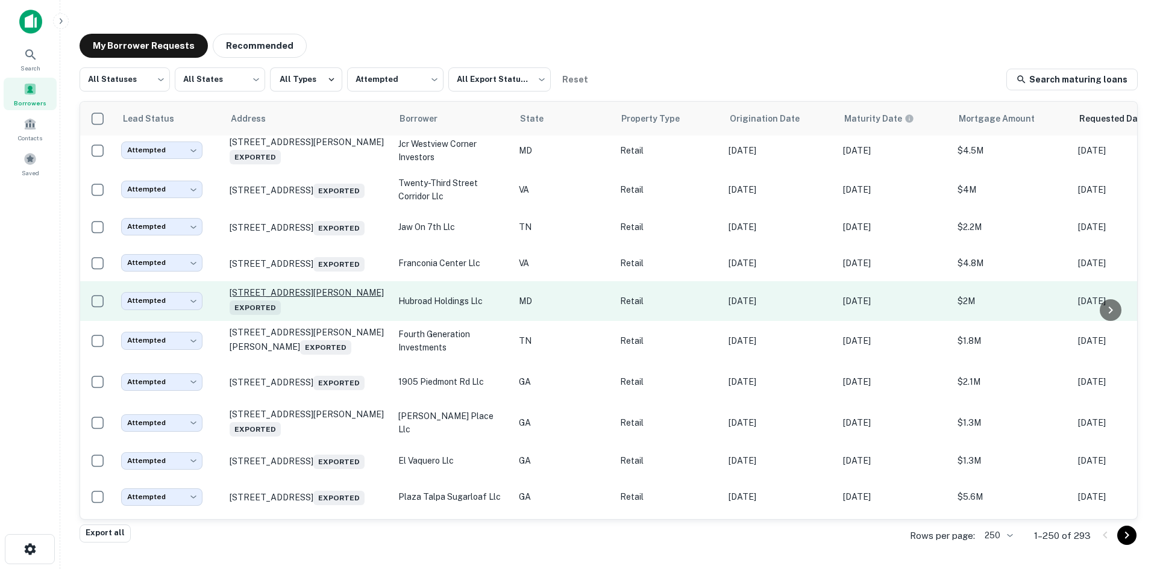
click at [321, 315] on p "3115 Hubbard Rd Hyattsville, MD 20785 Exported" at bounding box center [308, 301] width 157 height 28
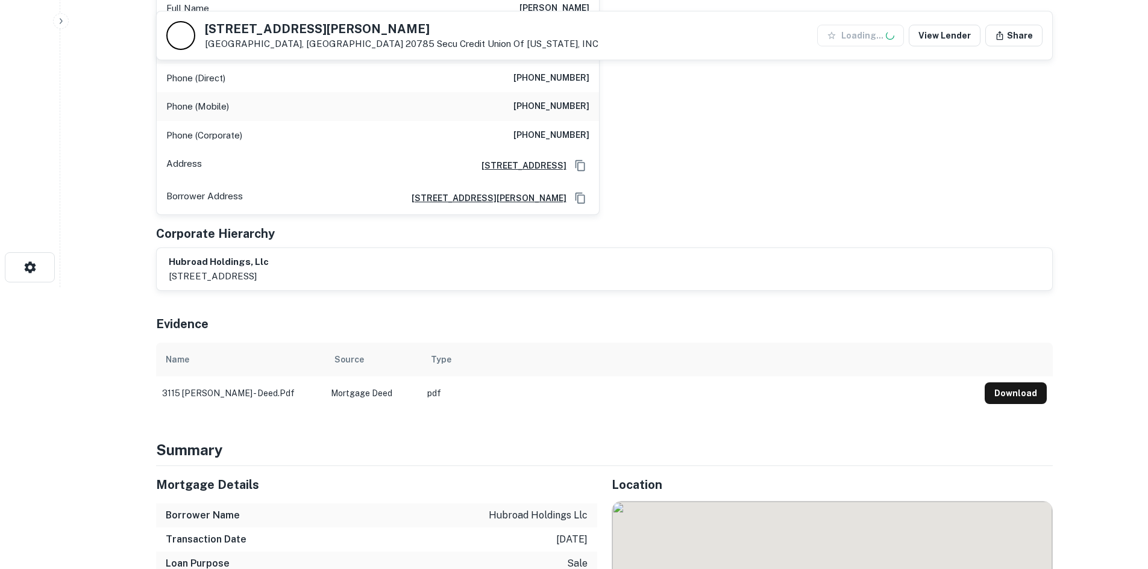
scroll to position [602, 0]
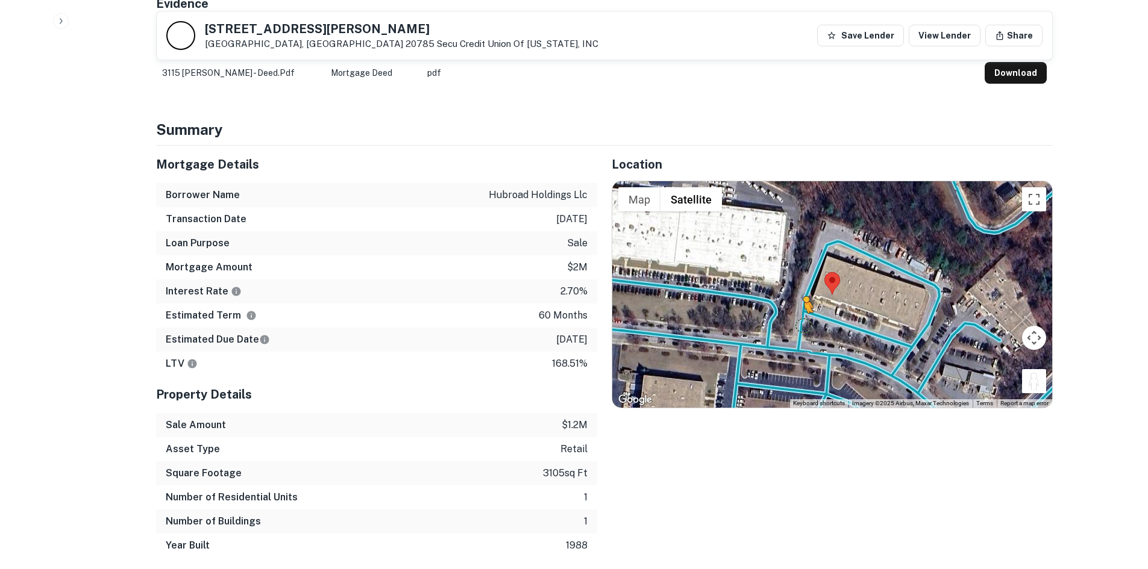
drag, startPoint x: 1026, startPoint y: 369, endPoint x: 801, endPoint y: 313, distance: 231.6
click at [801, 313] on div "To activate drag with keyboard, press Alt + Enter. Once in keyboard drag state,…" at bounding box center [832, 294] width 440 height 227
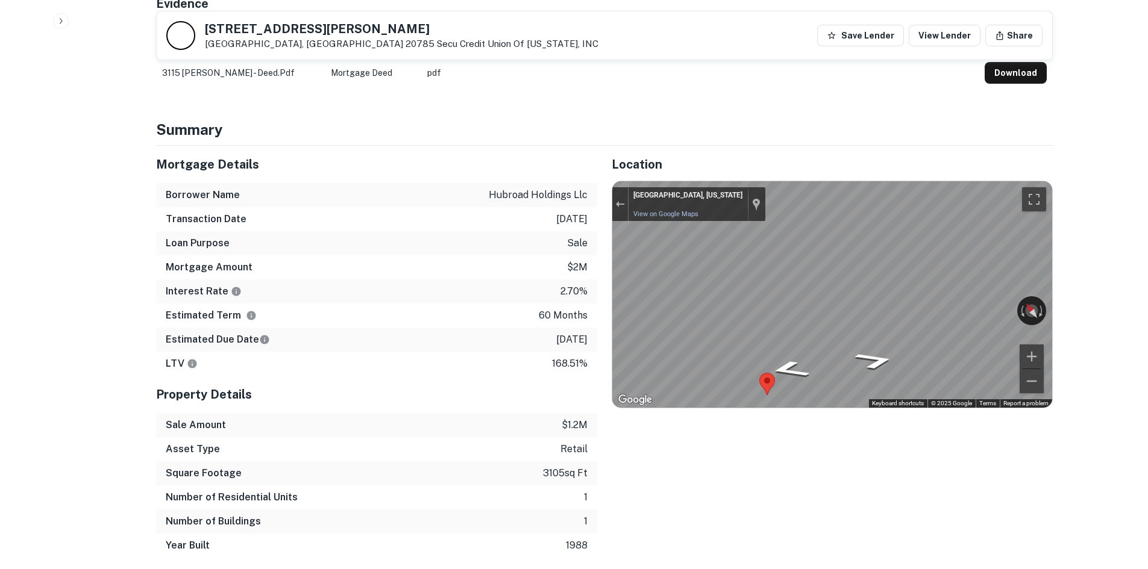
click at [598, 306] on div "Location ← Move left → Move right ↑ Move up ↓ Move down + Zoom in - Zoom out Ho…" at bounding box center [824, 352] width 455 height 412
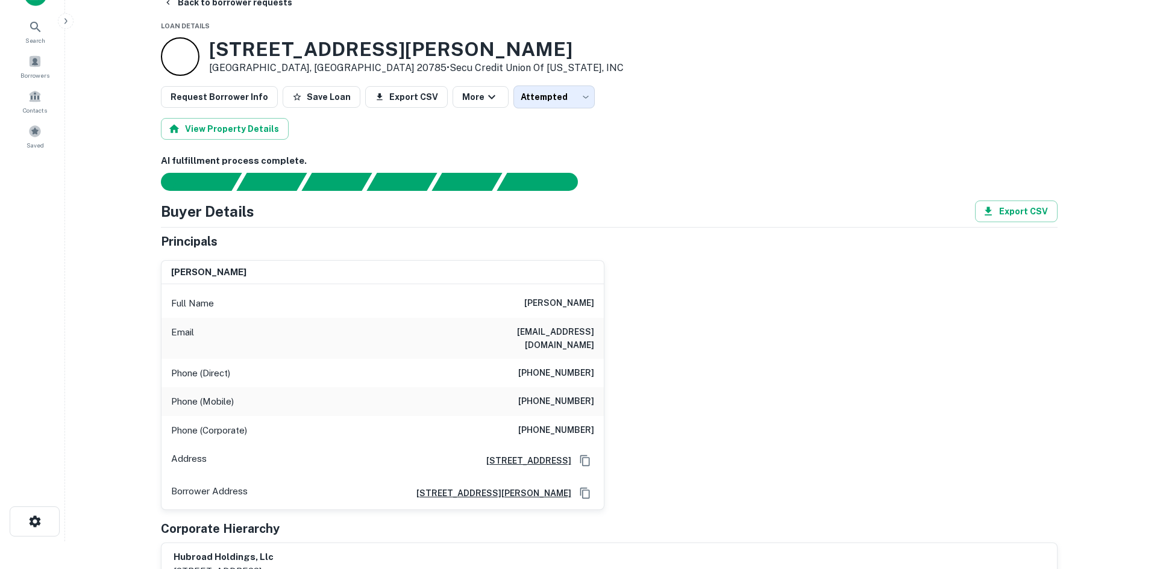
scroll to position [0, 0]
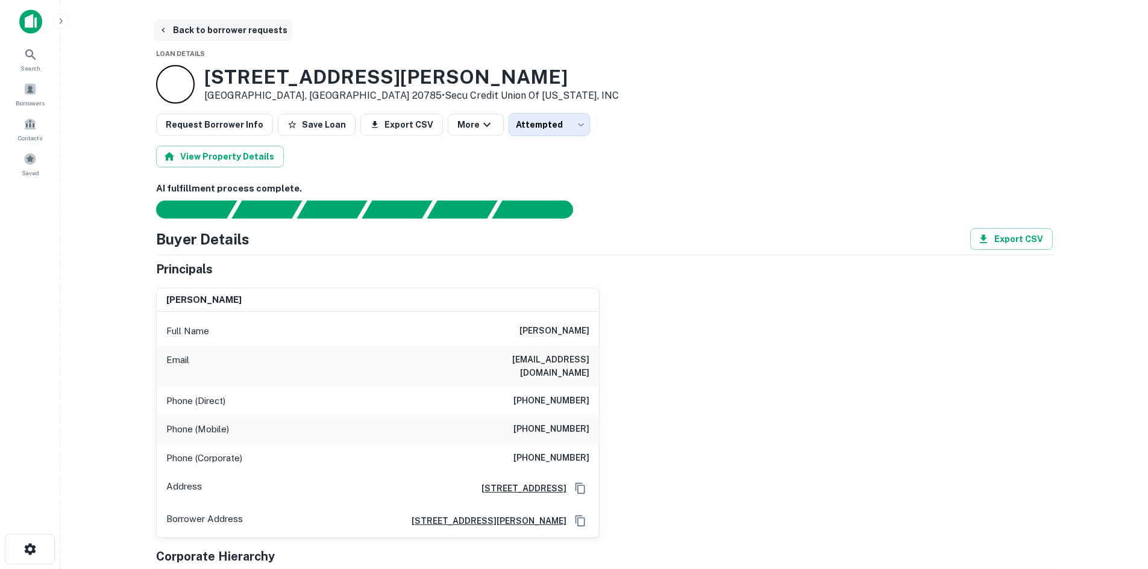
click at [252, 36] on button "Back to borrower requests" at bounding box center [223, 30] width 139 height 22
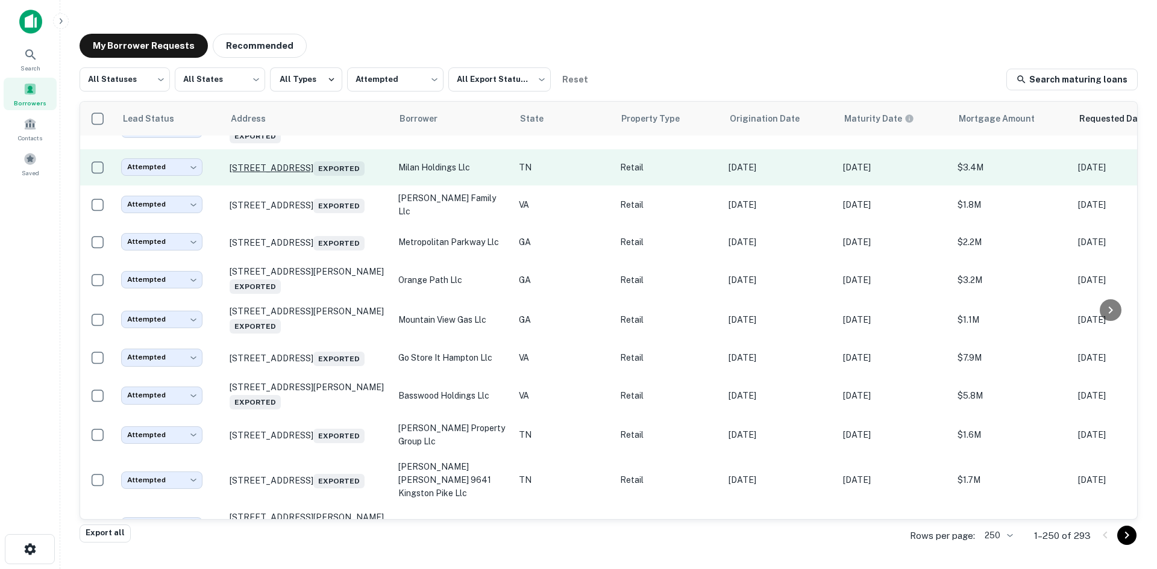
scroll to position [3662, 0]
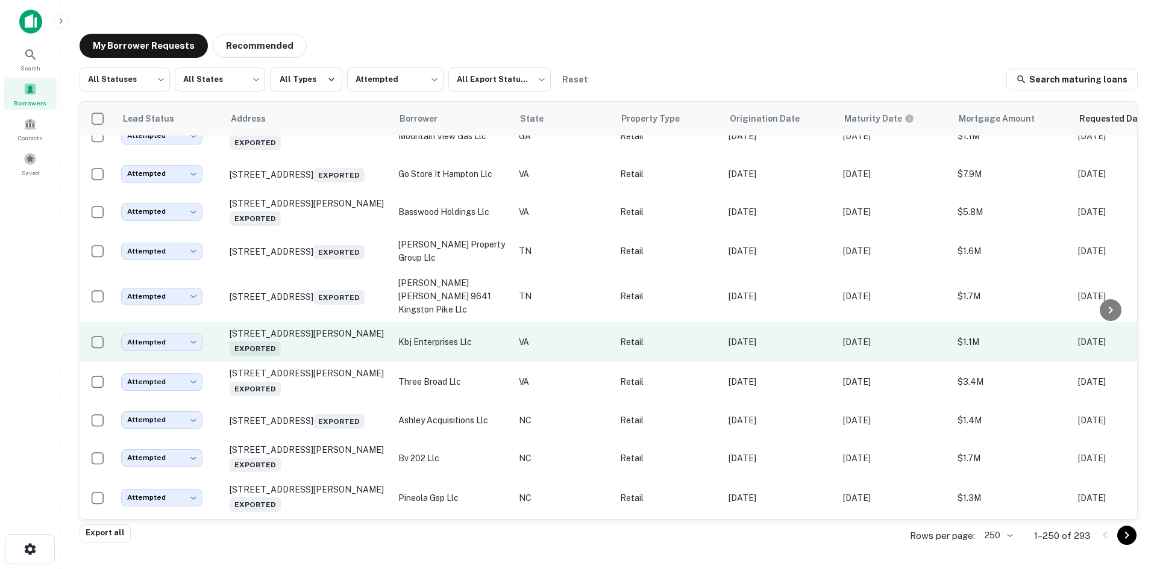
click at [333, 362] on td "300 Industrial Dr Christiansburg, VA 24073 Exported" at bounding box center [308, 342] width 169 height 40
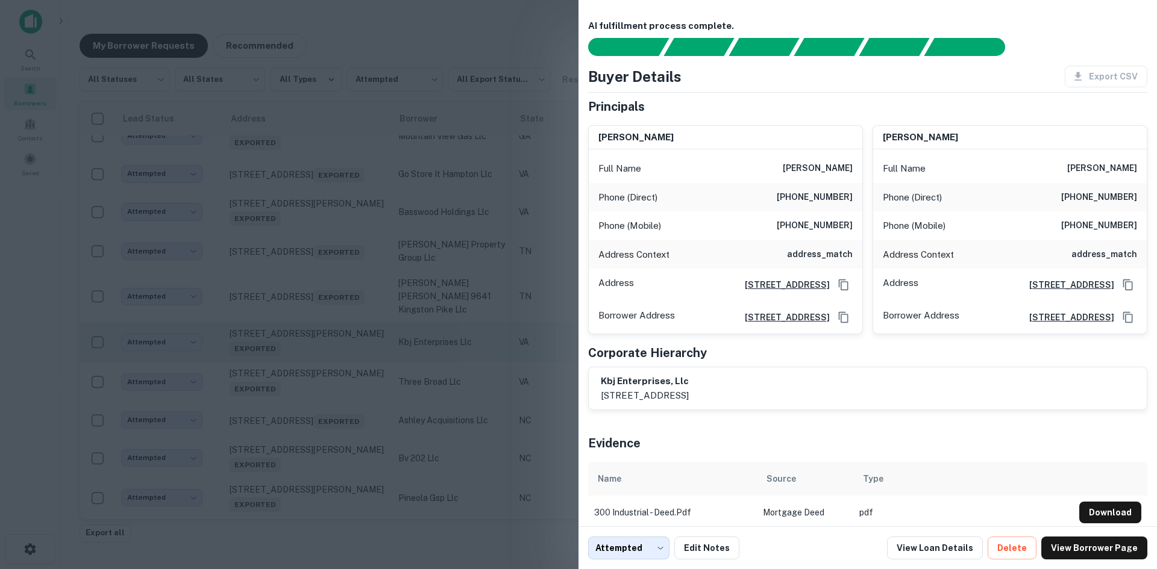
click at [333, 464] on div at bounding box center [578, 284] width 1157 height 569
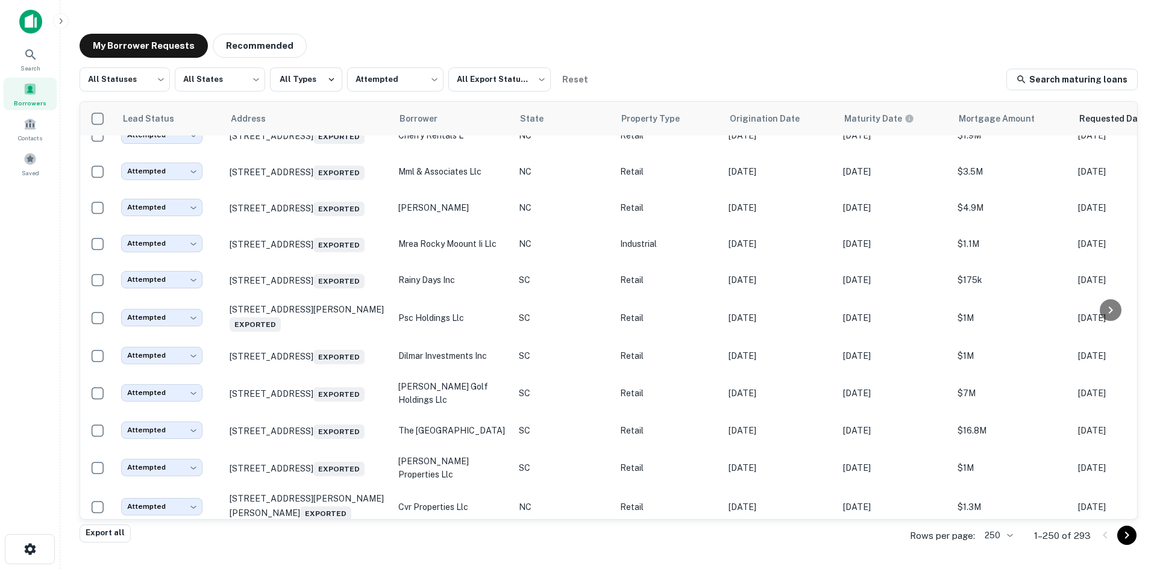
scroll to position [5228, 0]
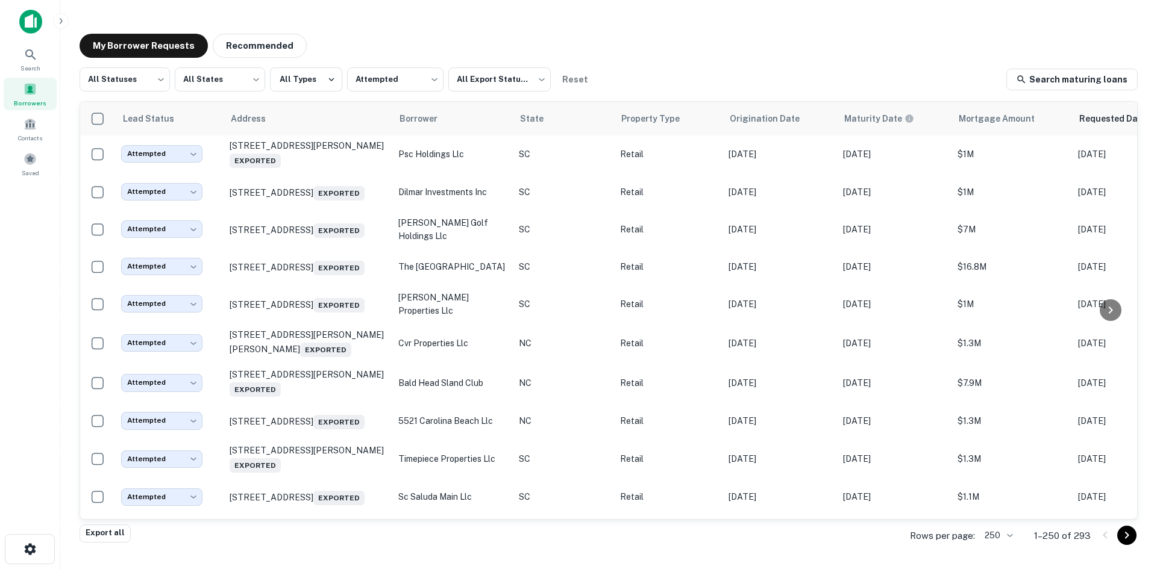
click at [328, 98] on td "4127 Western Blvd Jacksonville, NC 28546 Exported" at bounding box center [308, 80] width 169 height 36
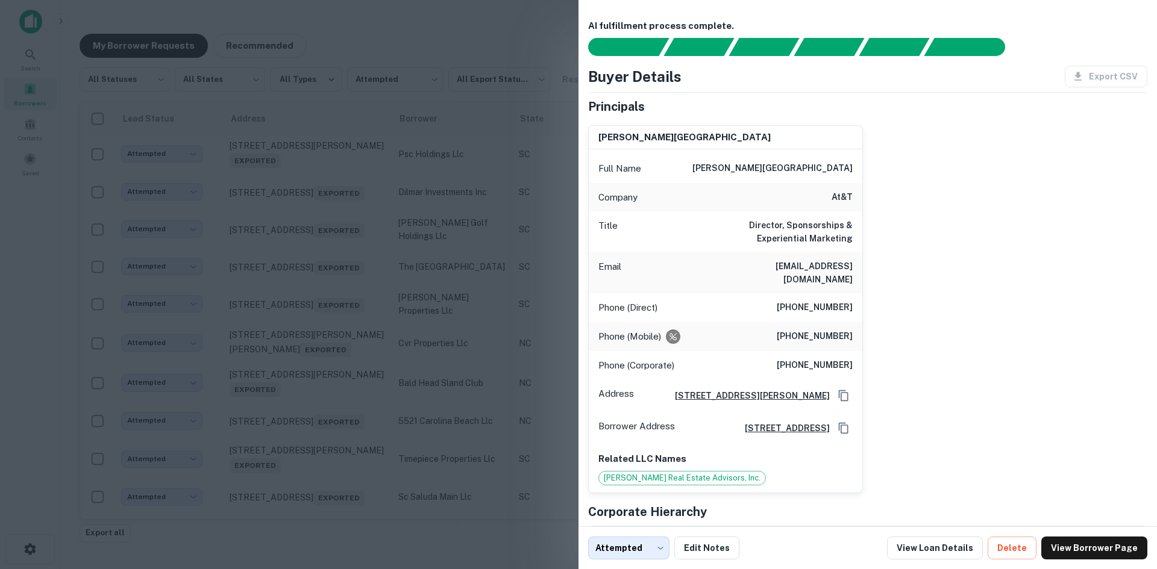
click at [328, 272] on div at bounding box center [578, 284] width 1157 height 569
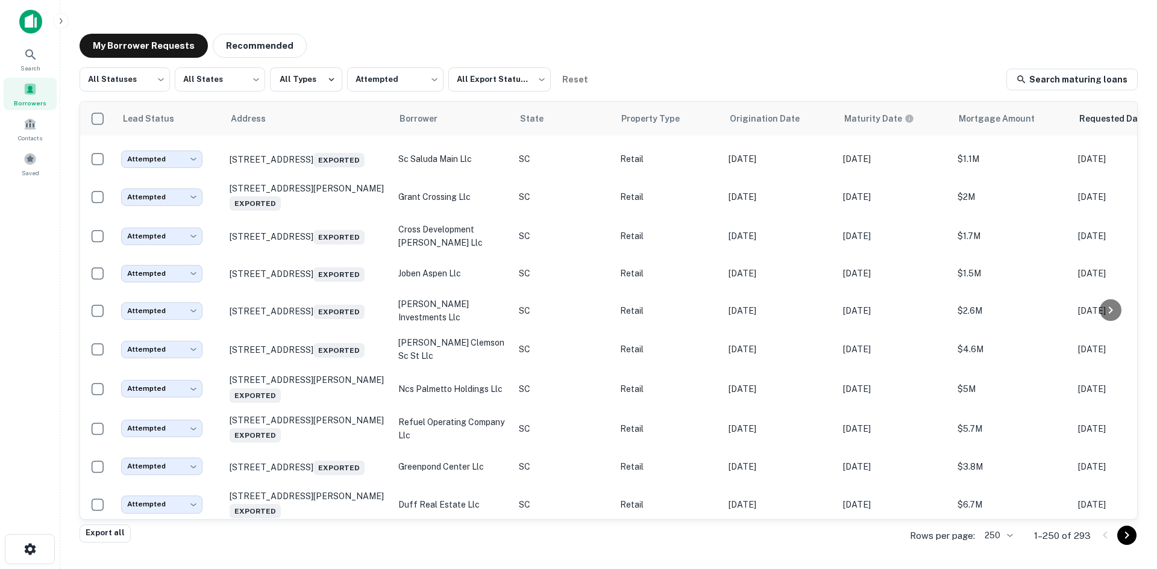
scroll to position [5710, 0]
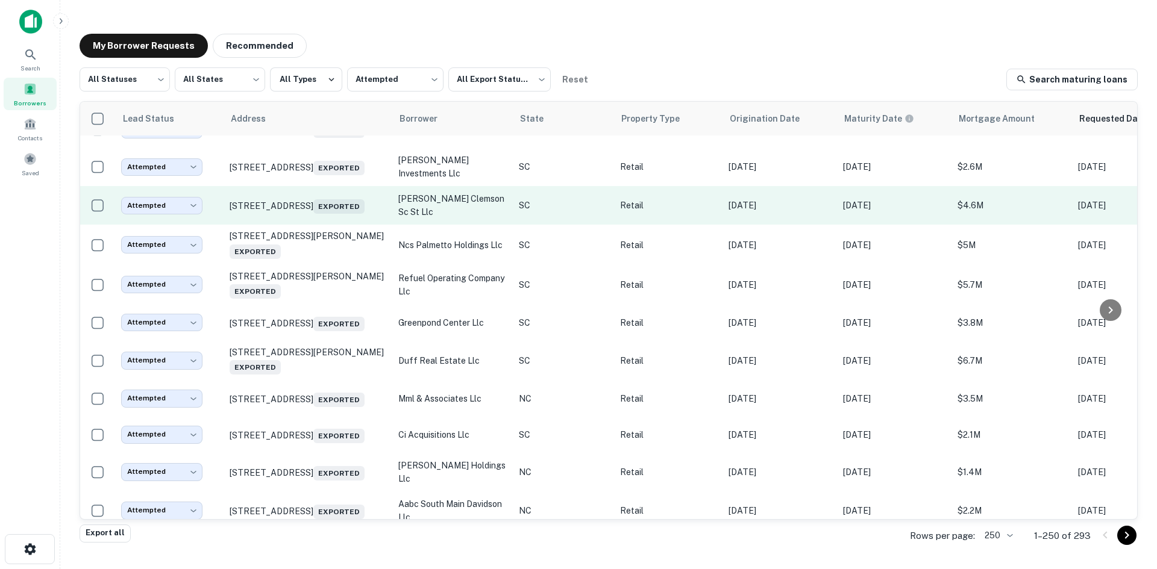
click at [318, 225] on td "690 Old Greenville Hwy Clemson, SC 29631 Exported" at bounding box center [308, 205] width 169 height 39
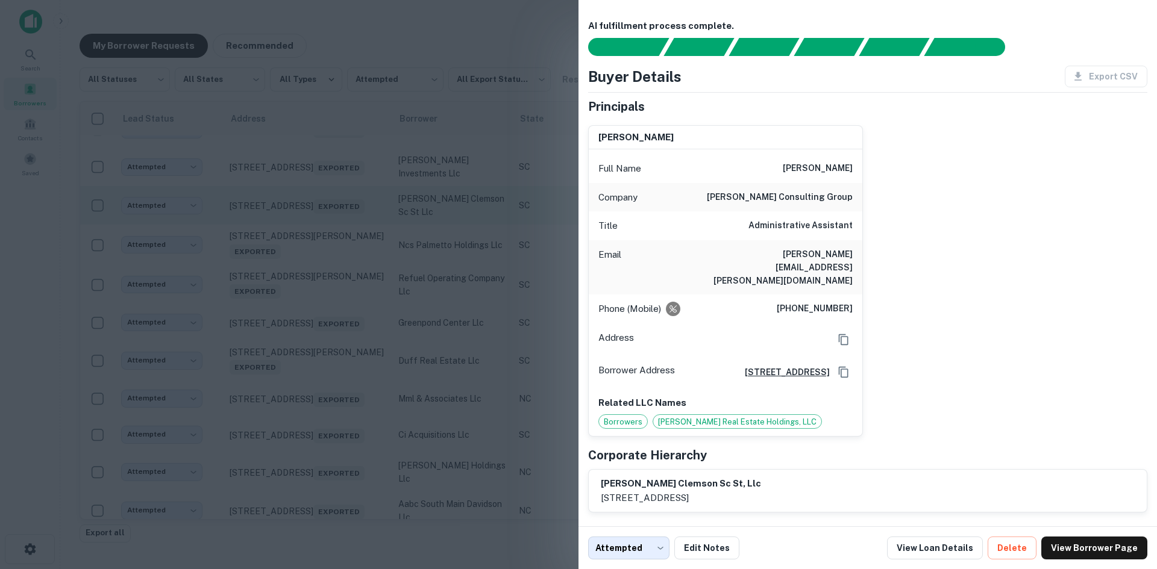
click at [318, 442] on div at bounding box center [578, 284] width 1157 height 569
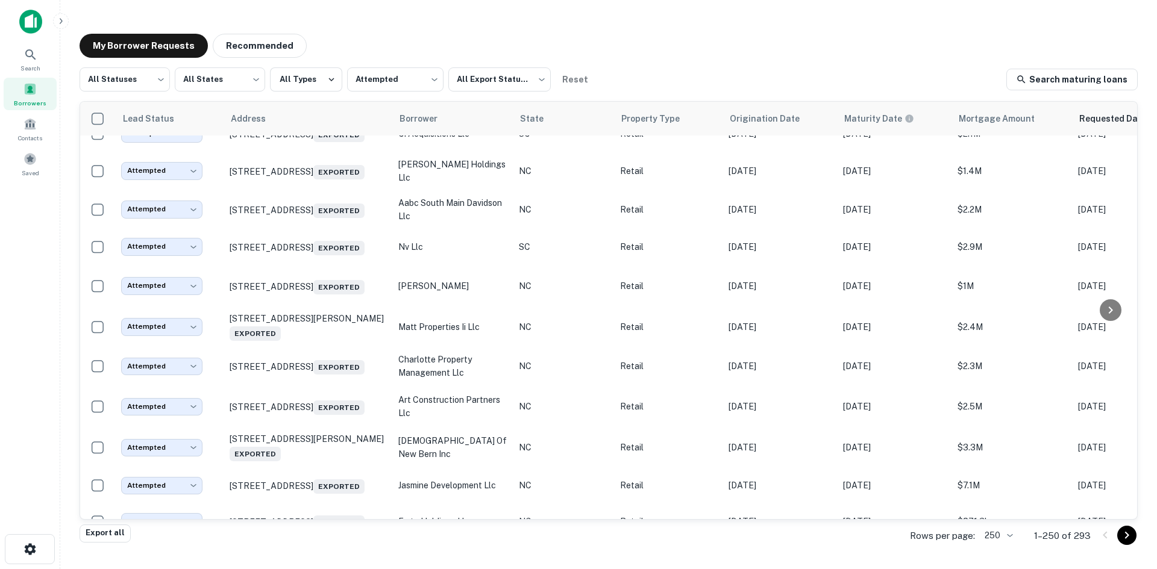
scroll to position [6252, 0]
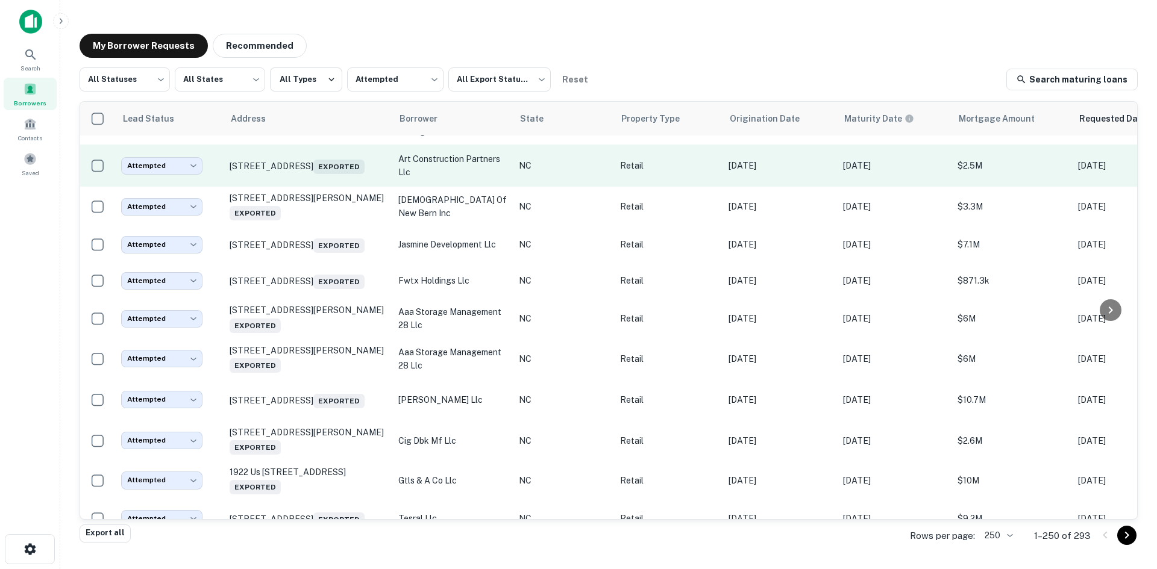
click at [318, 187] on td "35 W Main St Hamlet, NC 28345 Exported" at bounding box center [308, 166] width 169 height 42
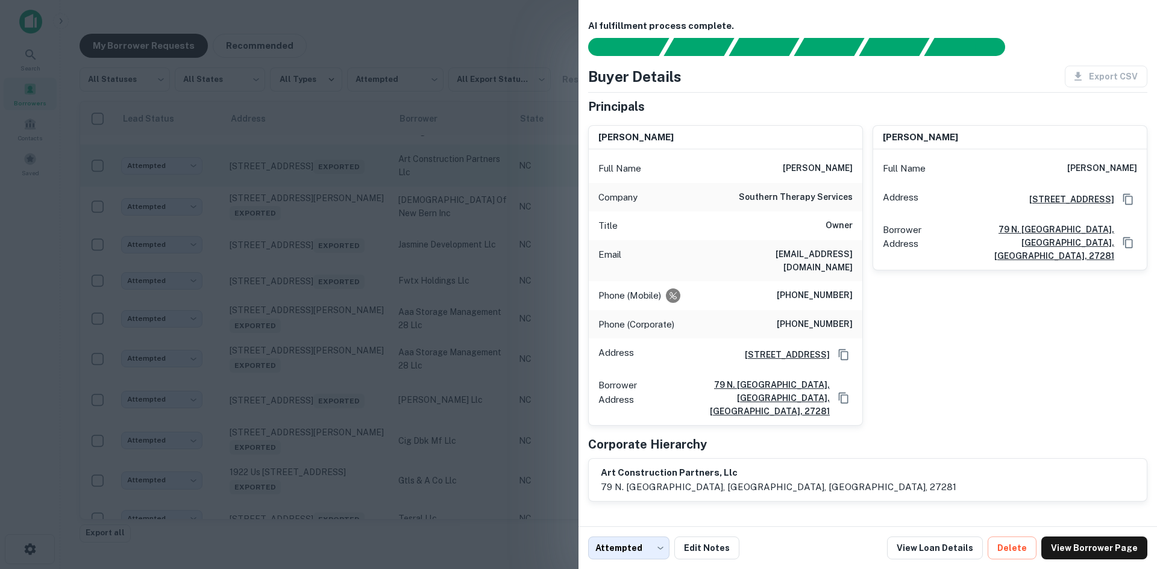
click at [318, 439] on div at bounding box center [578, 284] width 1157 height 569
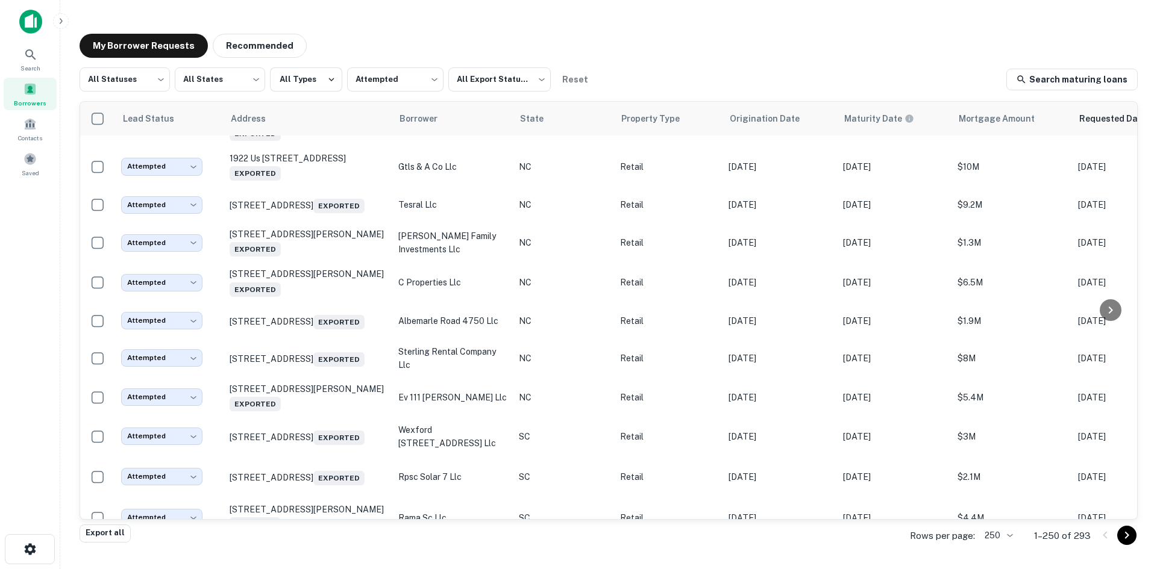
scroll to position [6674, 0]
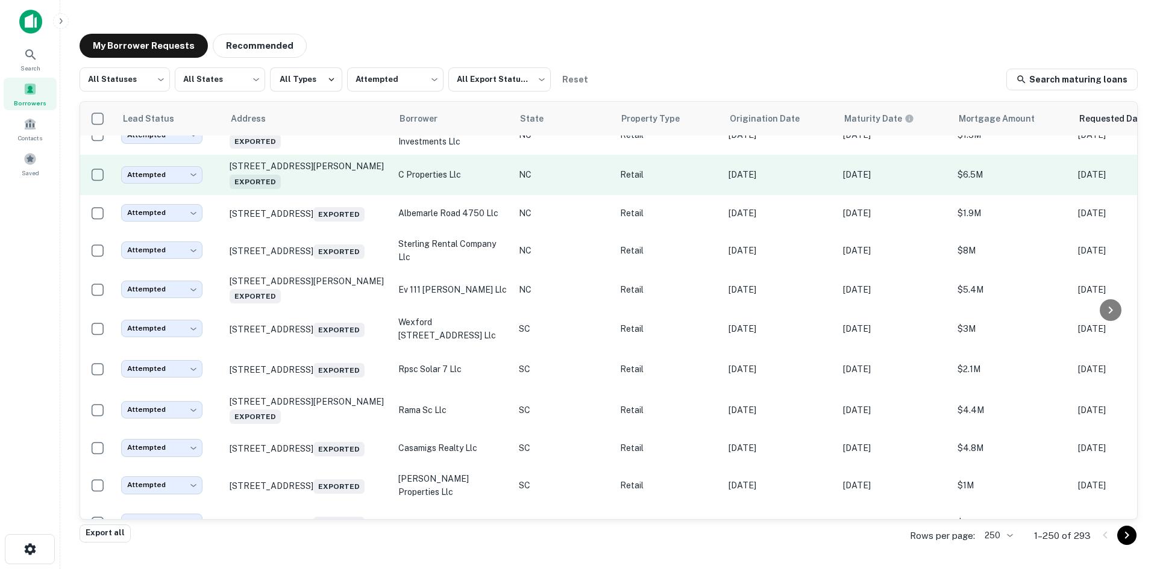
click at [317, 195] on td "5818 Oleander Dr Wilmington, NC 28403 Exported" at bounding box center [308, 175] width 169 height 40
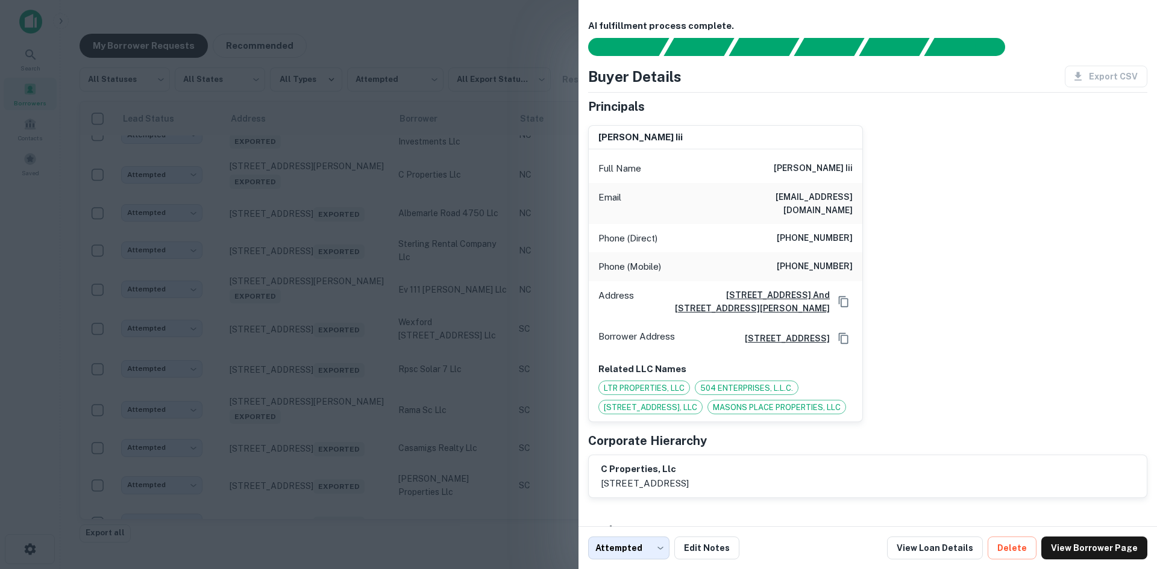
click at [317, 460] on div at bounding box center [578, 284] width 1157 height 569
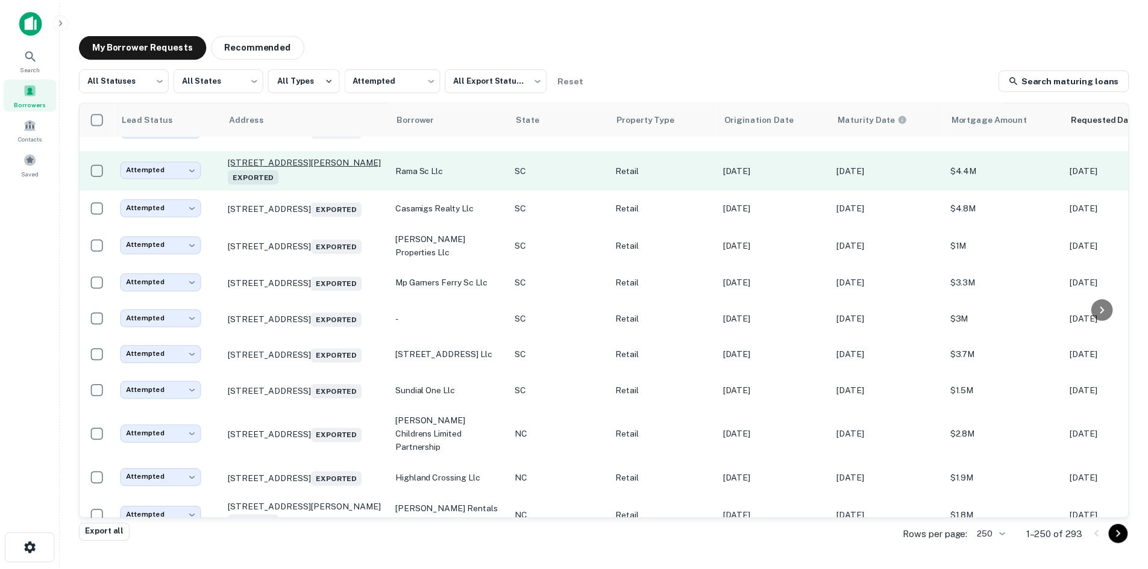
scroll to position [6915, 0]
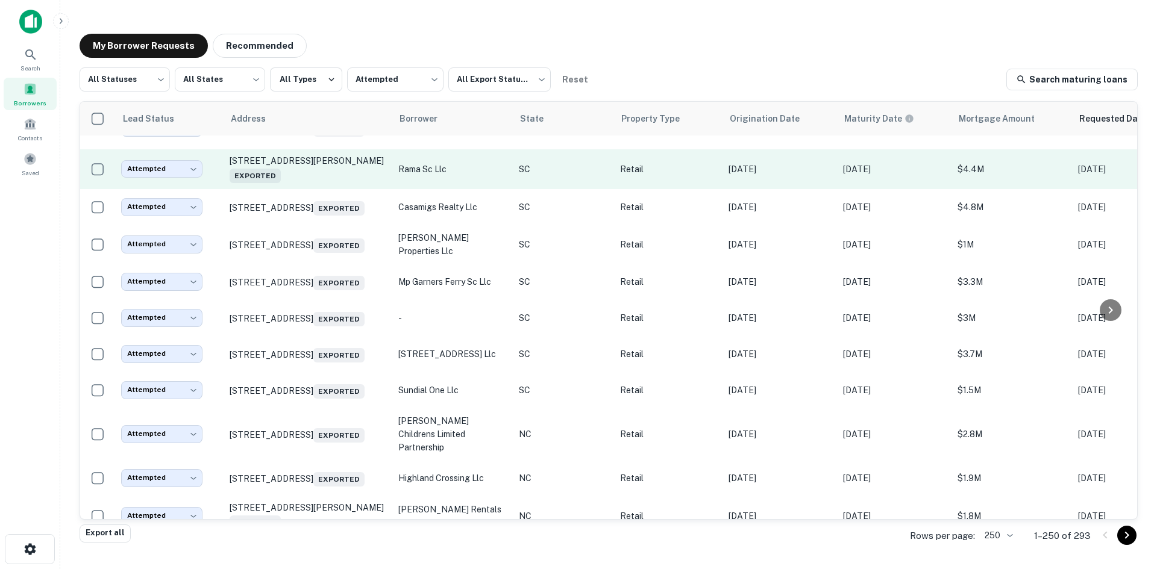
click at [314, 189] on td "1339 Gold Hill Rd Fort Mill, SC 29708 Exported" at bounding box center [308, 169] width 169 height 40
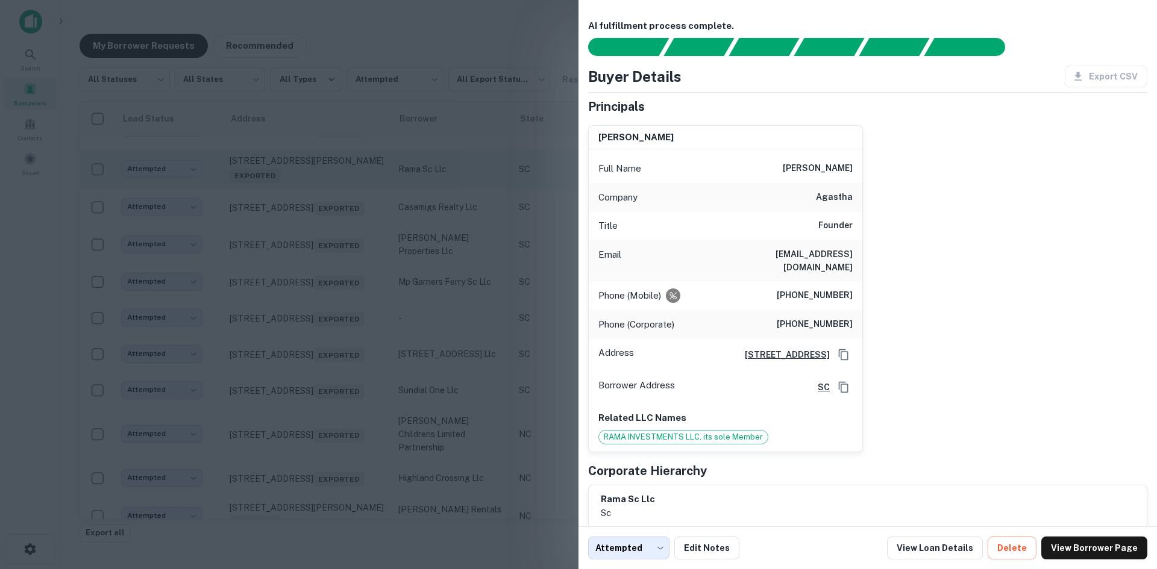
click at [314, 463] on div at bounding box center [578, 284] width 1157 height 569
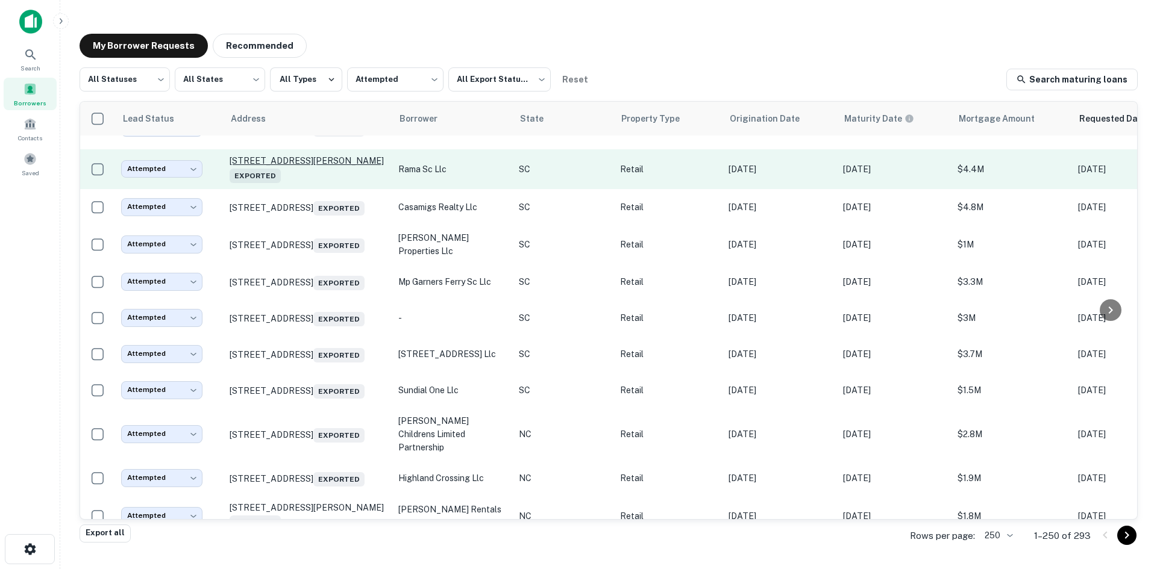
click at [314, 183] on p "1339 Gold Hill Rd Fort Mill, SC 29708 Exported" at bounding box center [308, 169] width 157 height 28
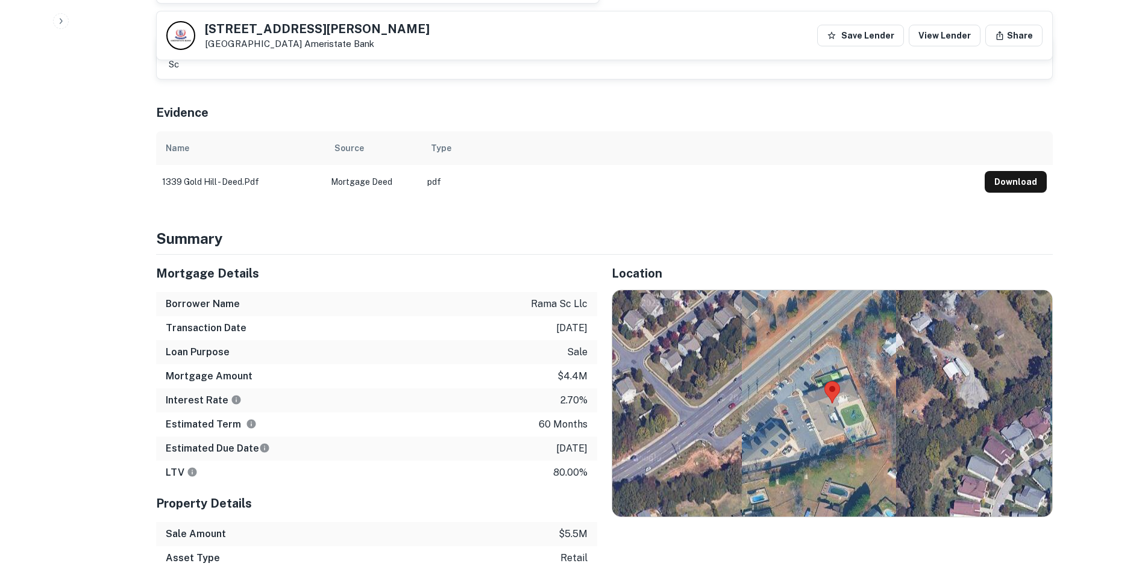
scroll to position [663, 0]
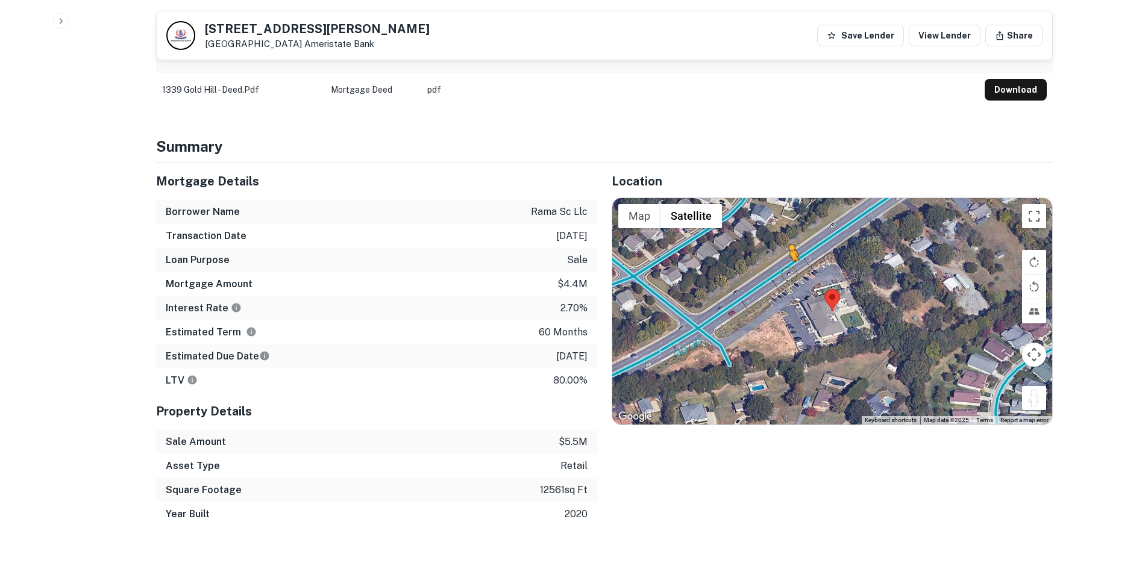
drag, startPoint x: 1025, startPoint y: 384, endPoint x: 789, endPoint y: 260, distance: 266.3
click at [789, 260] on div "To activate drag with keyboard, press Alt + Enter. Once in keyboard drag state,…" at bounding box center [832, 311] width 440 height 227
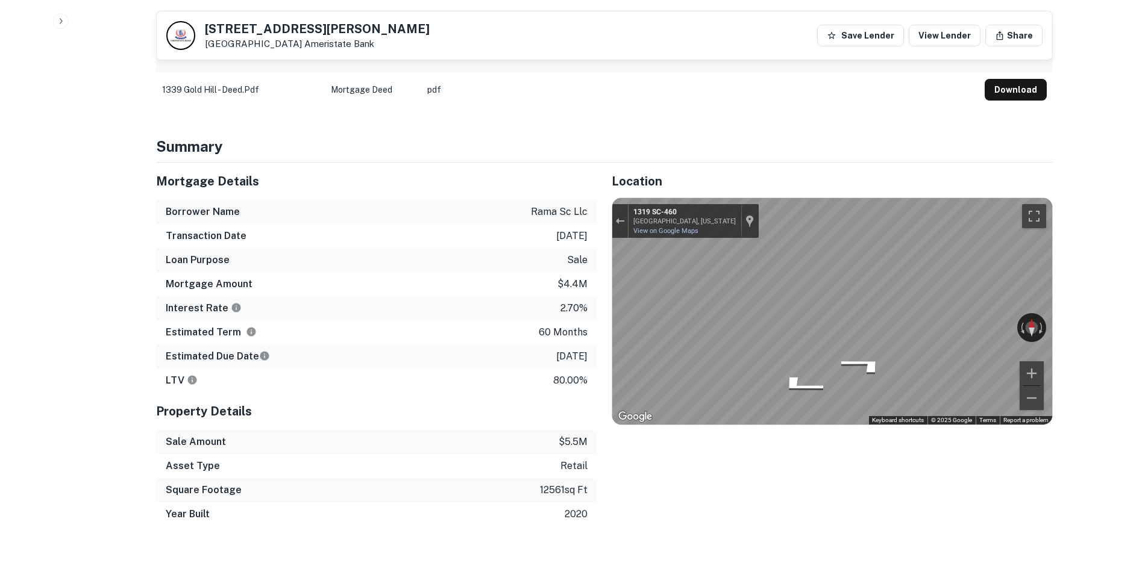
click at [542, 253] on div "Mortgage Details Borrower Name rama sc llc Transaction Date 3/11/2021 Loan Purp…" at bounding box center [597, 345] width 911 height 364
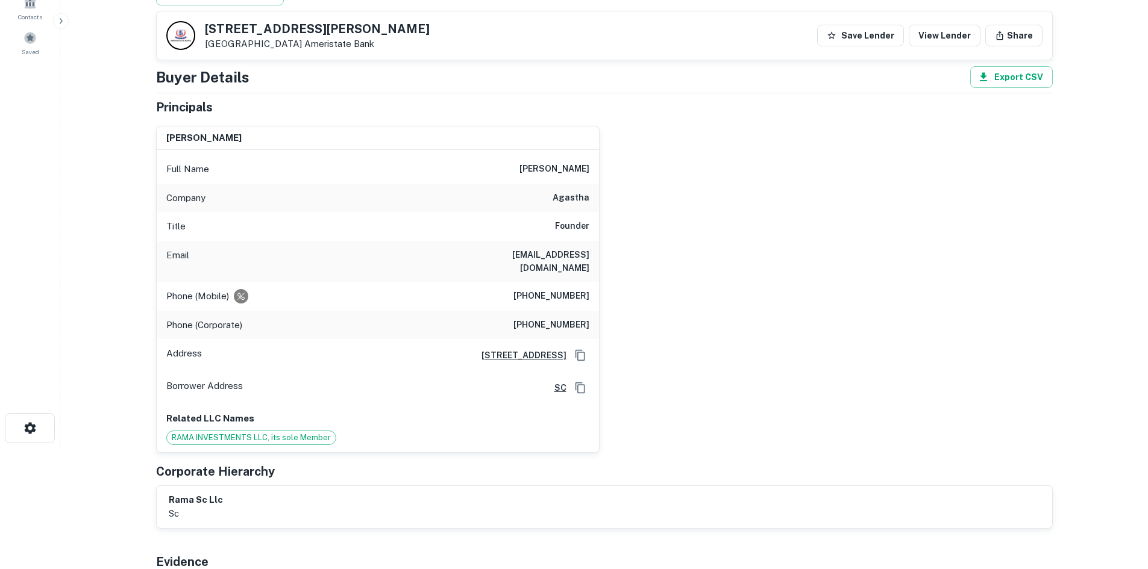
scroll to position [120, 0]
click at [560, 290] on h6 "(704) 363-9619" at bounding box center [551, 297] width 76 height 14
copy h6 "(704) 363-9619"
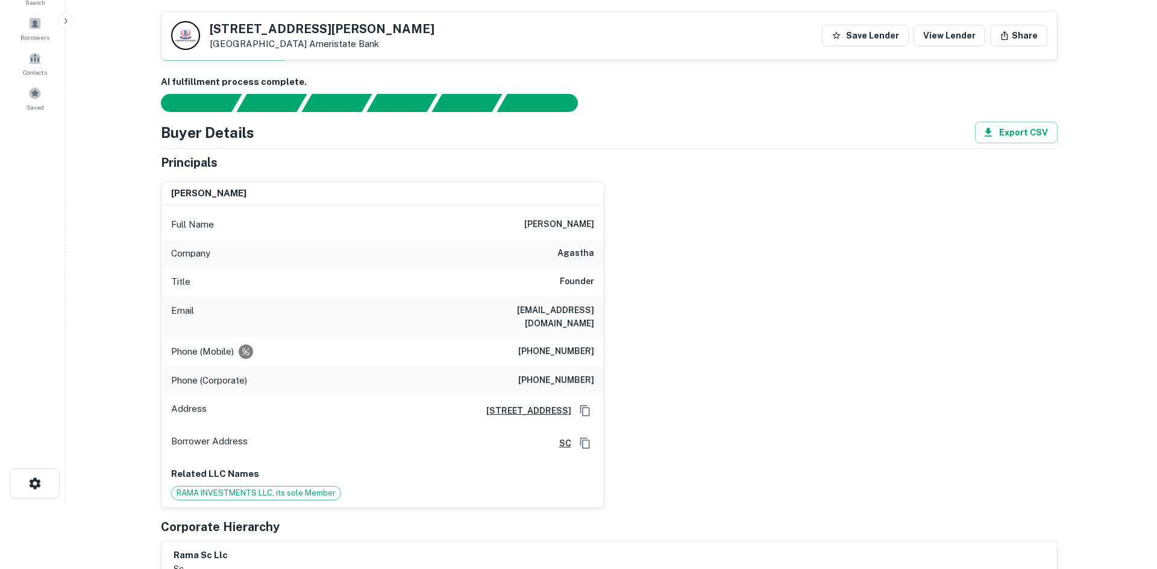
scroll to position [0, 0]
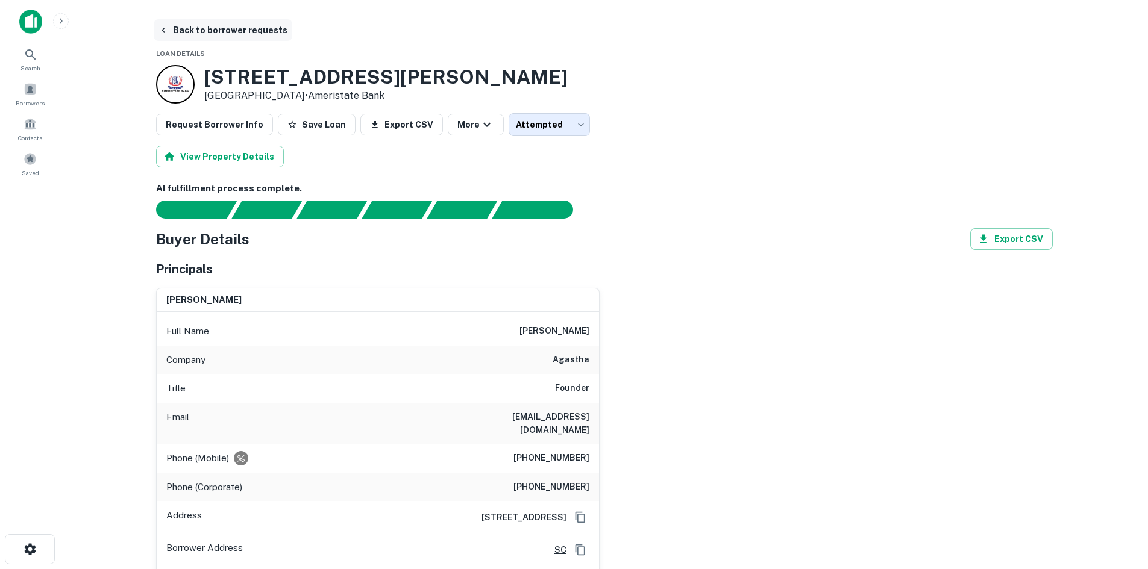
click at [237, 31] on button "Back to borrower requests" at bounding box center [223, 30] width 139 height 22
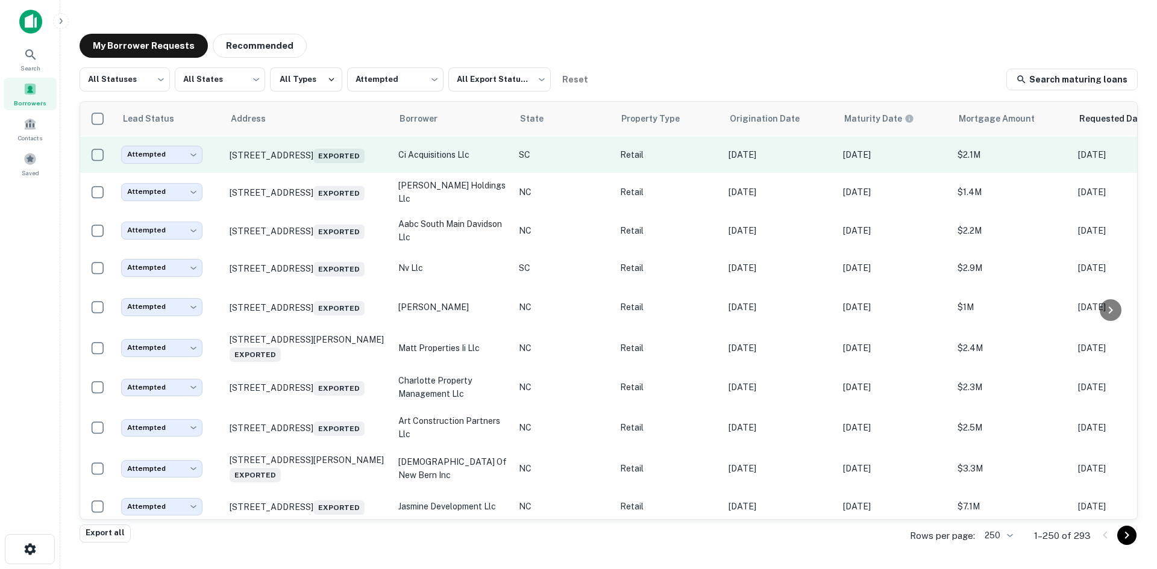
scroll to position [6011, 0]
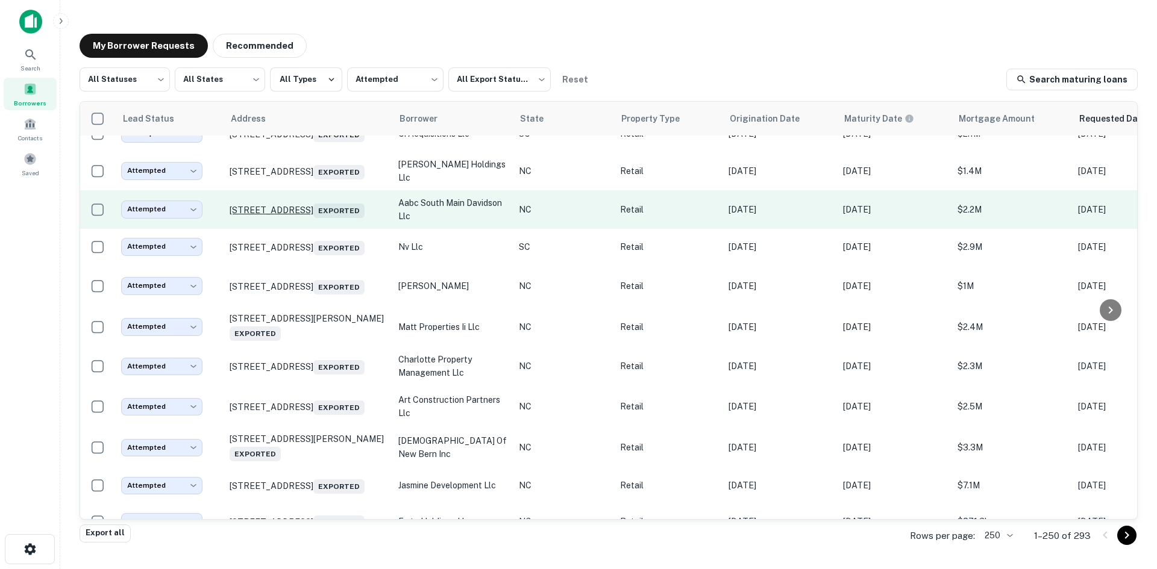
drag, startPoint x: 333, startPoint y: 421, endPoint x: 334, endPoint y: 430, distance: 9.8
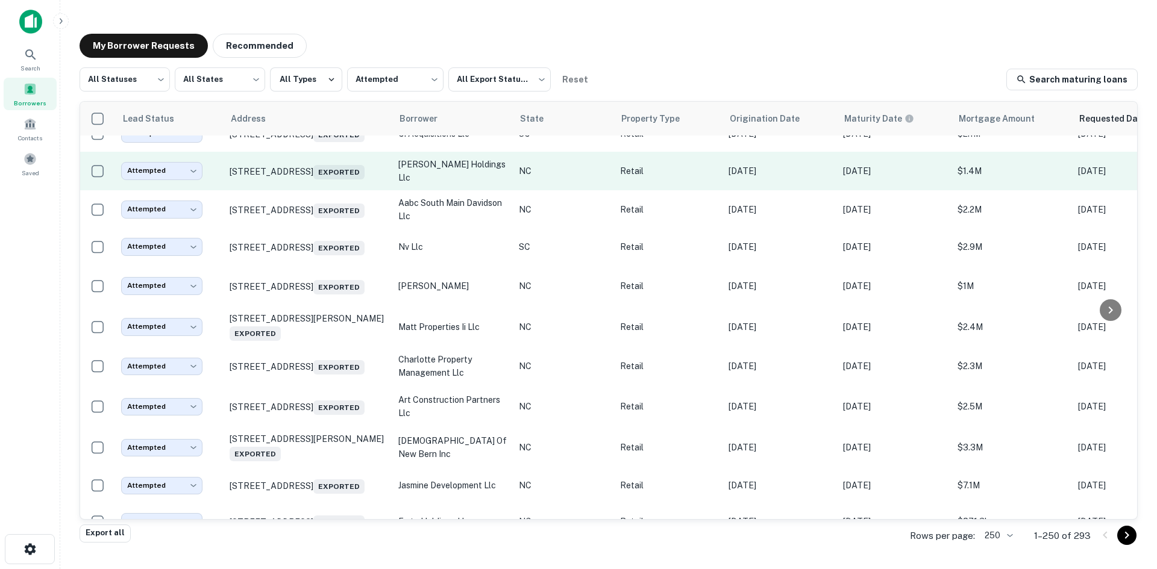
click at [351, 190] on td "13866 E Independence Blvd Indian Trail, NC 28079 Exported" at bounding box center [308, 171] width 169 height 39
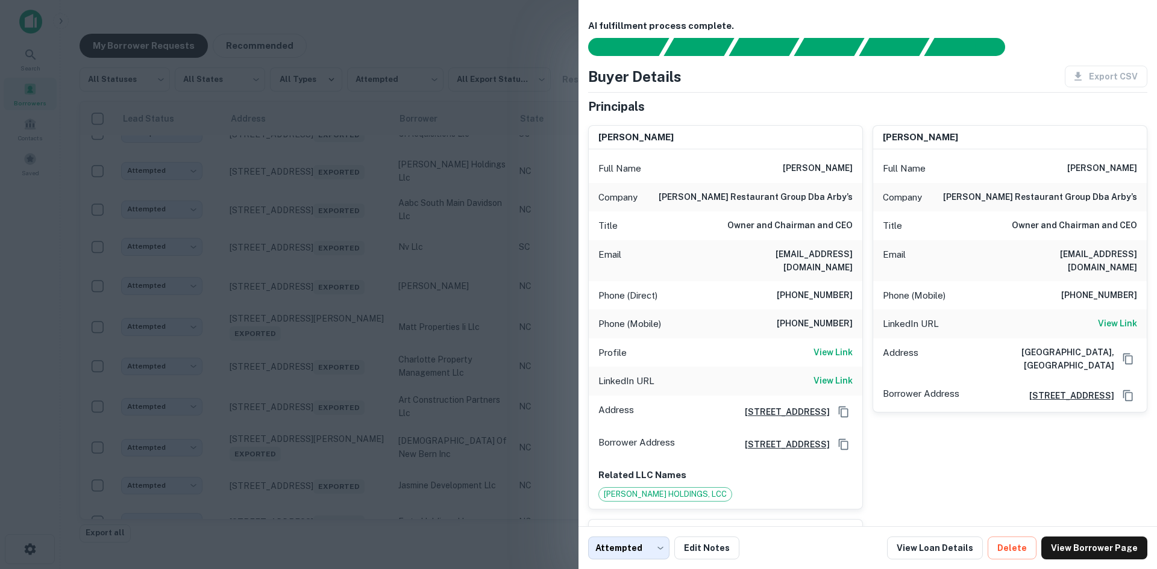
click at [349, 265] on div at bounding box center [578, 284] width 1157 height 569
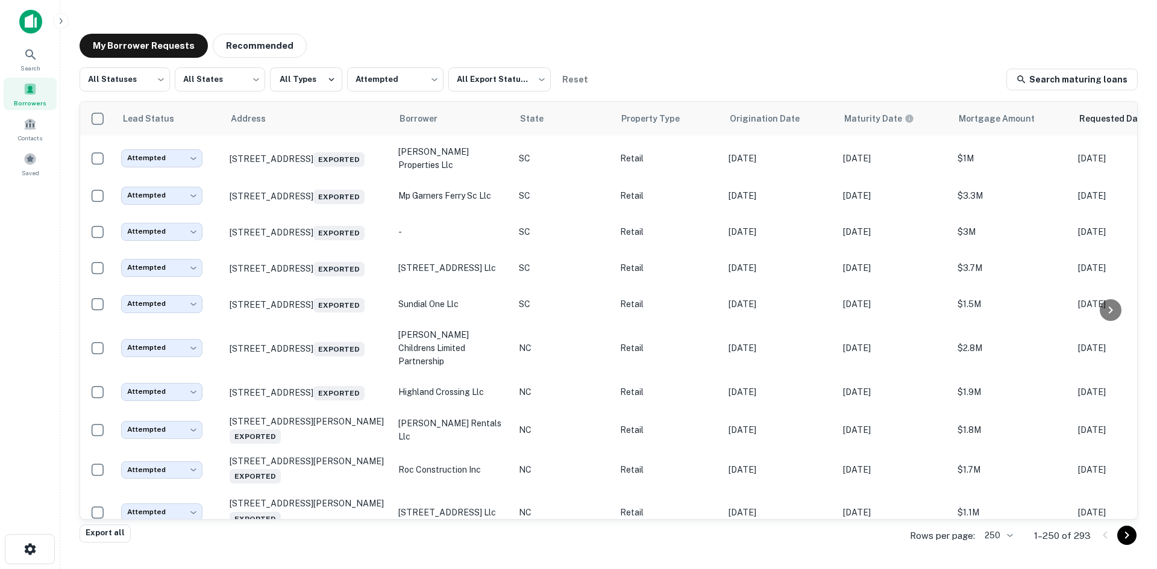
scroll to position [7096, 0]
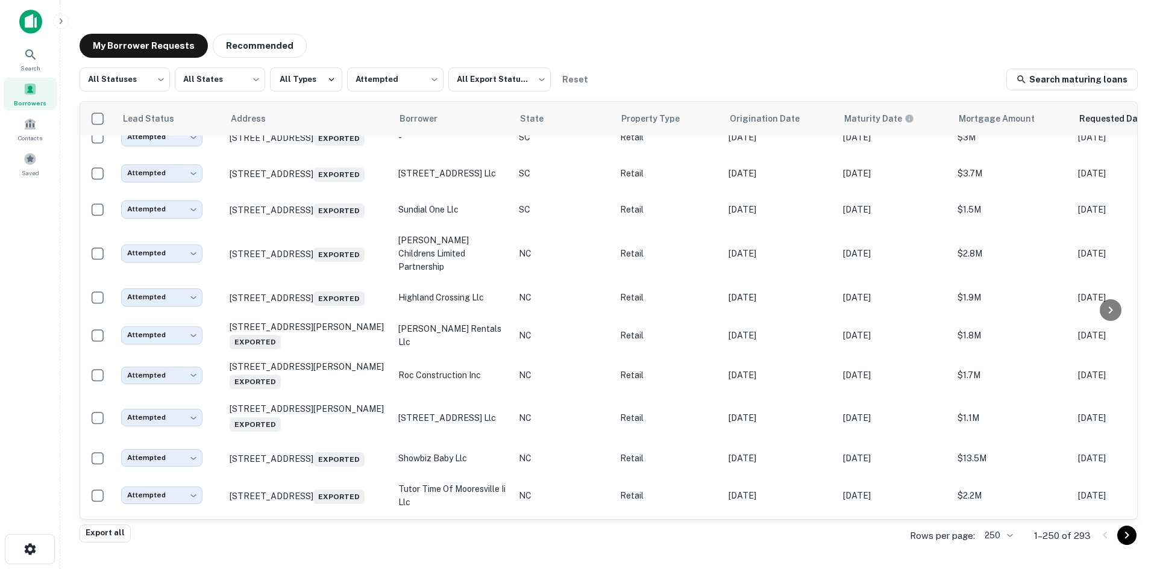
click at [310, 119] on td "7469 Garners Ferry Rd Columbia, SC 29209 Exported" at bounding box center [308, 101] width 169 height 36
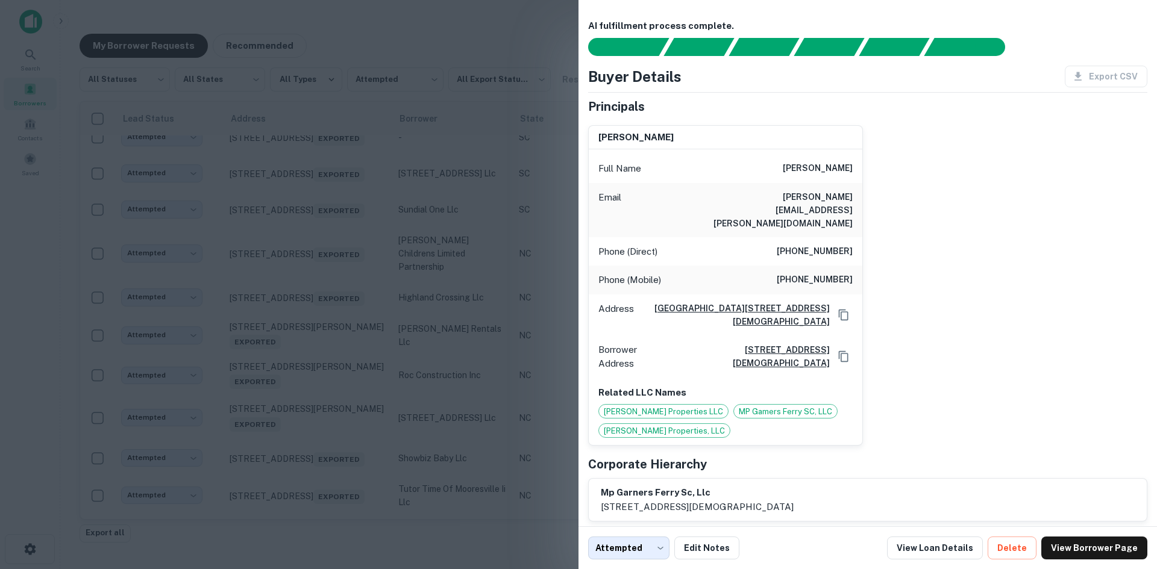
click at [310, 401] on div at bounding box center [578, 284] width 1157 height 569
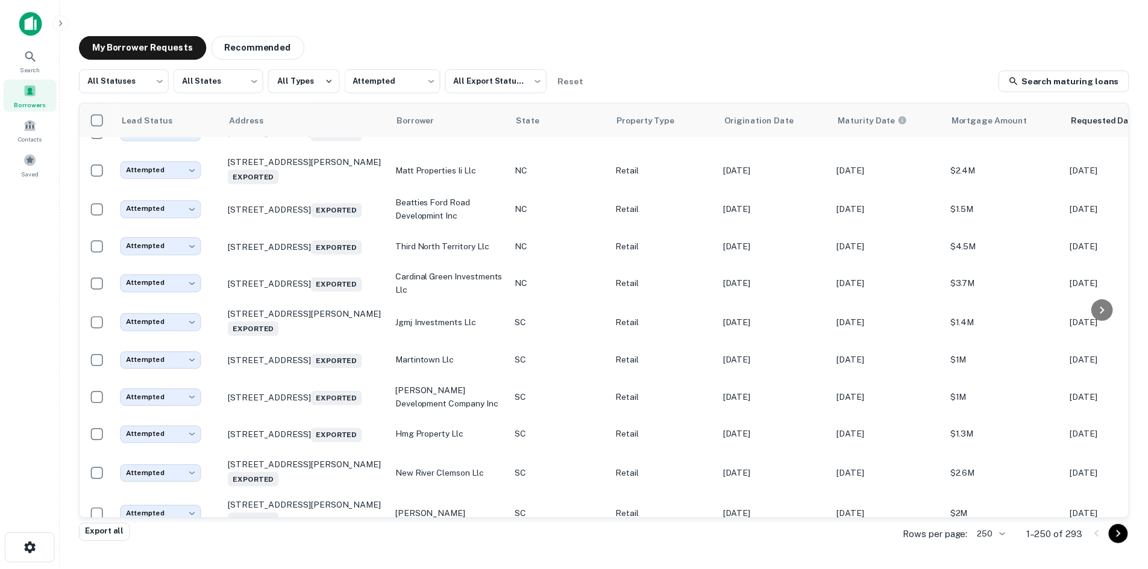
scroll to position [7879, 0]
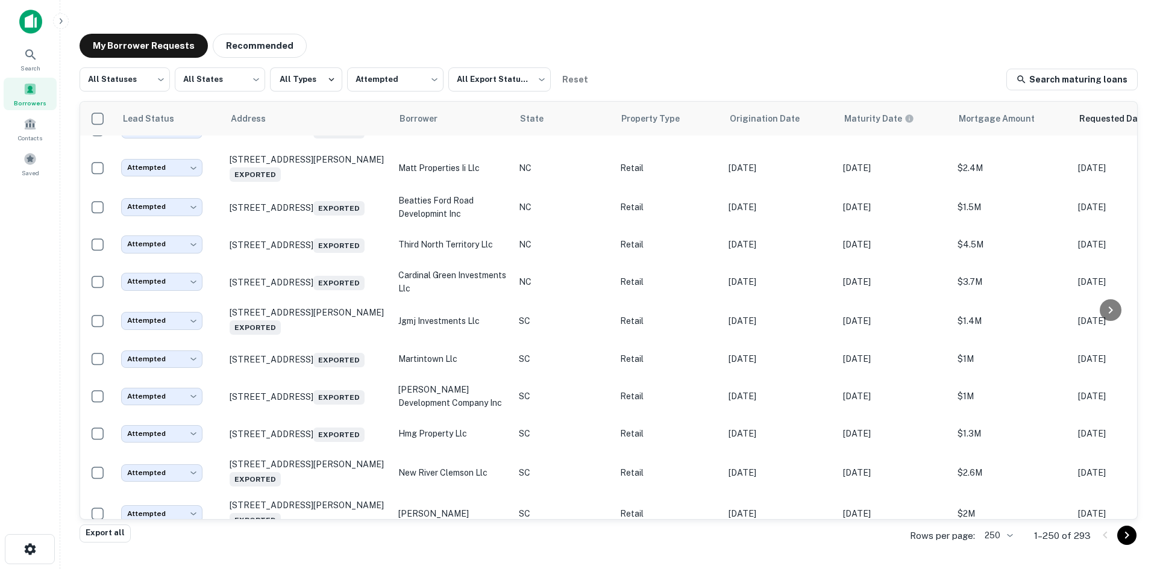
click at [313, 112] on td "2316 Hillsborough St Raleigh, NC 27607 Exported" at bounding box center [308, 94] width 169 height 36
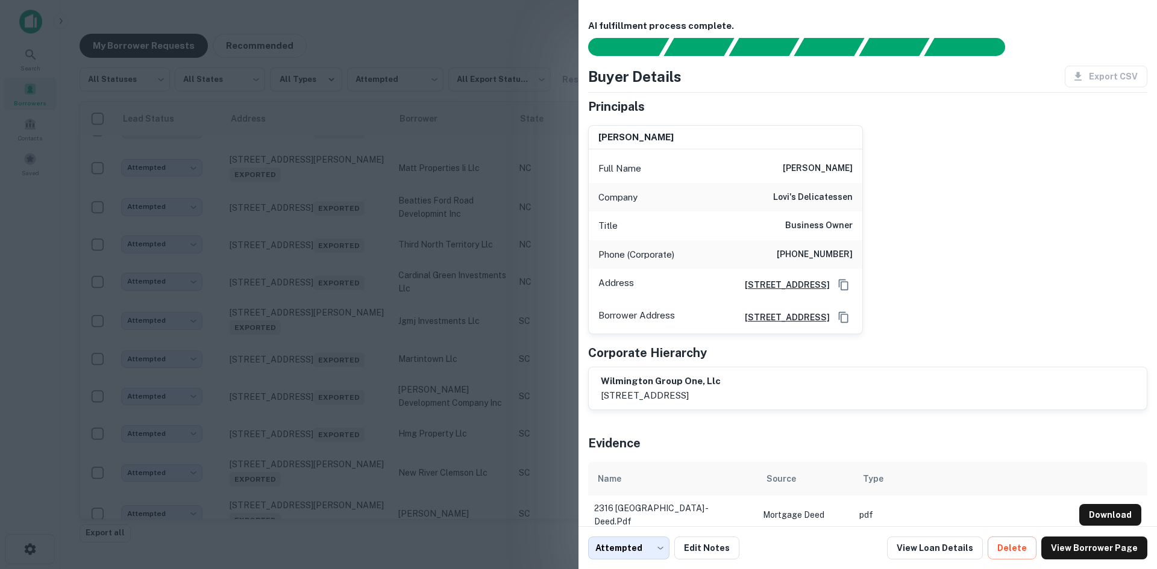
click at [313, 427] on div at bounding box center [578, 284] width 1157 height 569
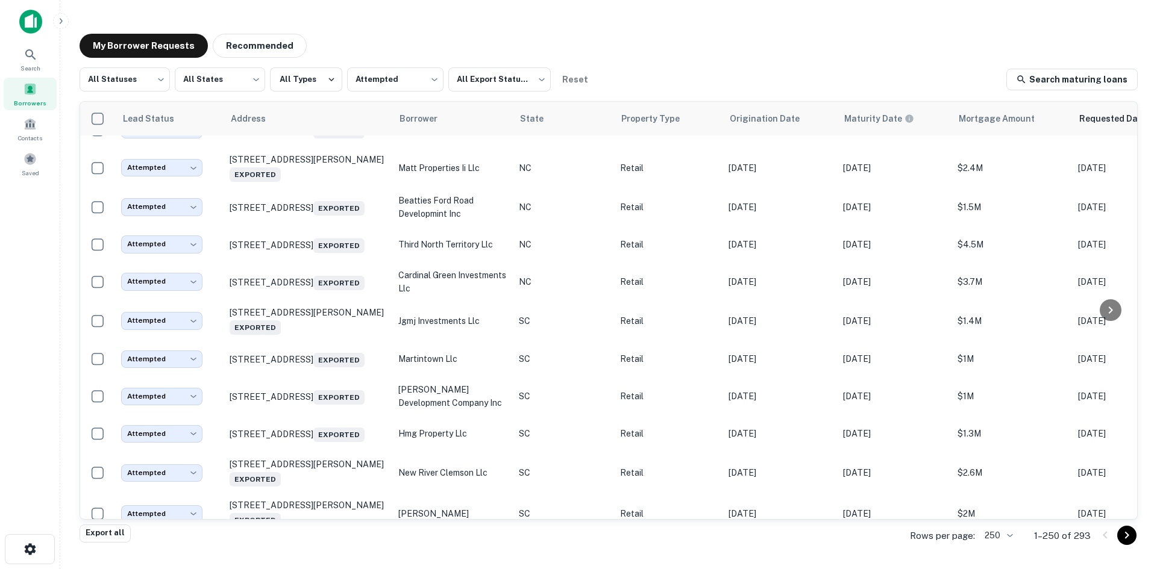
click at [325, 102] on p "2316 Hillsborough St Raleigh, NC 27607 Exported" at bounding box center [308, 94] width 157 height 17
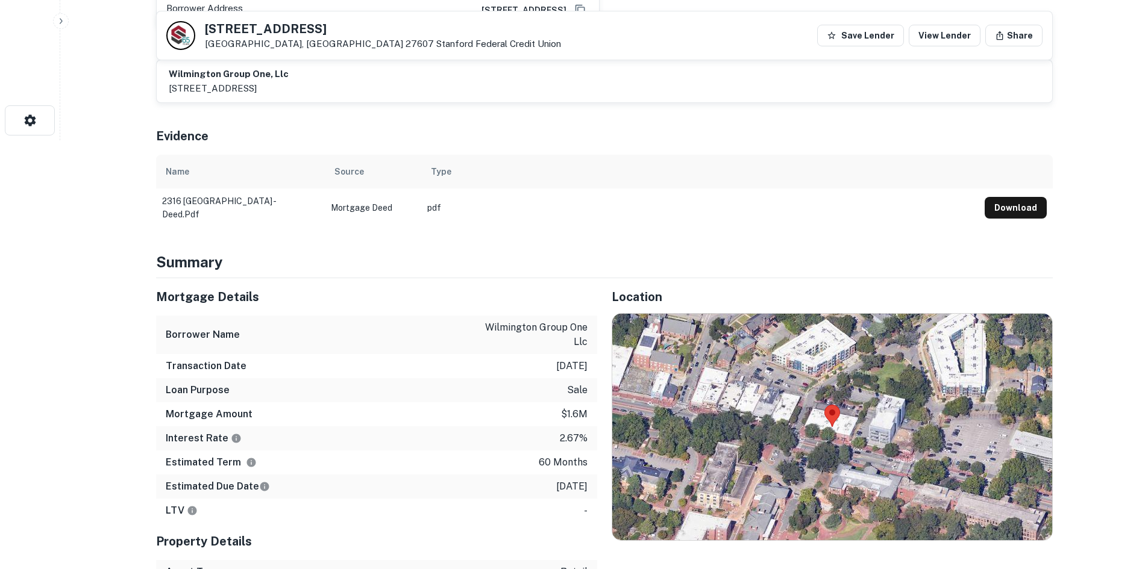
scroll to position [542, 0]
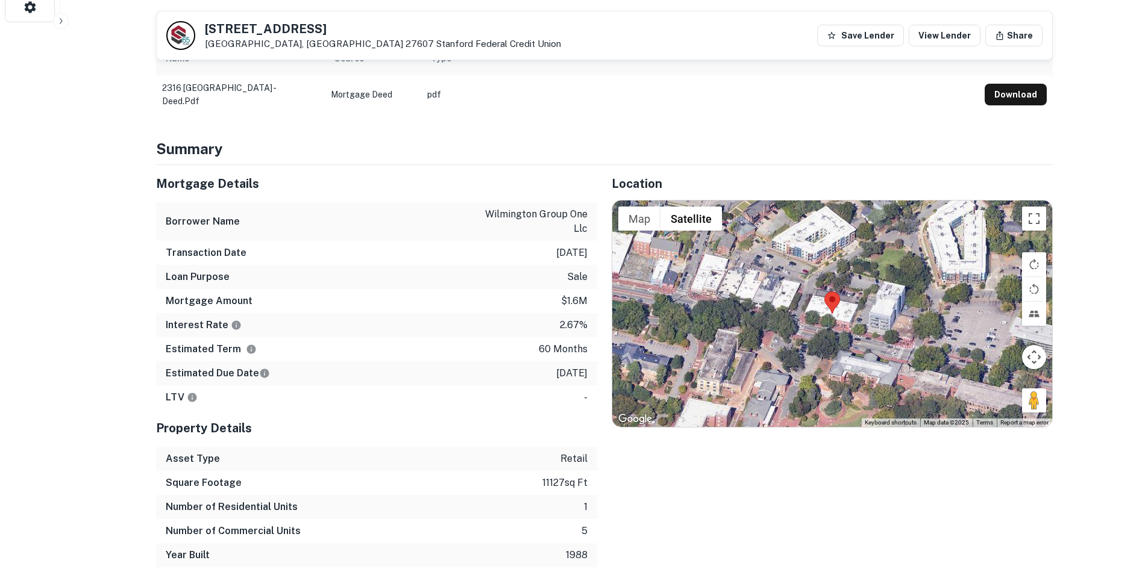
drag, startPoint x: 1004, startPoint y: 392, endPoint x: 842, endPoint y: 351, distance: 167.2
click at [834, 349] on div "Map Terrain Satellite Labels Keyboard shortcuts Map Data Map data ©2025 Map dat…" at bounding box center [832, 314] width 440 height 227
drag, startPoint x: 1027, startPoint y: 402, endPoint x: 936, endPoint y: 381, distance: 93.8
click at [873, 360] on div "Map Terrain Satellite Labels Keyboard shortcuts Map Data Map data ©2025 Map dat…" at bounding box center [832, 314] width 440 height 227
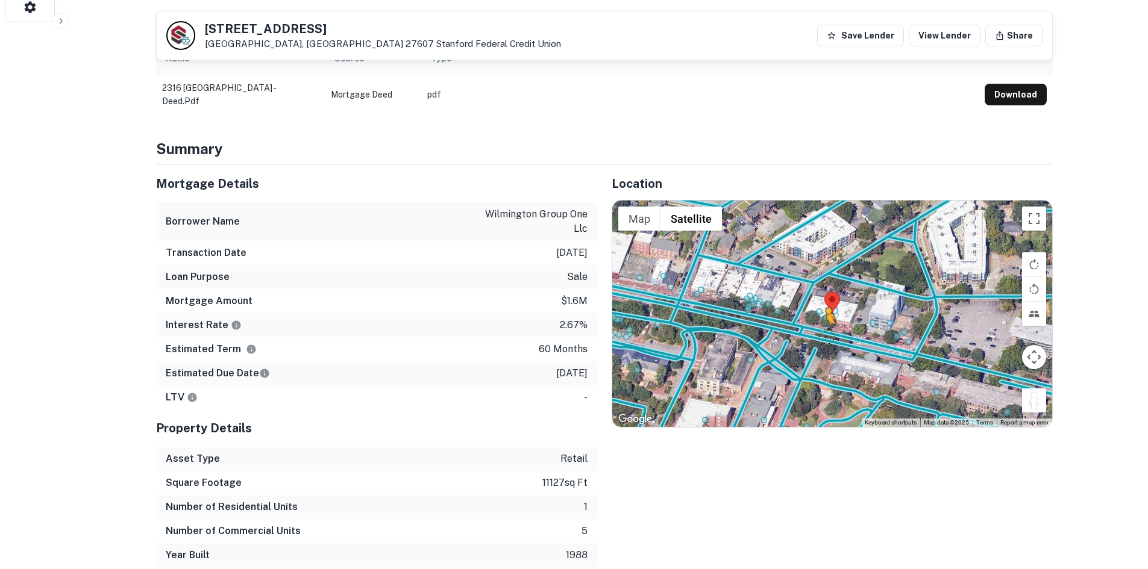
drag, startPoint x: 1030, startPoint y: 405, endPoint x: 823, endPoint y: 333, distance: 219.3
click at [823, 333] on div "To activate drag with keyboard, press Alt + Enter. Once in keyboard drag state,…" at bounding box center [832, 314] width 440 height 227
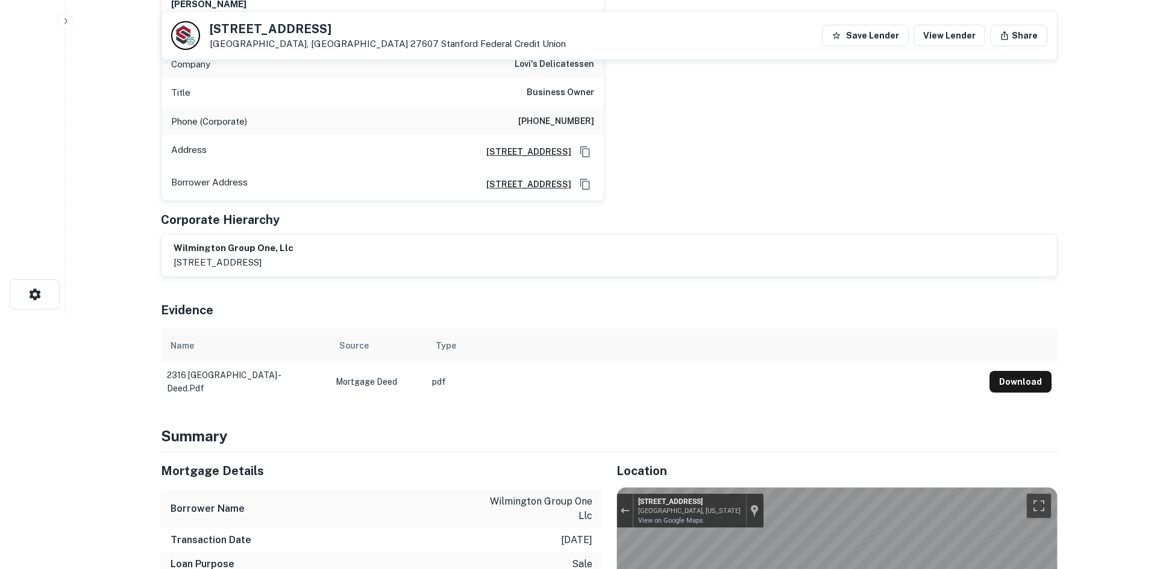
scroll to position [0, 0]
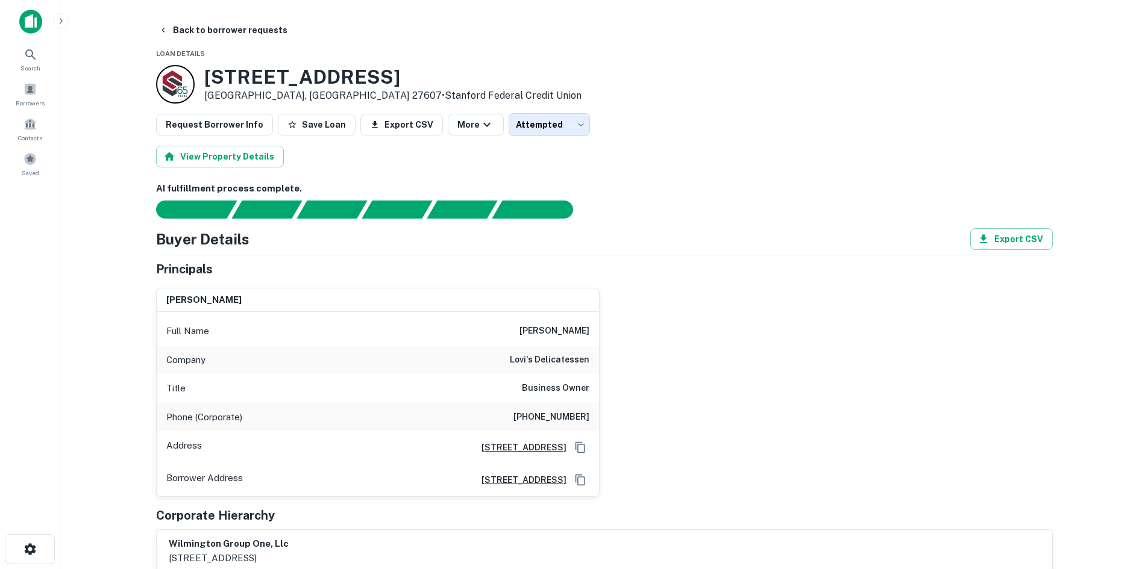
click at [556, 332] on h6 "alex lovi" at bounding box center [554, 331] width 70 height 14
drag, startPoint x: 554, startPoint y: 328, endPoint x: 591, endPoint y: 360, distance: 48.7
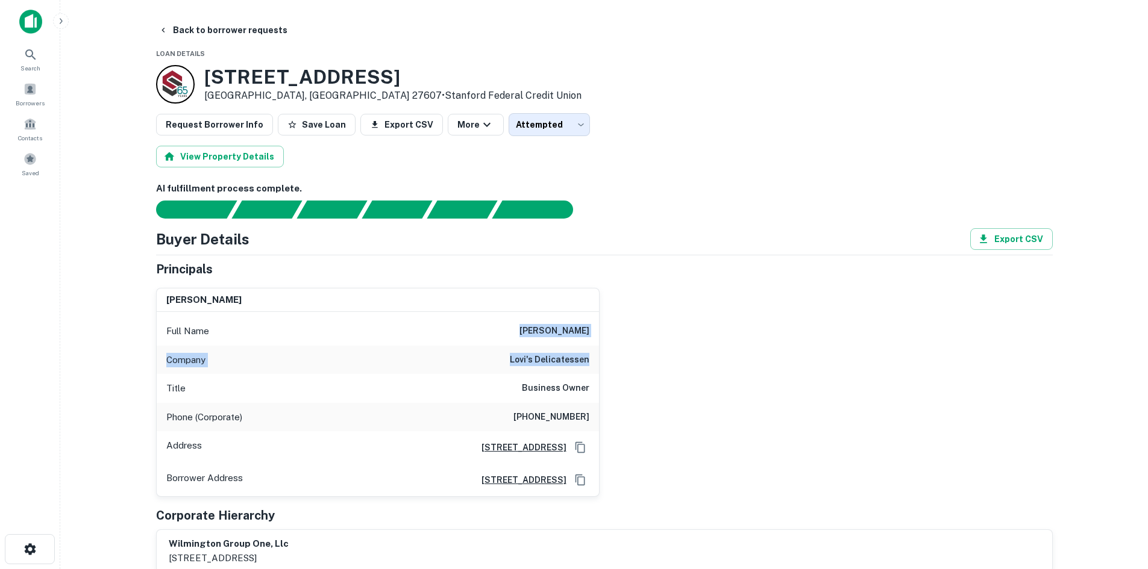
click at [591, 360] on div "Full Name alex lovi Company lovi's delicatessen Title Business Owner Phone (Cor…" at bounding box center [378, 404] width 442 height 184
copy div "alex lovi Company lovi's delicatessen"
click at [231, 31] on button "Back to borrower requests" at bounding box center [223, 30] width 139 height 22
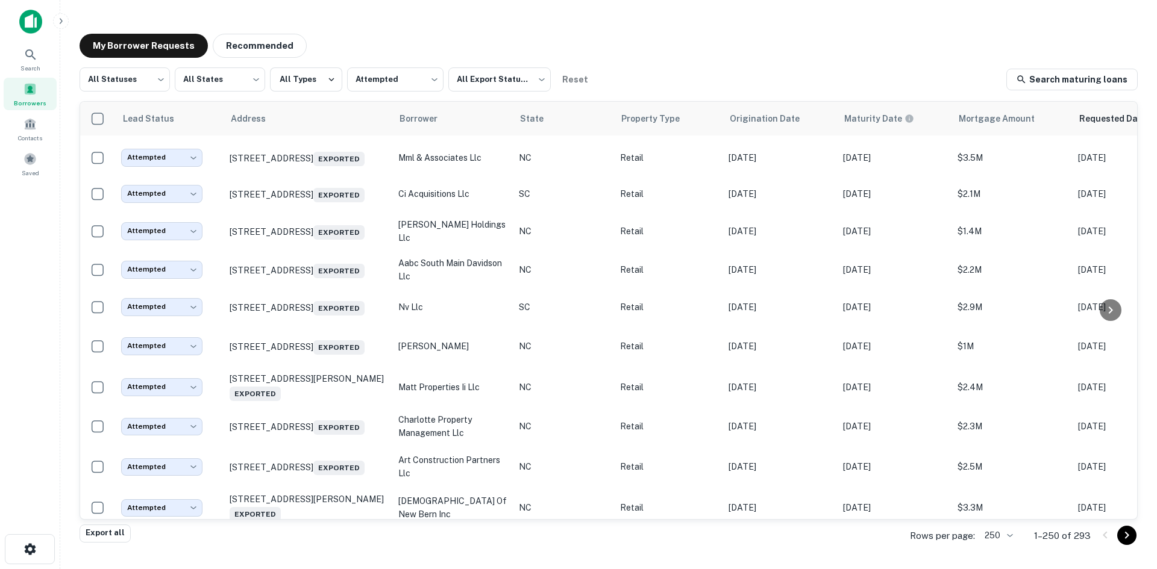
scroll to position [6313, 0]
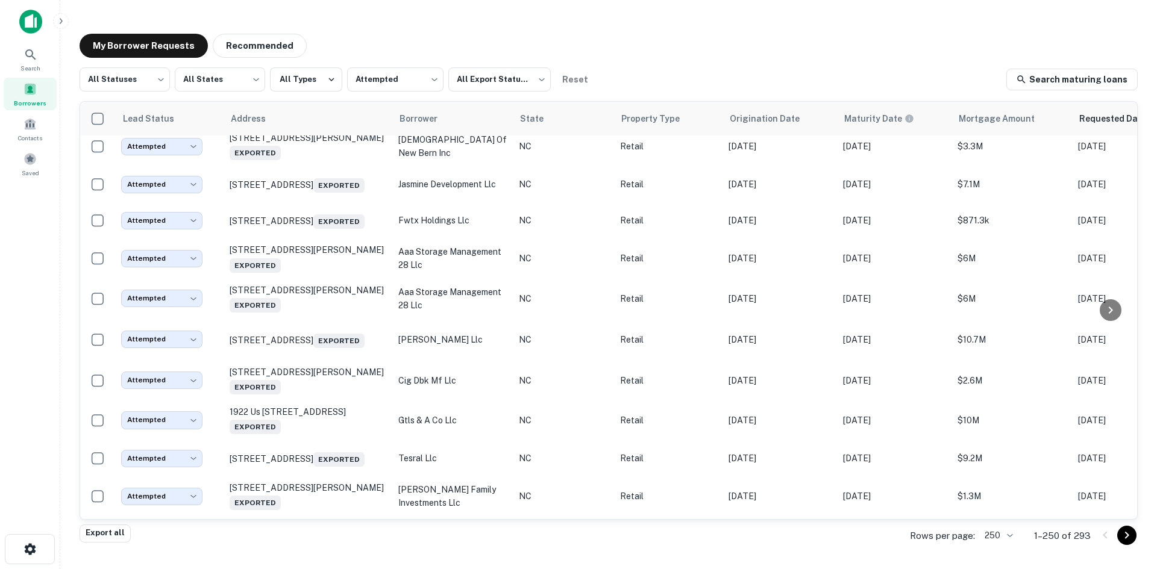
click at [304, 127] on td "35 W Main St Hamlet, NC 28345 Exported" at bounding box center [308, 105] width 169 height 42
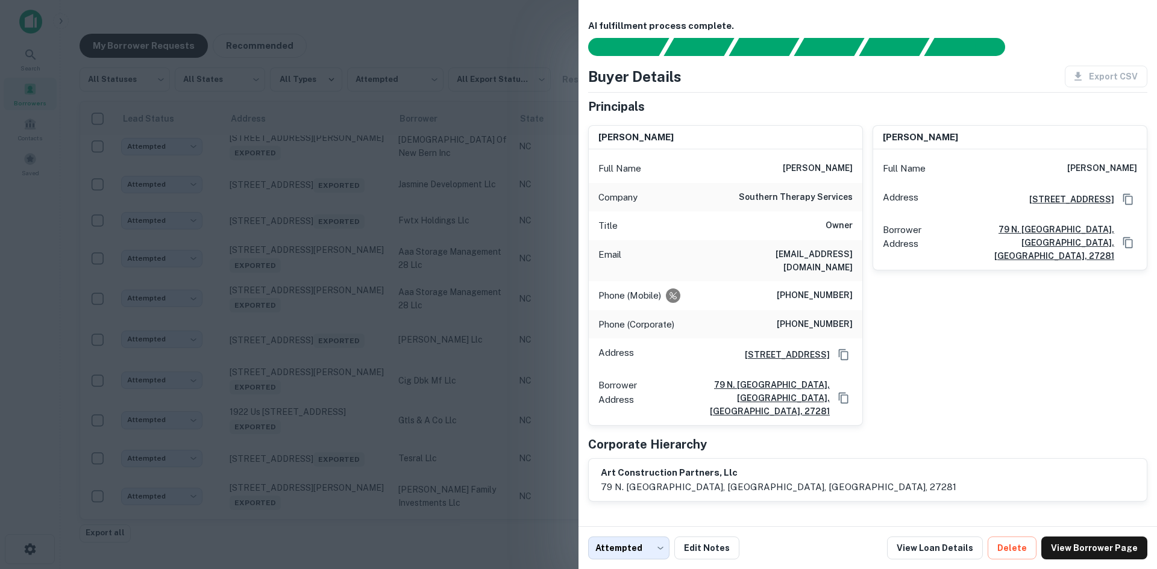
click at [304, 378] on div at bounding box center [578, 284] width 1157 height 569
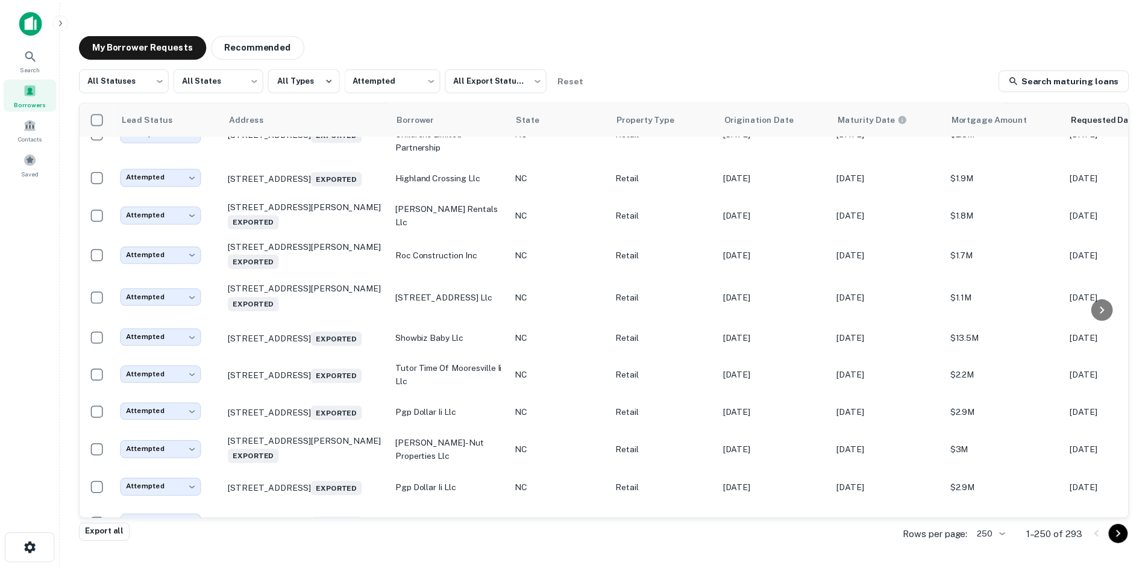
scroll to position [7578, 0]
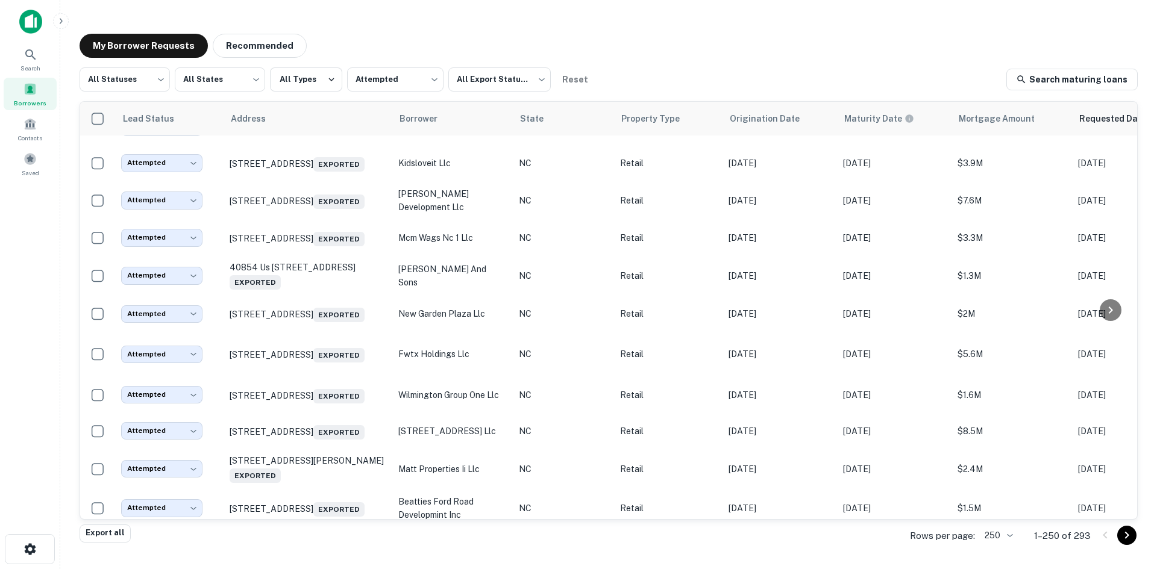
click at [305, 33] on td "122 Balmy Ln Mooresville, NC 28117 Exported" at bounding box center [308, 14] width 169 height 39
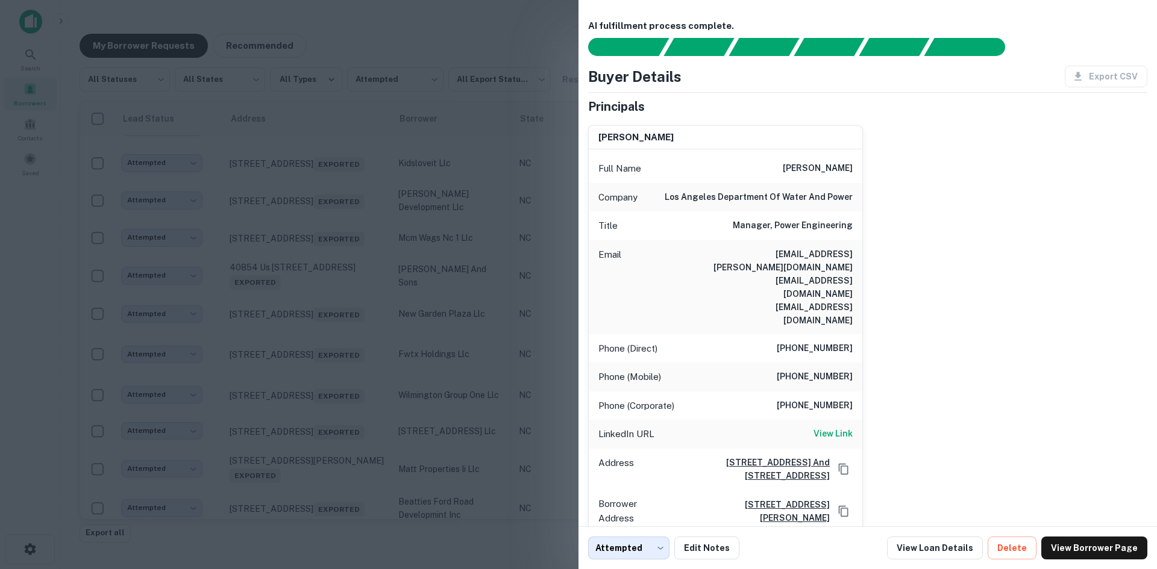
drag, startPoint x: 417, startPoint y: 272, endPoint x: 357, endPoint y: 358, distance: 105.3
click at [416, 272] on div at bounding box center [578, 284] width 1157 height 569
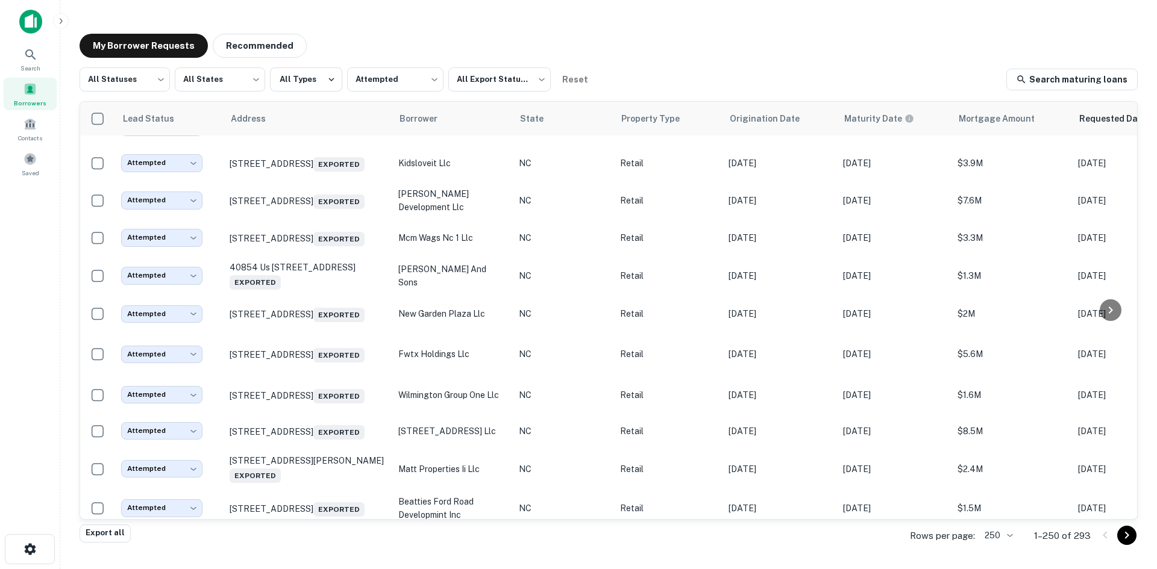
click at [316, 69] on td "523 Us Highway 64 E Columbia, NC 27925 Exported" at bounding box center [308, 51] width 169 height 36
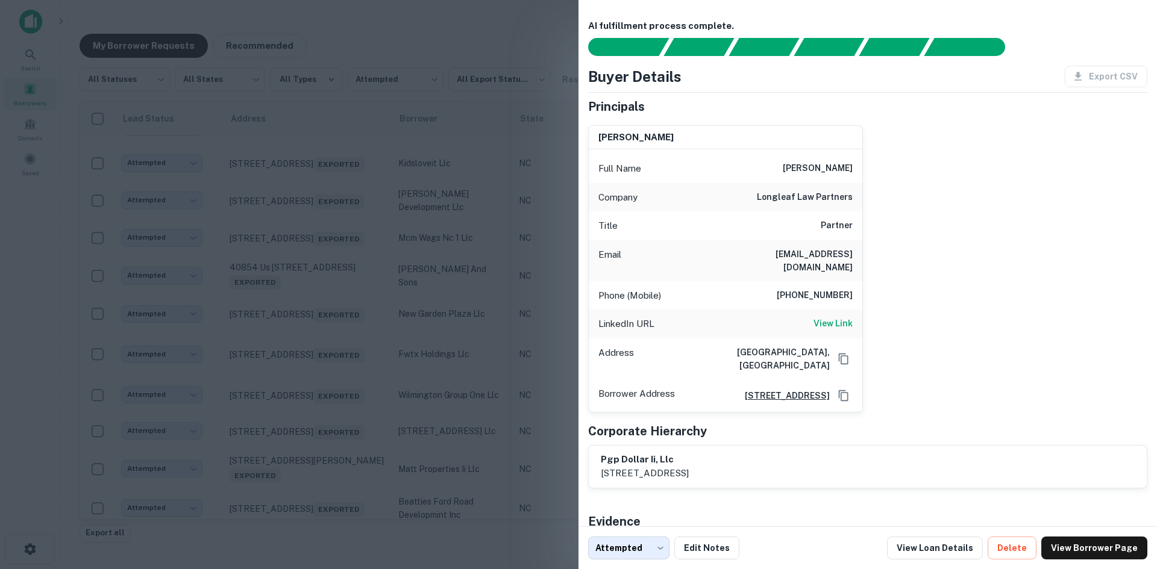
click at [316, 369] on div at bounding box center [578, 284] width 1157 height 569
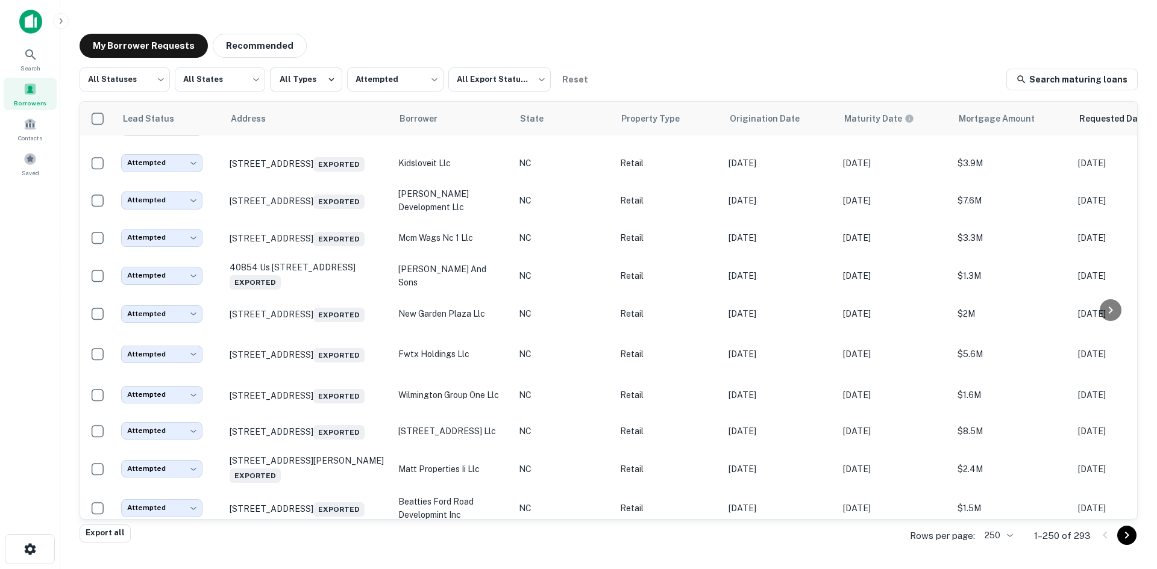
click at [316, 33] on td "122 Balmy Ln Mooresville, NC 28117 Exported" at bounding box center [308, 14] width 169 height 39
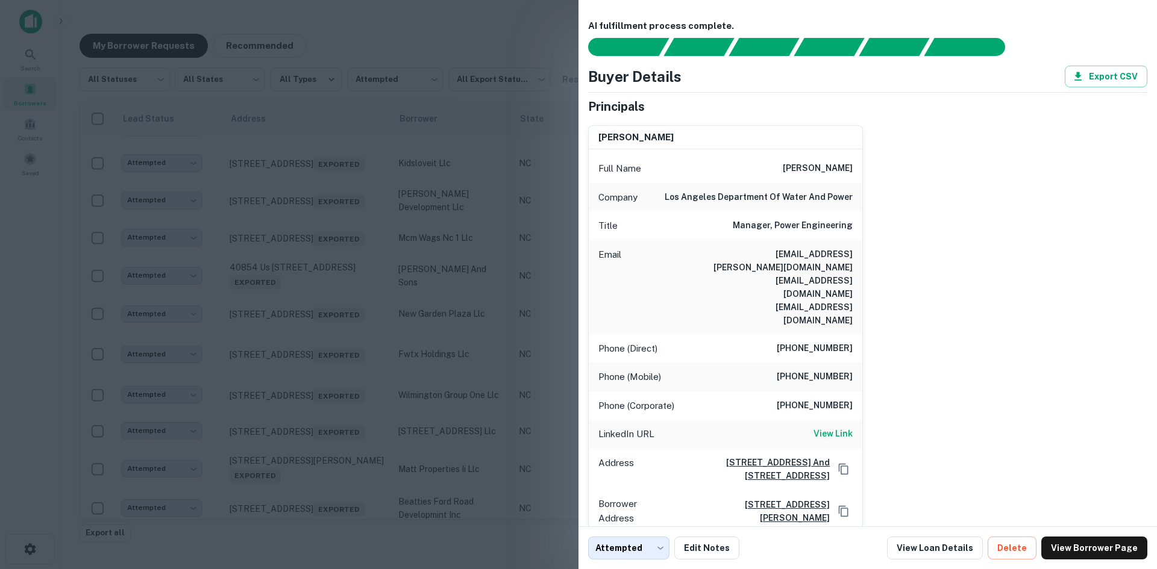
click at [316, 327] on div at bounding box center [578, 284] width 1157 height 569
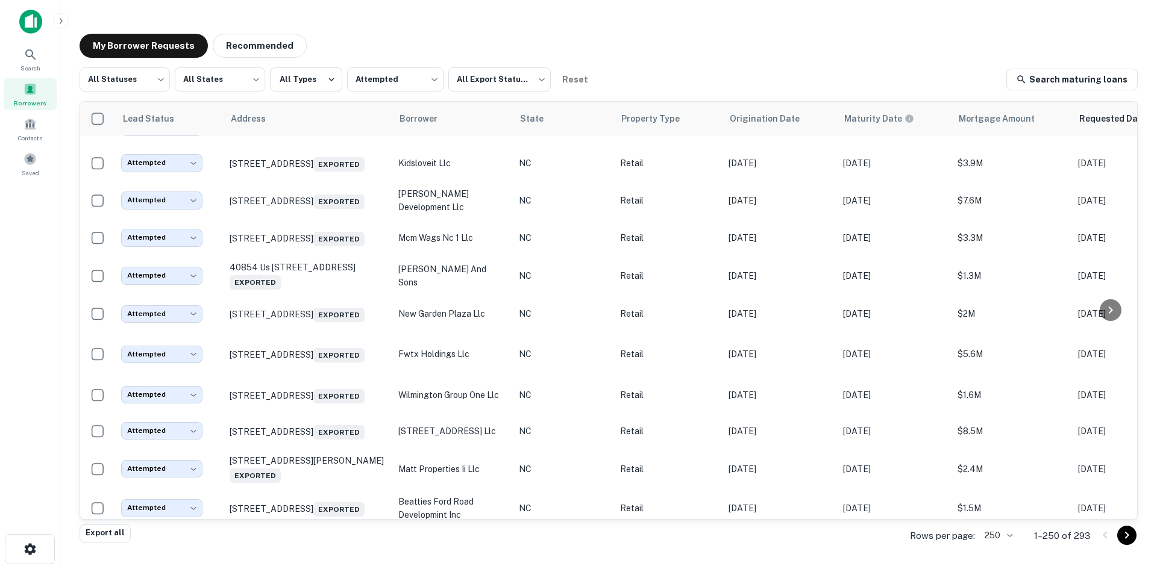
click at [316, 22] on p "122 Balmy Ln Mooresville, NC 28117 Exported" at bounding box center [308, 13] width 157 height 17
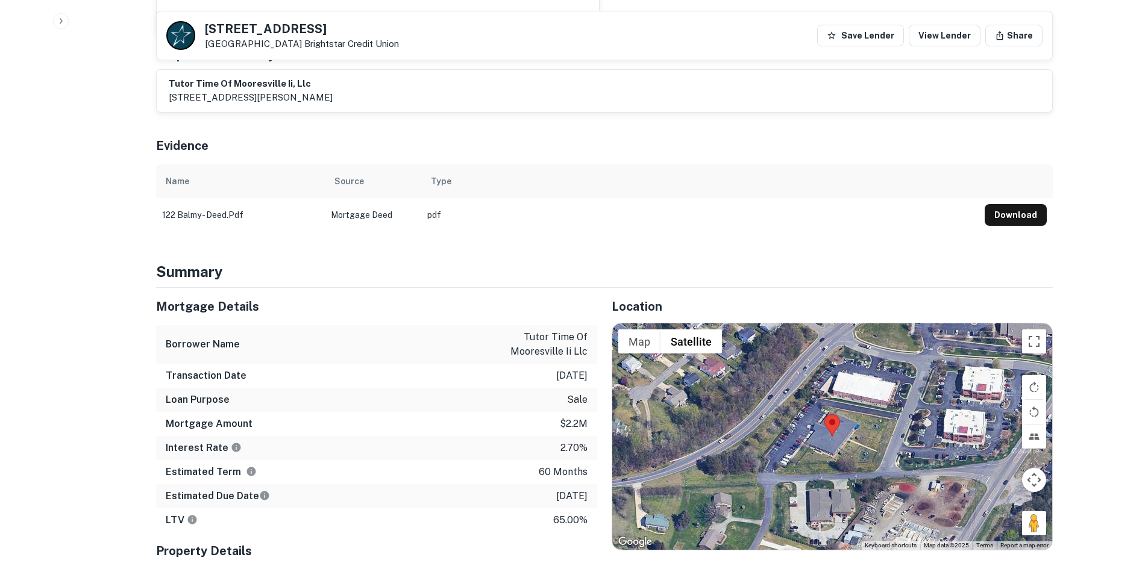
scroll to position [602, 0]
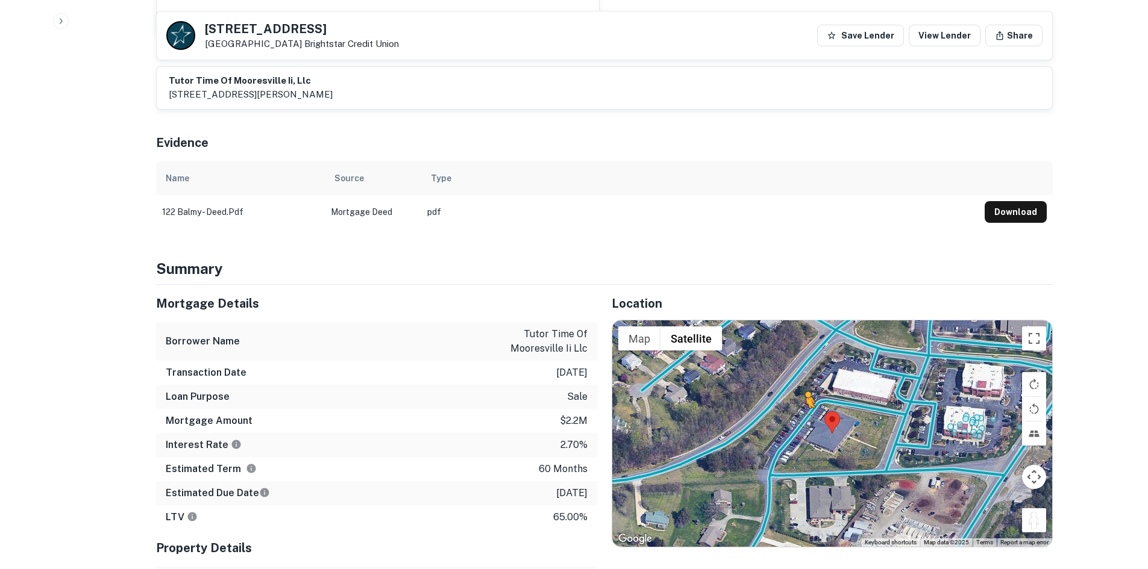
drag, startPoint x: 1026, startPoint y: 473, endPoint x: 801, endPoint y: 381, distance: 242.9
click at [801, 381] on div "To activate drag with keyboard, press Alt + Enter. Once in keyboard drag state,…" at bounding box center [832, 434] width 440 height 227
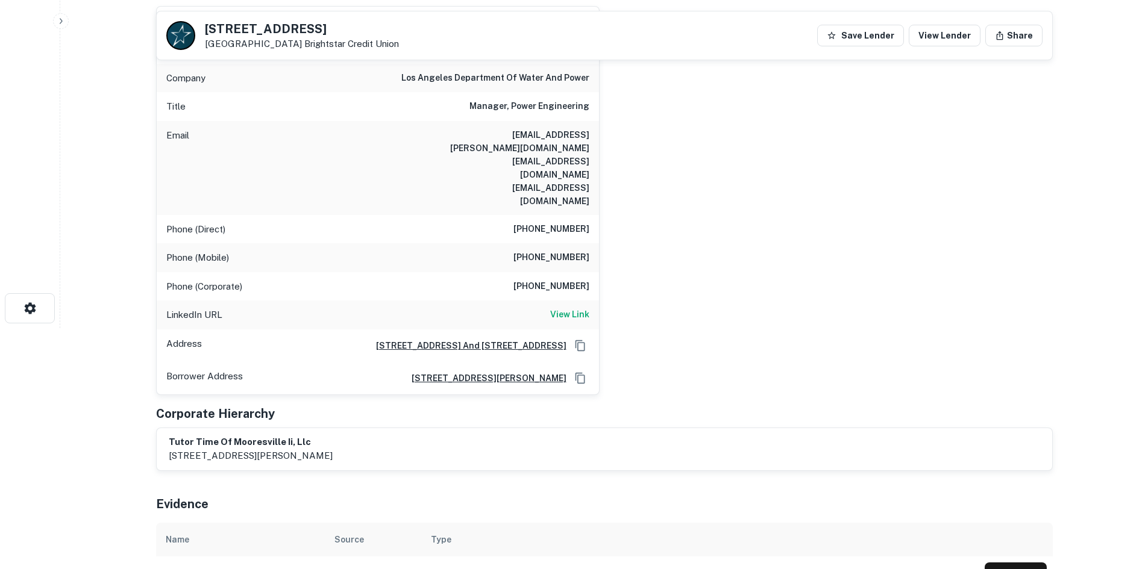
scroll to position [60, 0]
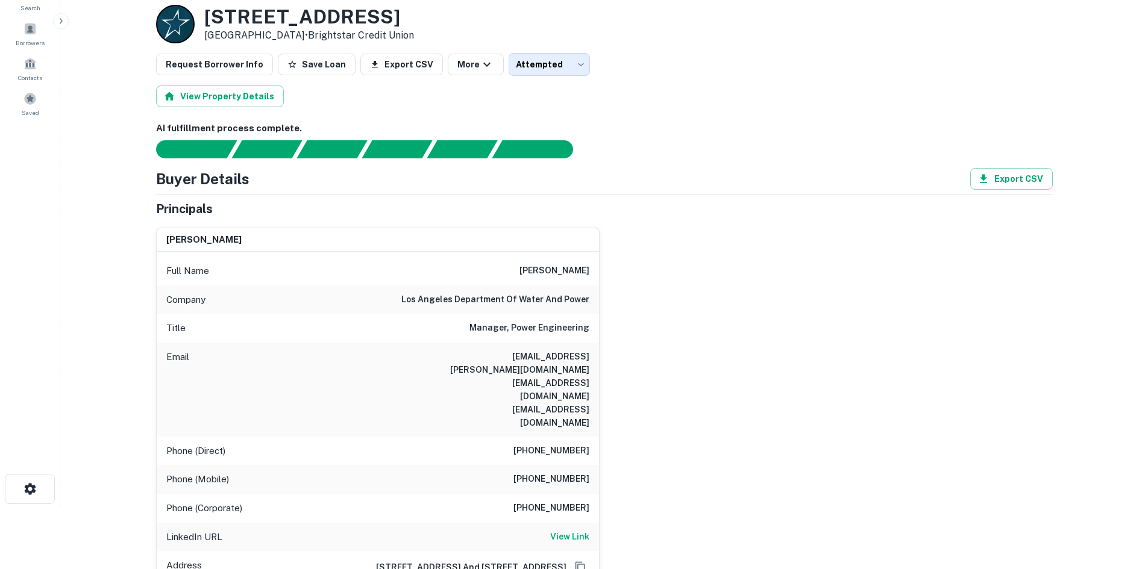
click at [557, 444] on h6 "+8055816422" at bounding box center [551, 451] width 76 height 14
click at [567, 437] on div "Phone (Direct) +8055816422" at bounding box center [378, 451] width 442 height 29
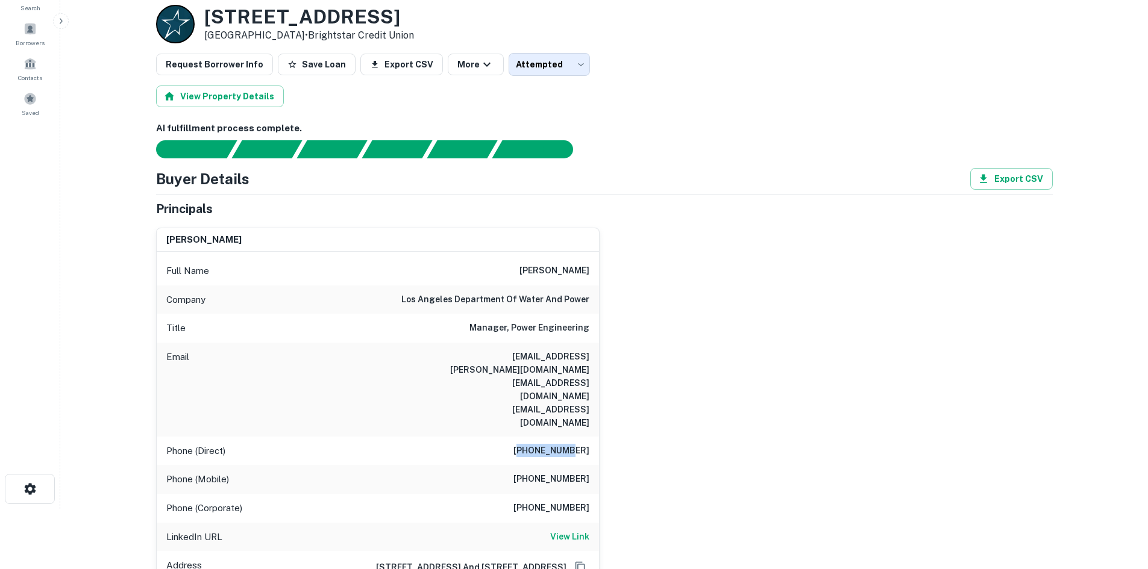
click at [567, 437] on div "Phone (Direct) +8055816422" at bounding box center [378, 451] width 442 height 29
copy h6 "8055816422"
click at [584, 472] on h6 "+8055872486" at bounding box center [551, 479] width 76 height 14
copy h6 "8055872486"
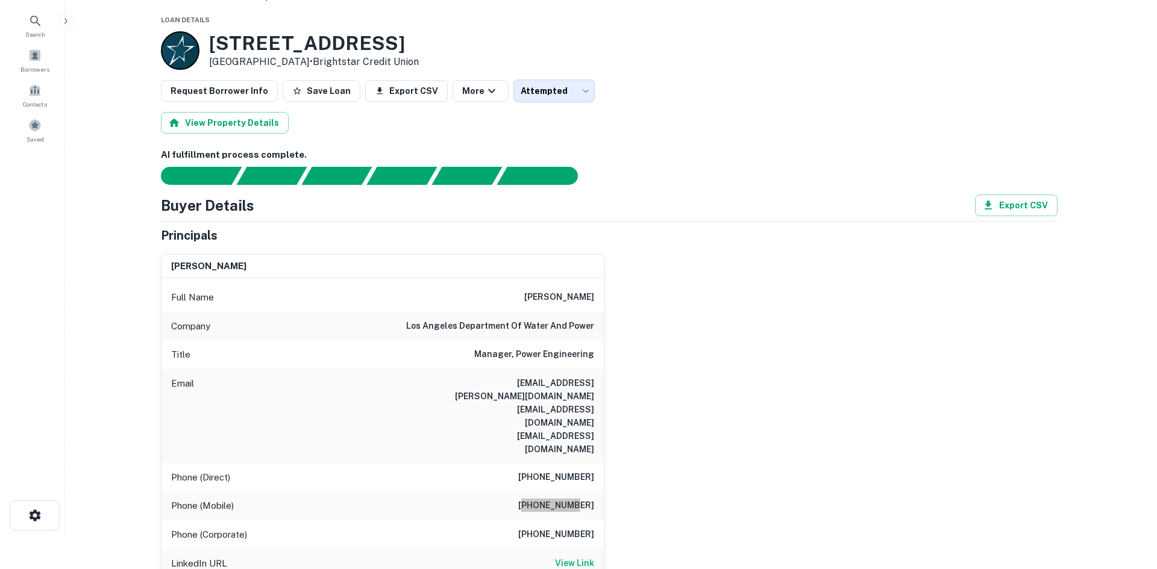
scroll to position [0, 0]
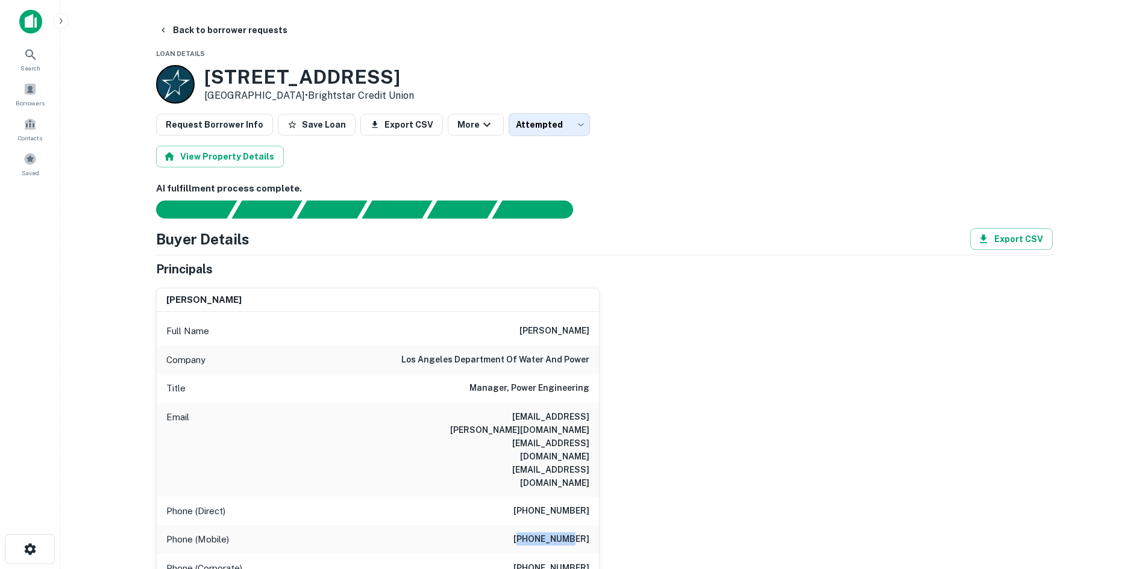
click at [571, 561] on h6 "(888) 999-0477" at bounding box center [551, 568] width 76 height 14
copy h6 "(888) 999-0477"
click at [208, 25] on button "Back to borrower requests" at bounding box center [223, 30] width 139 height 22
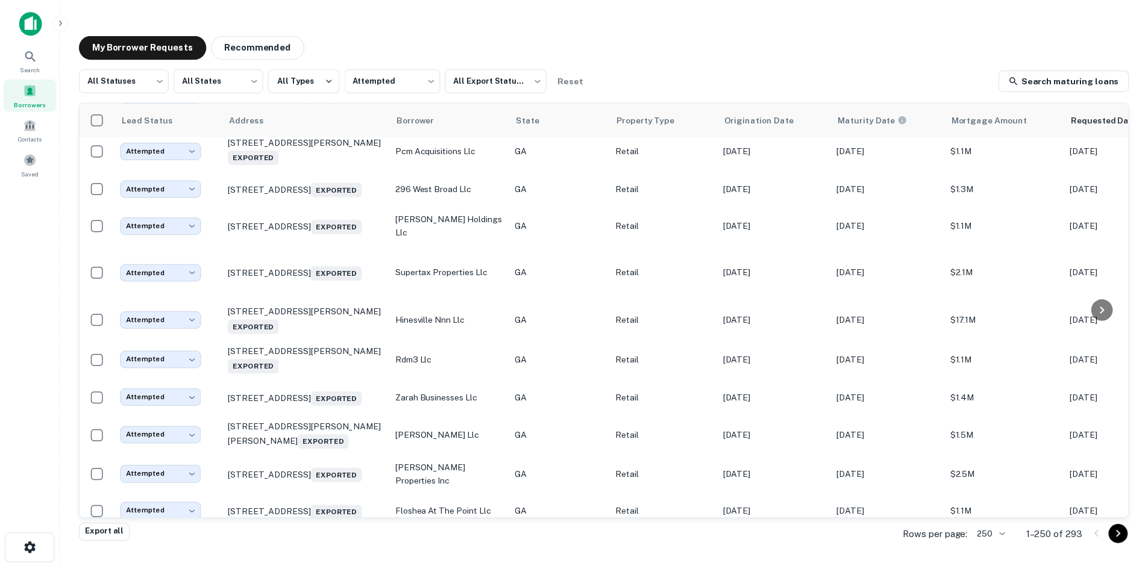
scroll to position [422, 0]
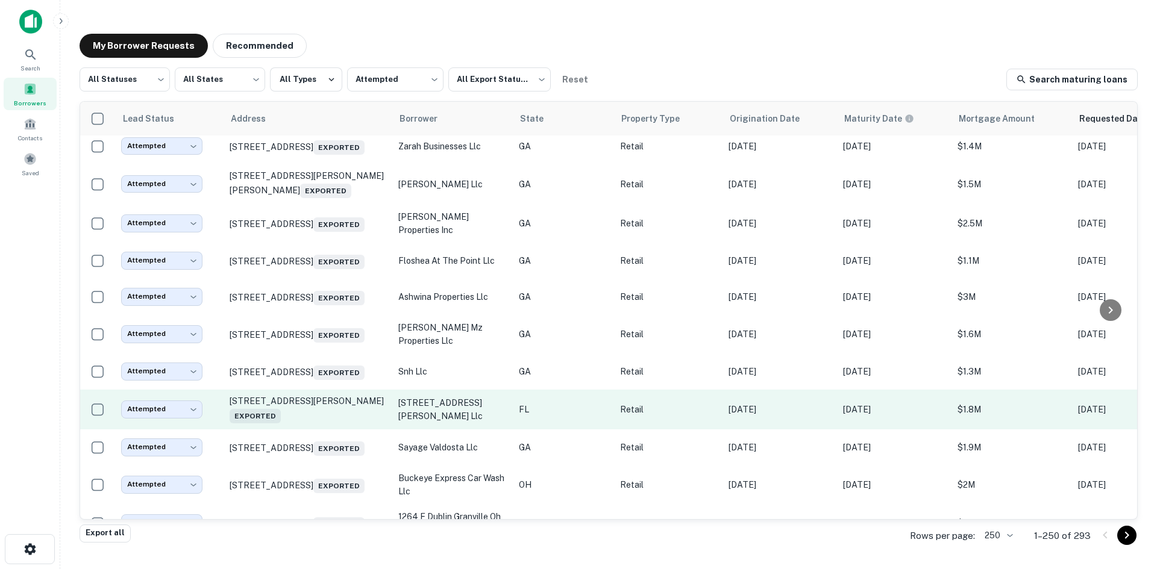
click at [305, 430] on td "1801 Wells Rd Orange Park, FL 32073 Exported" at bounding box center [308, 410] width 169 height 40
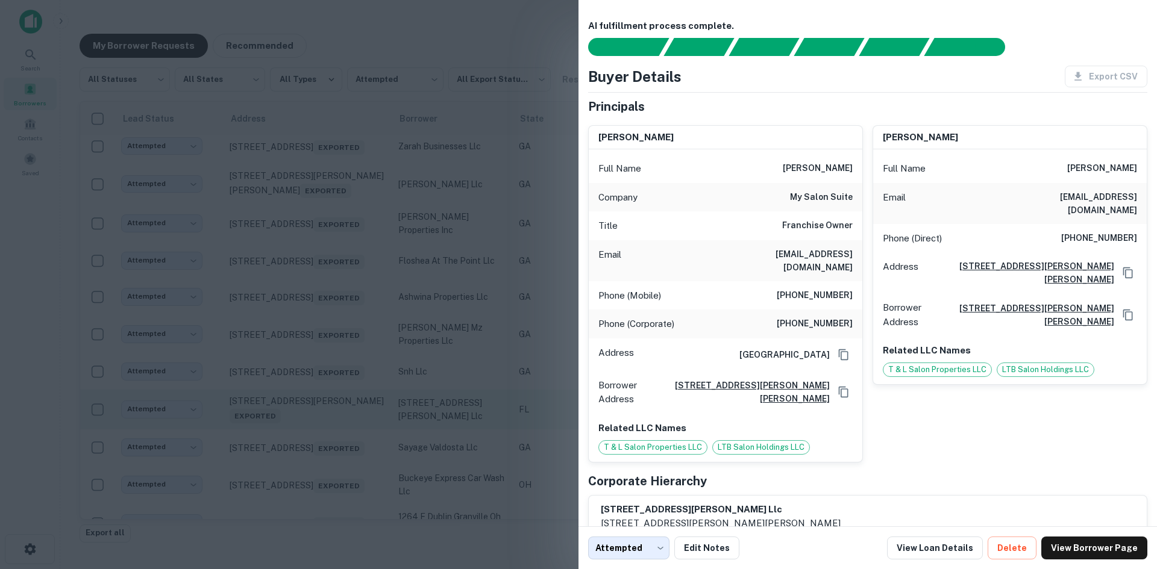
click at [305, 448] on div at bounding box center [578, 284] width 1157 height 569
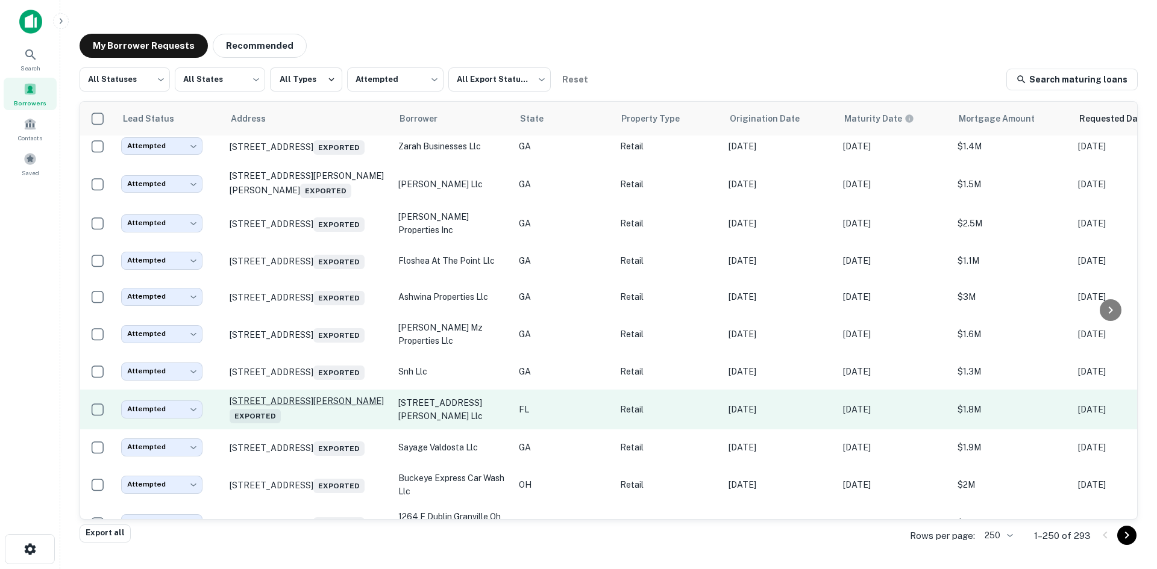
click at [305, 424] on p "1801 Wells Rd Orange Park, FL 32073 Exported" at bounding box center [308, 410] width 157 height 28
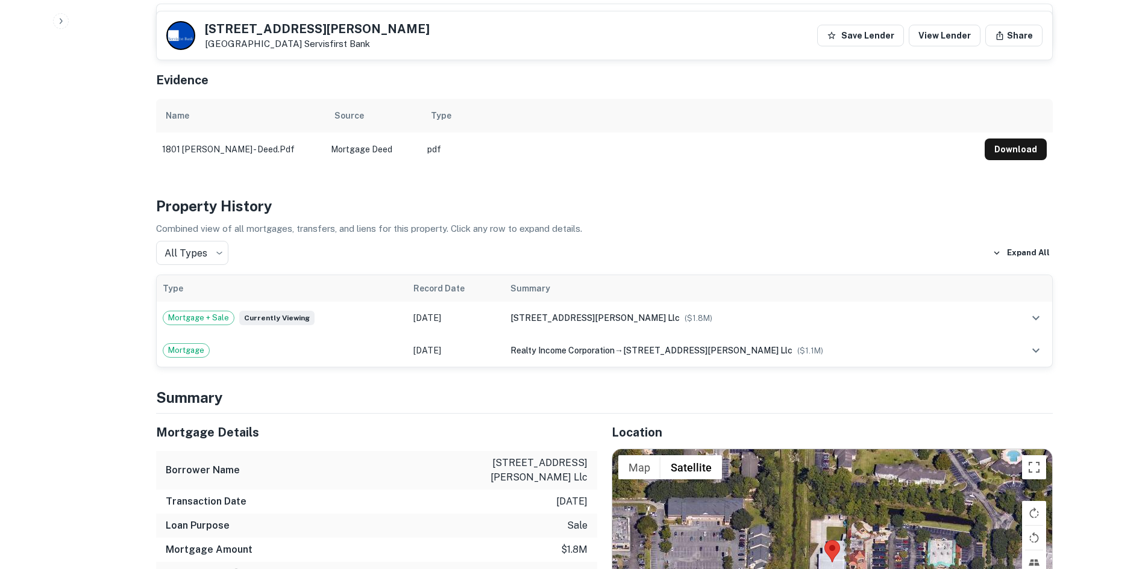
scroll to position [783, 0]
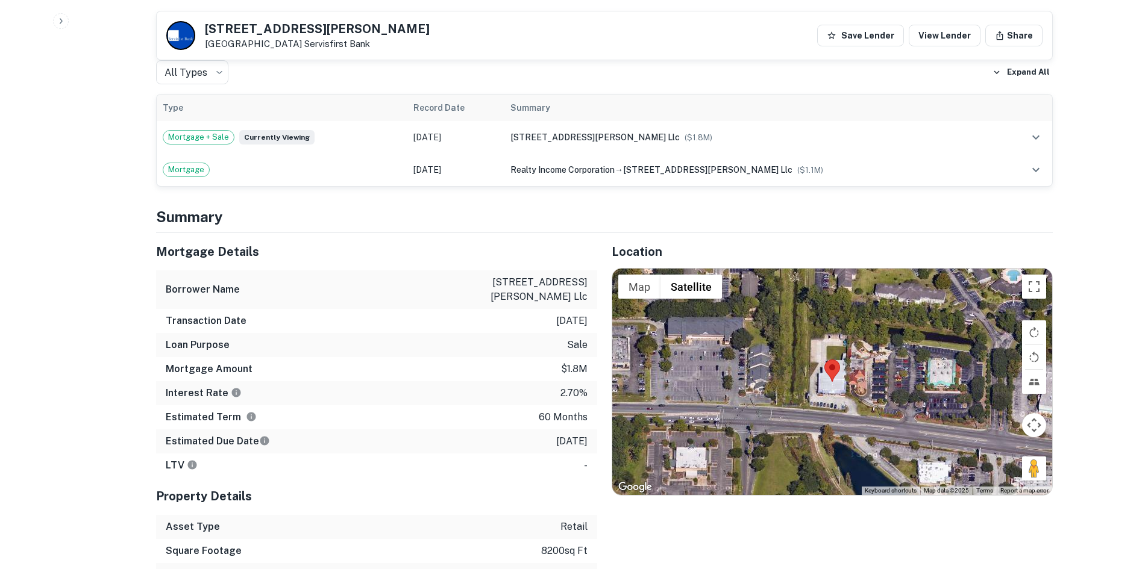
drag, startPoint x: 1027, startPoint y: 457, endPoint x: 872, endPoint y: 419, distance: 159.4
click at [872, 419] on div "Map Terrain Satellite Labels Keyboard shortcuts Map Data Map data ©2025 Map dat…" at bounding box center [832, 382] width 440 height 227
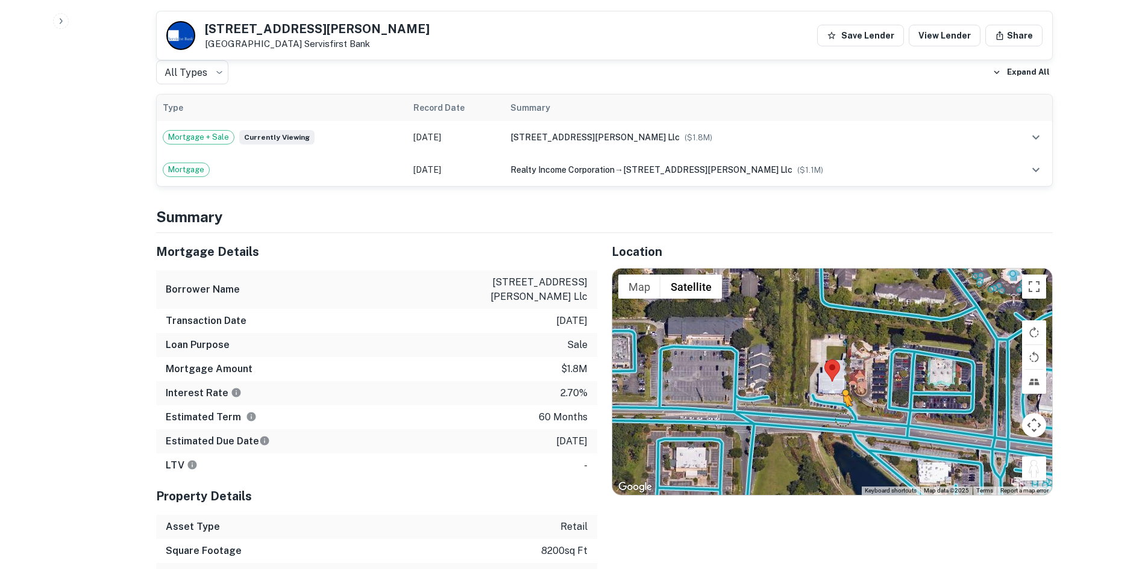
drag, startPoint x: 1027, startPoint y: 461, endPoint x: 842, endPoint y: 405, distance: 193.3
click at [842, 405] on div "To activate drag with keyboard, press Alt + Enter. Once in keyboard drag state,…" at bounding box center [832, 382] width 440 height 227
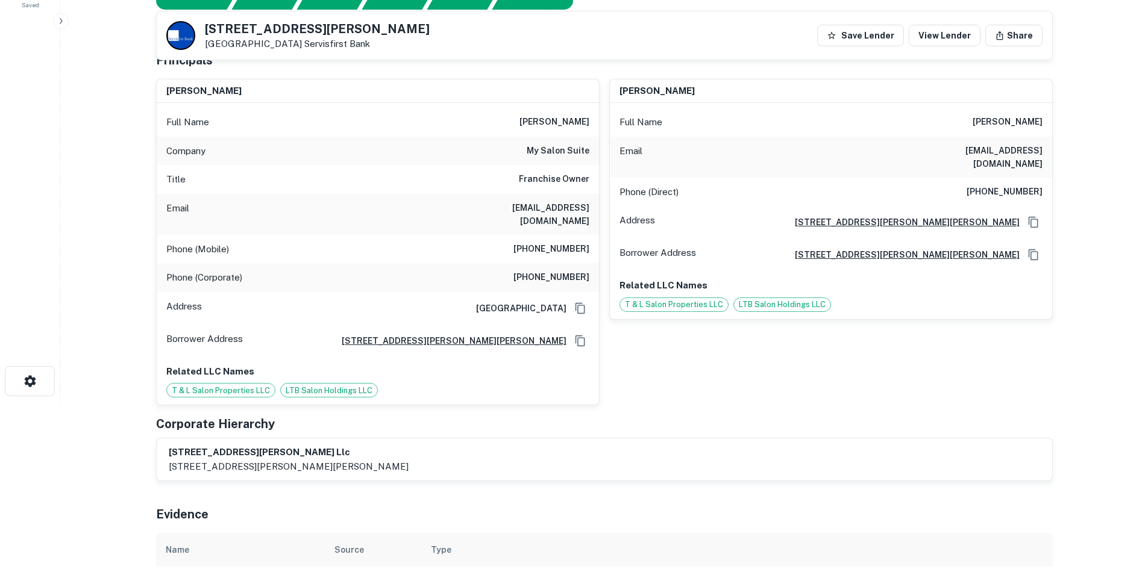
scroll to position [120, 0]
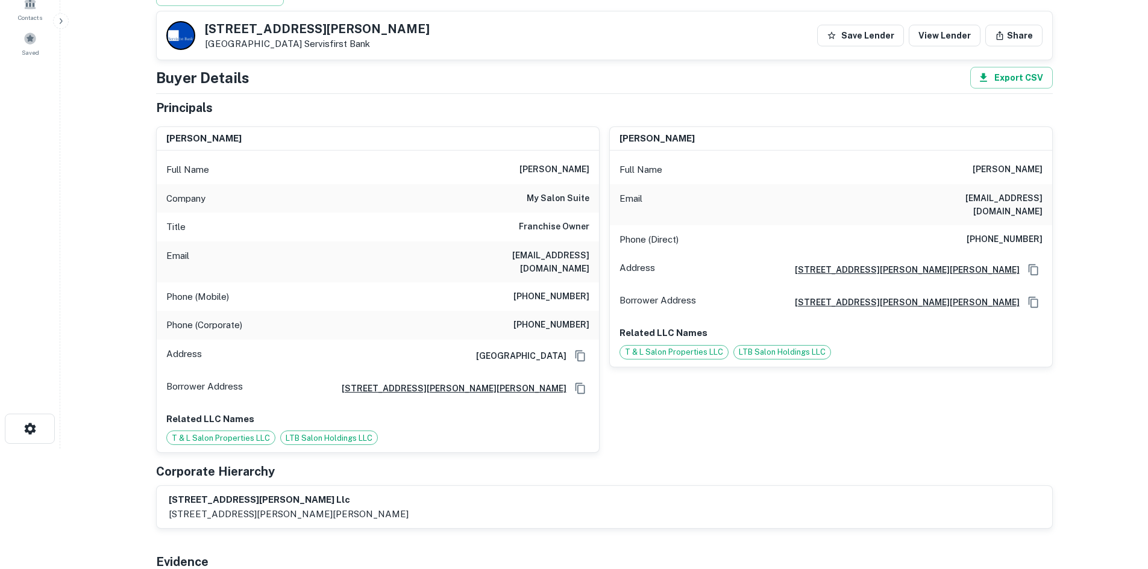
click at [560, 290] on h6 "(813) 340-1604" at bounding box center [551, 297] width 76 height 14
copy h6 "(813) 340-1604"
click at [475, 257] on div "Email tbrose@mysalonsuite.com" at bounding box center [378, 262] width 442 height 41
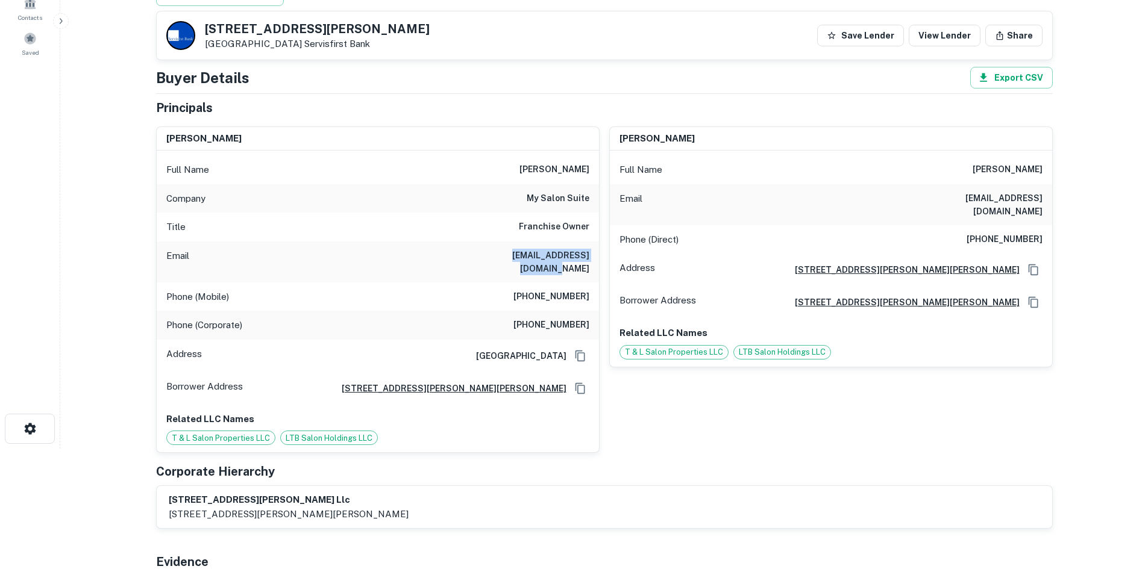
drag, startPoint x: 475, startPoint y: 257, endPoint x: 581, endPoint y: 256, distance: 106.0
click at [581, 256] on div "Email tbrose@mysalonsuite.com" at bounding box center [378, 262] width 442 height 41
drag, startPoint x: 203, startPoint y: 26, endPoint x: 296, endPoint y: 30, distance: 93.5
click at [296, 30] on div "1801 Wells Rd Orange Park, FL 32073 Servisfirst Bank" at bounding box center [297, 35] width 263 height 29
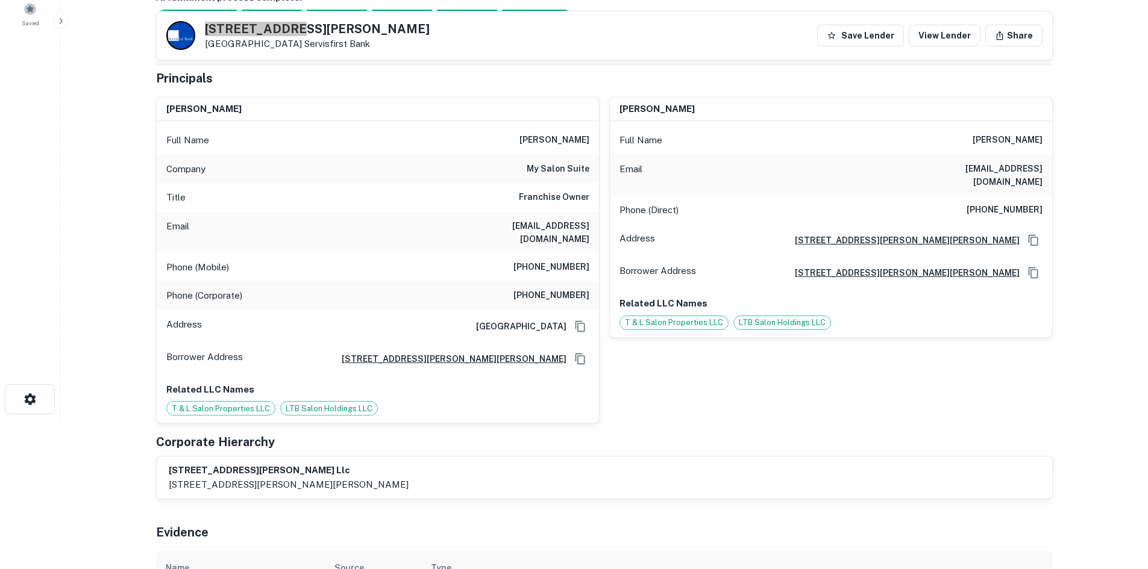
scroll to position [0, 0]
